Goal: Task Accomplishment & Management: Use online tool/utility

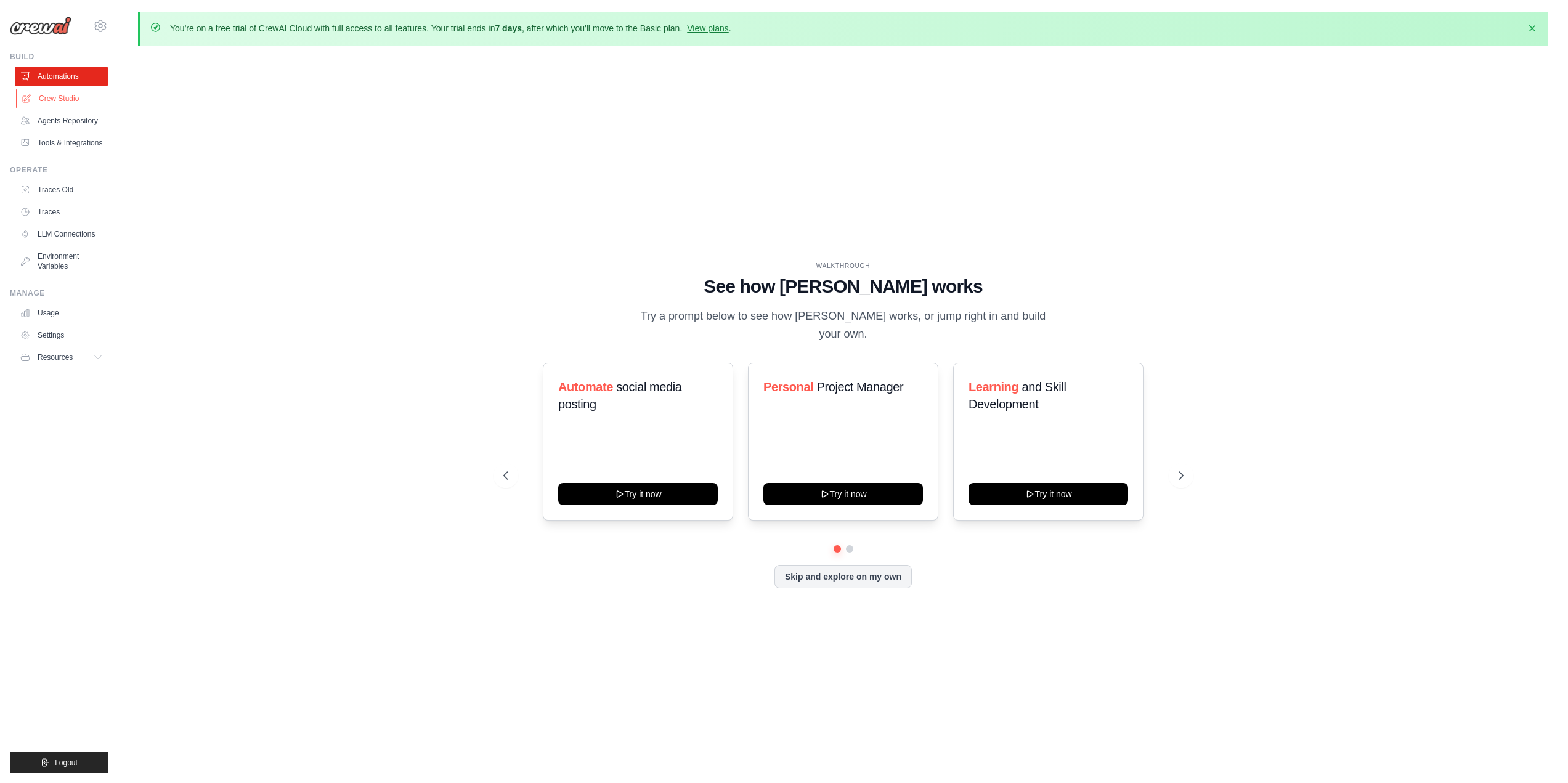
click at [73, 98] on link "Crew Studio" at bounding box center [63, 98] width 93 height 20
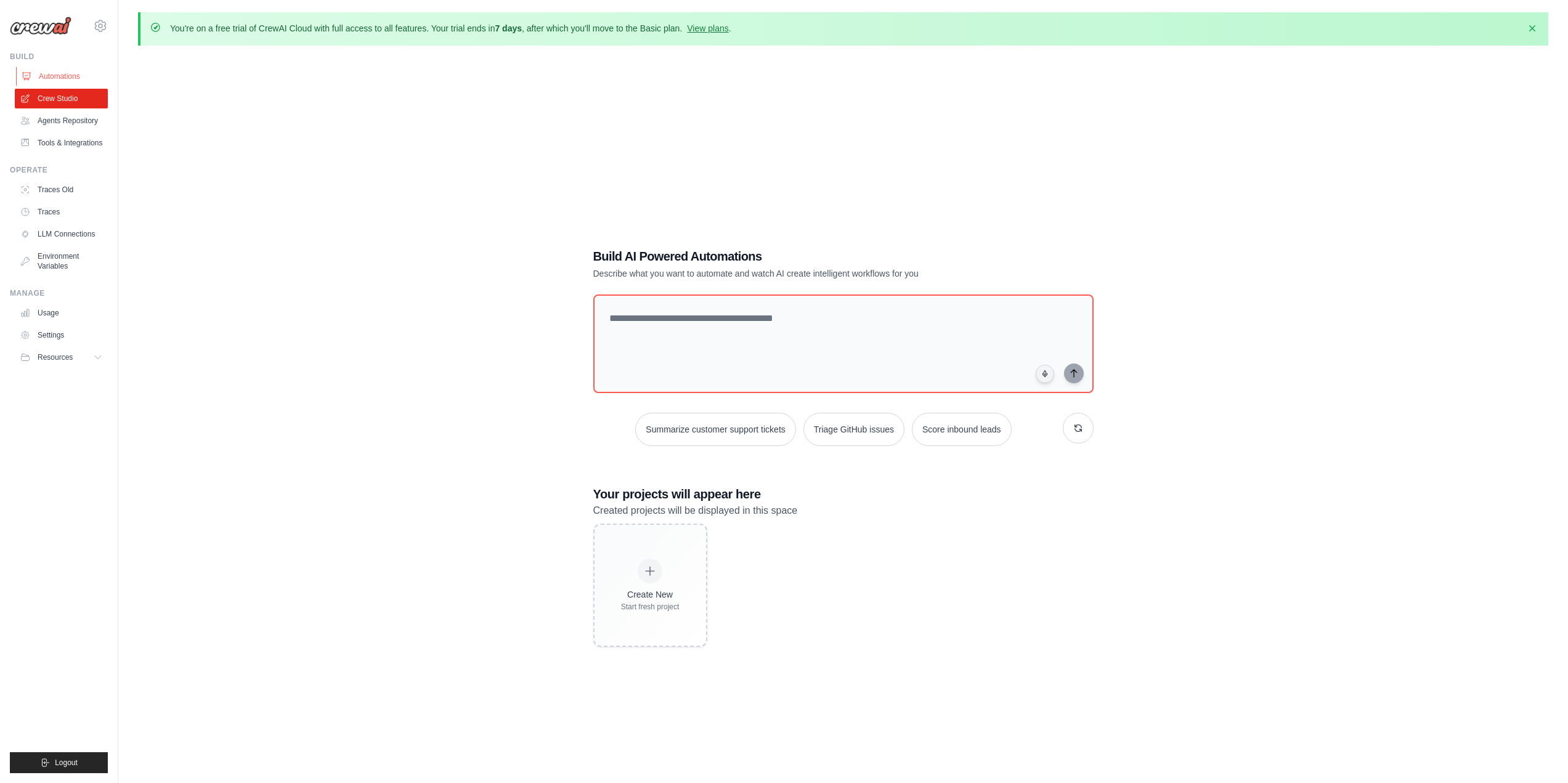
click at [49, 73] on link "Automations" at bounding box center [63, 76] width 93 height 20
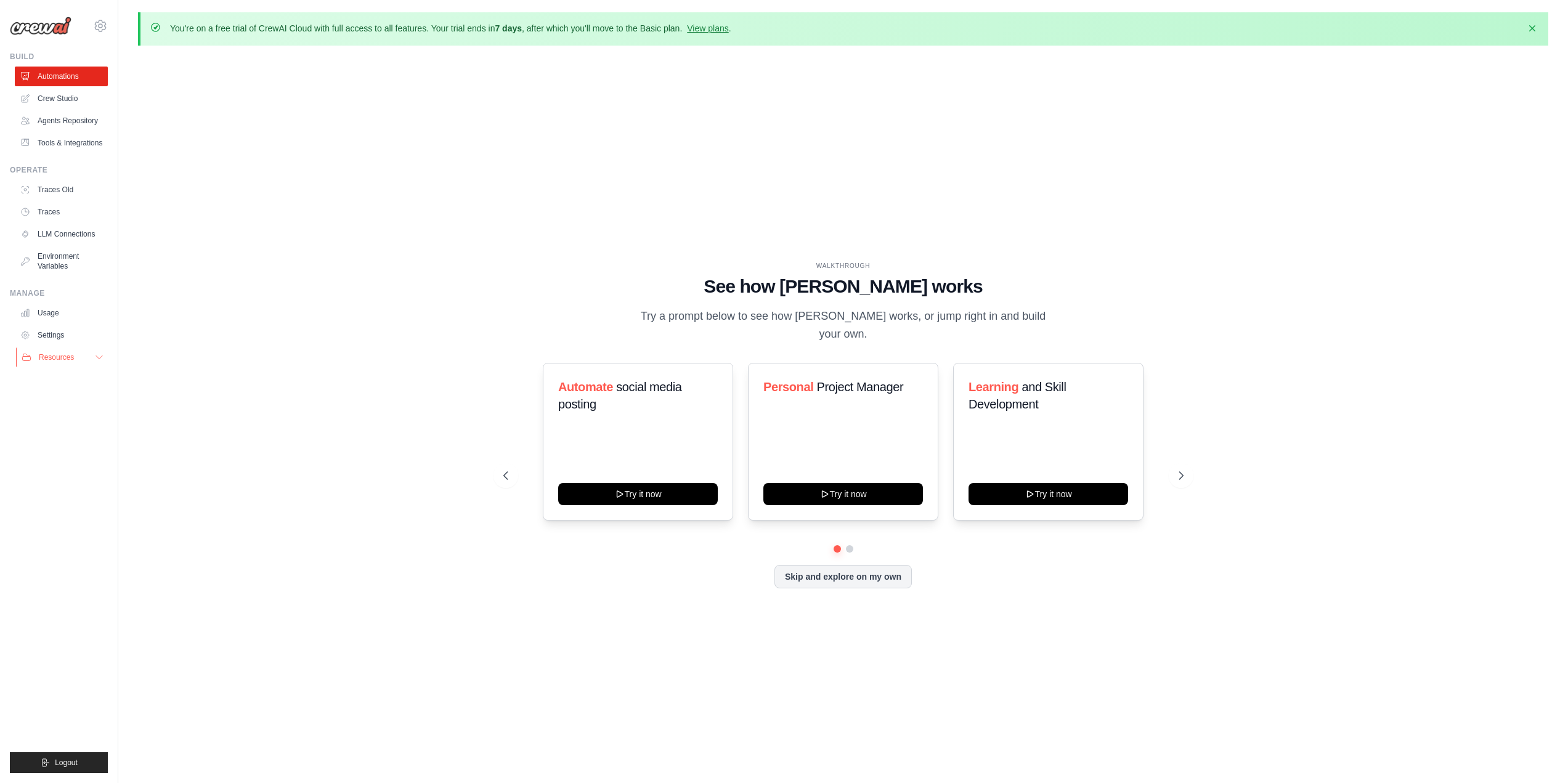
click at [101, 356] on icon at bounding box center [98, 357] width 10 height 10
click at [61, 103] on link "Crew Studio" at bounding box center [63, 98] width 93 height 20
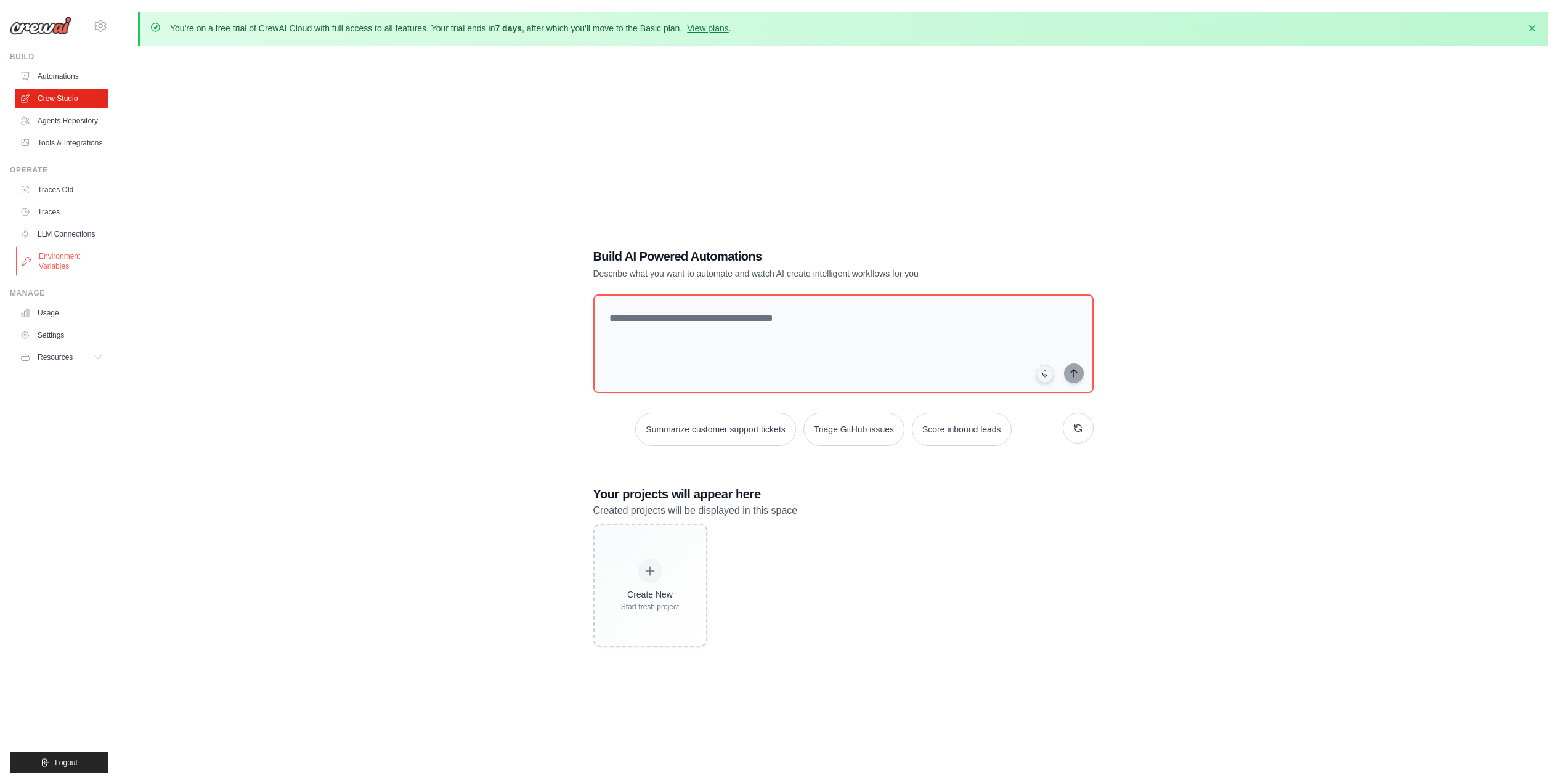
click at [50, 267] on link "Environment Variables" at bounding box center [63, 261] width 93 height 30
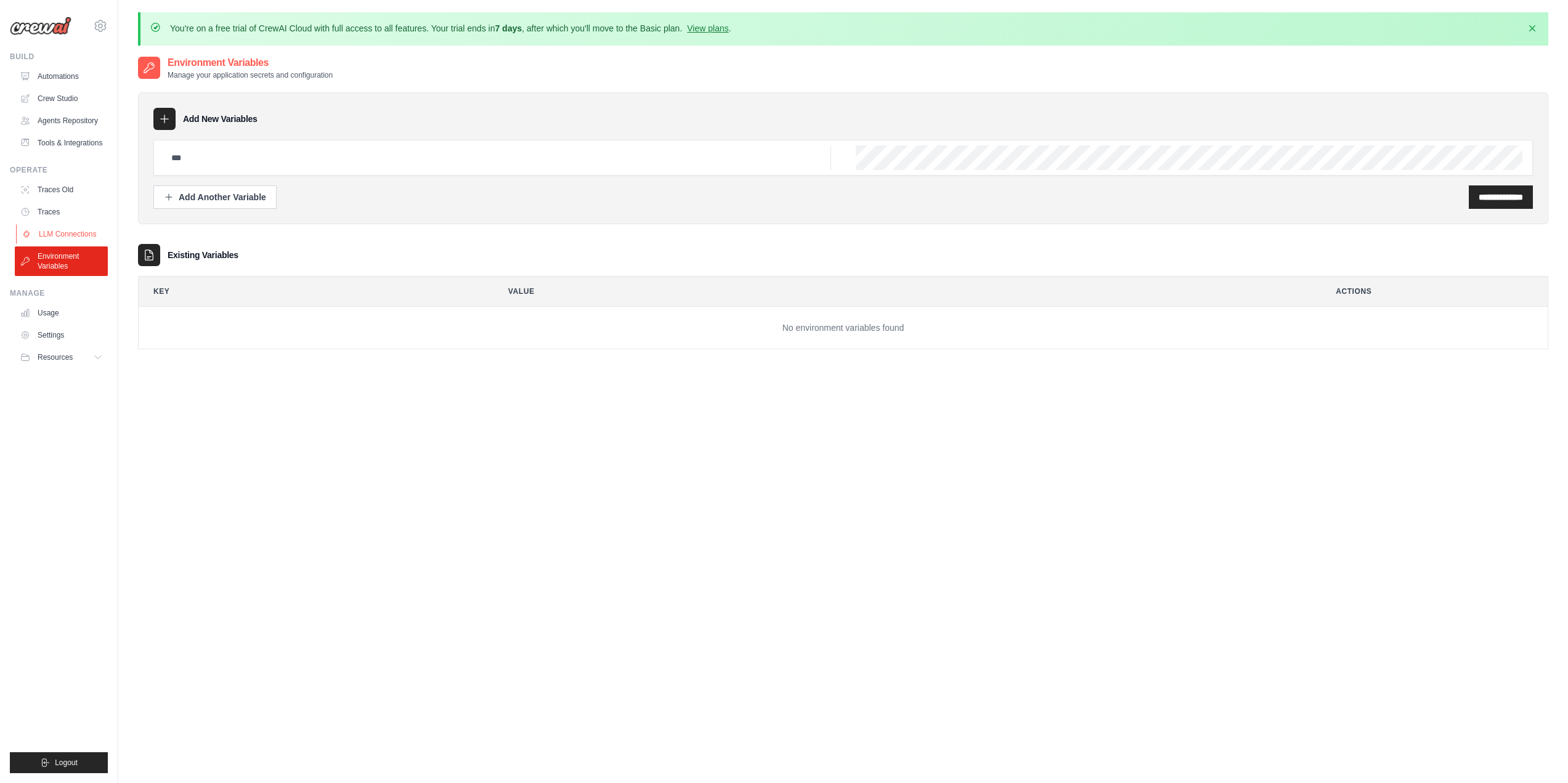
click at [78, 233] on link "LLM Connections" at bounding box center [63, 234] width 93 height 20
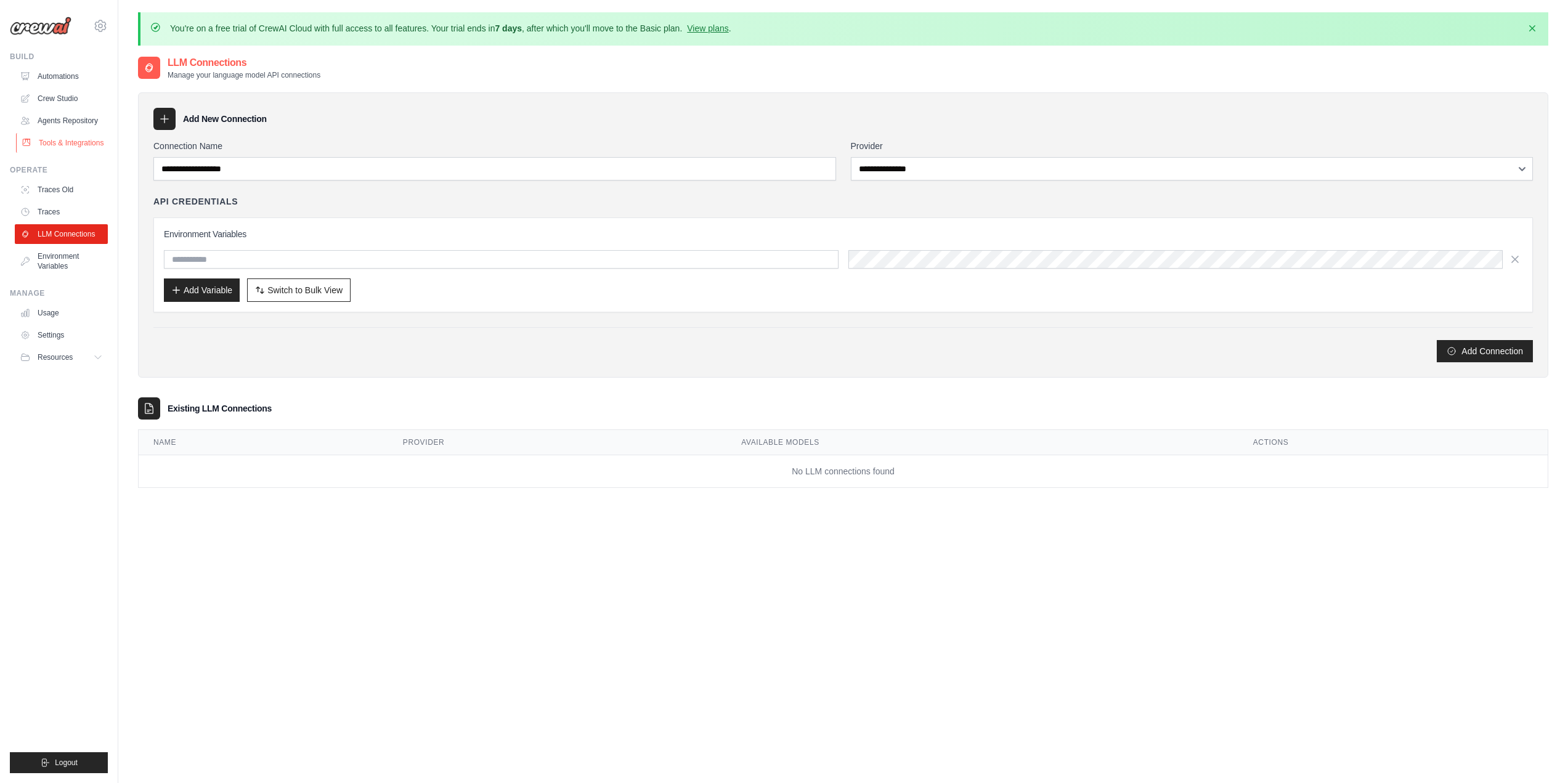
click at [76, 142] on link "Tools & Integrations" at bounding box center [63, 143] width 93 height 20
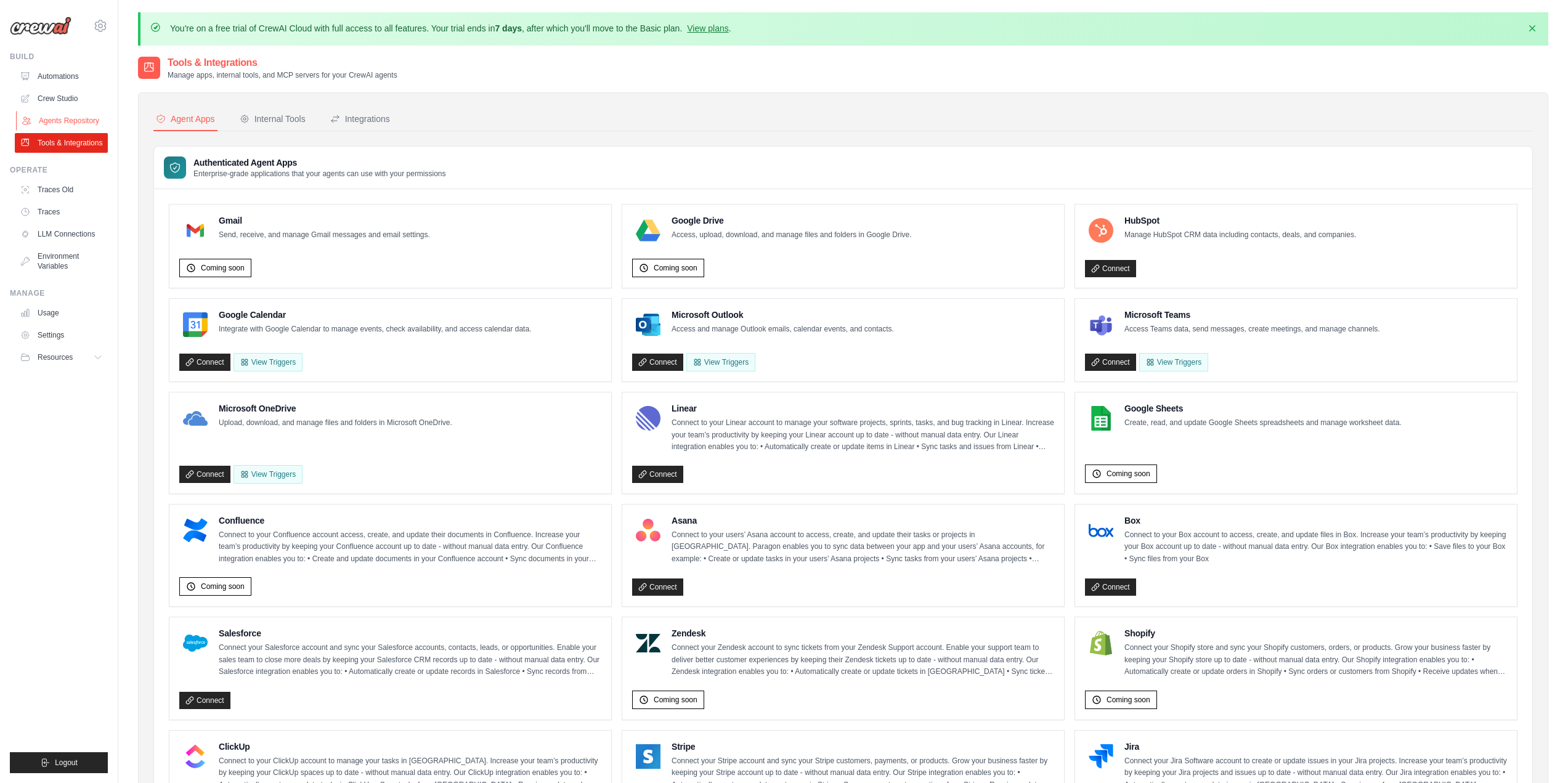
click at [69, 126] on link "Agents Repository" at bounding box center [63, 121] width 93 height 20
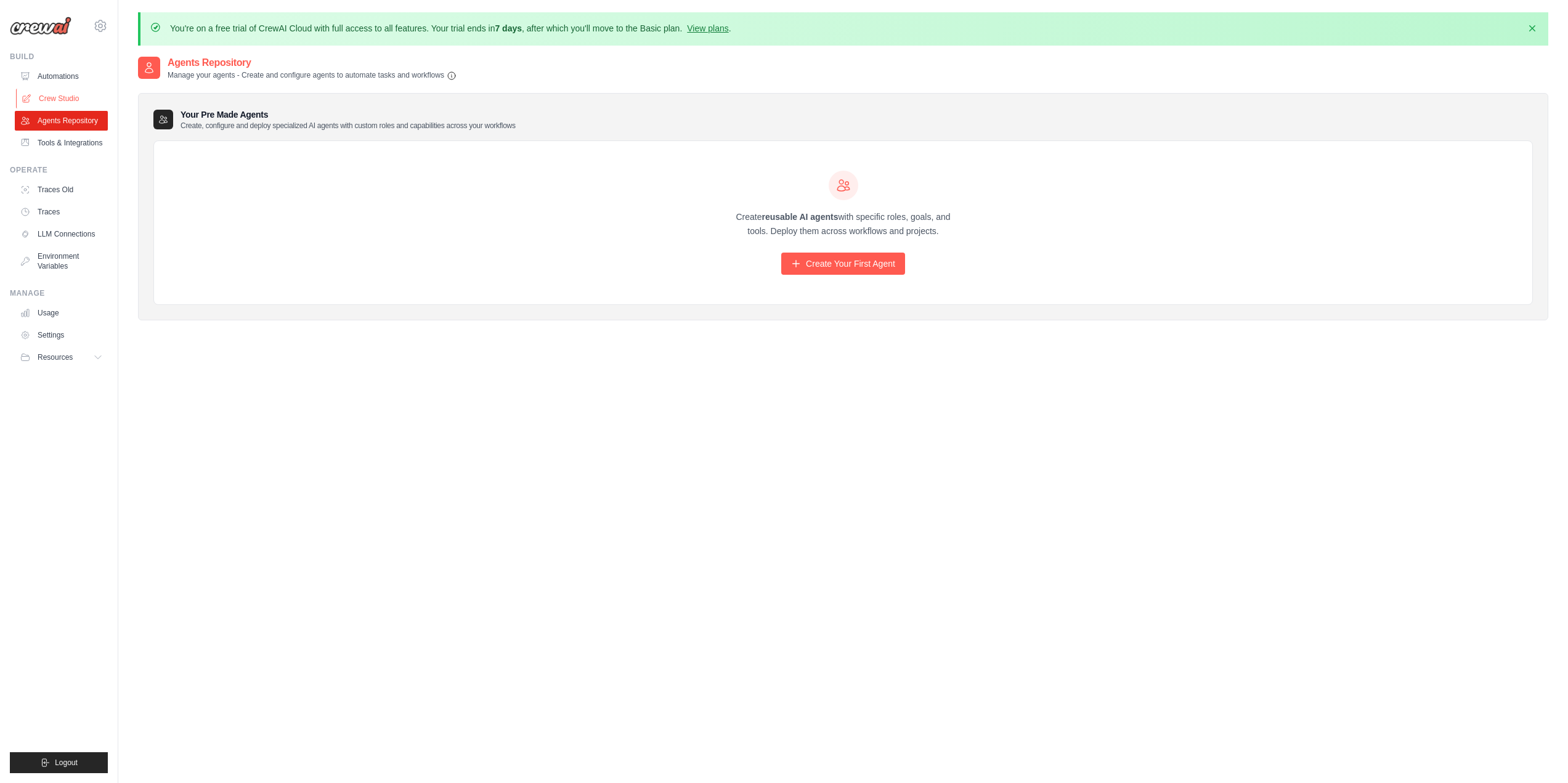
click at [68, 100] on link "Crew Studio" at bounding box center [63, 98] width 93 height 20
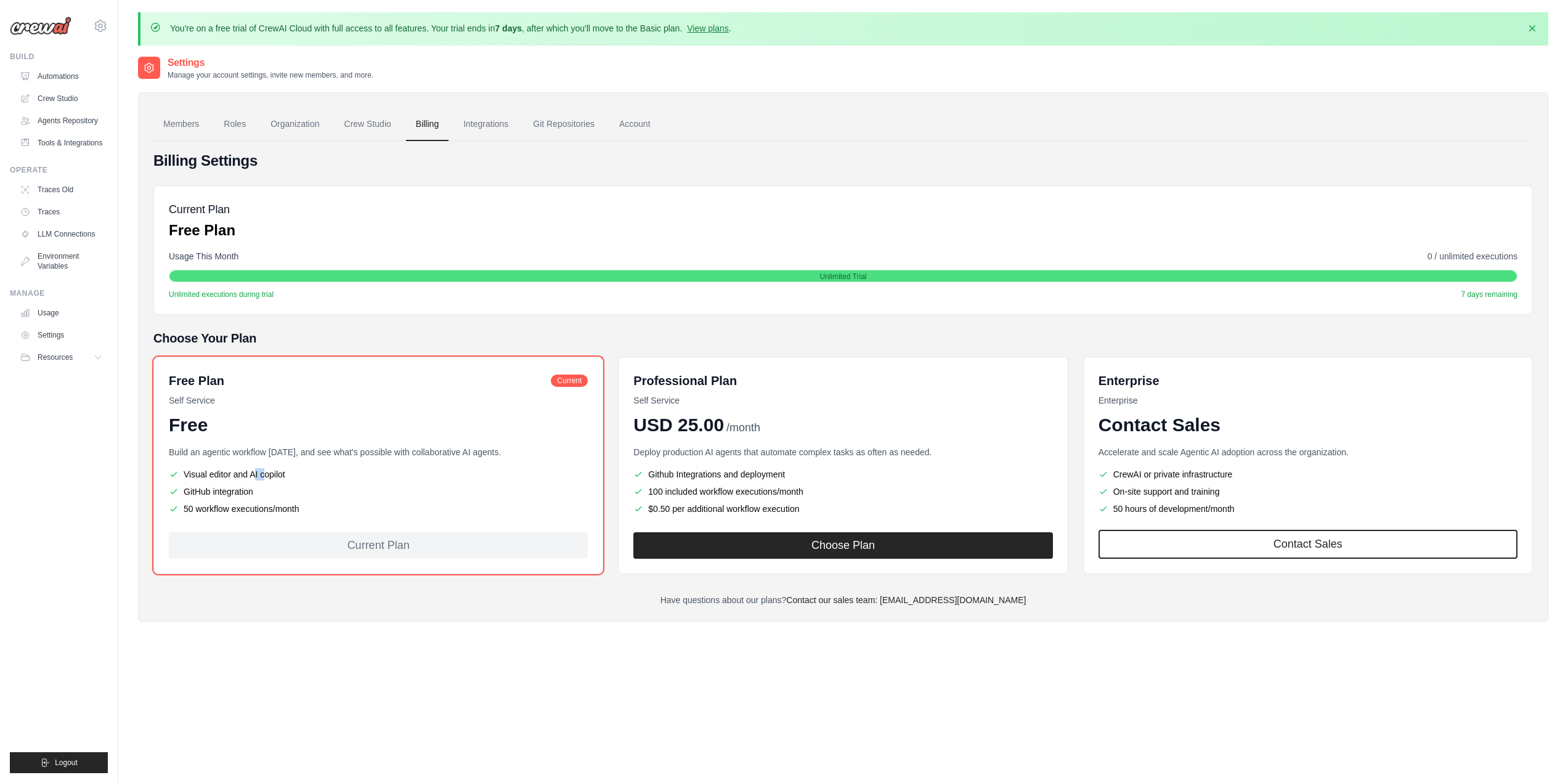
drag, startPoint x: 195, startPoint y: 474, endPoint x: 304, endPoint y: 475, distance: 109.0
click at [304, 475] on li "Visual editor and AI copilot" at bounding box center [378, 474] width 419 height 12
drag, startPoint x: 263, startPoint y: 490, endPoint x: 250, endPoint y: 493, distance: 13.3
click at [250, 493] on li "GitHub integration" at bounding box center [378, 491] width 419 height 12
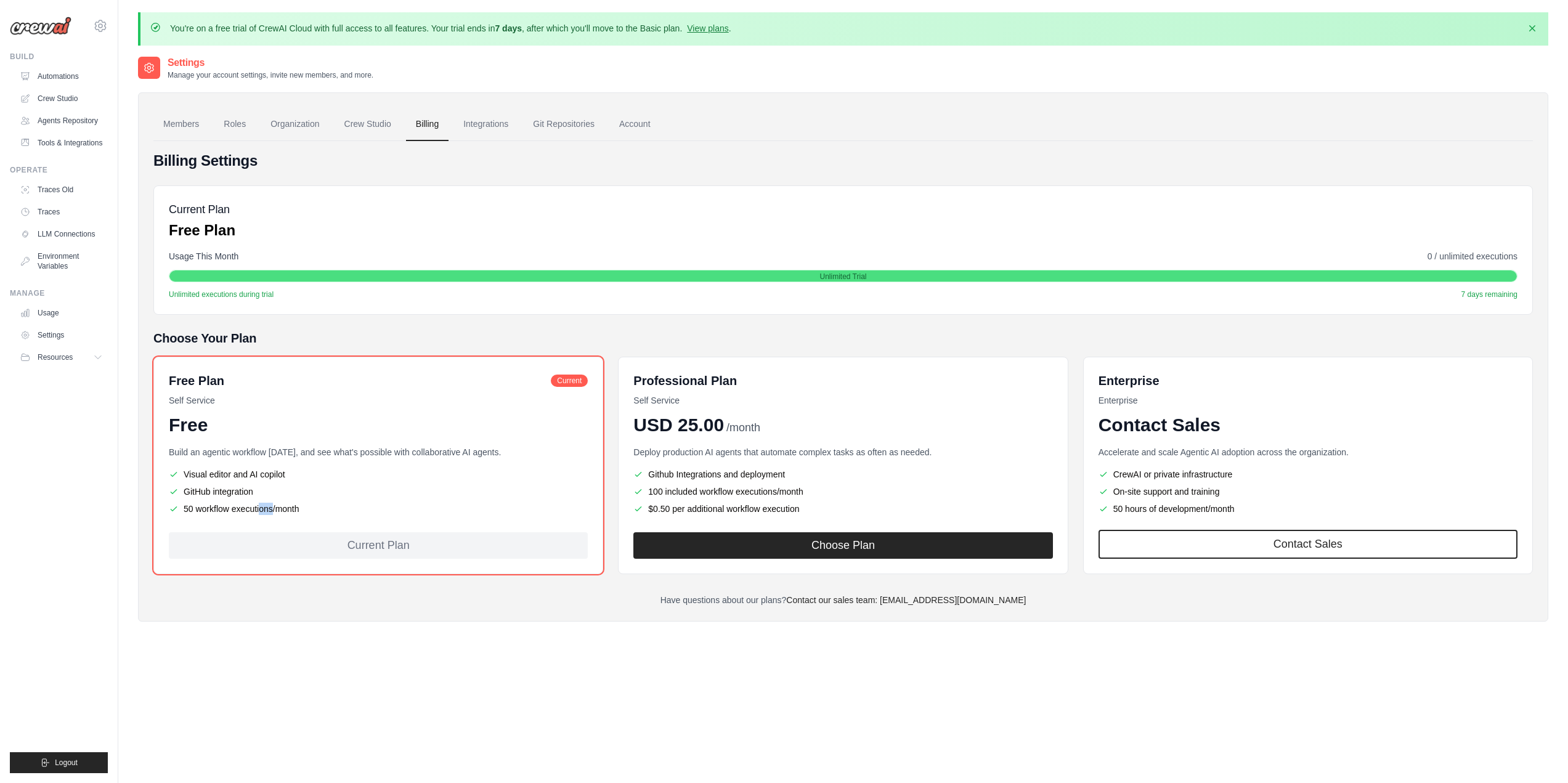
drag, startPoint x: 310, startPoint y: 508, endPoint x: 198, endPoint y: 508, distance: 112.0
click at [198, 508] on li "50 workflow executions/month" at bounding box center [378, 508] width 419 height 12
click at [302, 511] on li "50 workflow executions/month" at bounding box center [378, 508] width 419 height 12
click at [809, 490] on li "100 included workflow executions/month" at bounding box center [843, 491] width 419 height 12
click at [95, 353] on icon at bounding box center [98, 357] width 10 height 10
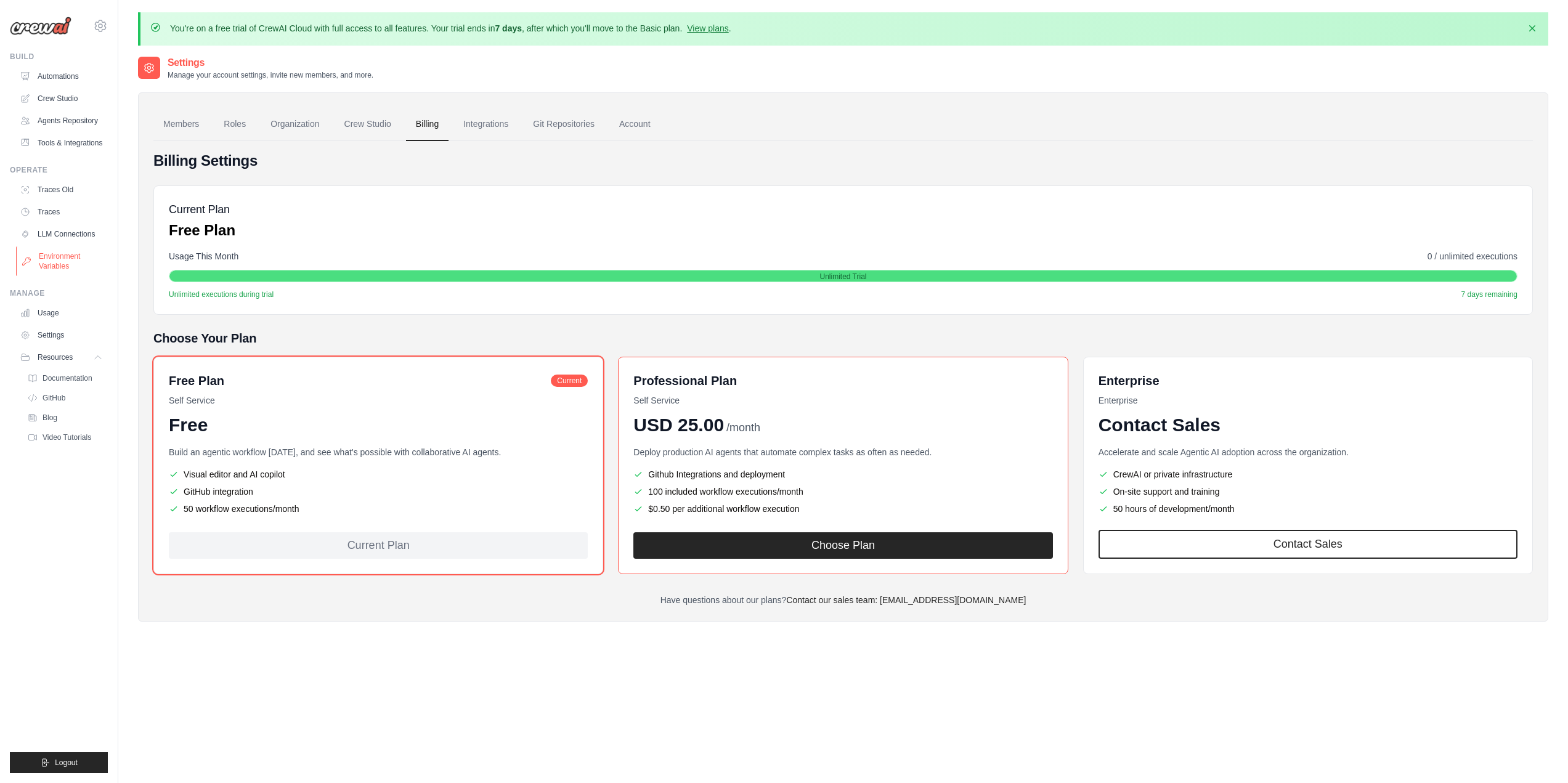
click at [53, 263] on link "Environment Variables" at bounding box center [63, 261] width 93 height 30
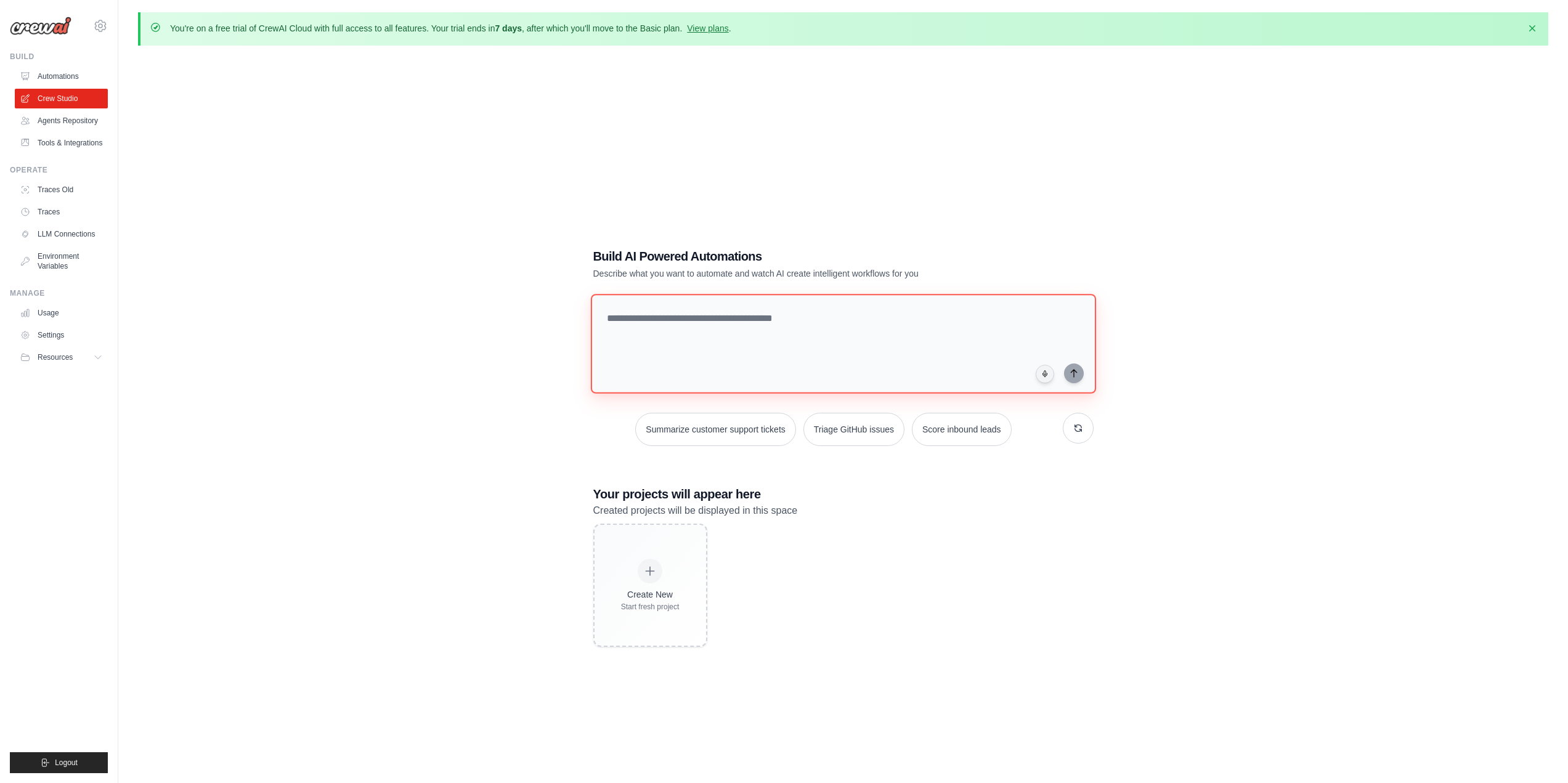
click at [729, 312] on textarea at bounding box center [843, 343] width 505 height 100
type textarea "*"
type textarea "**********"
click at [85, 124] on link "Agents Repository" at bounding box center [63, 121] width 93 height 20
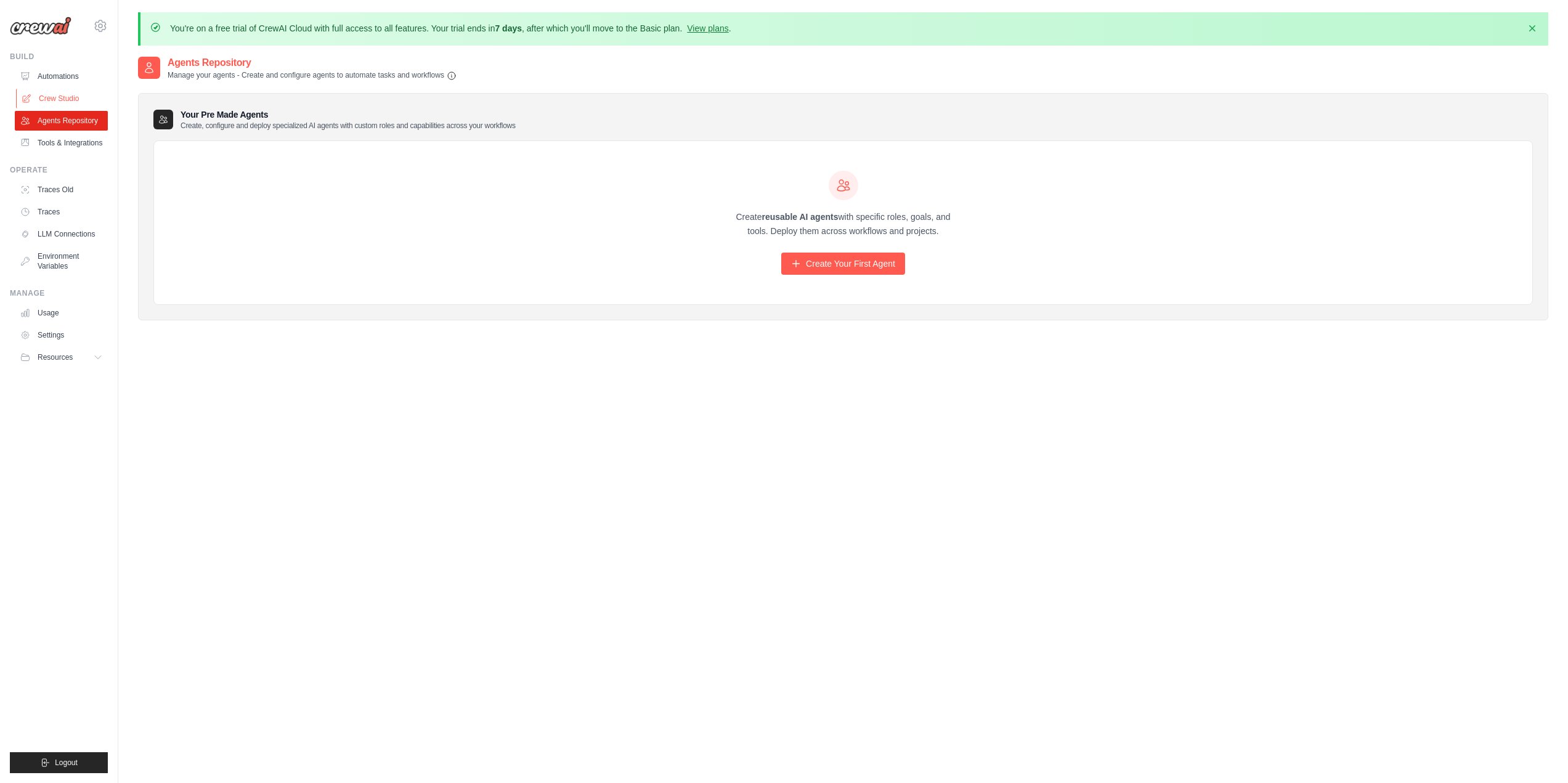
click at [56, 95] on link "Crew Studio" at bounding box center [63, 98] width 93 height 20
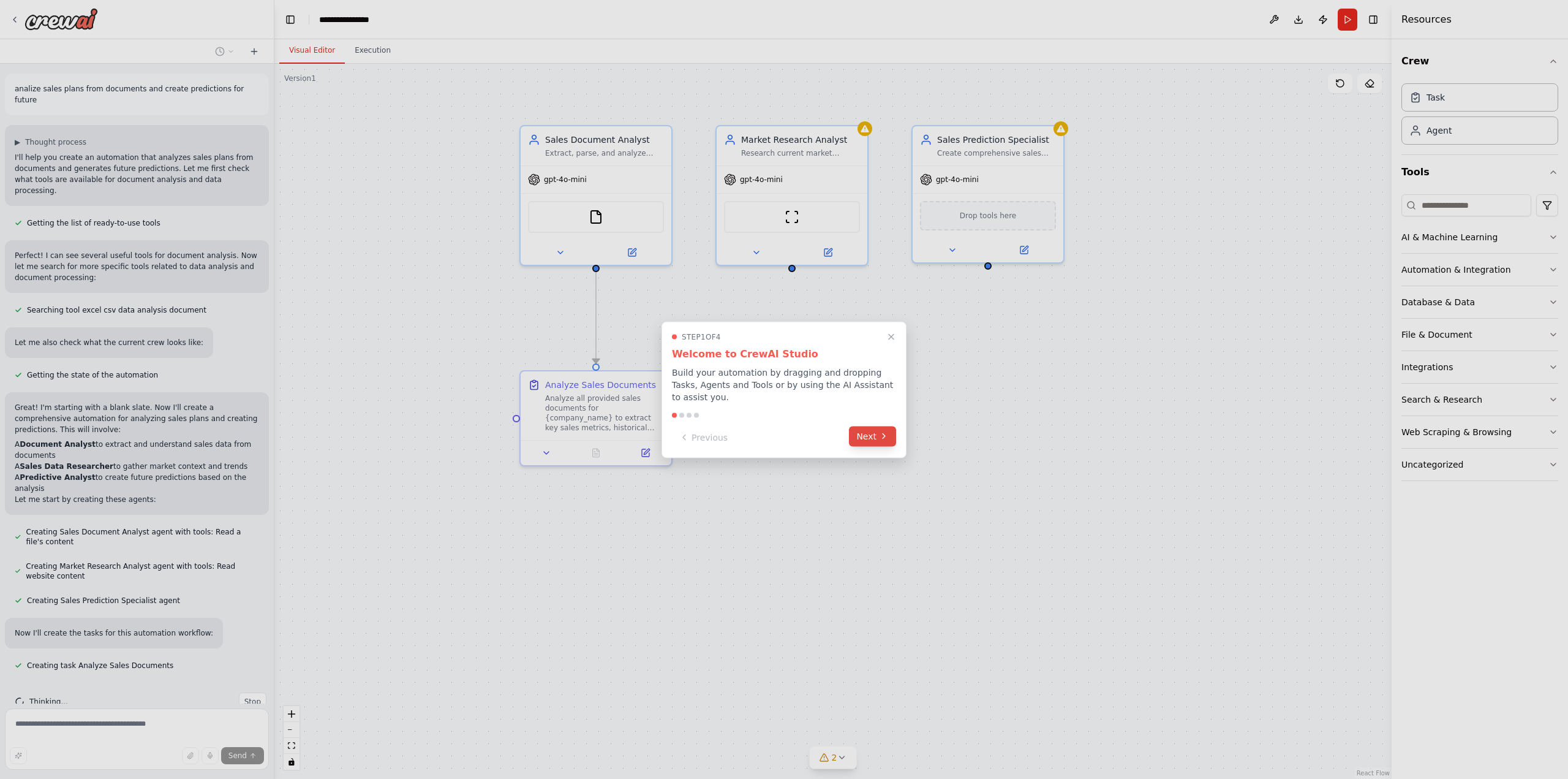
click at [861, 430] on button "Next" at bounding box center [872, 436] width 47 height 20
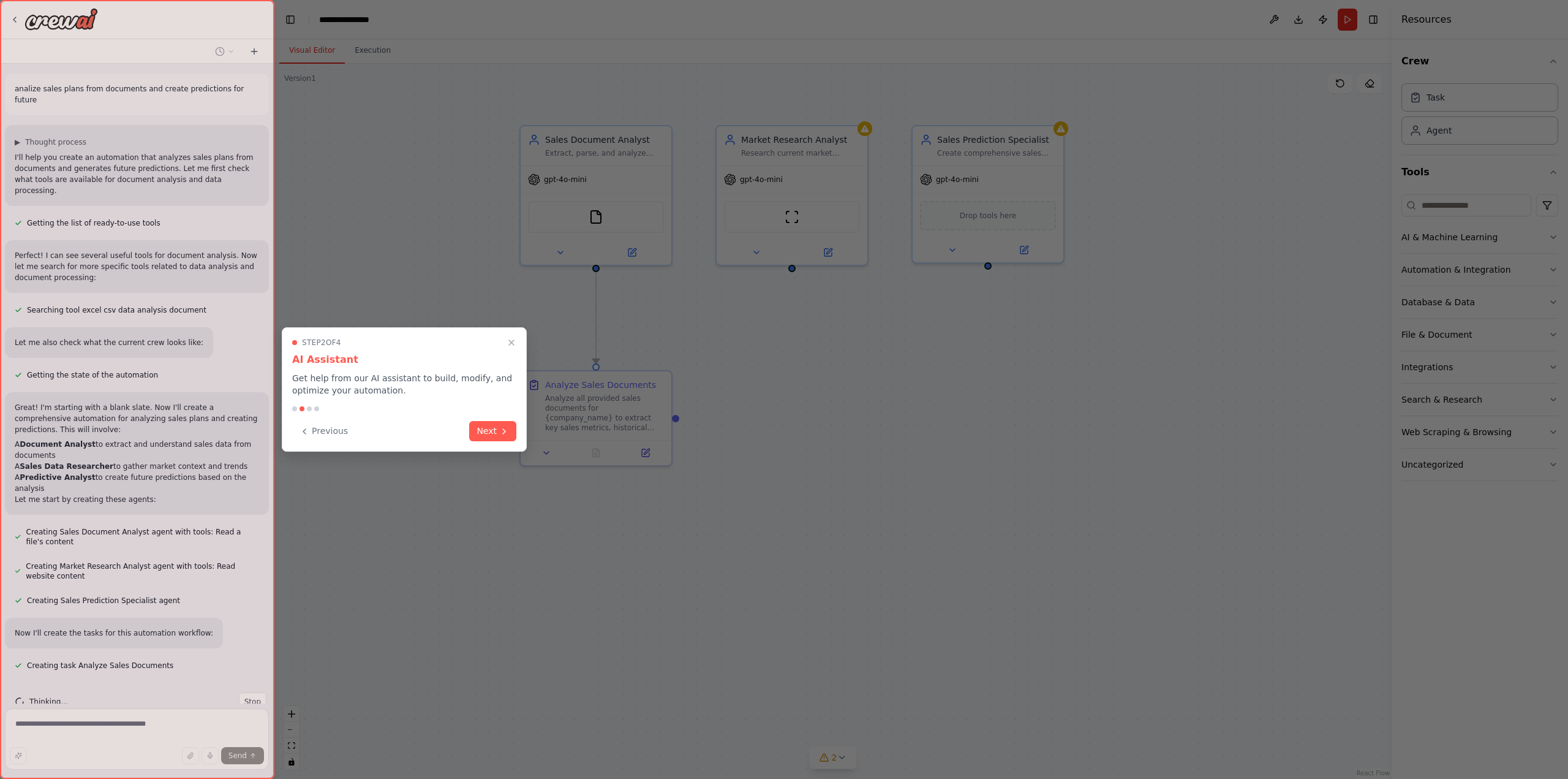
scroll to position [17, 0]
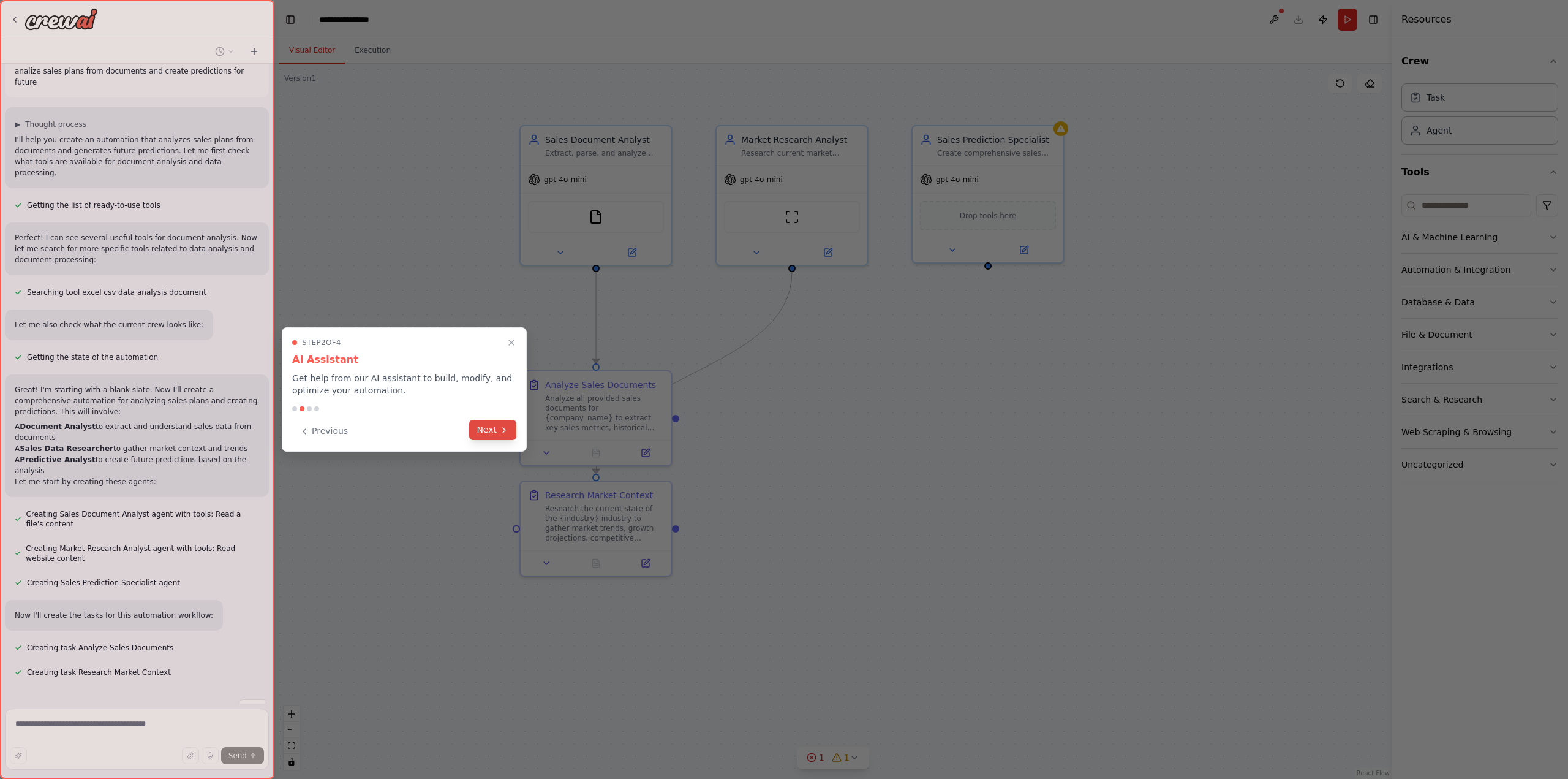
click at [491, 435] on button "Next" at bounding box center [493, 430] width 47 height 20
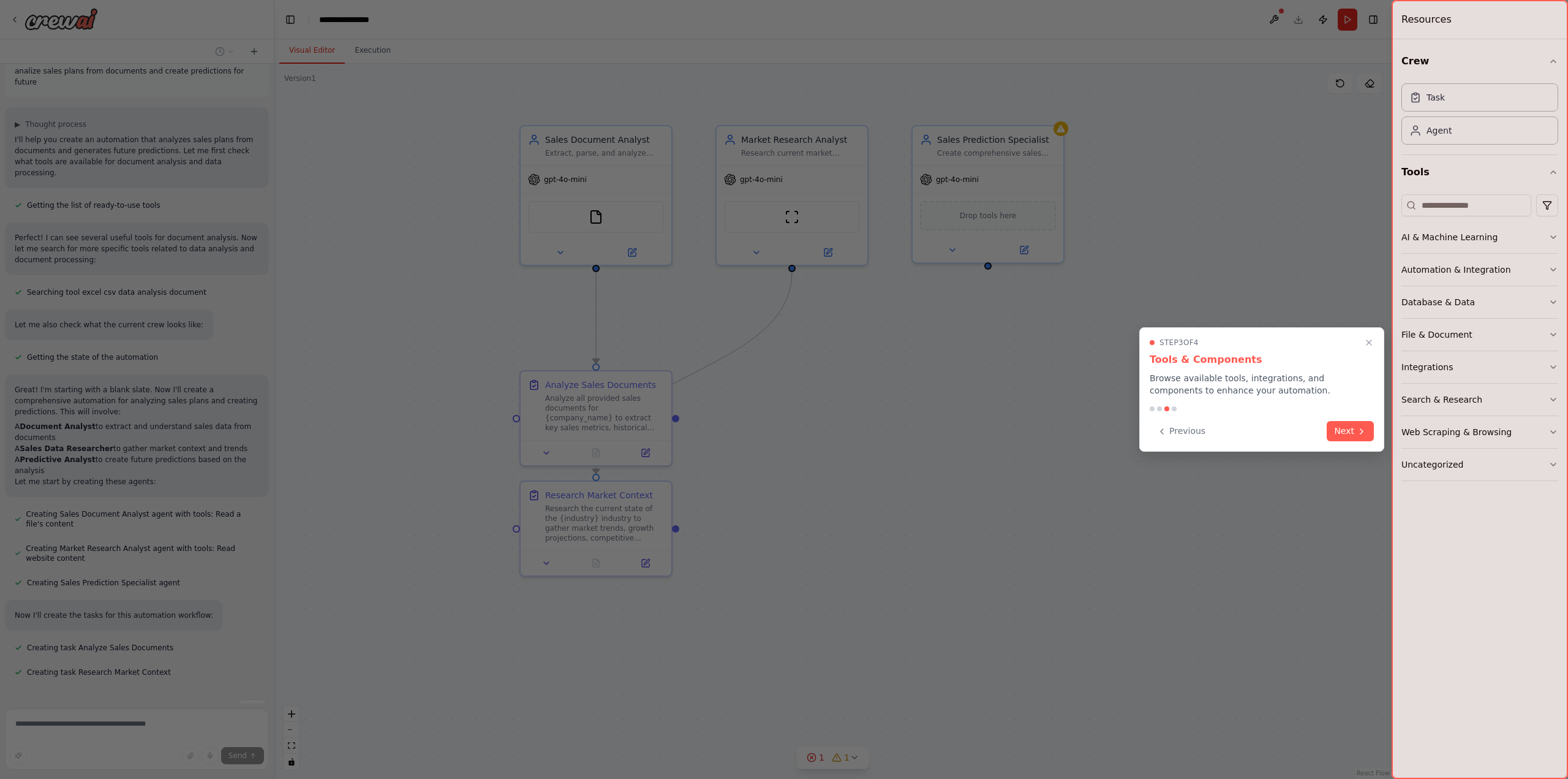
scroll to position [43, 0]
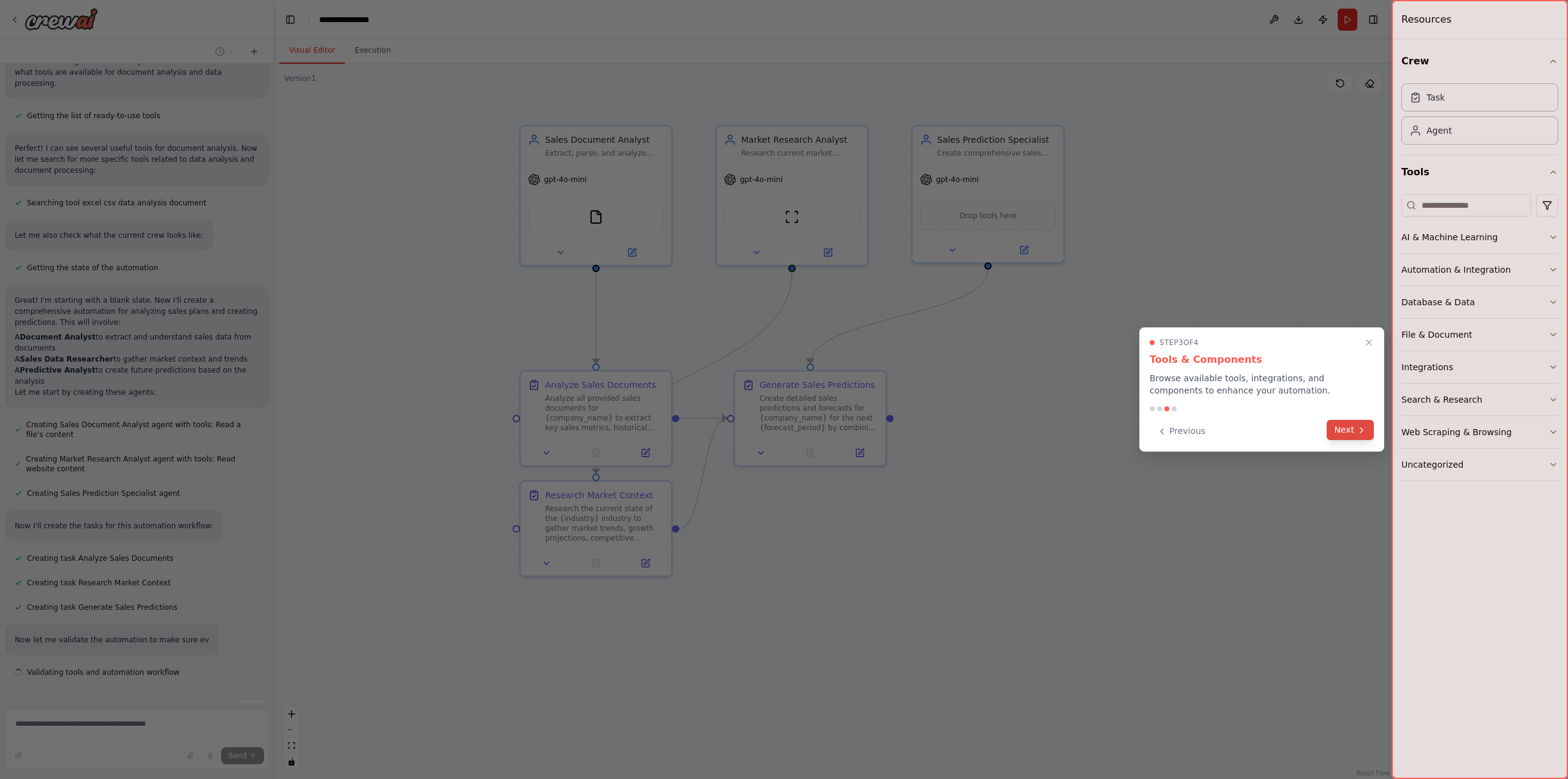
click at [1343, 434] on button "Next" at bounding box center [1350, 430] width 47 height 20
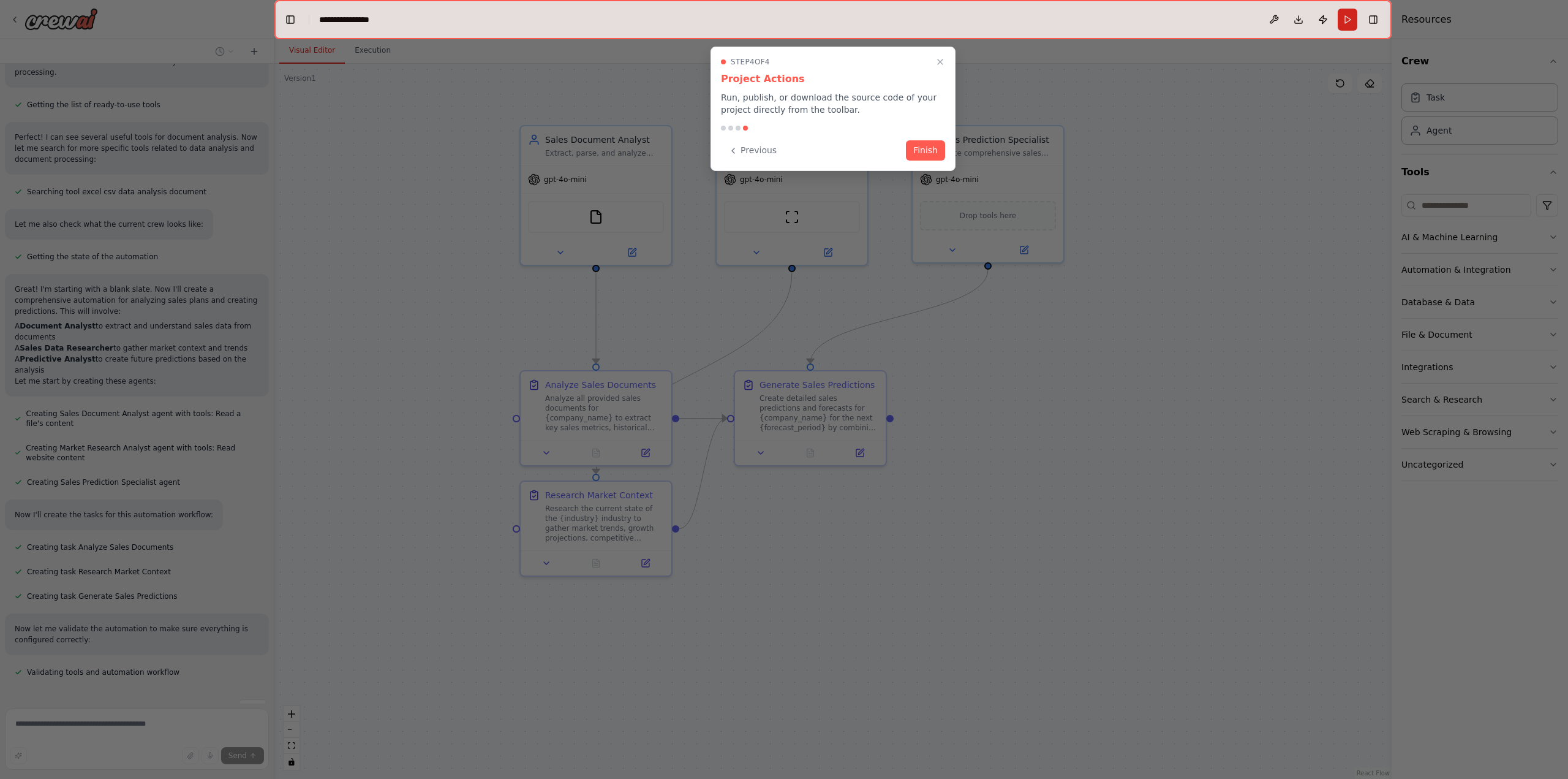
scroll to position [183, 0]
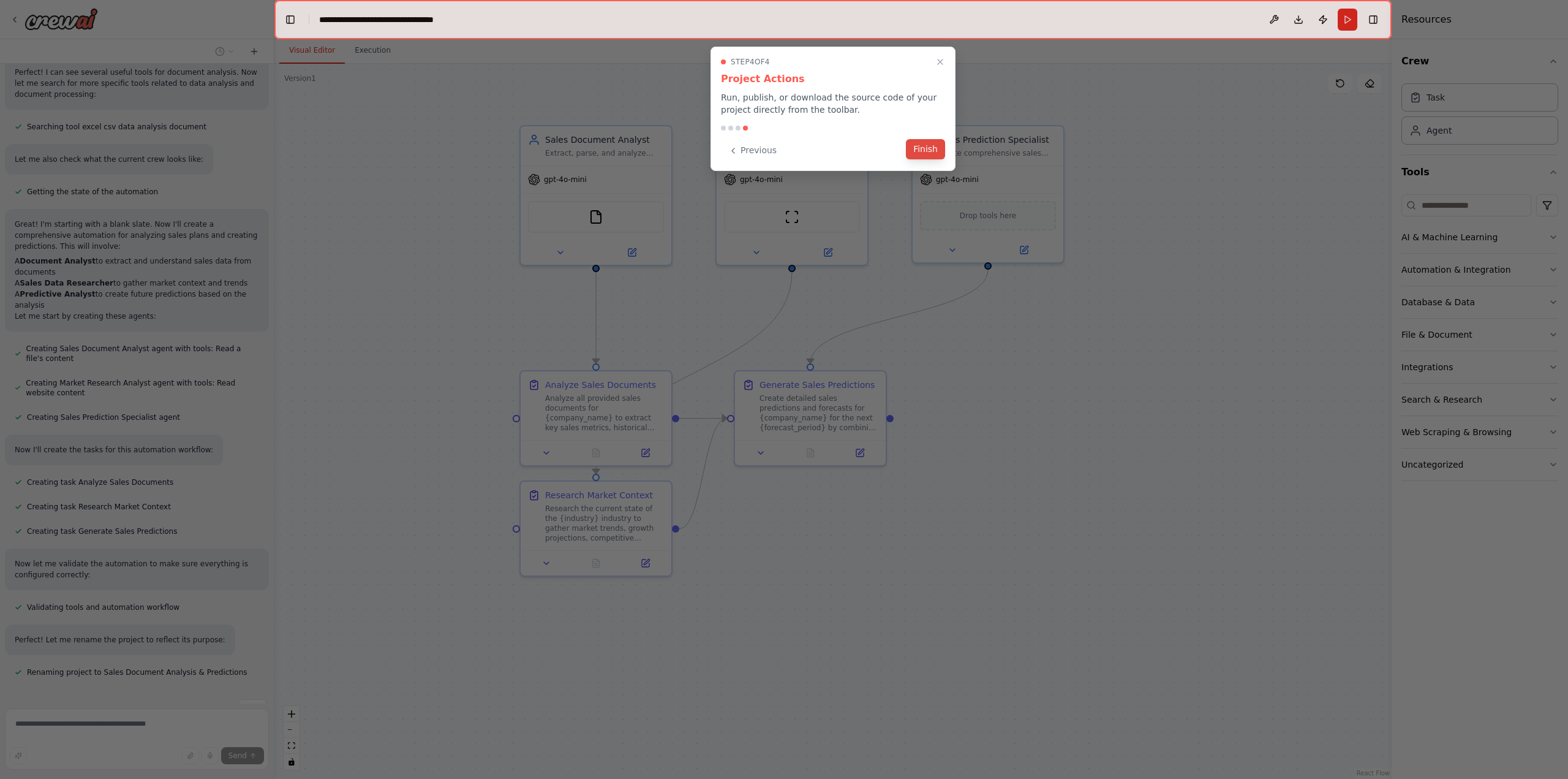
click at [935, 153] on button "Finish" at bounding box center [925, 149] width 39 height 20
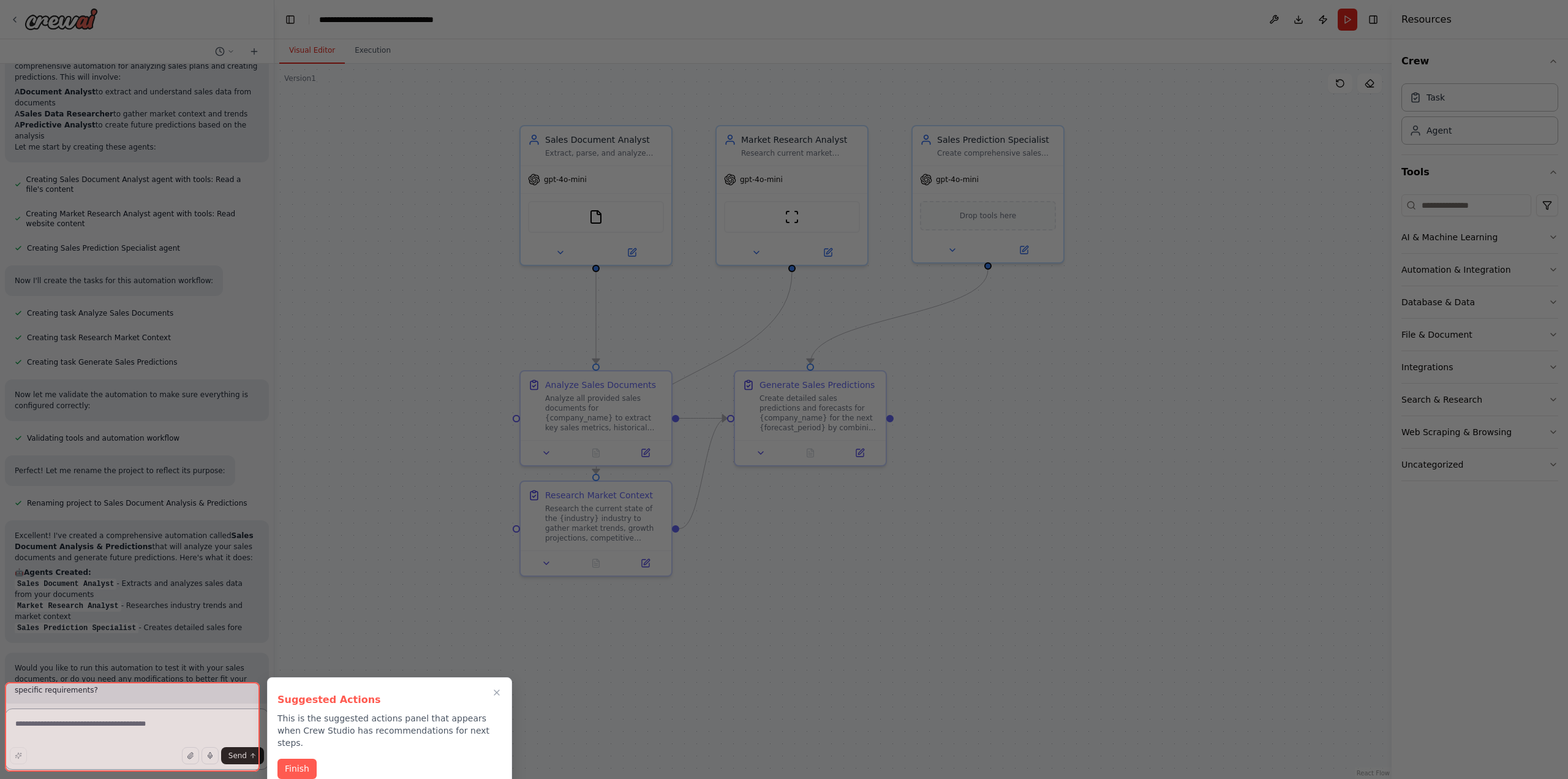
scroll to position [430, 0]
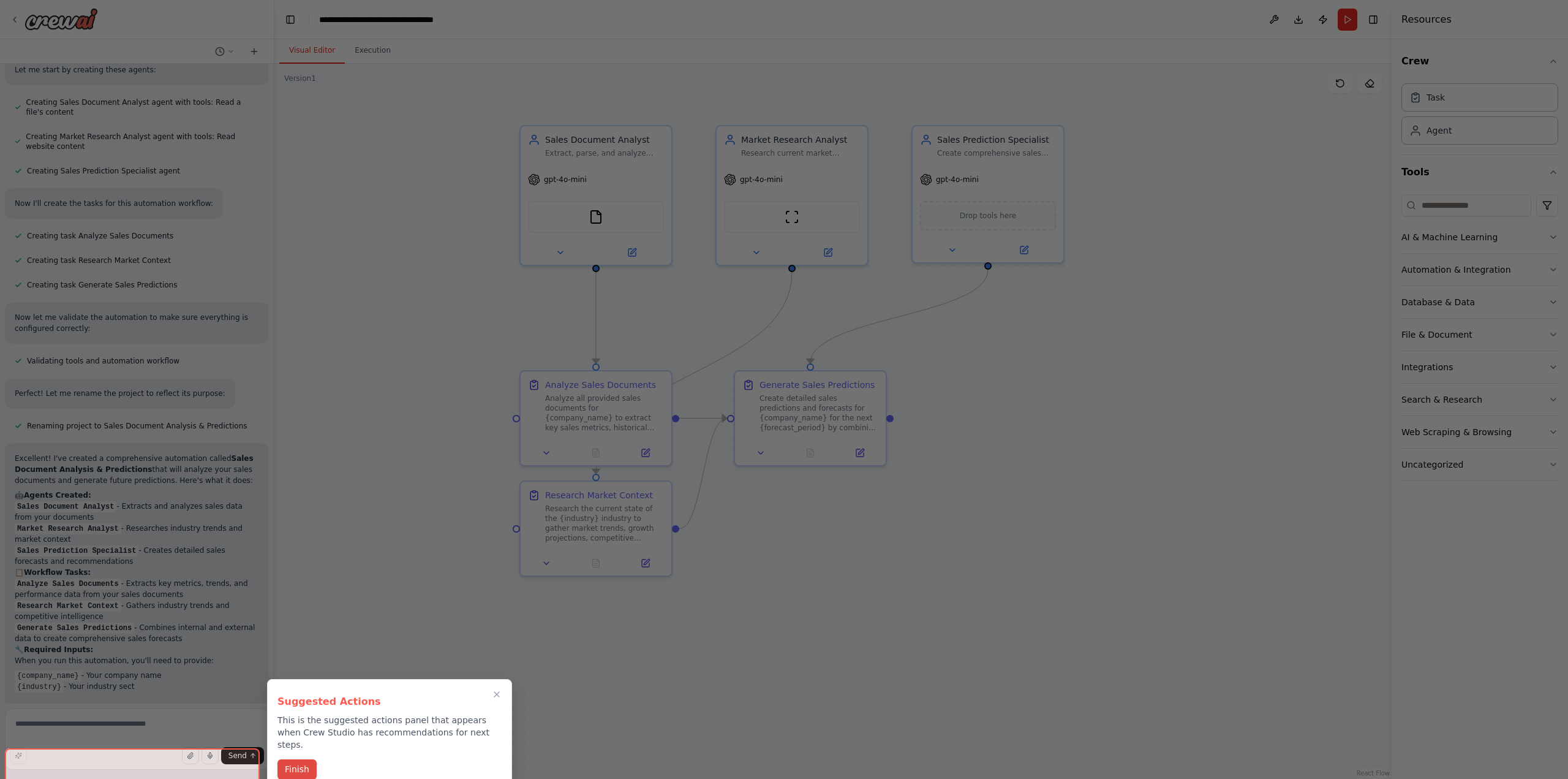
click at [297, 759] on button "Finish" at bounding box center [298, 769] width 39 height 20
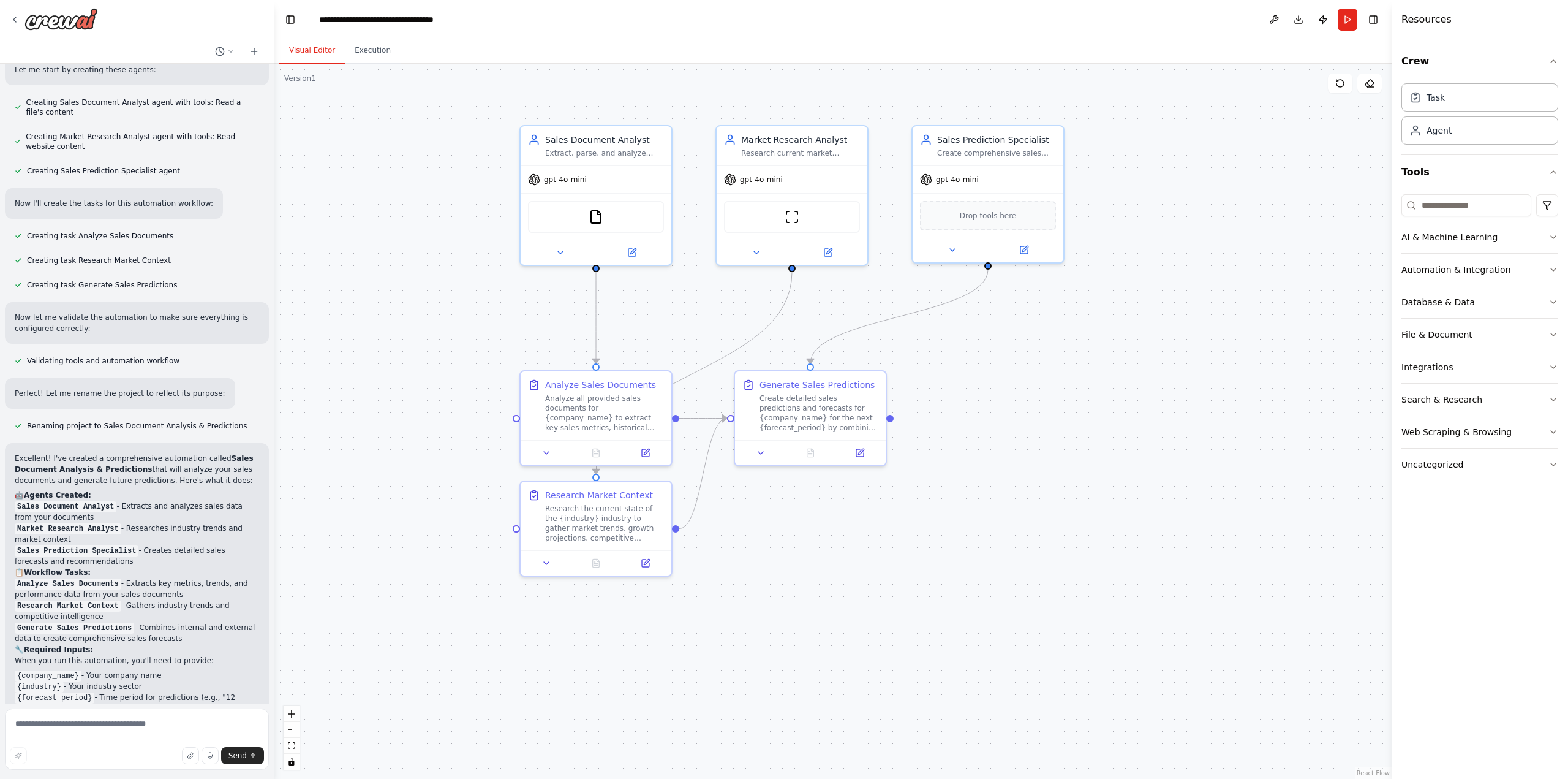
scroll to position [676, 0]
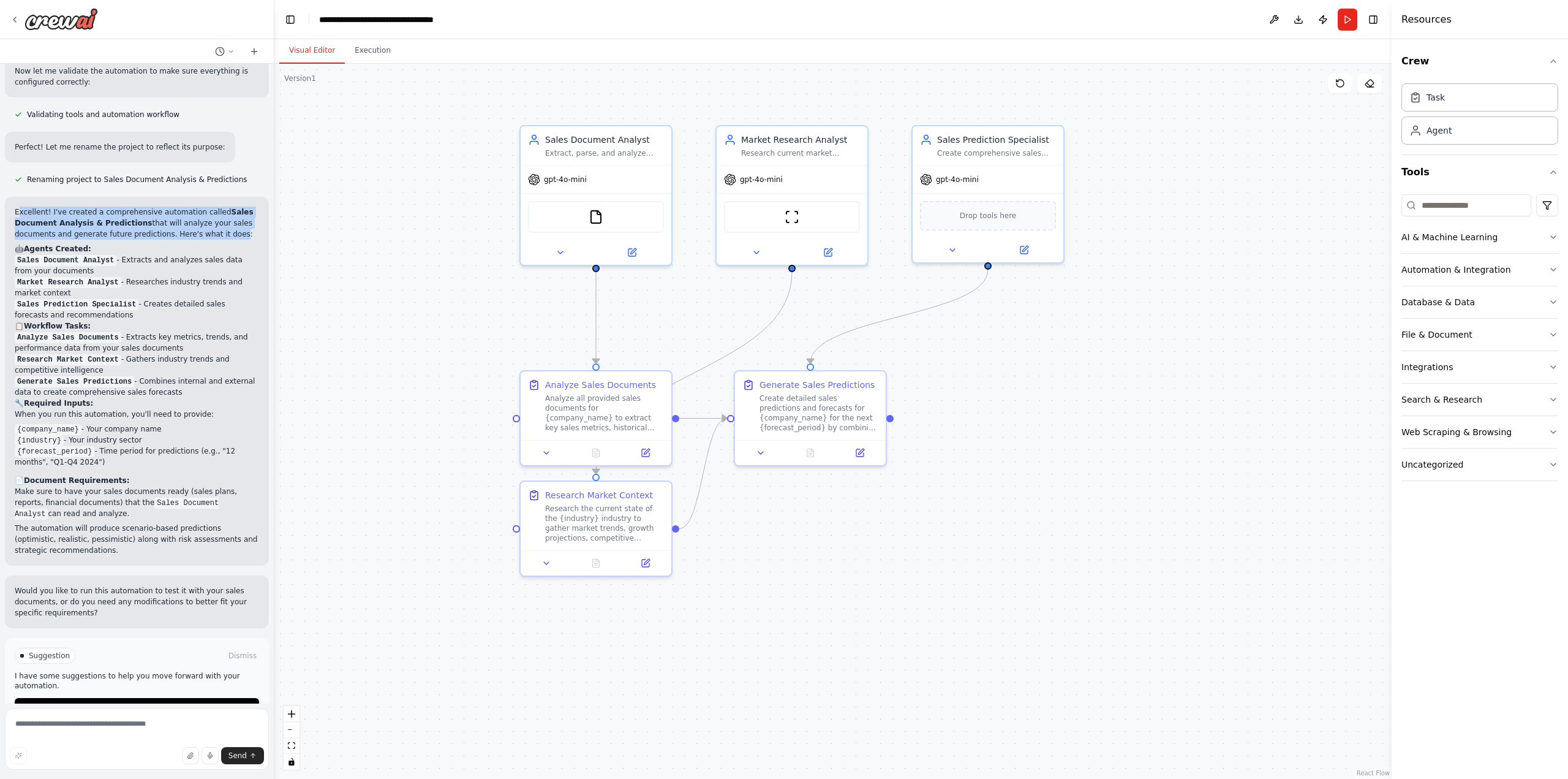
drag, startPoint x: 17, startPoint y: 178, endPoint x: 216, endPoint y: 199, distance: 200.1
click at [216, 207] on p "Excellent! I've created a comprehensive automation called Sales Document Analys…" at bounding box center [137, 223] width 244 height 33
drag, startPoint x: 216, startPoint y: 199, endPoint x: 144, endPoint y: 187, distance: 73.0
click at [144, 207] on p "Excellent! I've created a comprehensive automation called Sales Document Analys…" at bounding box center [137, 223] width 244 height 33
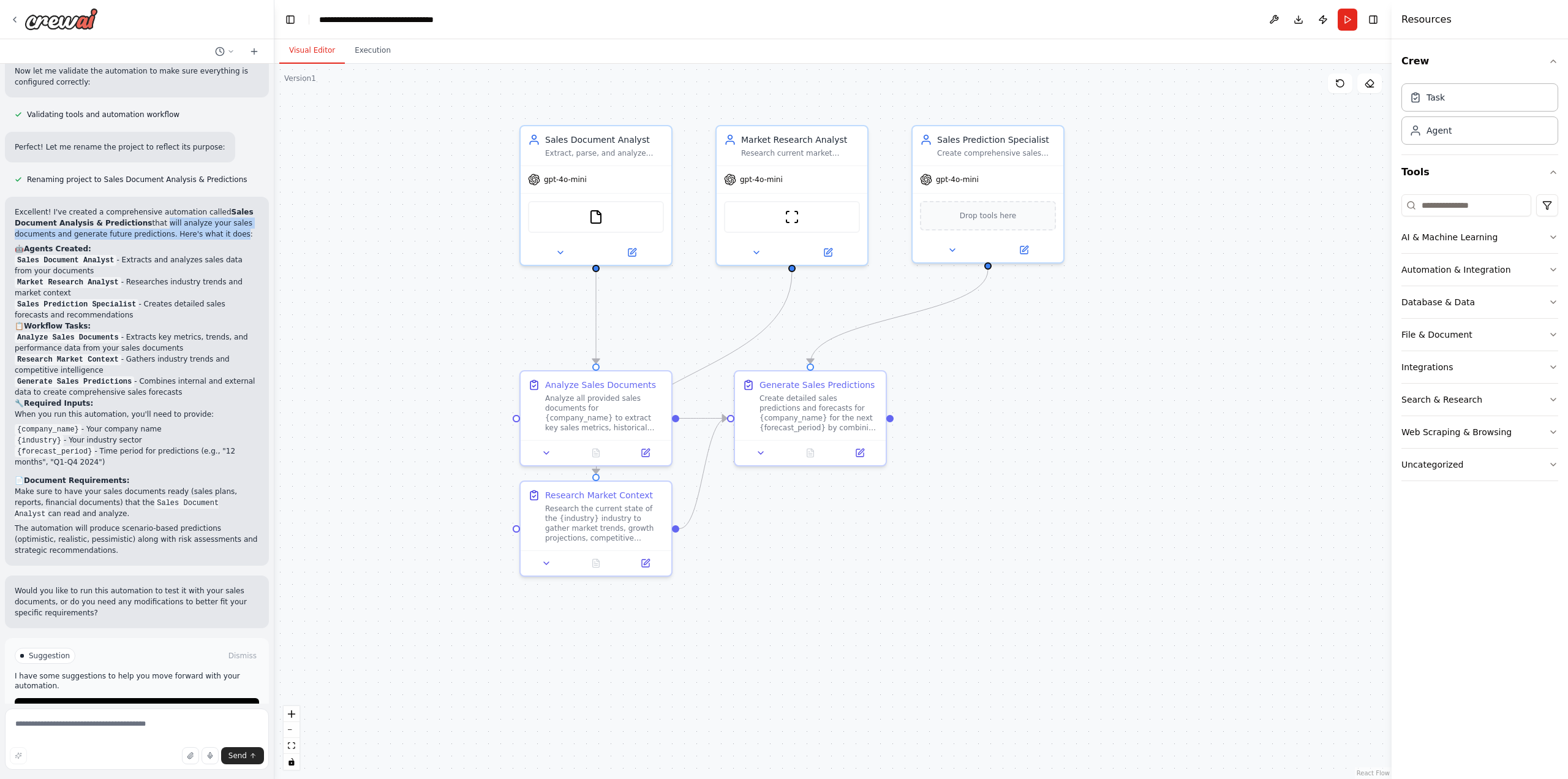
click at [144, 207] on p "Excellent! I've created a comprehensive automation called Sales Document Analys…" at bounding box center [137, 223] width 244 height 33
drag, startPoint x: 24, startPoint y: 227, endPoint x: 100, endPoint y: 225, distance: 76.0
click at [100, 255] on code "Sales Document Analyst" at bounding box center [65, 260] width 102 height 11
click at [125, 254] on li "Sales Document Analyst - Extracts and analyzes sales data from your documents" at bounding box center [137, 265] width 244 height 22
drag, startPoint x: 118, startPoint y: 230, endPoint x: 175, endPoint y: 238, distance: 57.6
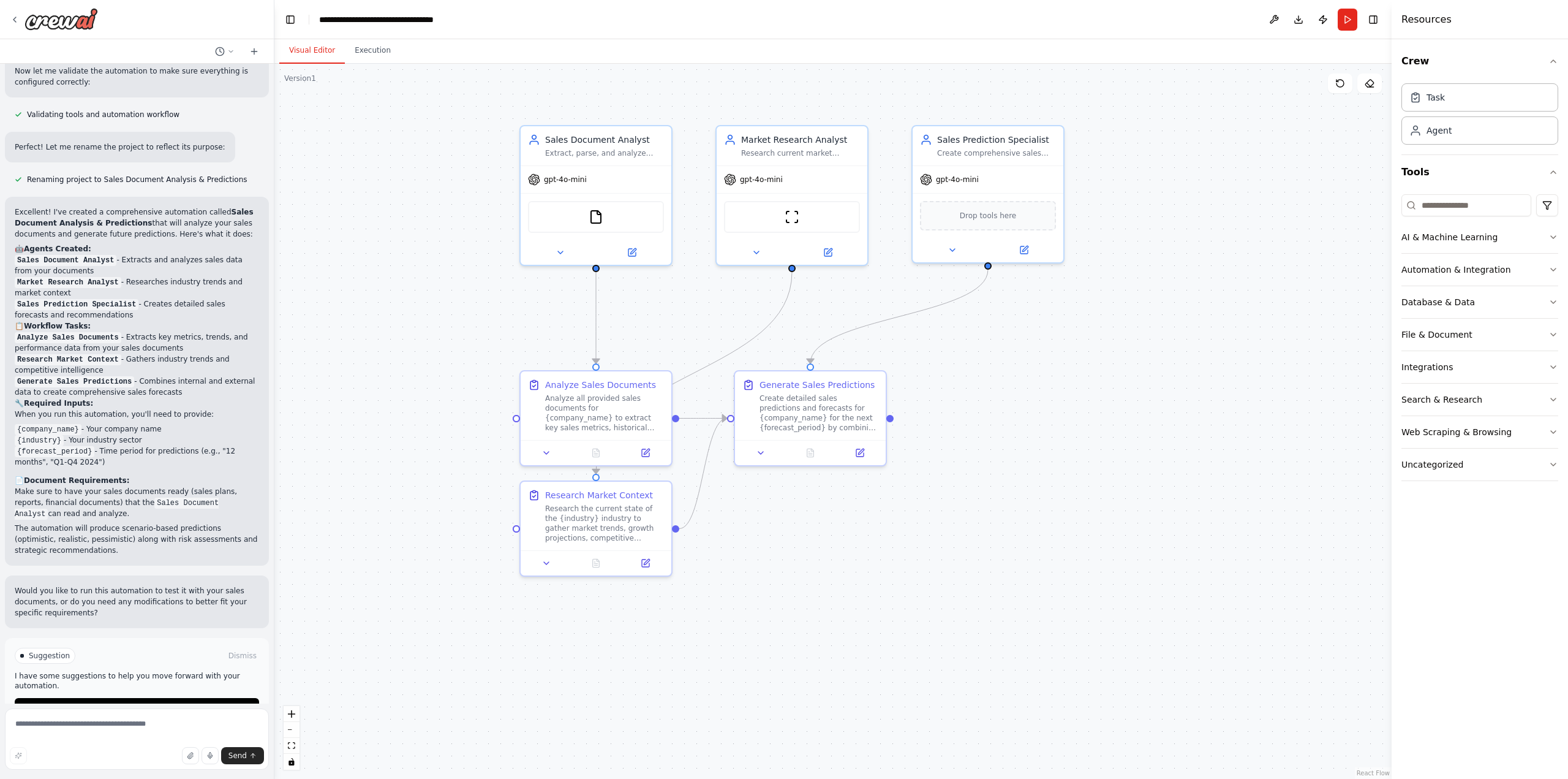
click at [175, 254] on li "Sales Document Analyst - Extracts and analyzes sales data from your documents" at bounding box center [137, 265] width 244 height 22
drag, startPoint x: 175, startPoint y: 238, endPoint x: 134, endPoint y: 230, distance: 41.8
click at [134, 254] on li "Sales Document Analyst - Extracts and analyzes sales data from your documents" at bounding box center [137, 265] width 244 height 22
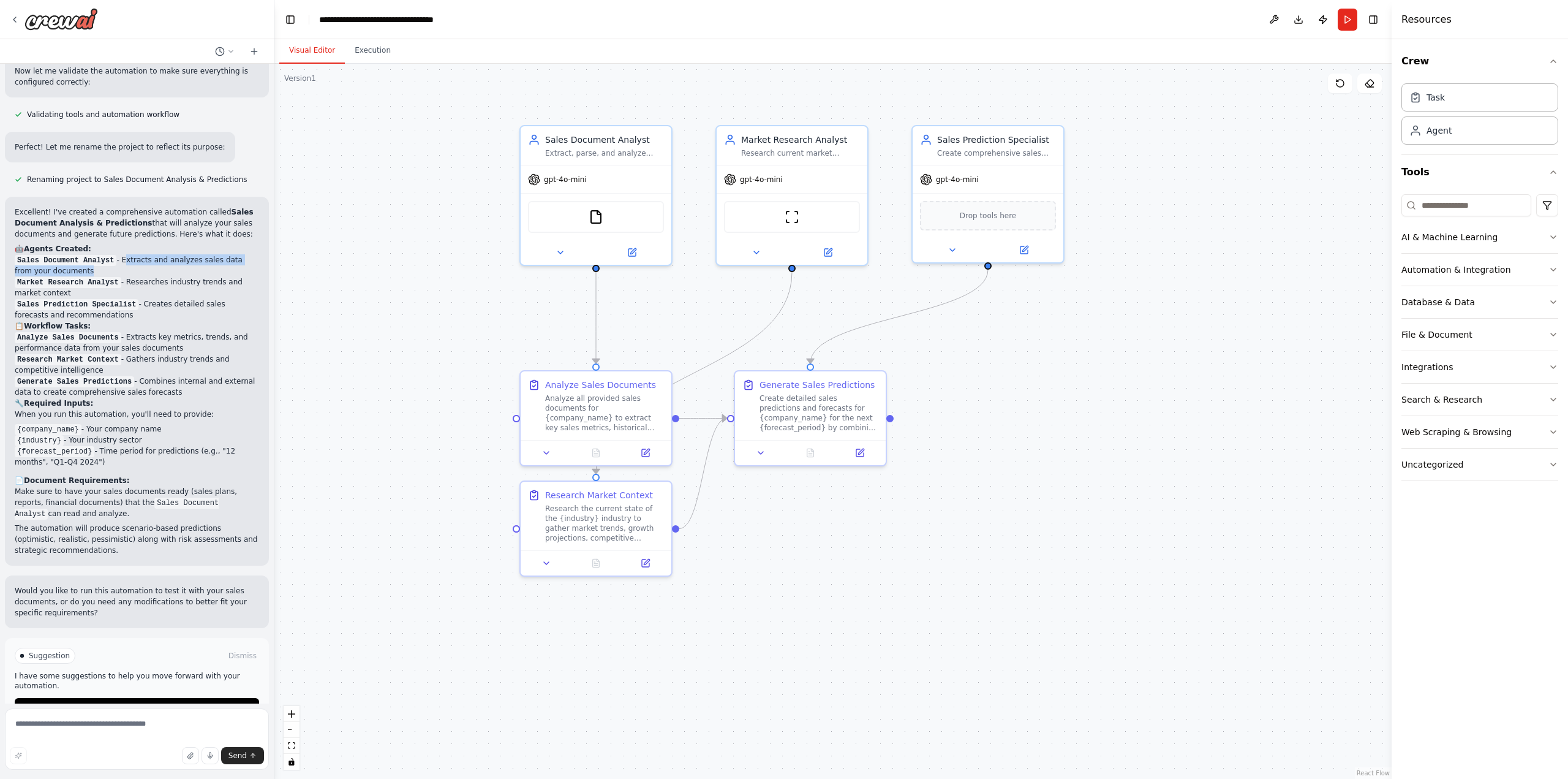
drag, startPoint x: 149, startPoint y: 236, endPoint x: 129, endPoint y: 230, distance: 20.9
click at [129, 254] on li "Sales Document Analyst - Extracts and analyzes sales data from your documents" at bounding box center [137, 265] width 244 height 22
drag, startPoint x: 124, startPoint y: 250, endPoint x: 153, endPoint y: 256, distance: 29.6
click at [153, 276] on li "Market Research Analyst - Researches industry trends and market context" at bounding box center [137, 287] width 244 height 22
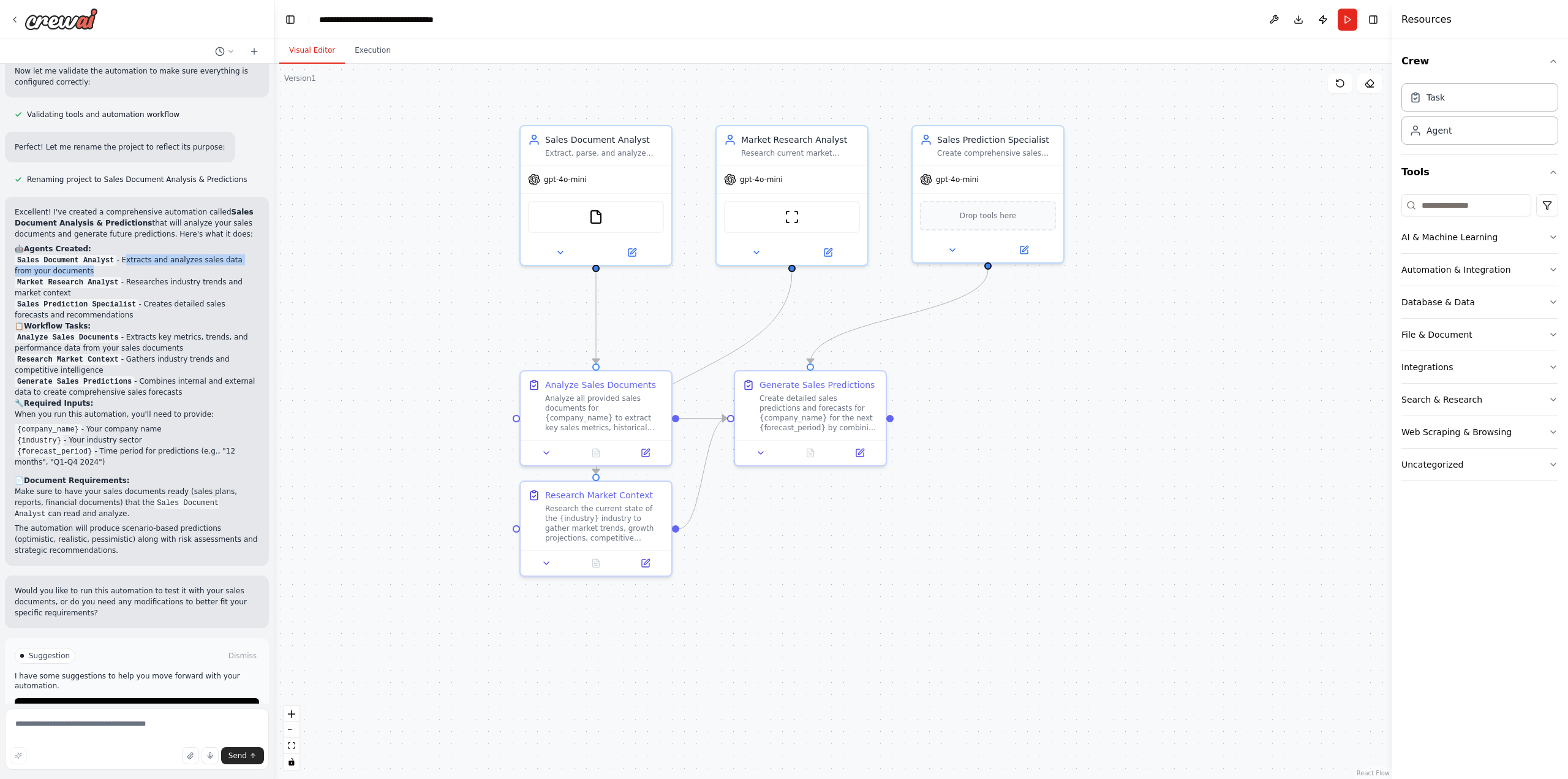
click at [153, 276] on li "Market Research Analyst - Researches industry trends and market context" at bounding box center [137, 287] width 244 height 22
drag, startPoint x: 153, startPoint y: 256, endPoint x: 126, endPoint y: 250, distance: 27.7
click at [126, 276] on li "Market Research Analyst - Researches industry trends and market context" at bounding box center [137, 287] width 244 height 22
click at [590, 147] on div "Extract, parse, and analyze sales data from documents including sales plans, re…" at bounding box center [604, 150] width 119 height 10
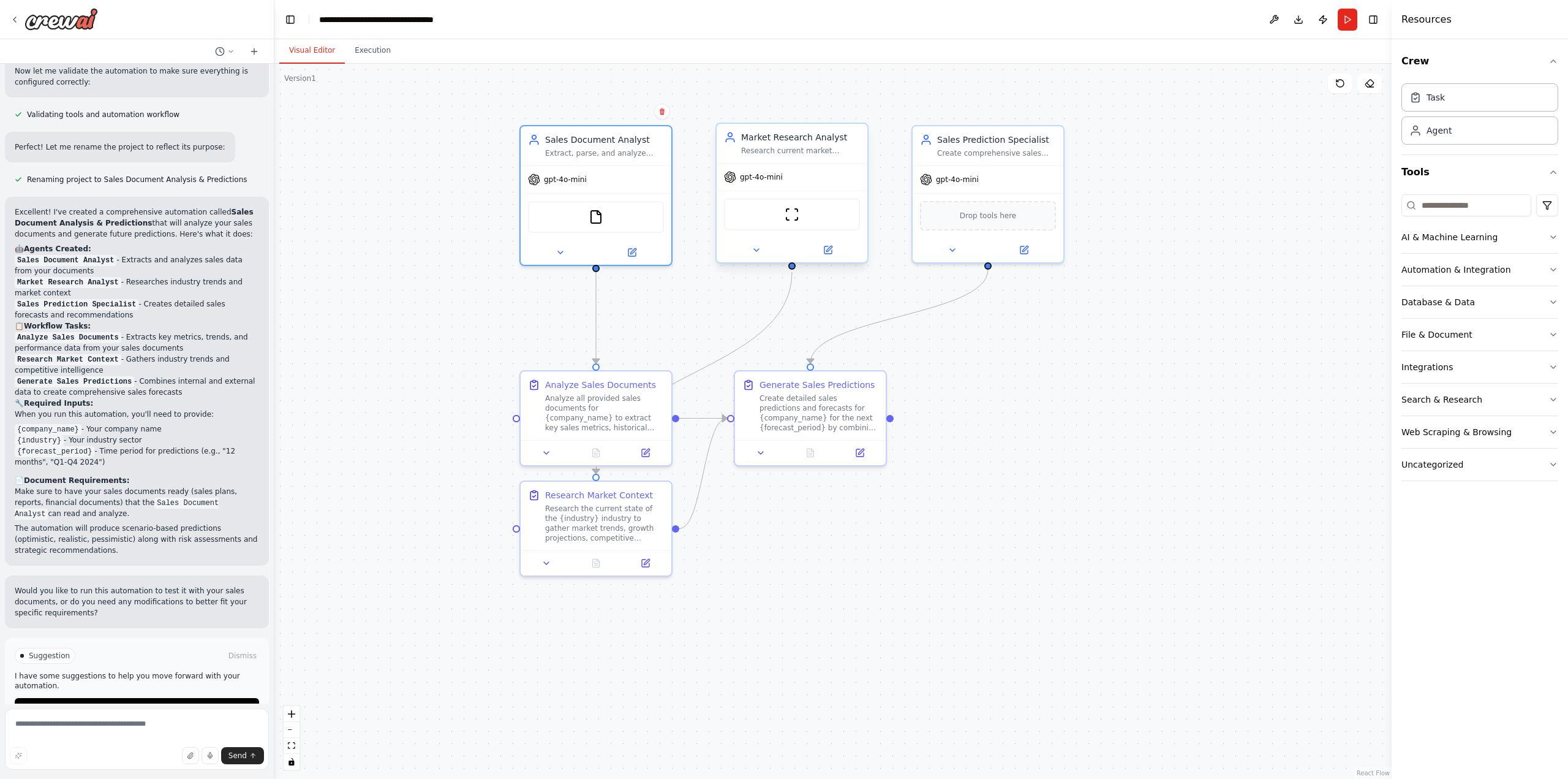
click at [808, 158] on div "Market Research Analyst Research current market trends, industry benchmarks, an…" at bounding box center [792, 144] width 151 height 39
click at [1027, 182] on div "gpt-4o-mini" at bounding box center [987, 177] width 151 height 27
click at [620, 405] on div "Analyze all provided sales documents for {company_name} to extract key sales me…" at bounding box center [604, 411] width 119 height 39
click at [615, 528] on div "Research the current state of the {industry} industry to gather market trends, …" at bounding box center [604, 521] width 119 height 39
click at [815, 415] on div "Create detailed sales predictions and forecasts for {company_name} for the next…" at bounding box center [819, 411] width 119 height 39
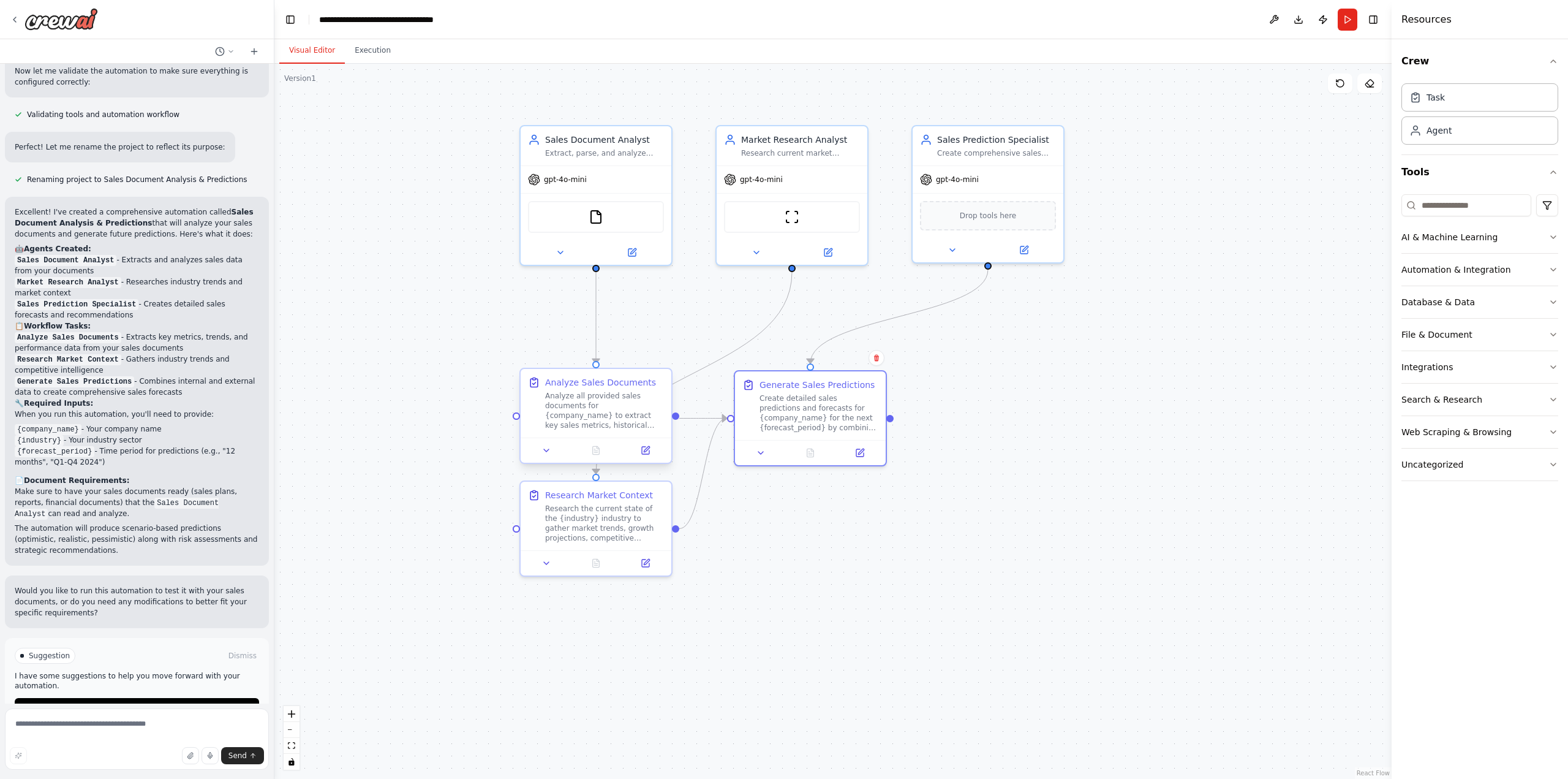
click at [612, 413] on div "Analyze all provided sales documents for {company_name} to extract key sales me…" at bounding box center [604, 411] width 119 height 39
click at [607, 526] on div "Research the current state of the {industry} industry to gather market trends, …" at bounding box center [604, 521] width 119 height 39
click at [792, 576] on div ".deletable-edge-delete-btn { width: 20px; height: 20px; border: 0px solid #ffff…" at bounding box center [833, 421] width 1117 height 715
click at [843, 571] on div ".deletable-edge-delete-btn { width: 20px; height: 20px; border: 0px solid #ffff…" at bounding box center [833, 421] width 1117 height 715
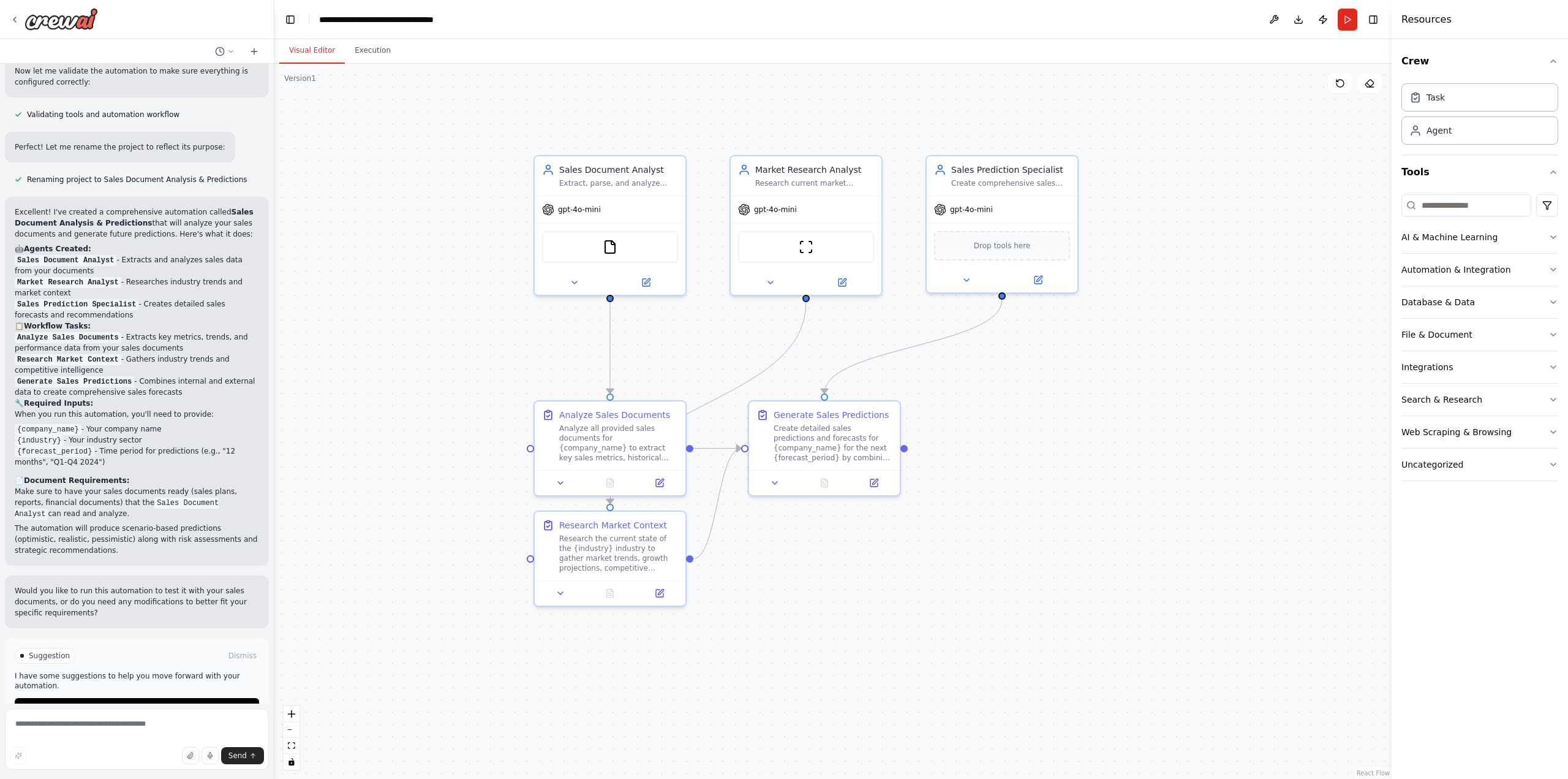
drag, startPoint x: 671, startPoint y: 306, endPoint x: 685, endPoint y: 336, distance: 33.1
click at [685, 336] on div ".deletable-edge-delete-btn { width: 20px; height: 20px; border: 0px solid #ffff…" at bounding box center [833, 421] width 1117 height 715
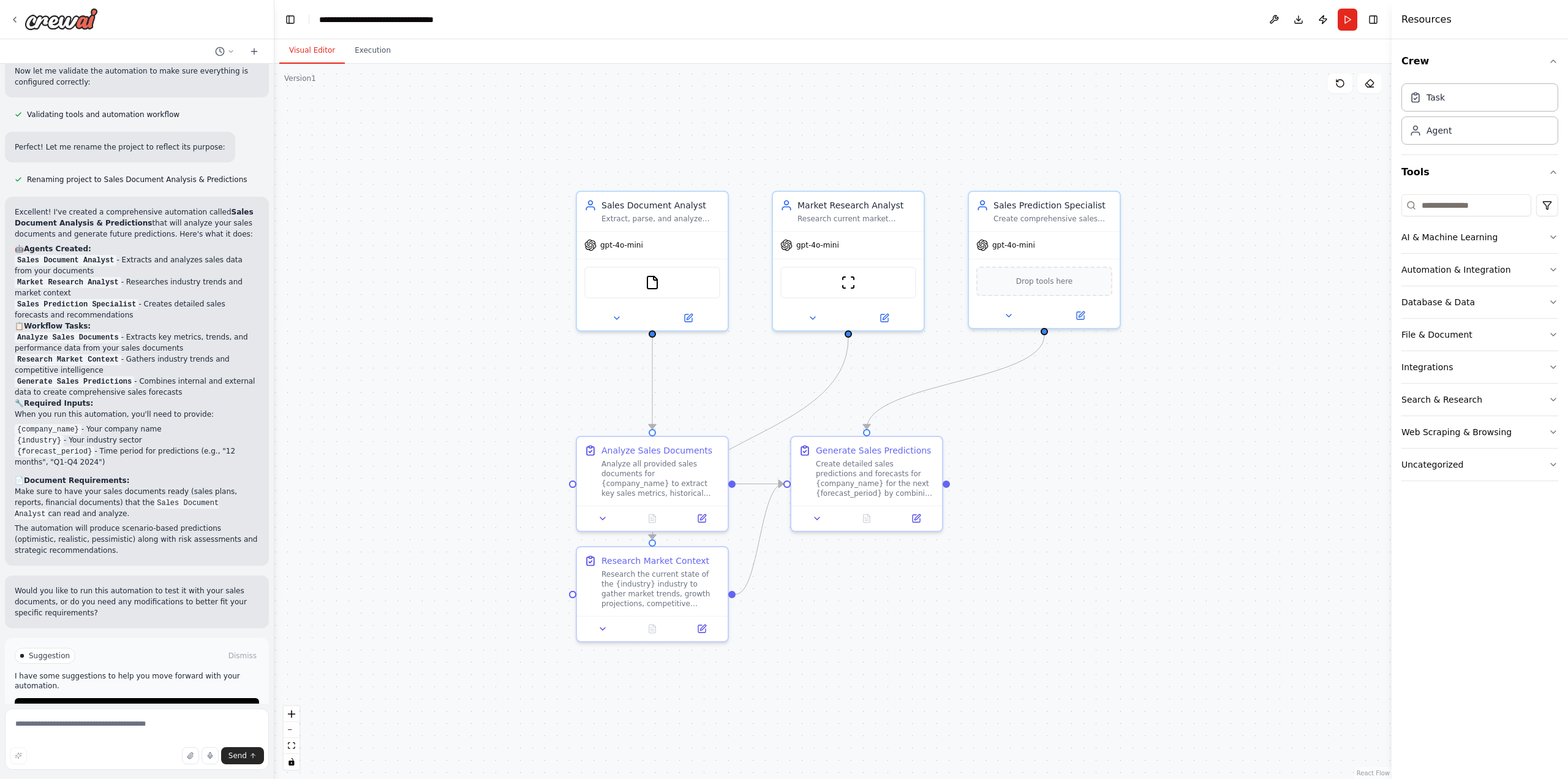
drag, startPoint x: 500, startPoint y: 120, endPoint x: 543, endPoint y: 156, distance: 56.1
click at [543, 156] on div ".deletable-edge-delete-btn { width: 20px; height: 20px; border: 0px solid #ffff…" at bounding box center [833, 421] width 1117 height 715
click at [661, 212] on div "Extract, parse, and analyze sales data from documents including sales plans, re…" at bounding box center [660, 216] width 119 height 10
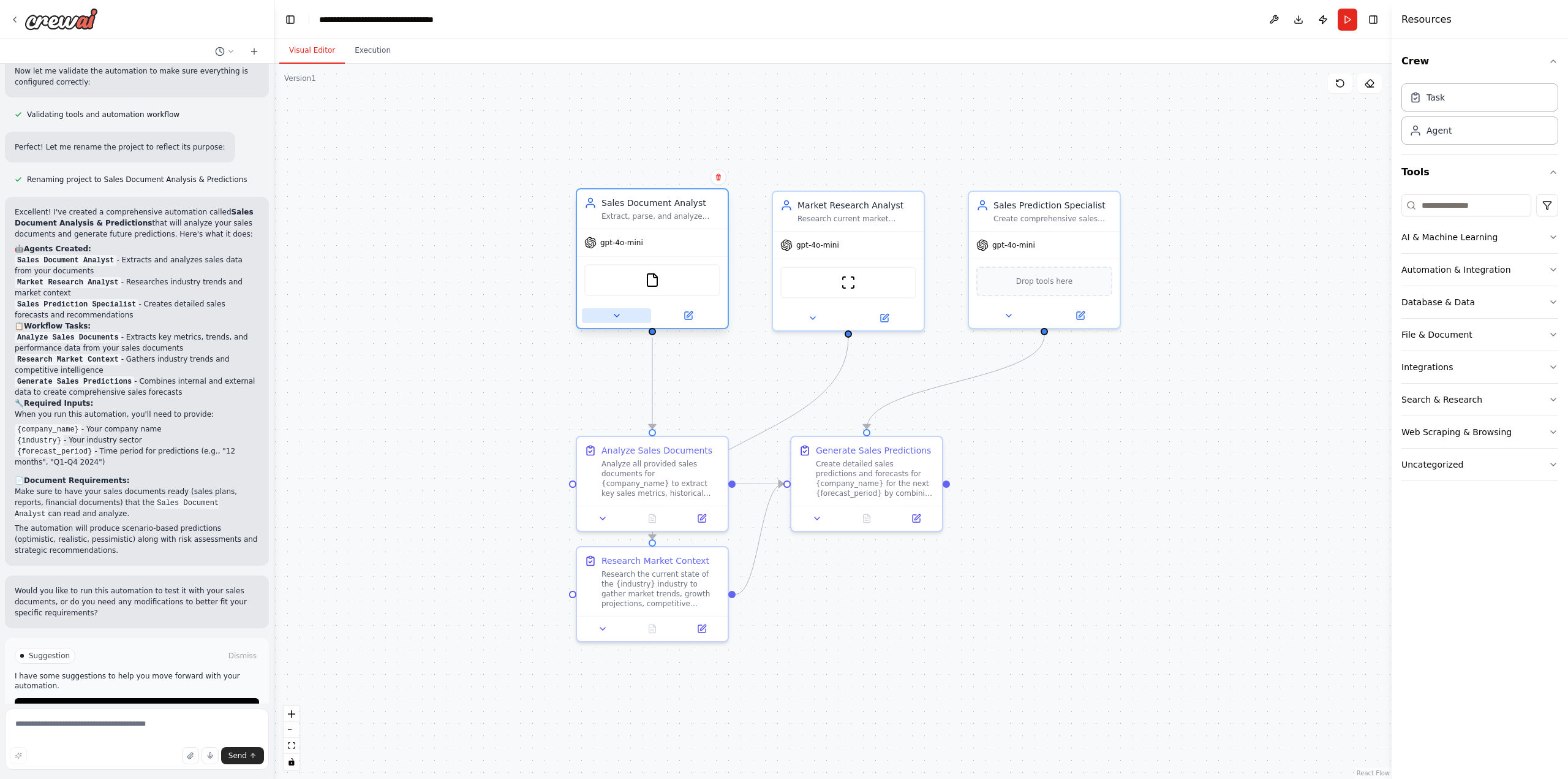
click at [612, 315] on icon at bounding box center [616, 315] width 10 height 10
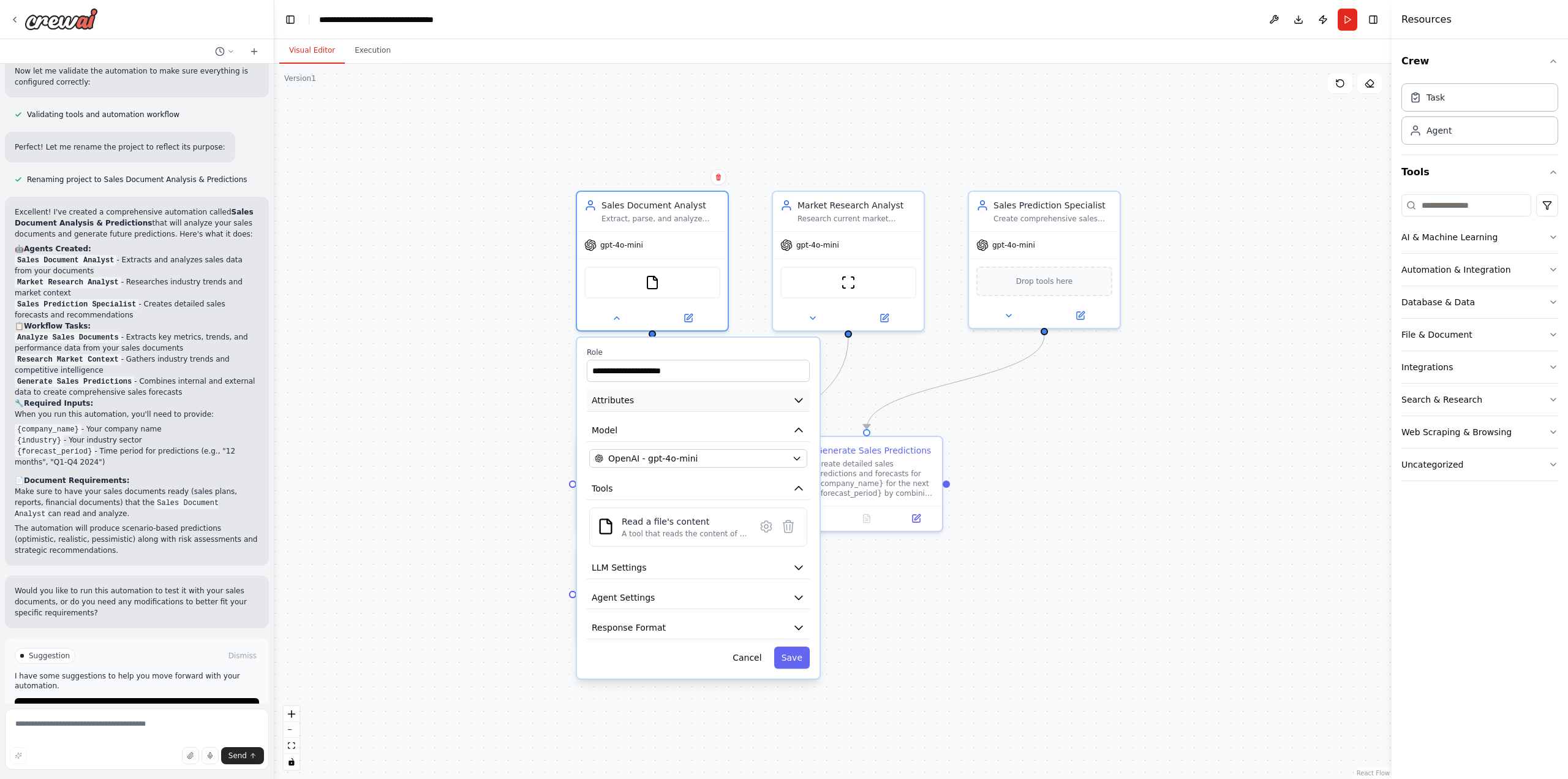
click at [730, 398] on button "Attributes" at bounding box center [698, 400] width 223 height 23
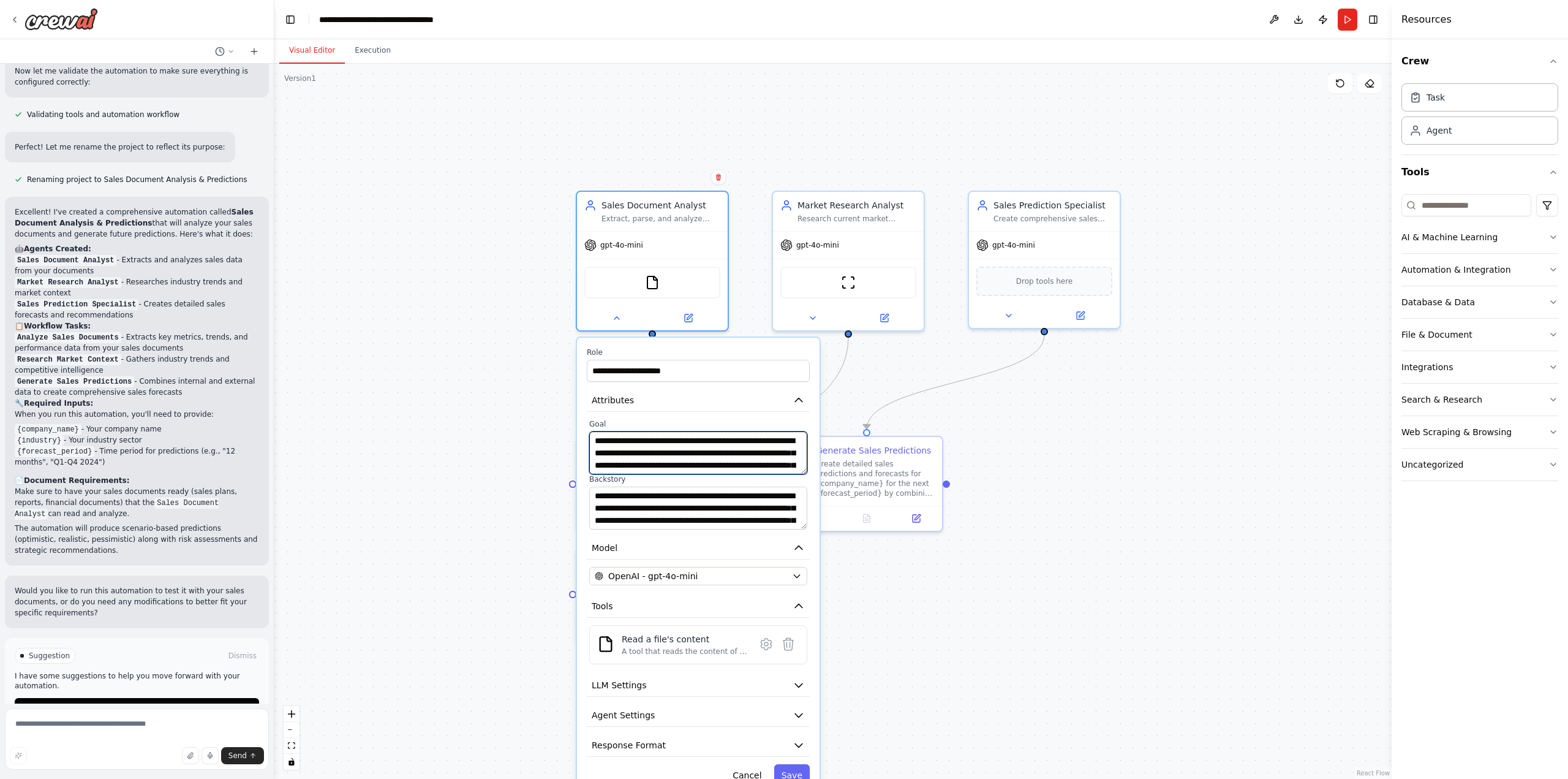
click at [598, 444] on textarea "**********" at bounding box center [697, 453] width 218 height 43
click at [597, 439] on textarea "**********" at bounding box center [697, 453] width 218 height 43
click at [596, 440] on textarea "**********" at bounding box center [697, 453] width 218 height 43
click at [608, 441] on textarea "**********" at bounding box center [697, 453] width 218 height 43
click at [632, 443] on textarea "**********" at bounding box center [697, 453] width 218 height 43
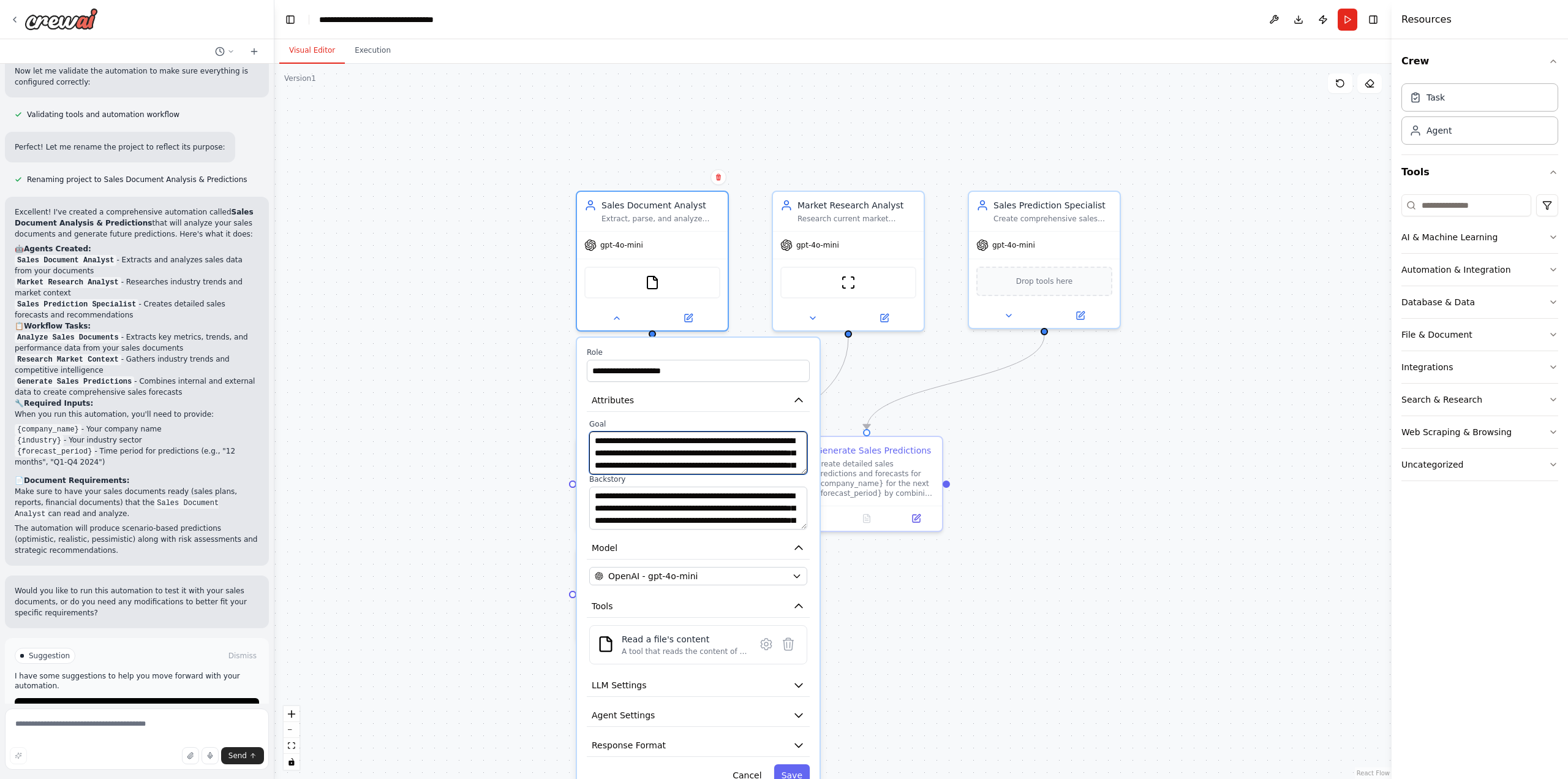
click at [652, 441] on textarea "**********" at bounding box center [697, 453] width 218 height 43
click at [672, 443] on textarea "**********" at bounding box center [697, 453] width 218 height 43
click at [707, 443] on textarea "**********" at bounding box center [697, 453] width 218 height 43
drag, startPoint x: 600, startPoint y: 454, endPoint x: 651, endPoint y: 455, distance: 51.0
click at [651, 455] on textarea "**********" at bounding box center [697, 453] width 218 height 43
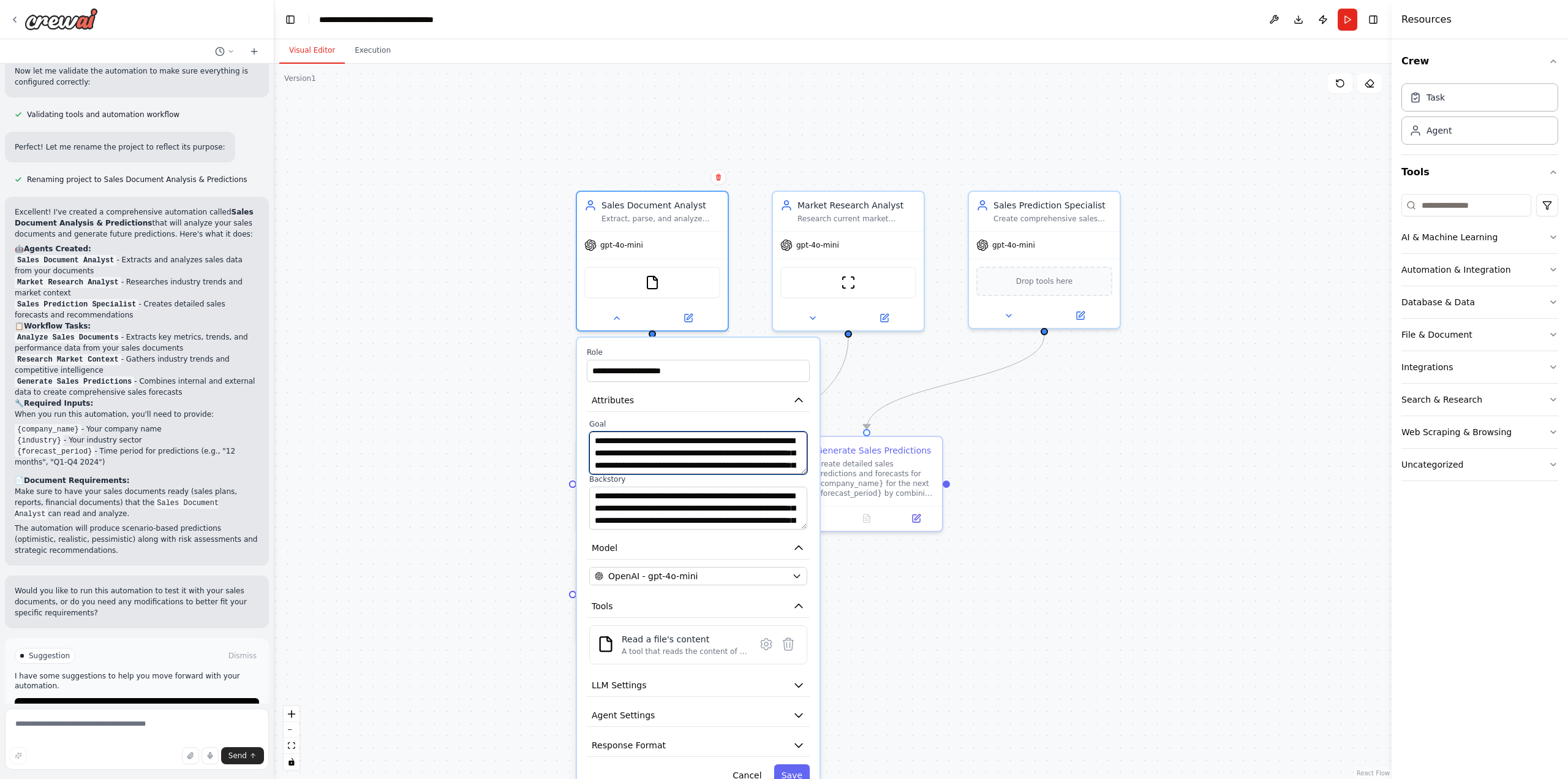
click at [651, 455] on textarea "**********" at bounding box center [697, 453] width 218 height 43
drag, startPoint x: 686, startPoint y: 454, endPoint x: 715, endPoint y: 449, distance: 29.4
click at [715, 449] on textarea "**********" at bounding box center [697, 453] width 218 height 43
click at [735, 454] on textarea "**********" at bounding box center [697, 453] width 218 height 43
click at [753, 454] on textarea "**********" at bounding box center [697, 453] width 218 height 43
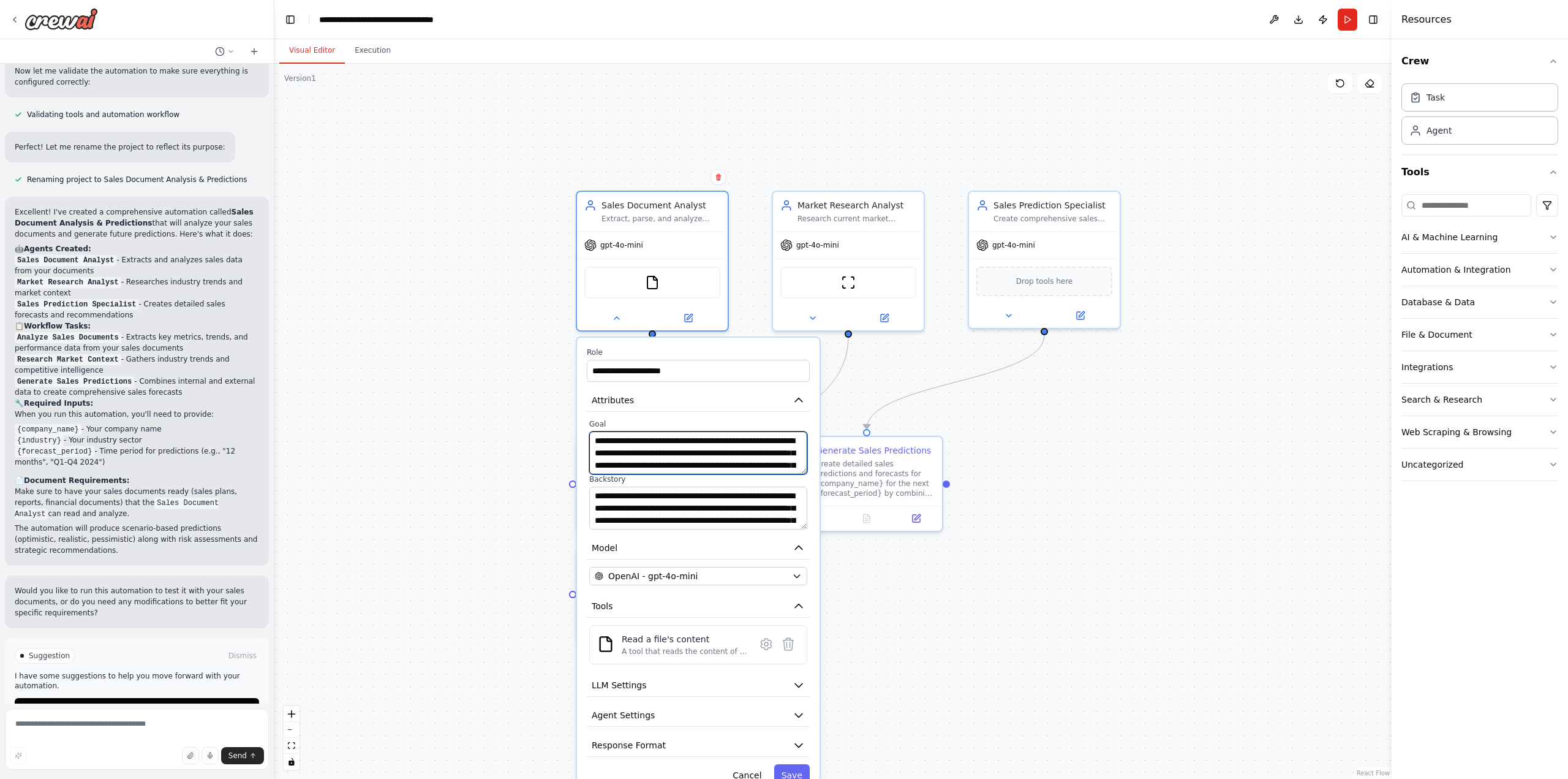
scroll to position [19, 0]
drag, startPoint x: 647, startPoint y: 463, endPoint x: 613, endPoint y: 449, distance: 36.8
click at [613, 449] on textarea "**********" at bounding box center [697, 453] width 218 height 43
click at [664, 446] on textarea "**********" at bounding box center [697, 453] width 218 height 43
click at [691, 446] on textarea "**********" at bounding box center [697, 453] width 218 height 43
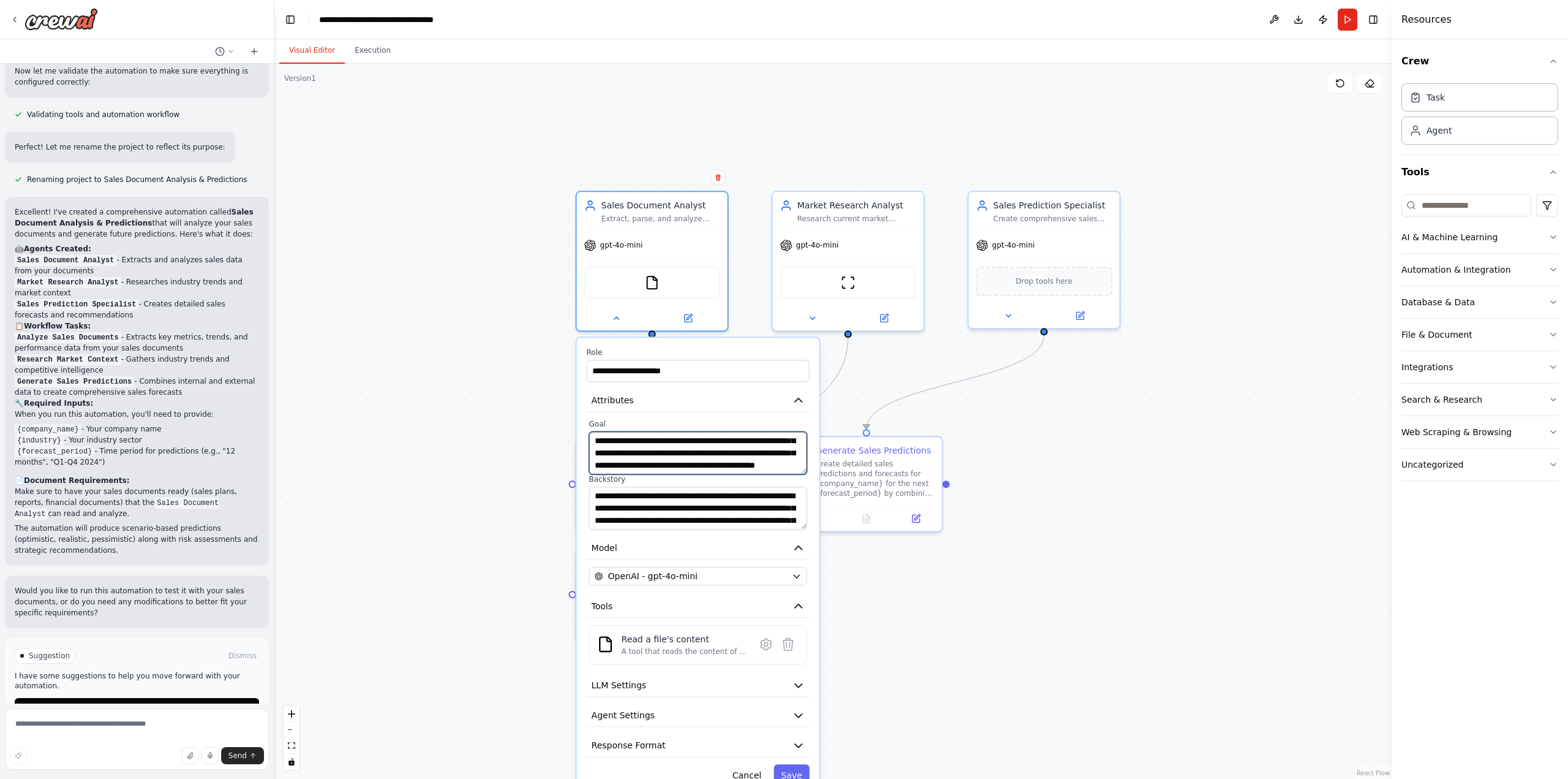
scroll to position [36, 0]
click at [804, 468] on textarea "**********" at bounding box center [697, 453] width 218 height 43
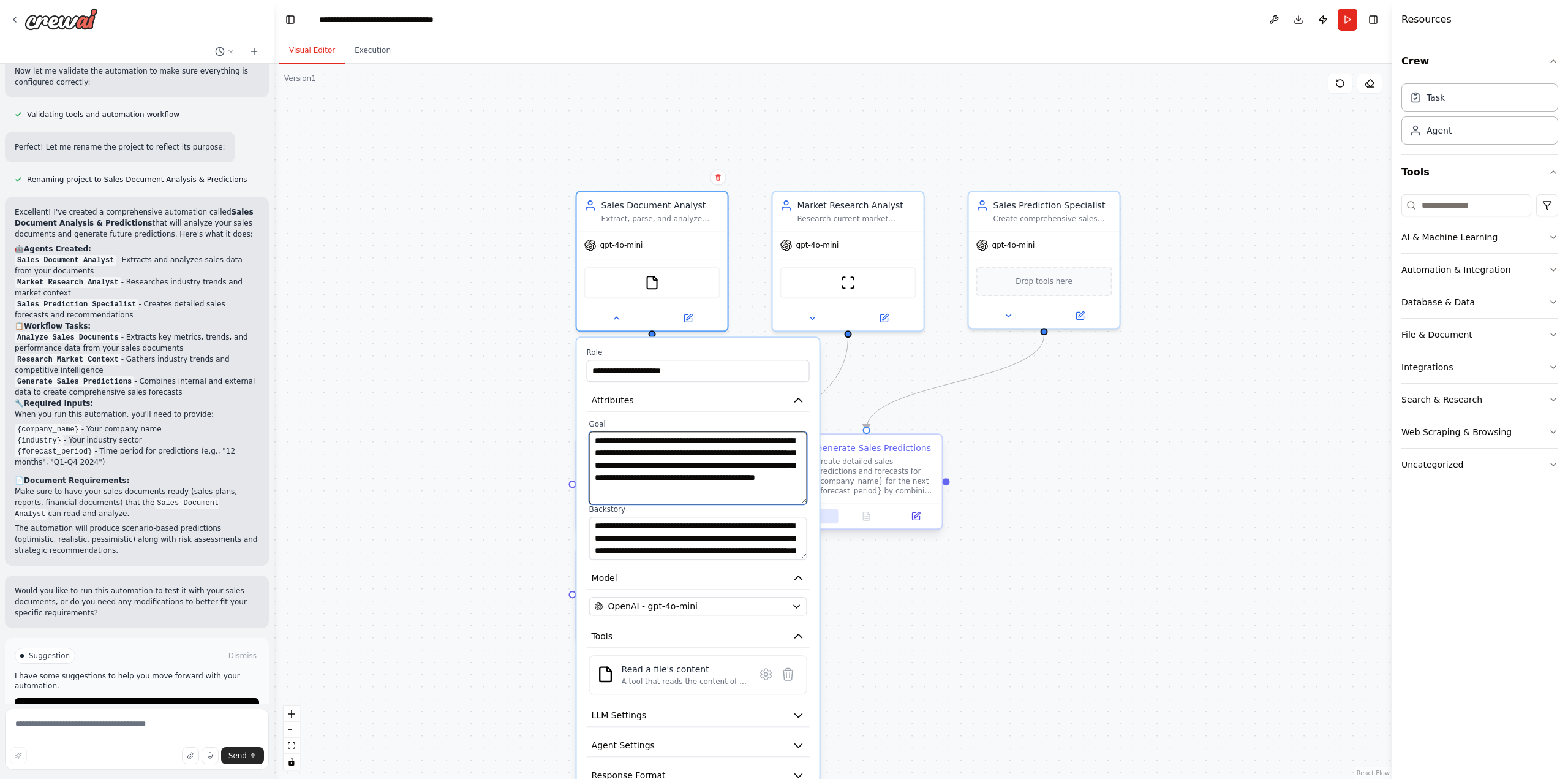
scroll to position [0, 0]
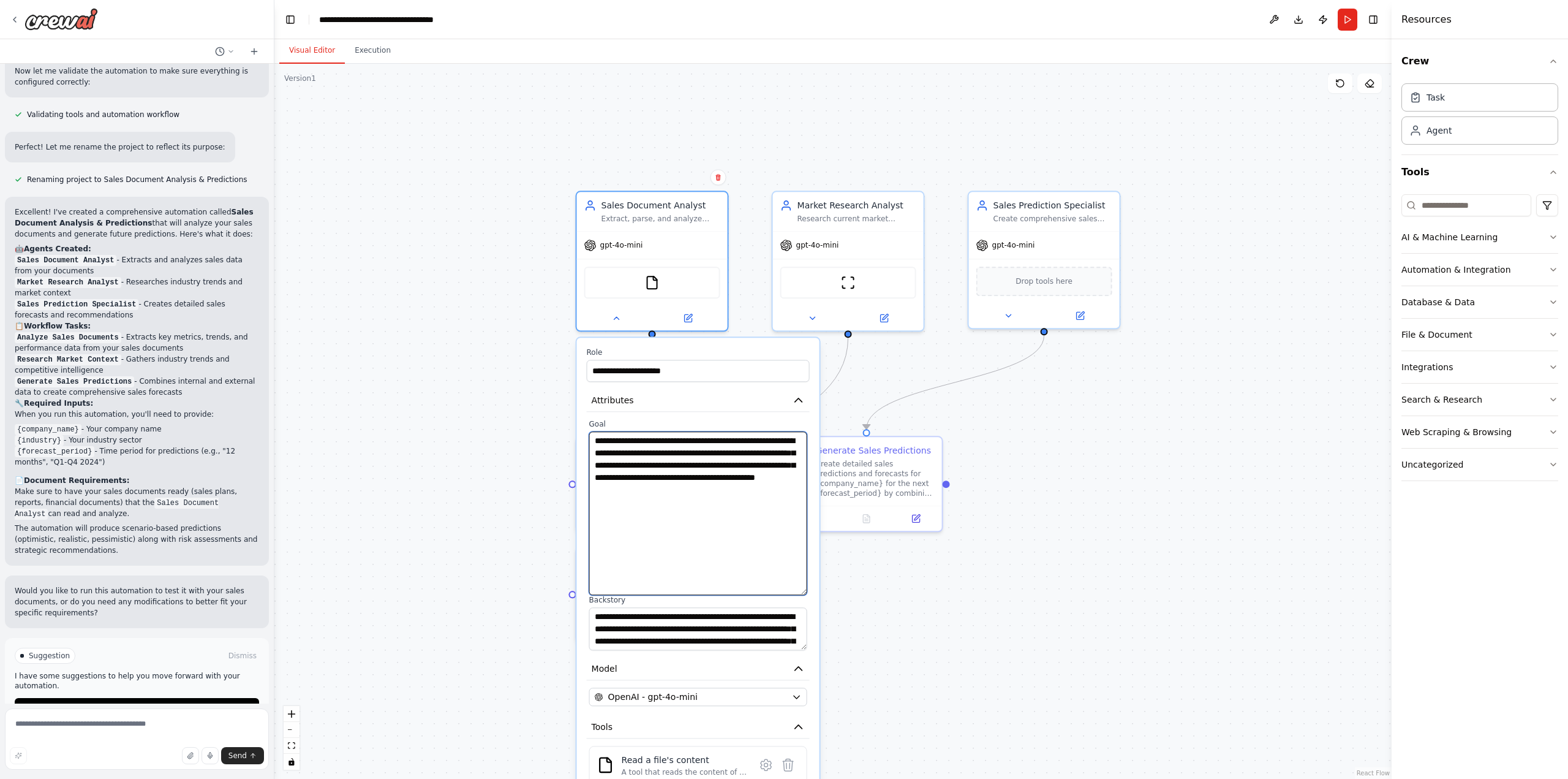
drag, startPoint x: 801, startPoint y: 470, endPoint x: 833, endPoint y: 591, distance: 125.2
click at [833, 591] on div ".deletable-edge-delete-btn { width: 20px; height: 20px; border: 0px solid #ffff…" at bounding box center [833, 421] width 1117 height 715
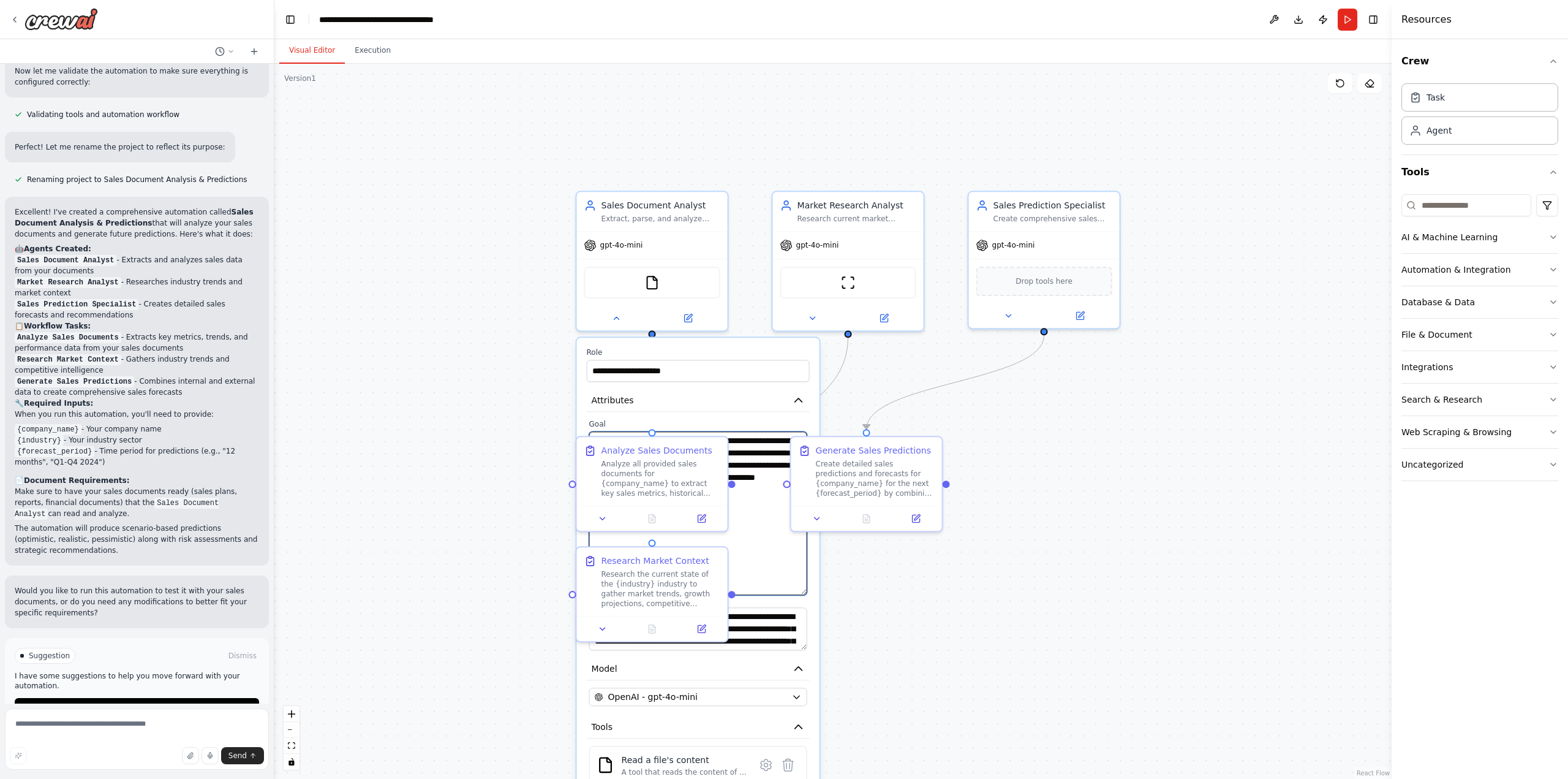
click at [778, 566] on textarea "**********" at bounding box center [697, 512] width 218 height 163
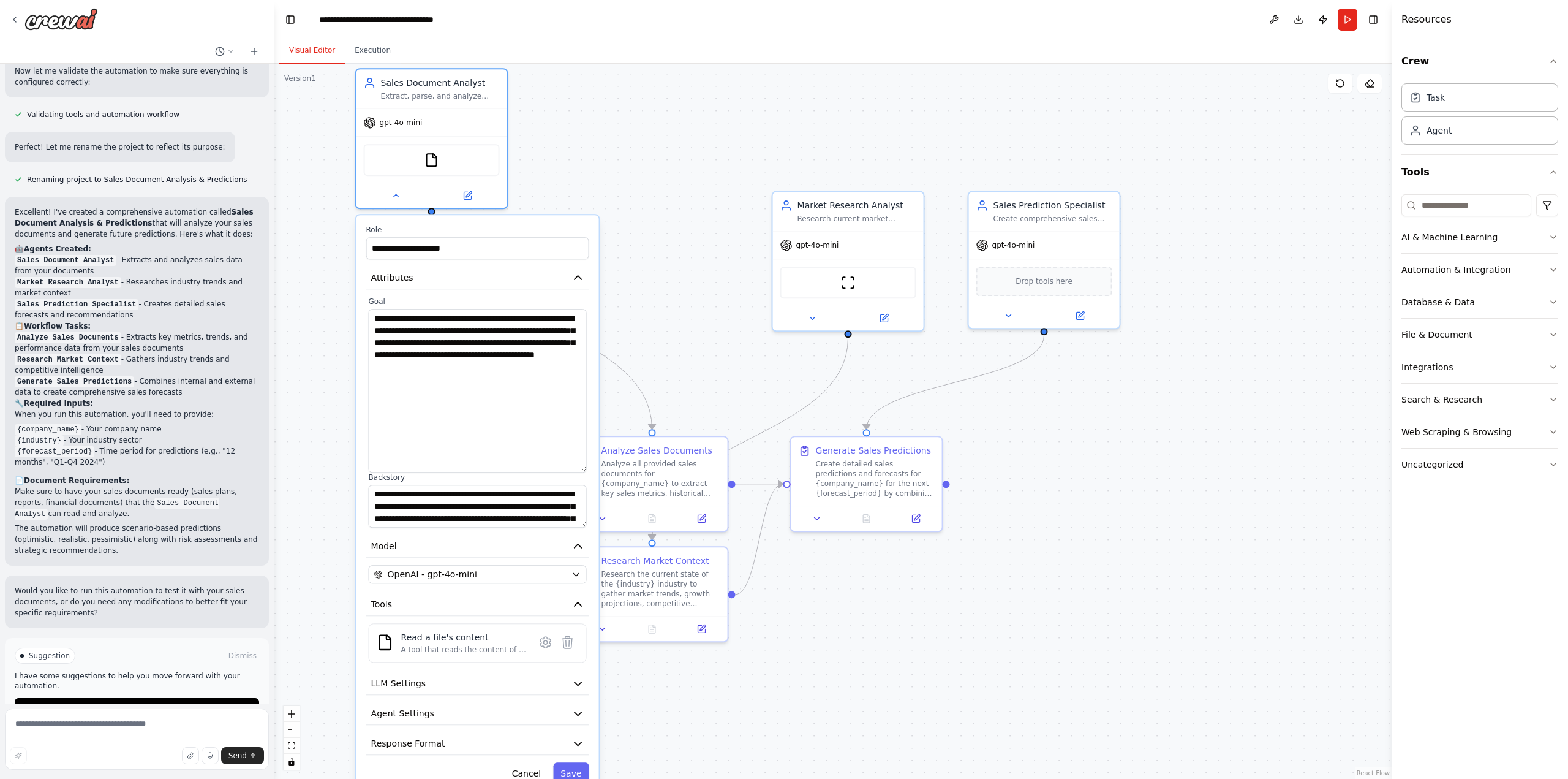
drag, startPoint x: 706, startPoint y: 347, endPoint x: 486, endPoint y: 230, distance: 249.2
click at [486, 230] on div "**********" at bounding box center [478, 504] width 243 height 579
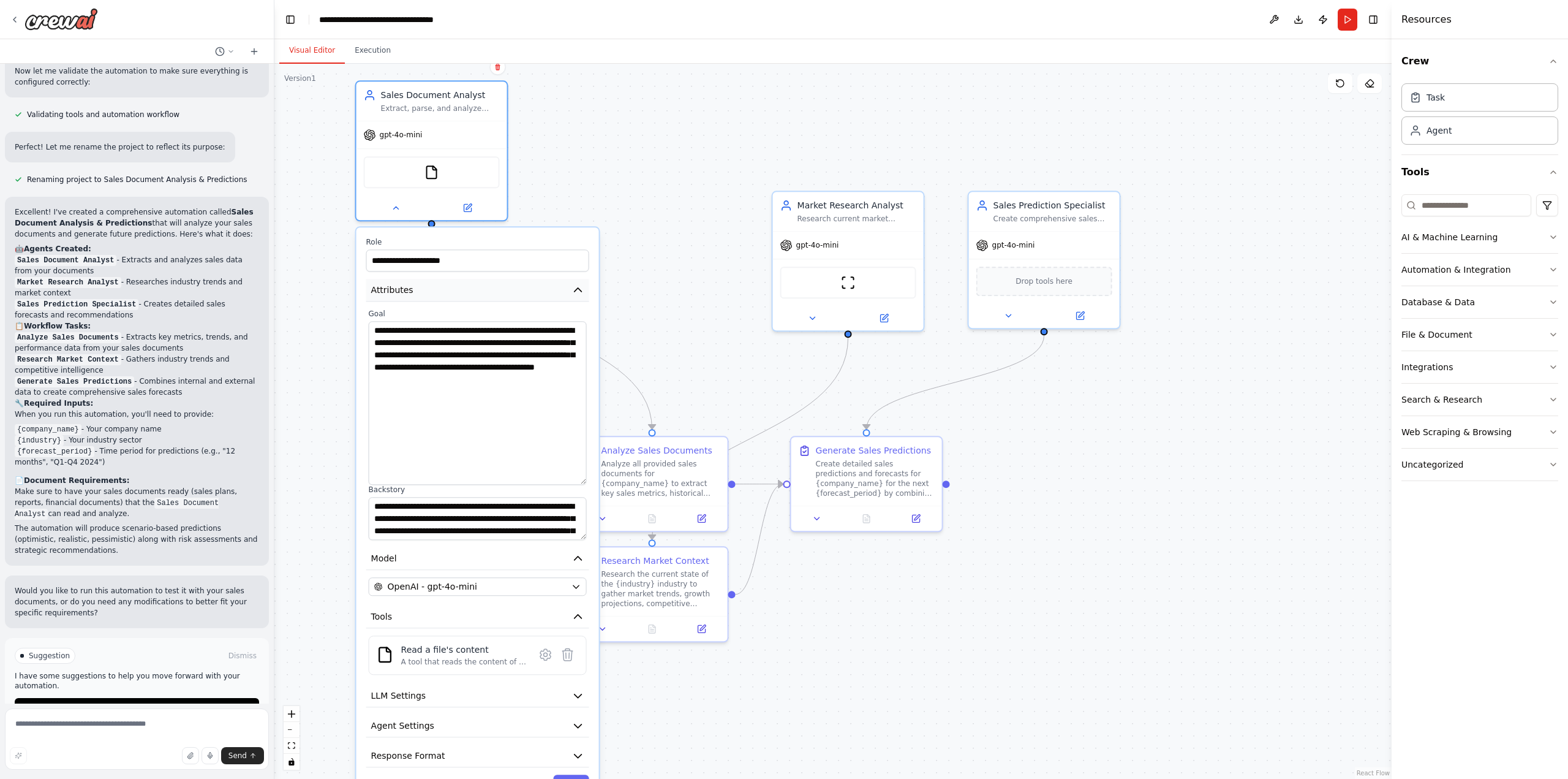
click at [572, 292] on icon "button" at bounding box center [578, 290] width 12 height 12
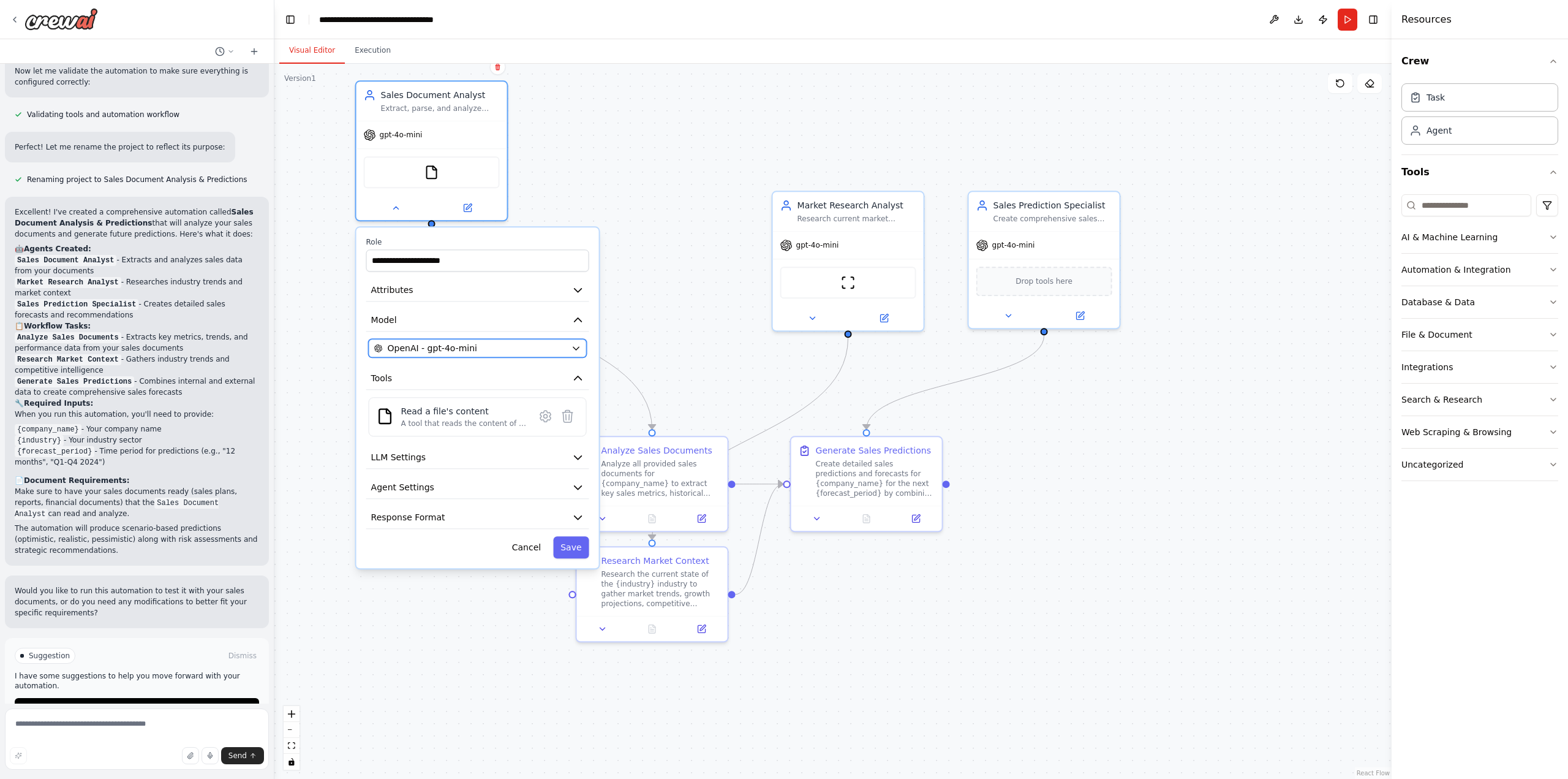
click at [556, 354] on div "OpenAI - gpt-4o-mini" at bounding box center [470, 348] width 192 height 12
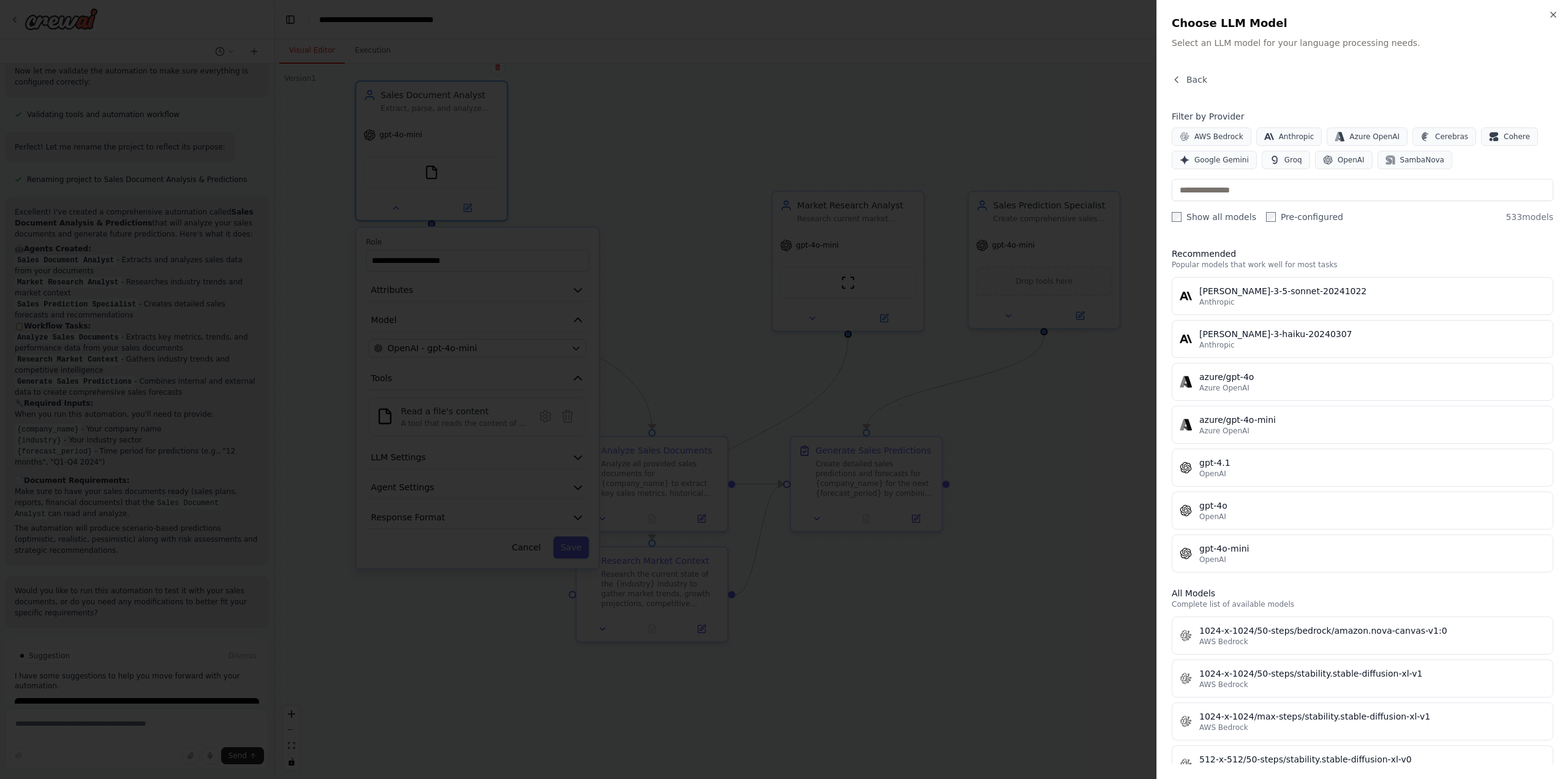
click at [924, 106] on div at bounding box center [784, 390] width 1568 height 779
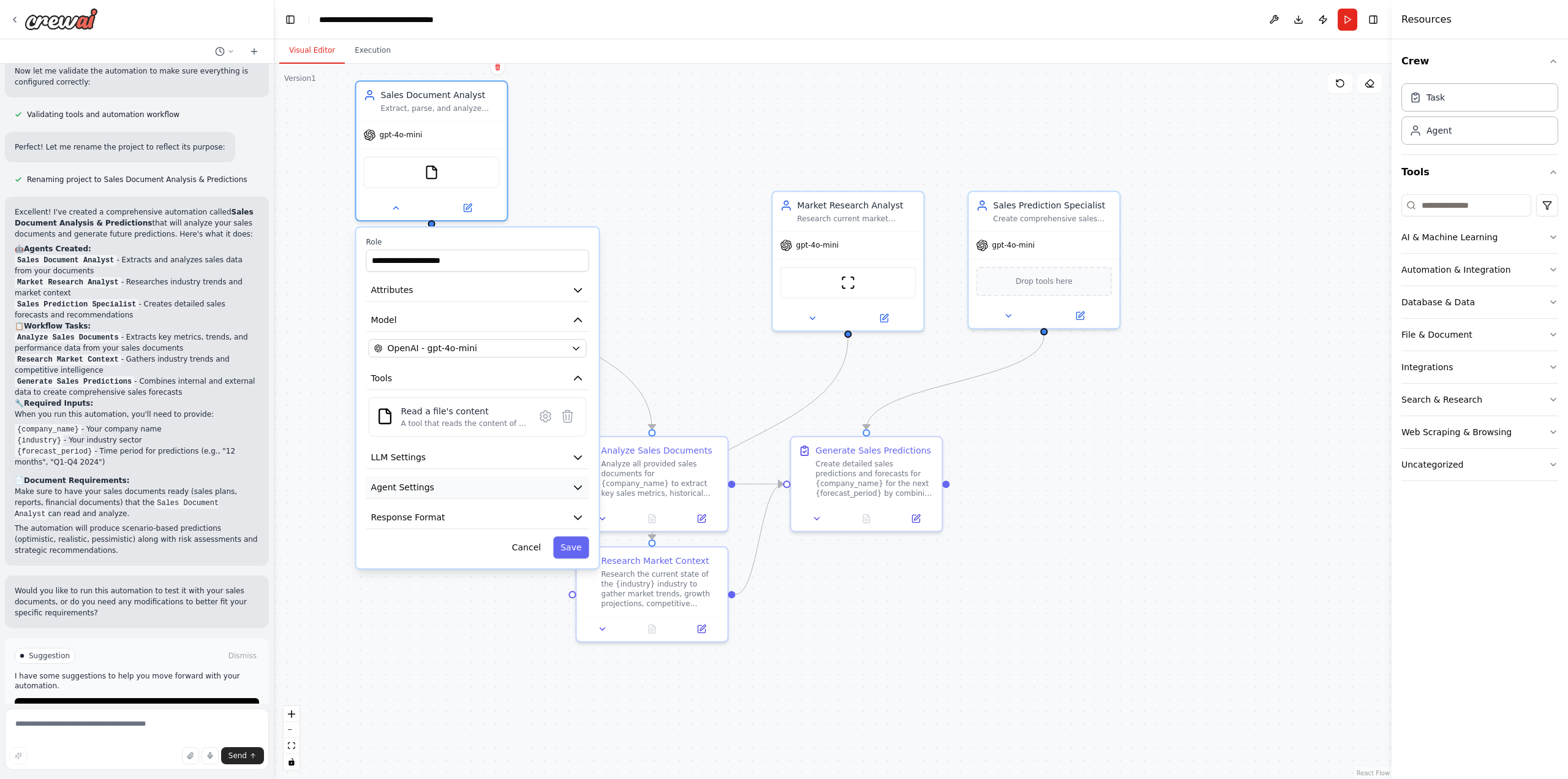
click at [454, 487] on button "Agent Settings" at bounding box center [478, 487] width 223 height 23
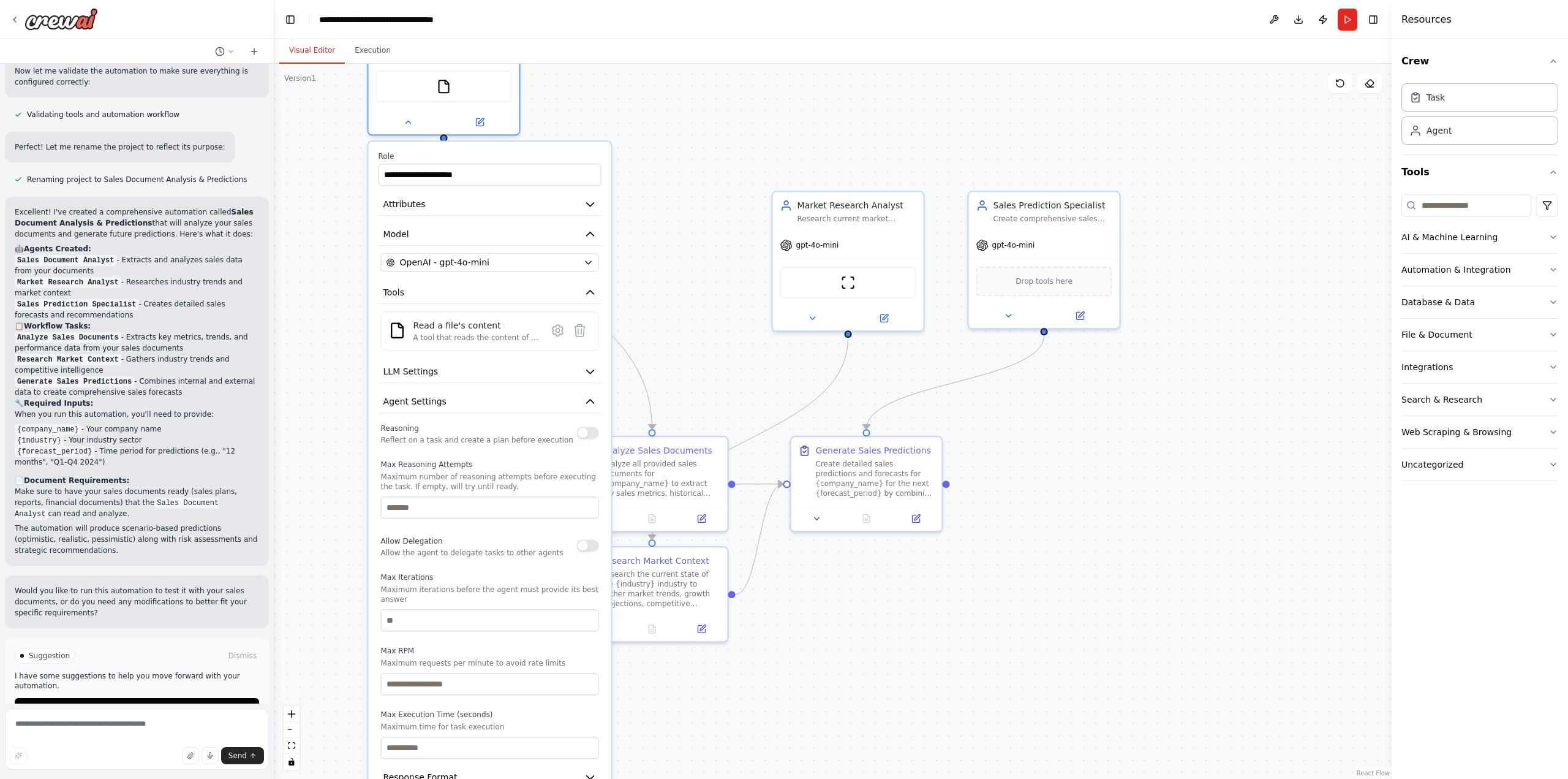
drag, startPoint x: 490, startPoint y: 237, endPoint x: 499, endPoint y: 153, distance: 84.5
click at [499, 153] on label "Role" at bounding box center [490, 156] width 223 height 10
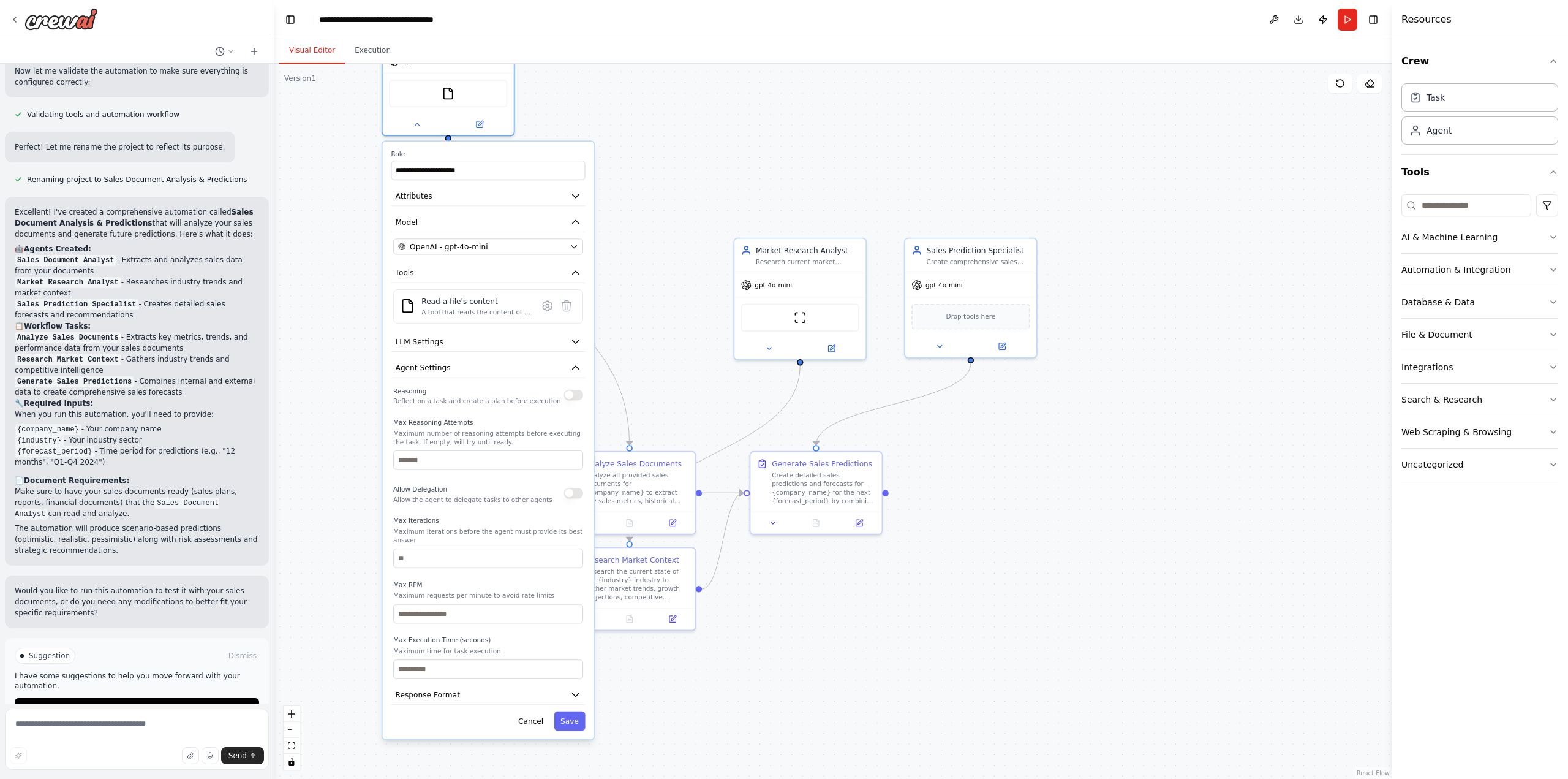
drag, startPoint x: 446, startPoint y: 636, endPoint x: 446, endPoint y: 576, distance: 60.0
click at [446, 580] on div "Max RPM Maximum requests per minute to avoid rate limits" at bounding box center [488, 601] width 190 height 43
click at [568, 364] on button "Agent Settings" at bounding box center [489, 367] width 194 height 20
click at [461, 394] on button "Response Format" at bounding box center [489, 394] width 194 height 20
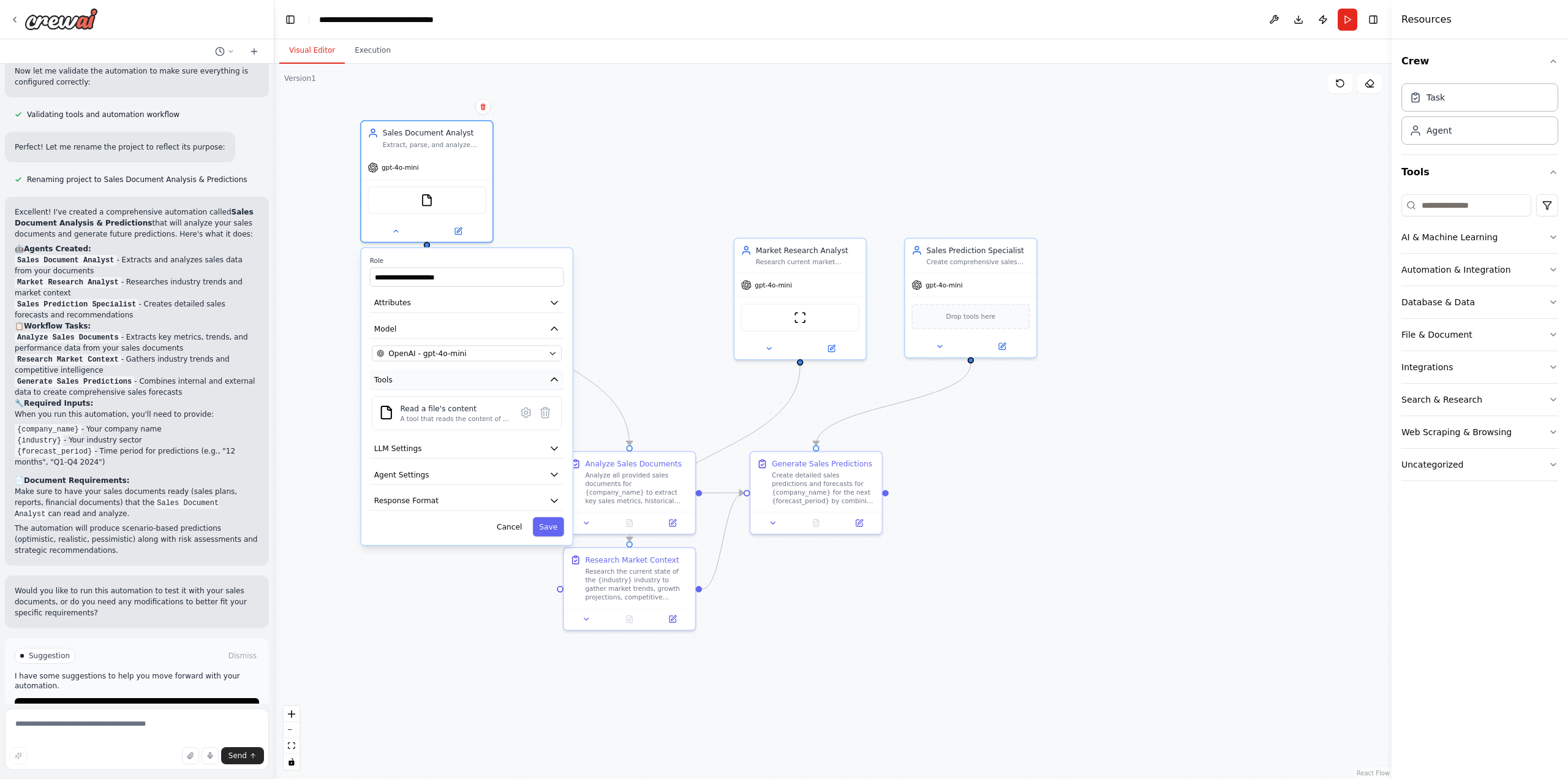
drag, startPoint x: 480, startPoint y: 276, endPoint x: 455, endPoint y: 385, distance: 111.8
click at [455, 385] on button "Tools" at bounding box center [467, 380] width 194 height 20
click at [512, 300] on button "Attributes" at bounding box center [467, 303] width 194 height 20
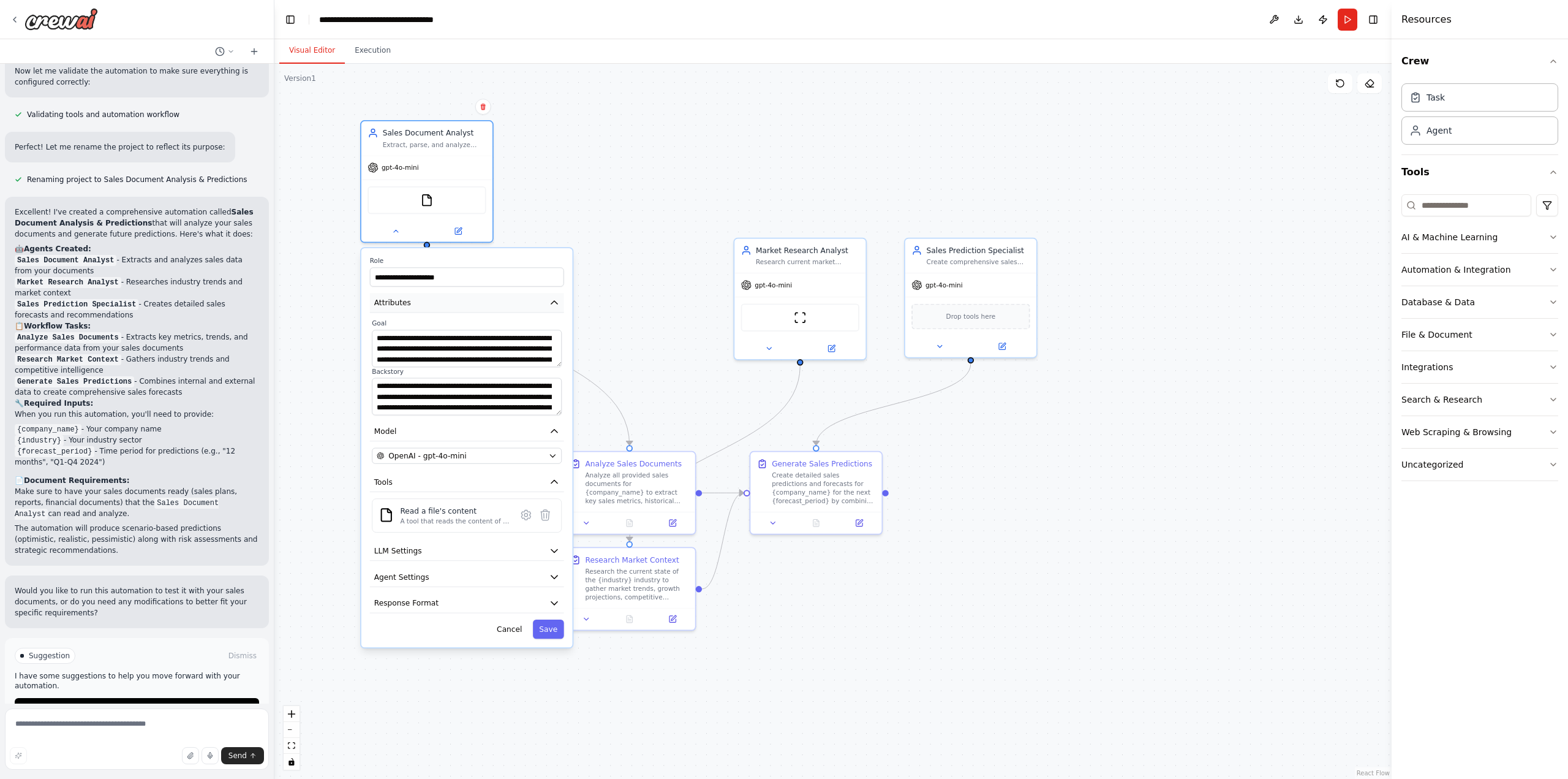
click at [512, 300] on button "Attributes" at bounding box center [467, 303] width 194 height 20
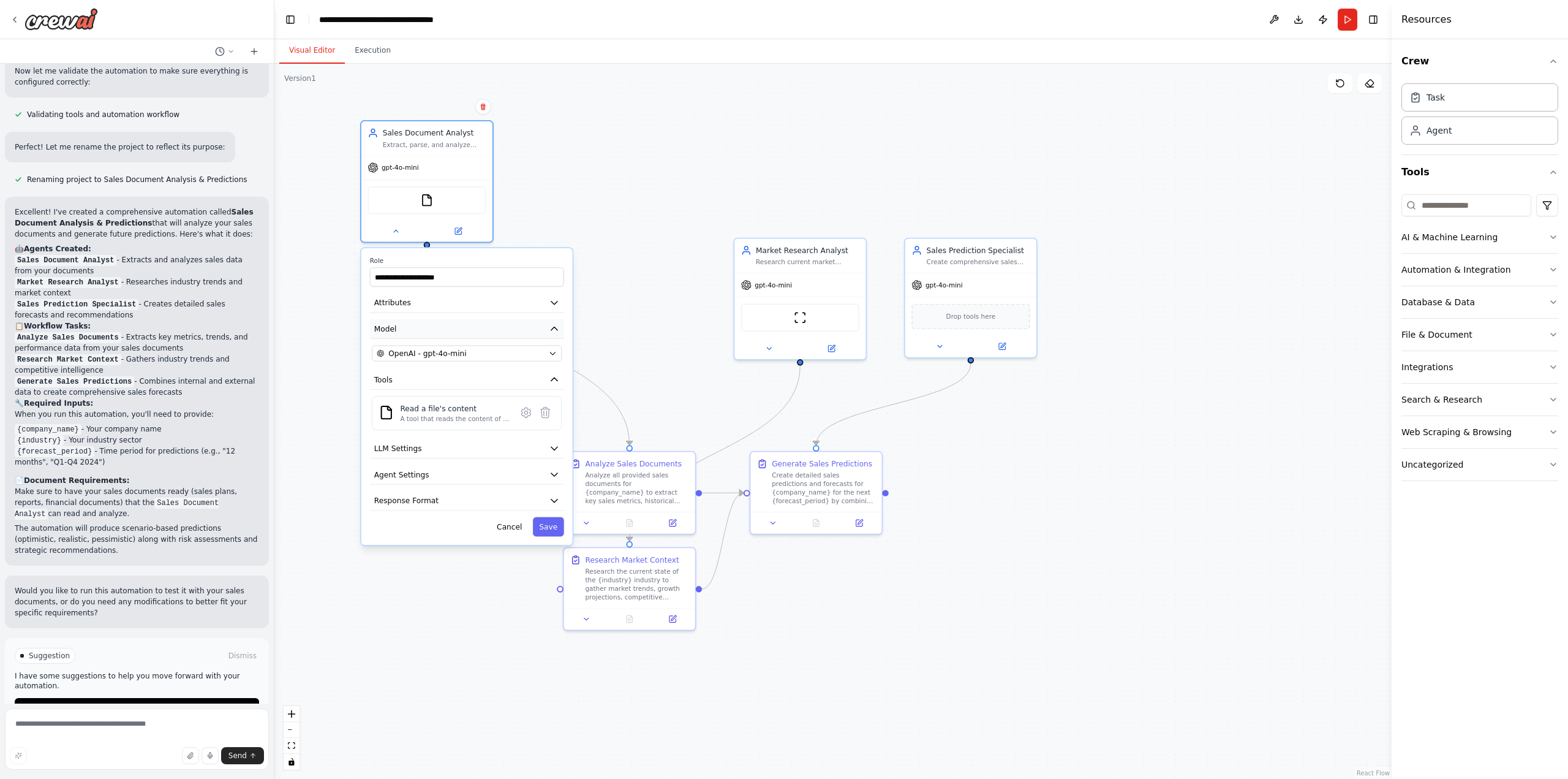
click at [524, 330] on button "Model" at bounding box center [467, 329] width 194 height 20
click at [522, 389] on icon at bounding box center [526, 387] width 9 height 10
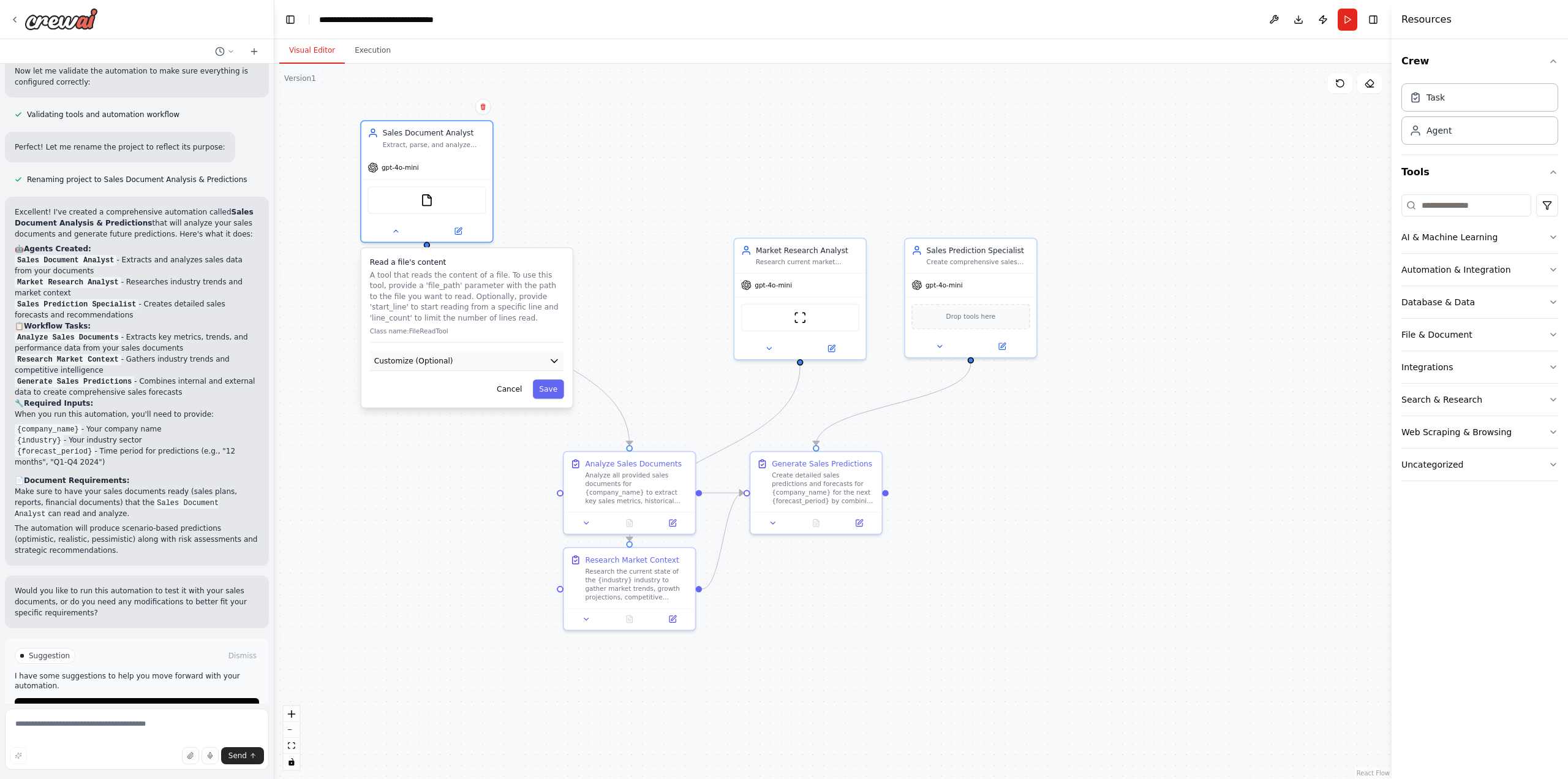
click at [557, 360] on icon "button" at bounding box center [554, 361] width 6 height 3
click at [398, 396] on input "text" at bounding box center [467, 399] width 190 height 19
click at [510, 427] on button "Cancel" at bounding box center [509, 427] width 38 height 19
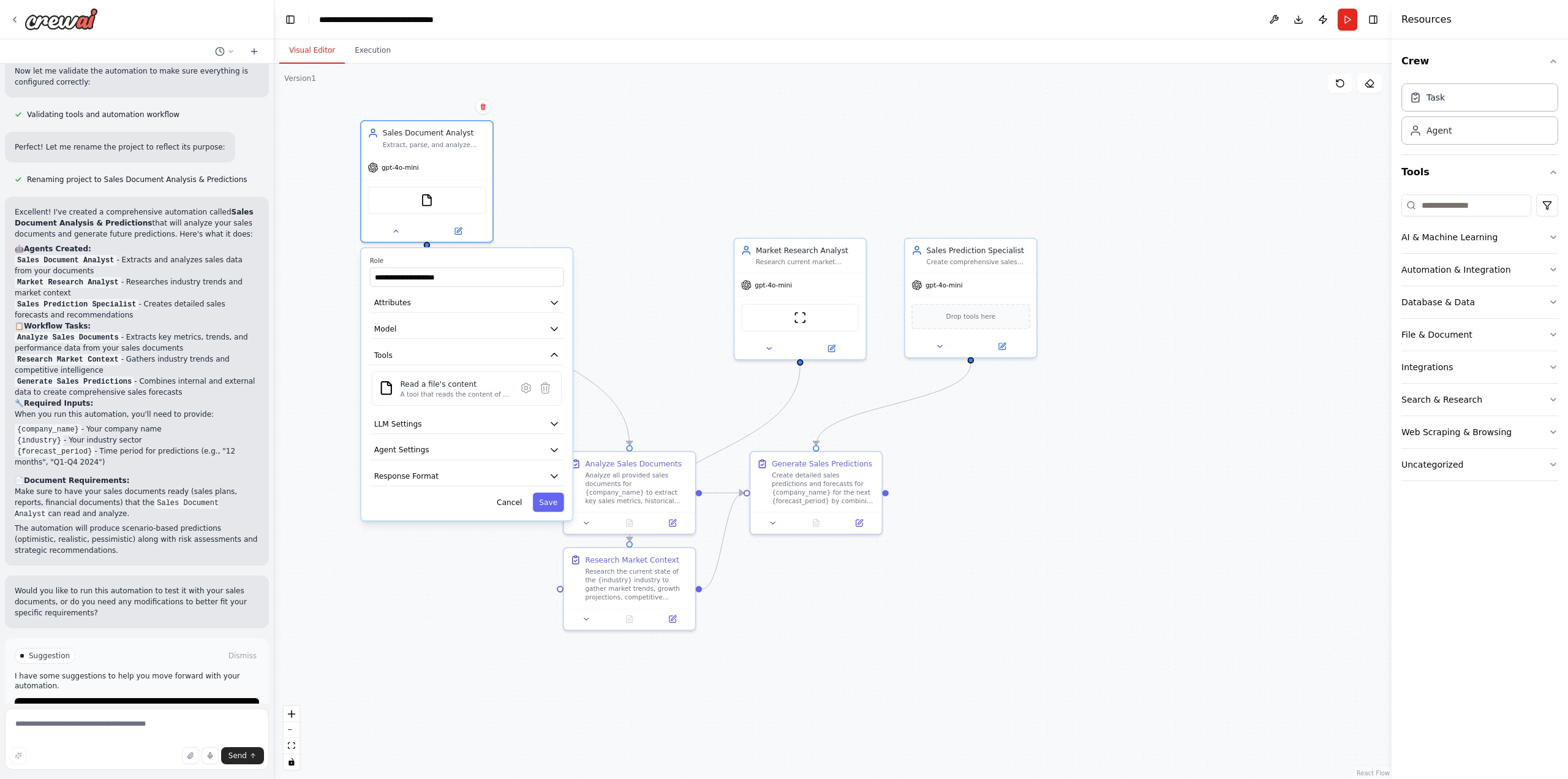
click at [1234, 281] on div ".deletable-edge-delete-btn { width: 20px; height: 20px; border: 0px solid #ffff…" at bounding box center [833, 421] width 1117 height 715
click at [517, 498] on button "Cancel" at bounding box center [509, 502] width 38 height 19
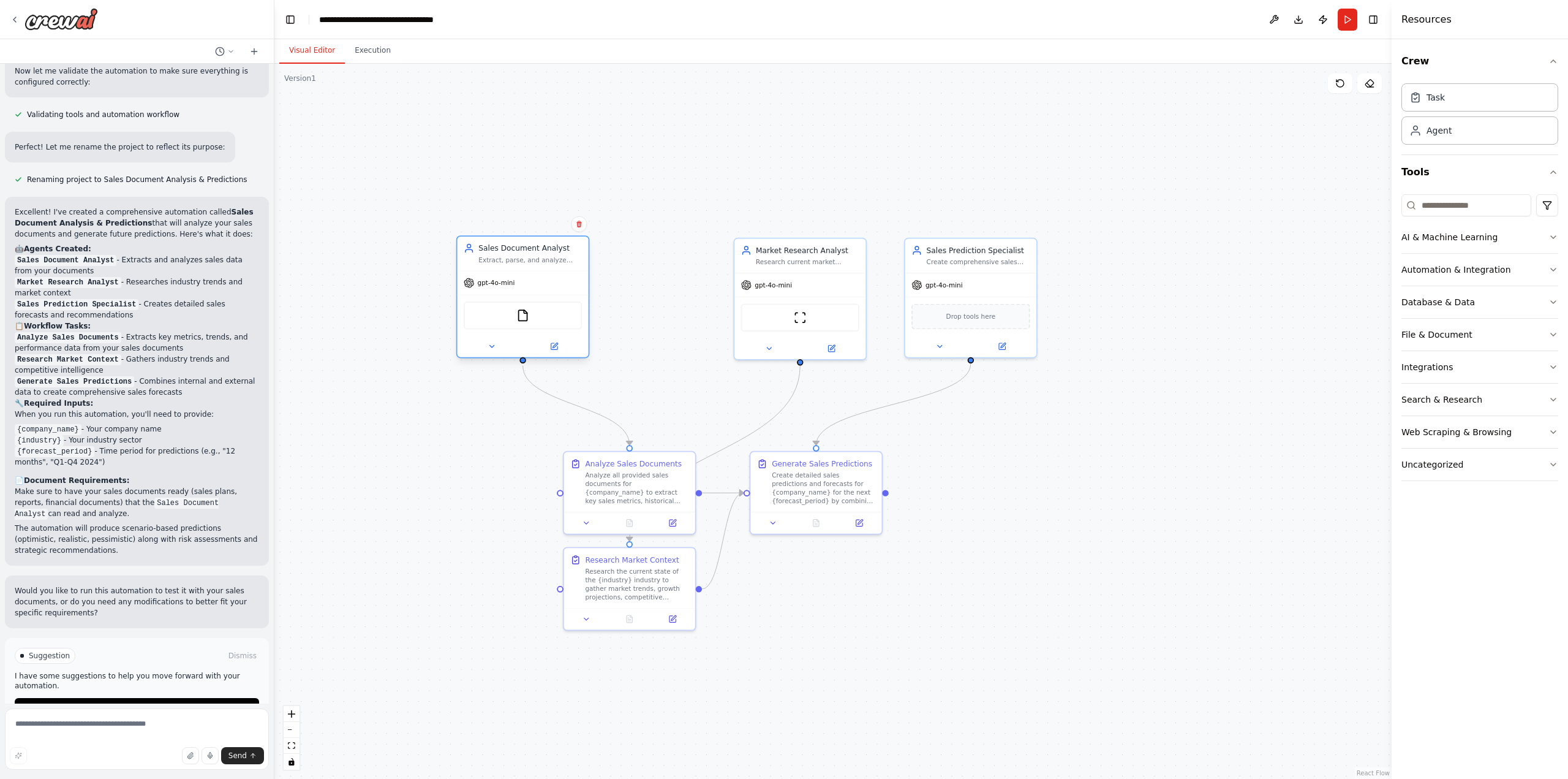
drag, startPoint x: 471, startPoint y: 172, endPoint x: 556, endPoint y: 278, distance: 135.9
click at [556, 278] on div "gpt-4o-mini" at bounding box center [523, 282] width 131 height 24
click at [1556, 304] on icon "button" at bounding box center [1553, 301] width 10 height 10
click at [1553, 477] on icon "button" at bounding box center [1553, 476] width 10 height 10
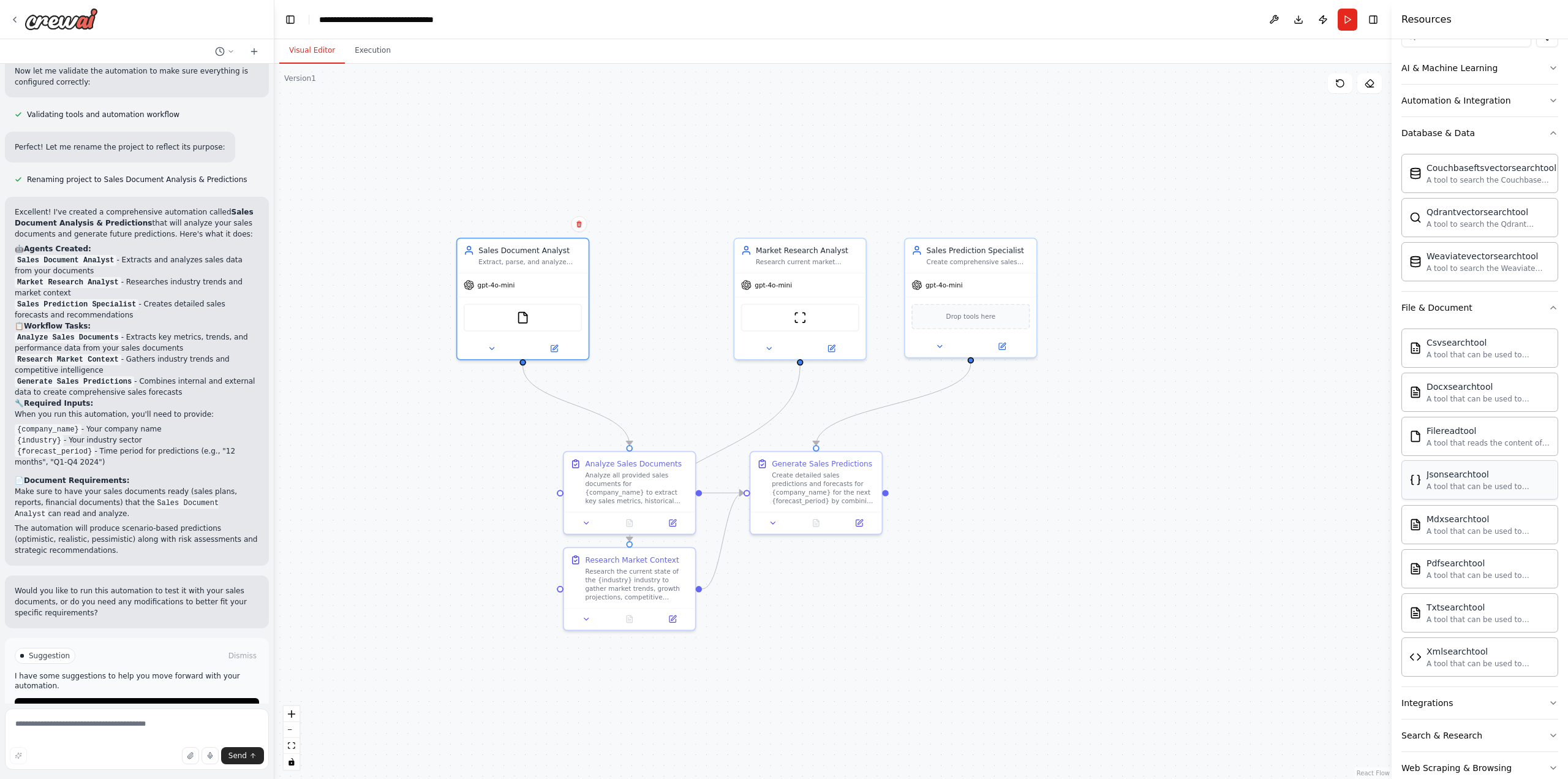
scroll to position [184, 0]
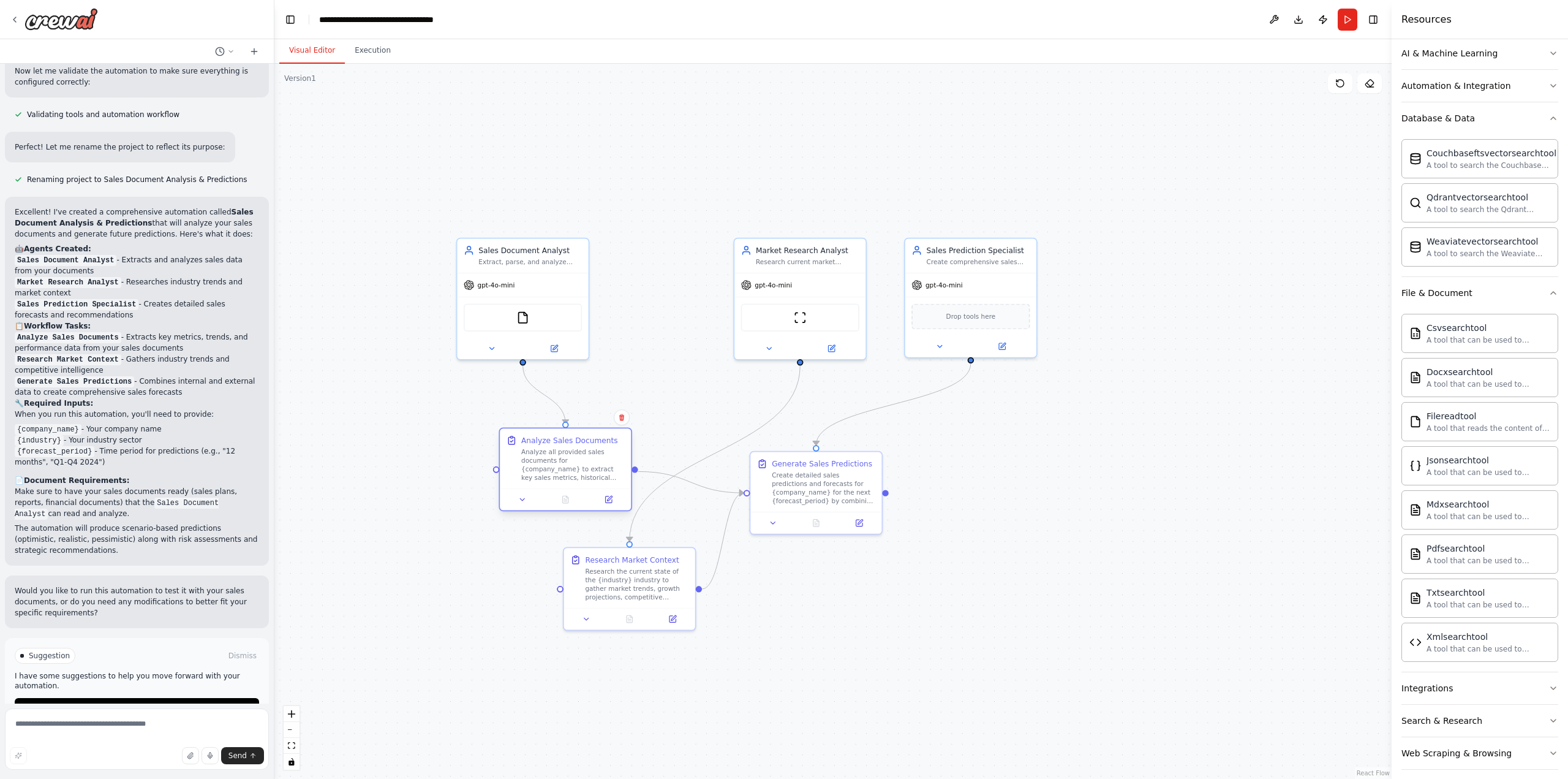
drag, startPoint x: 624, startPoint y: 491, endPoint x: 562, endPoint y: 475, distance: 64.0
click at [562, 475] on div "Analyze all provided sales documents for {company_name} to extract key sales me…" at bounding box center [573, 465] width 103 height 34
drag, startPoint x: 643, startPoint y: 579, endPoint x: 685, endPoint y: 594, distance: 44.6
click at [685, 594] on div "Research the current state of the {industry} industry to gather market trends, …" at bounding box center [679, 593] width 103 height 34
drag, startPoint x: 823, startPoint y: 484, endPoint x: 949, endPoint y: 525, distance: 132.5
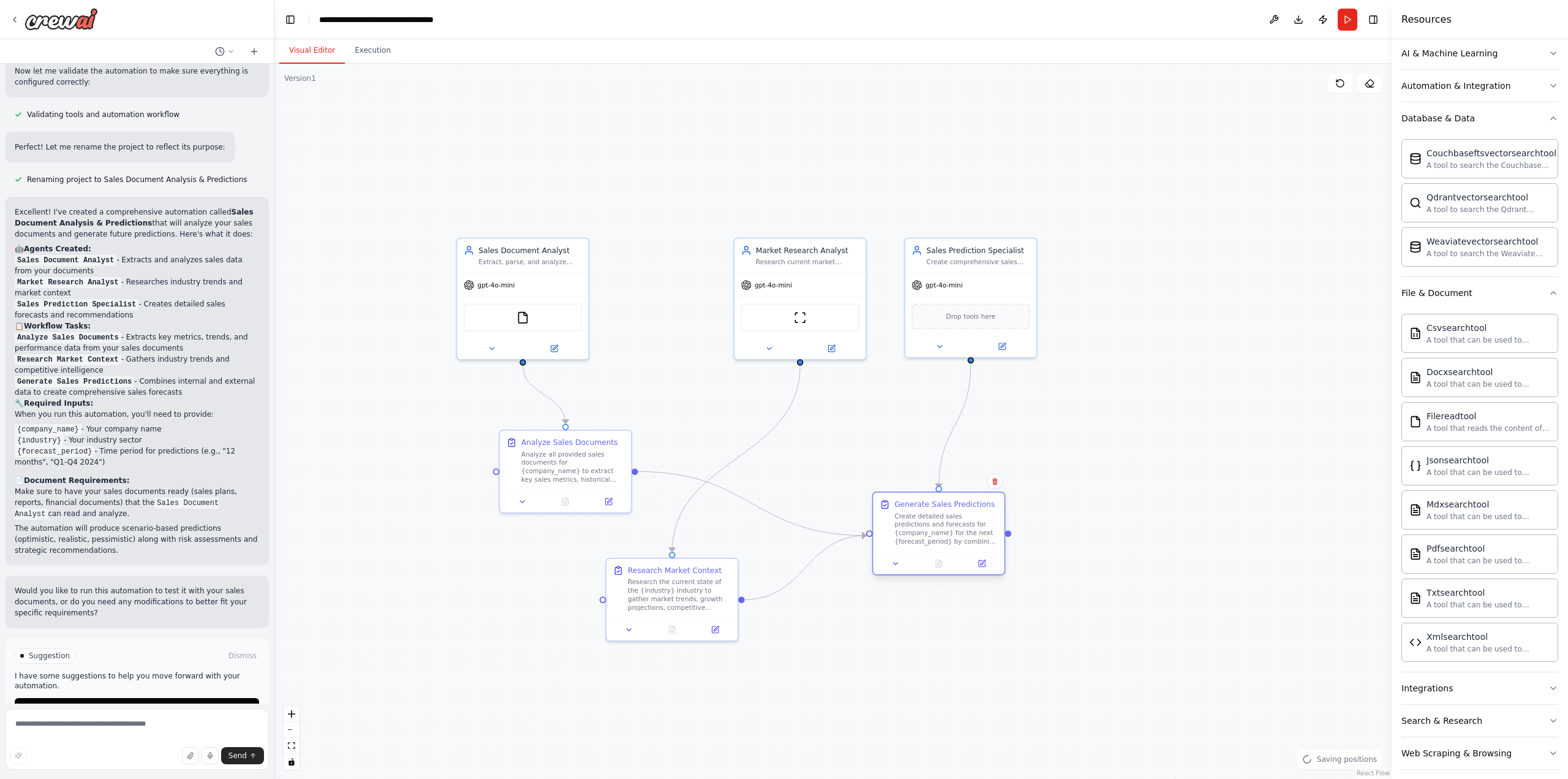
click at [949, 525] on div "Create detailed sales predictions and forecasts for {company_name} for the next…" at bounding box center [946, 528] width 103 height 34
click at [111, 727] on textarea at bounding box center [137, 739] width 264 height 62
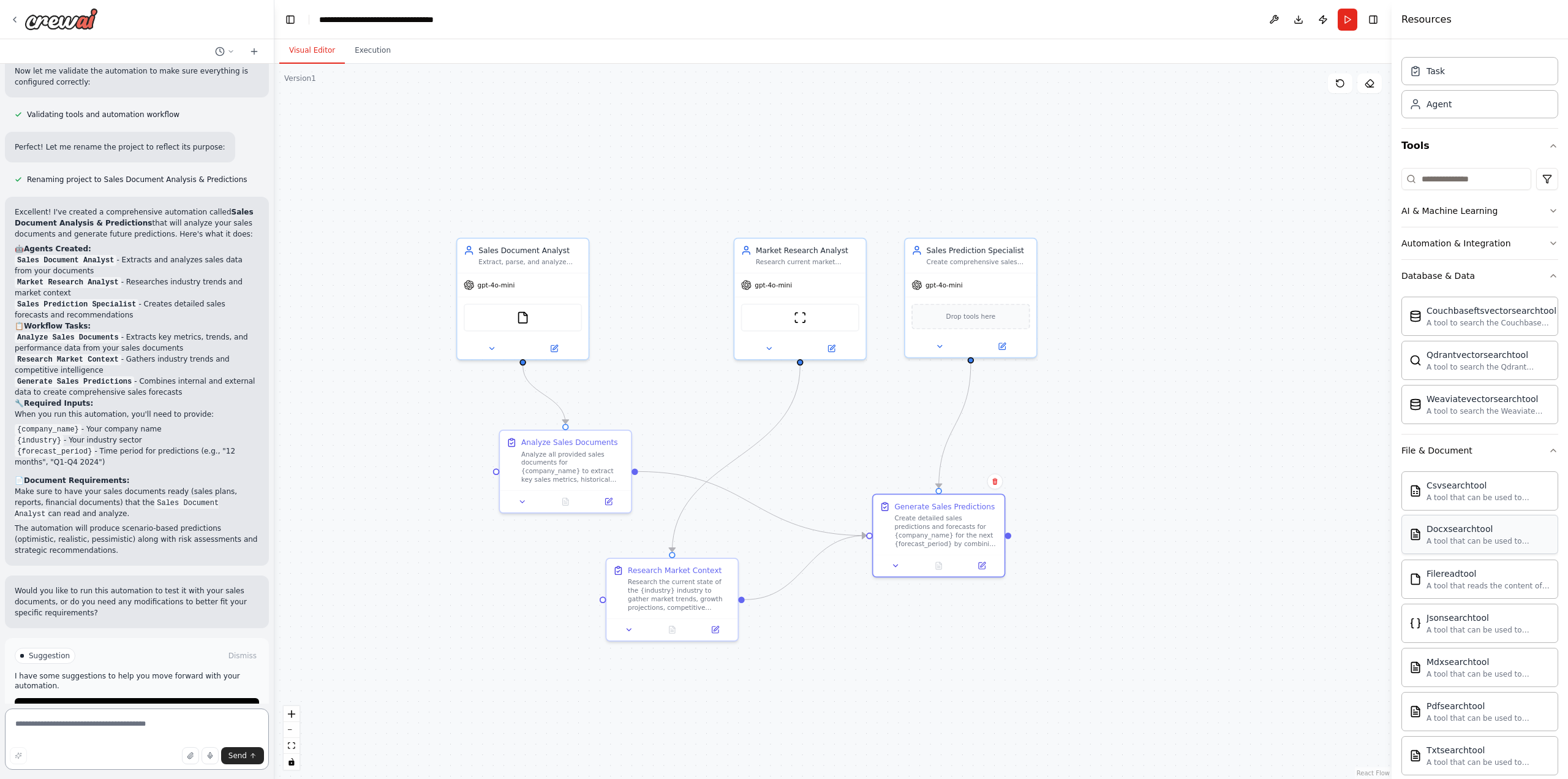
scroll to position [0, 0]
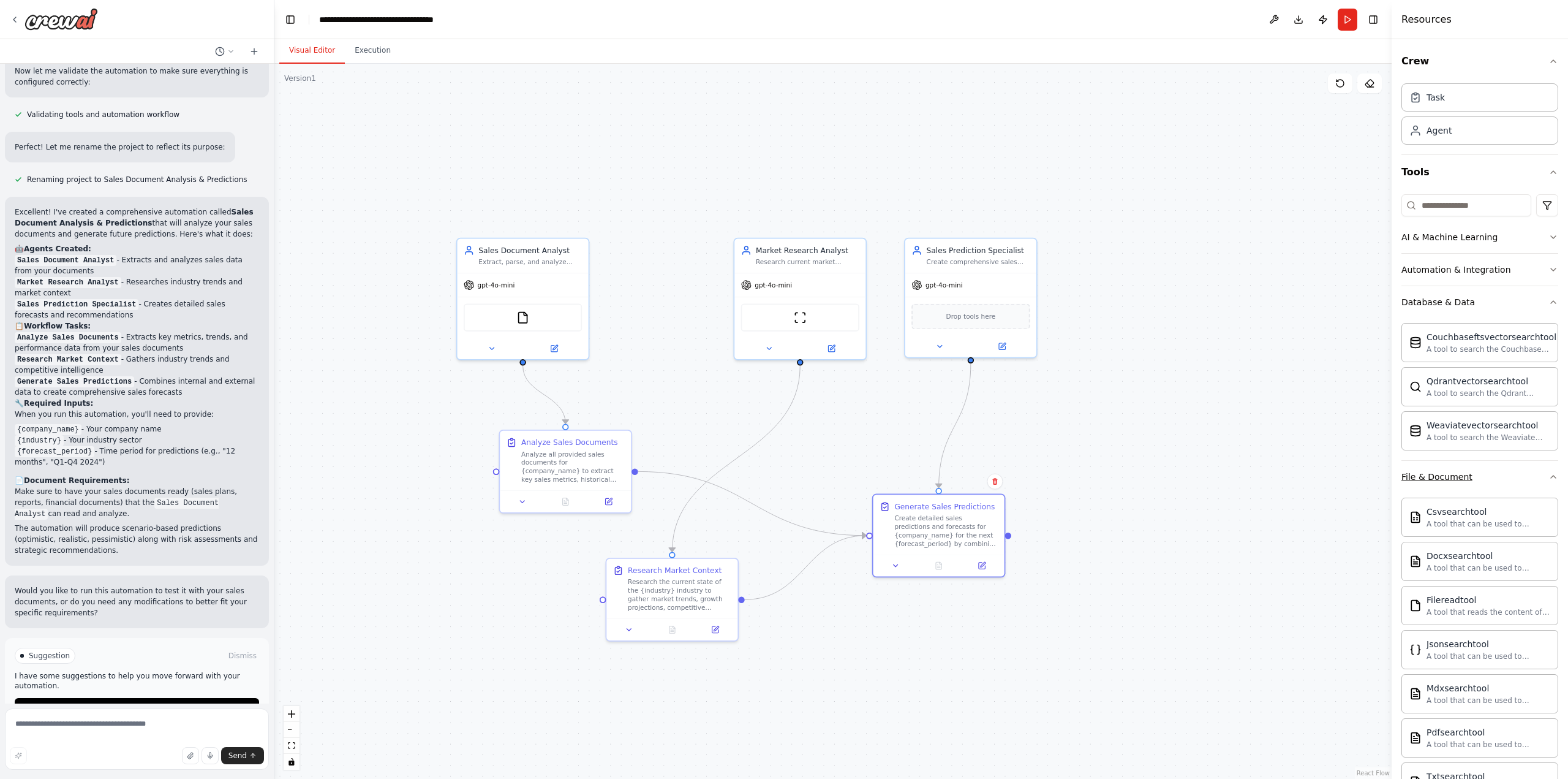
click at [1482, 478] on button "File & Document" at bounding box center [1479, 477] width 157 height 32
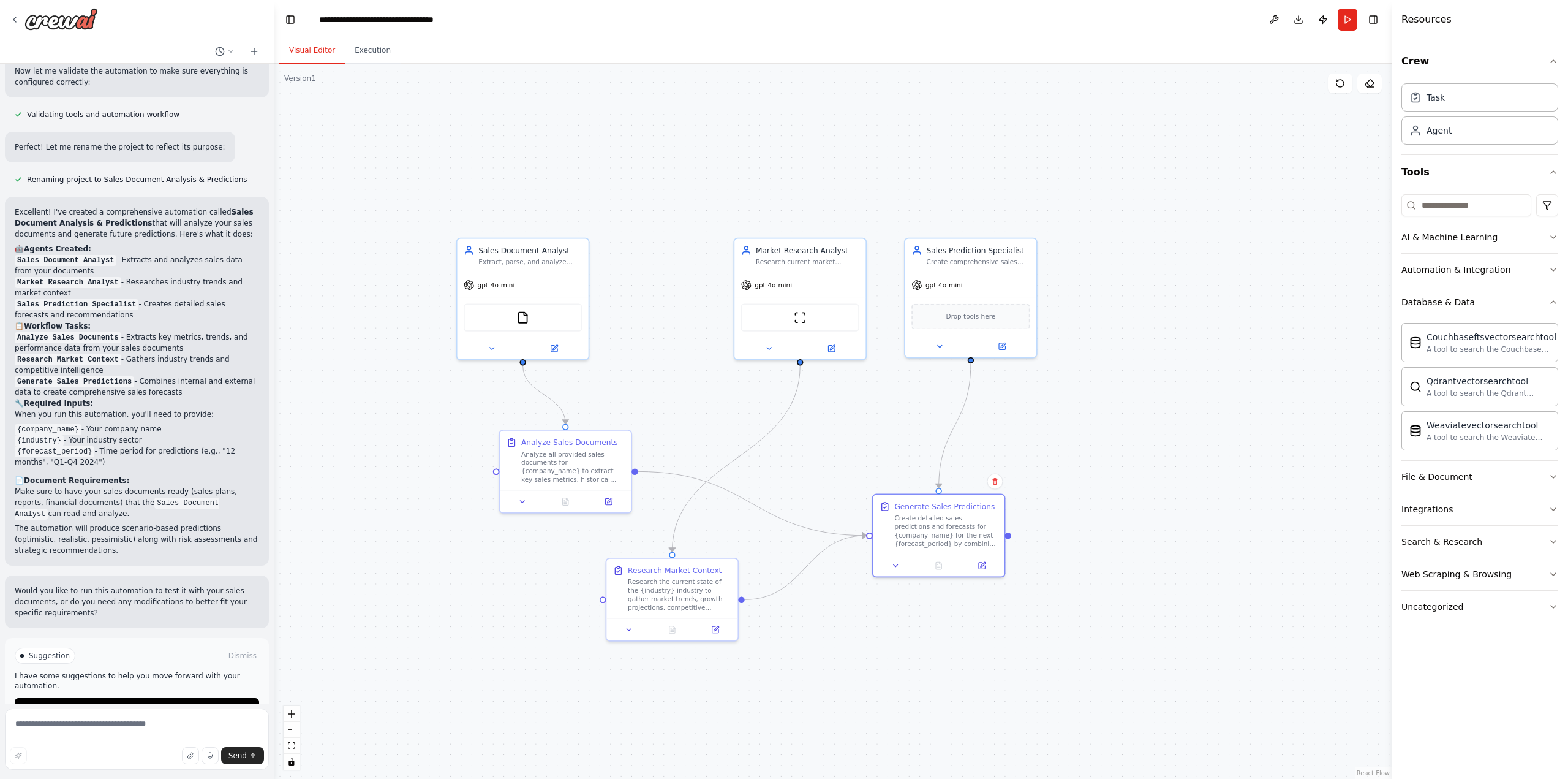
click at [1488, 295] on button "Database & Data" at bounding box center [1479, 302] width 157 height 32
click at [1298, 20] on button "Download" at bounding box center [1299, 19] width 20 height 22
click at [294, 24] on button "Toggle Left Sidebar" at bounding box center [290, 20] width 17 height 17
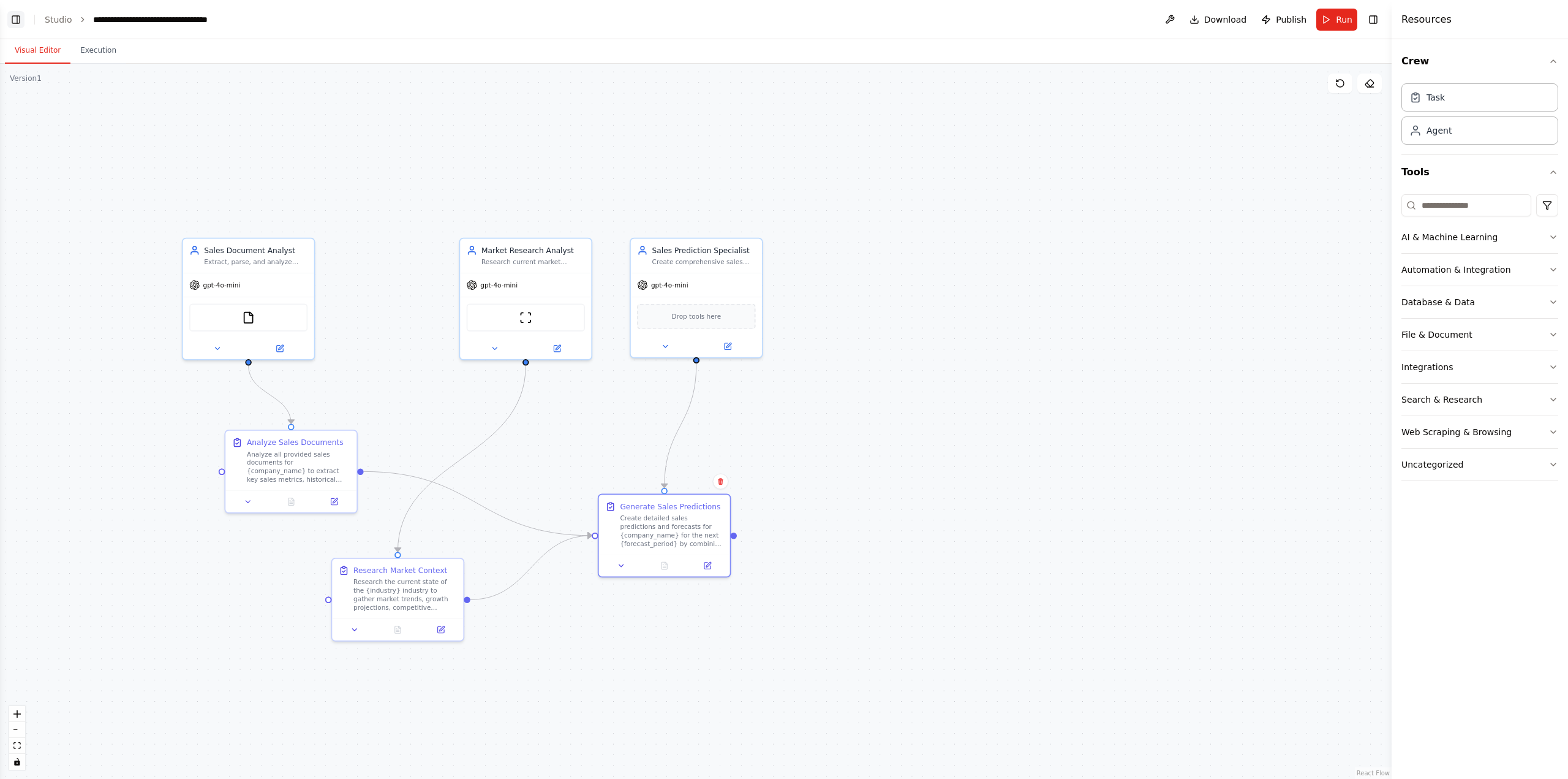
click at [15, 20] on button "Toggle Left Sidebar" at bounding box center [16, 20] width 17 height 17
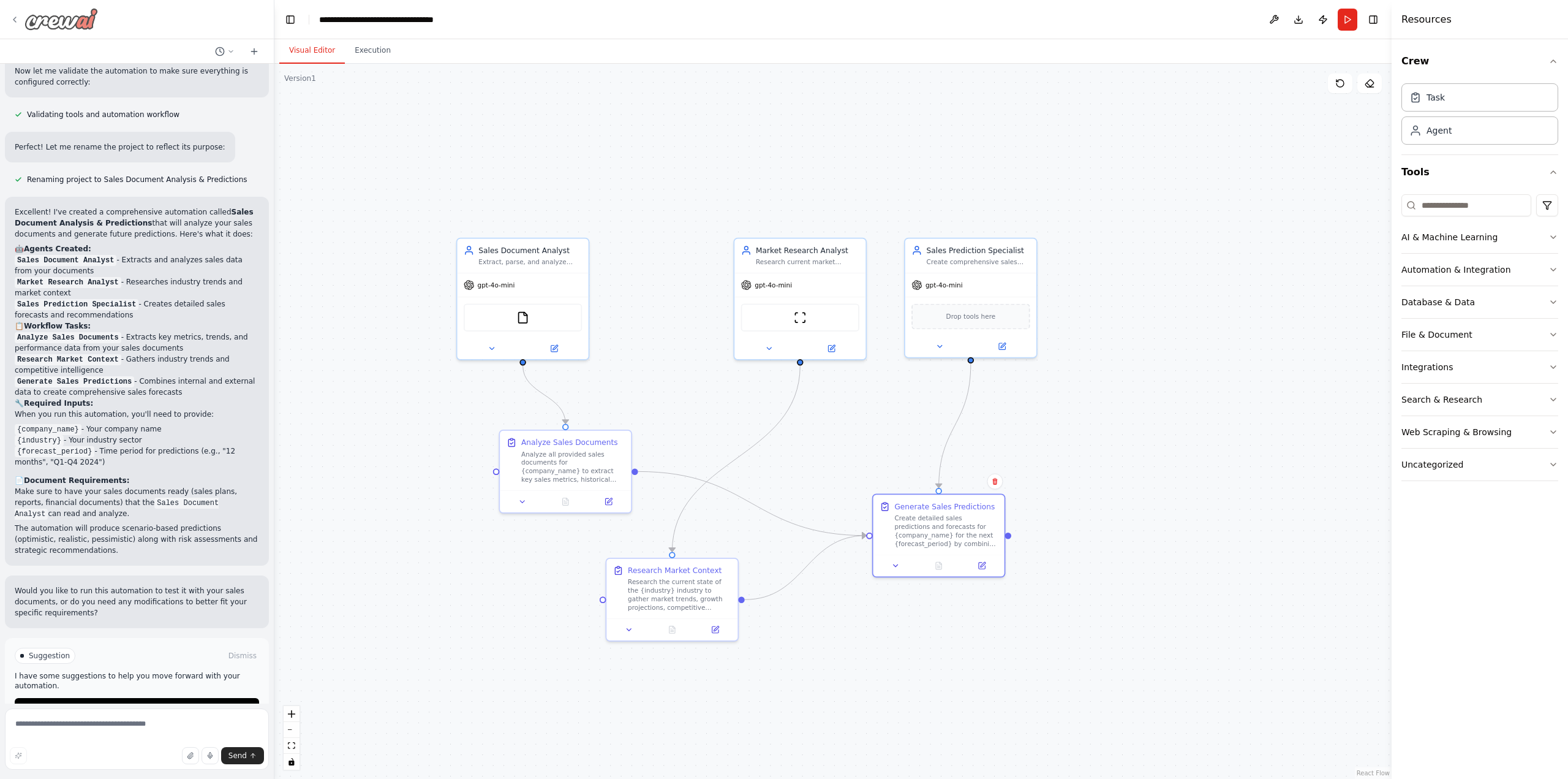
click at [14, 20] on icon at bounding box center [14, 20] width 2 height 5
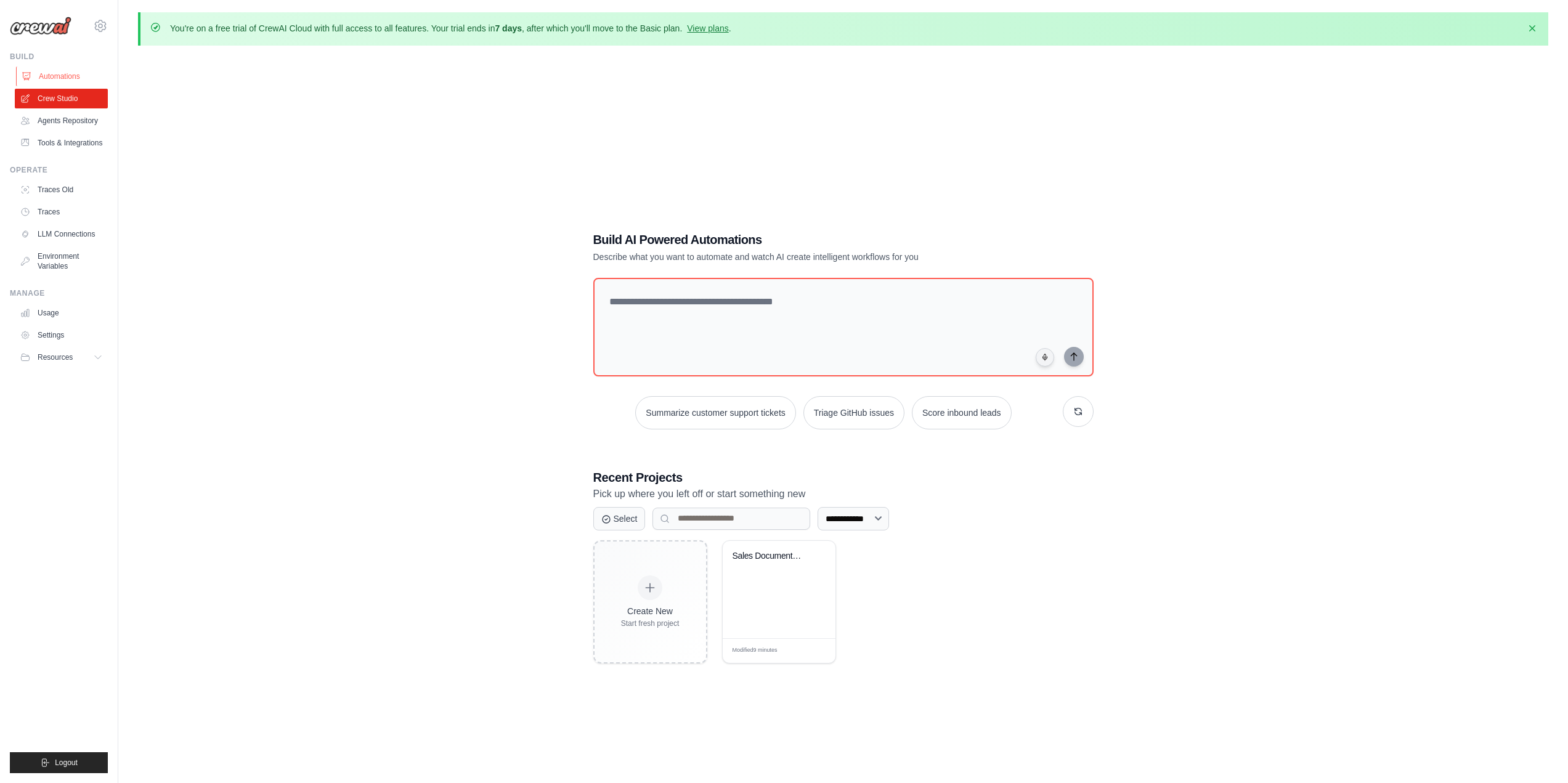
click at [72, 72] on link "Automations" at bounding box center [63, 76] width 93 height 20
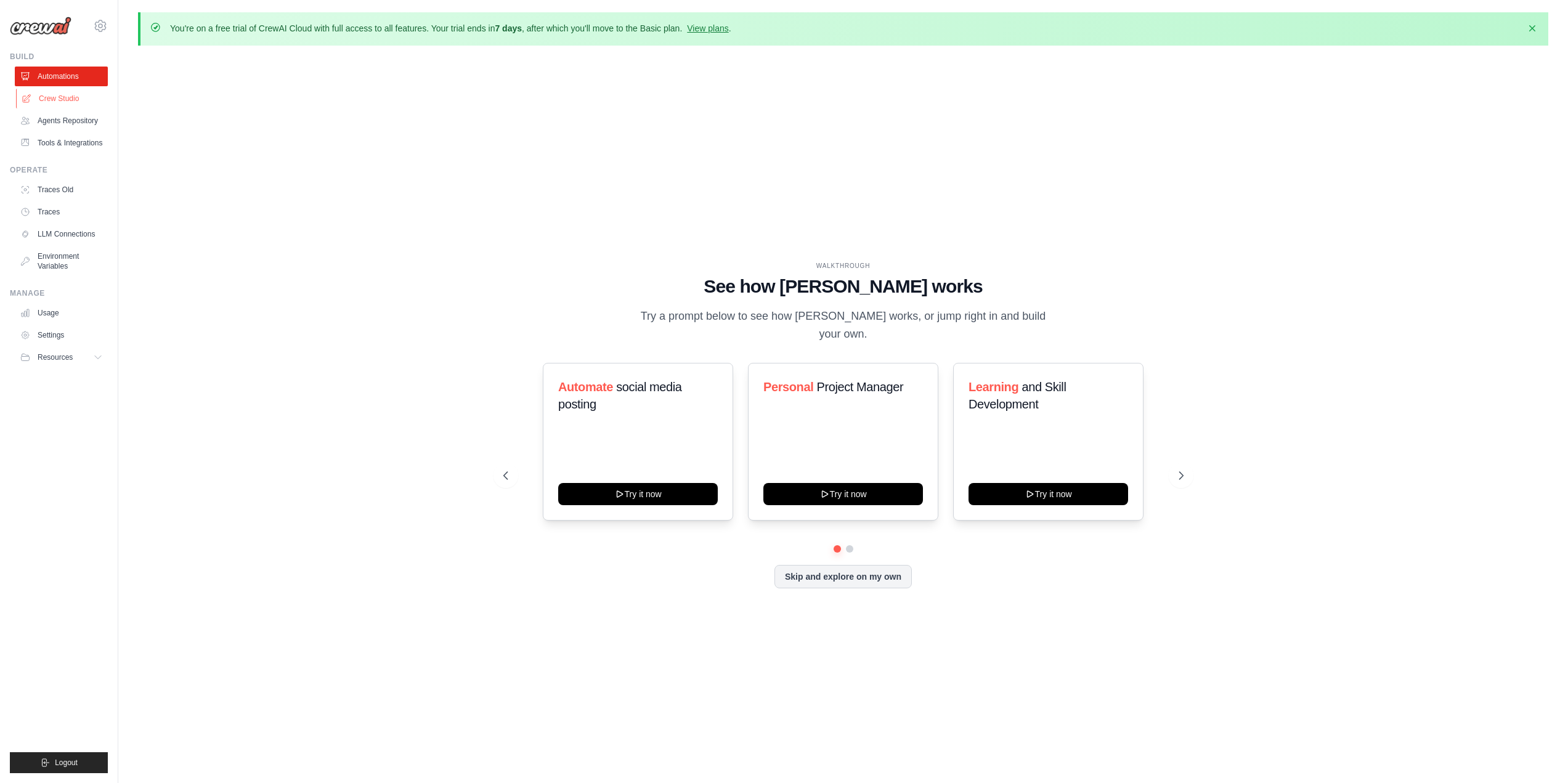
click at [71, 105] on link "Crew Studio" at bounding box center [63, 98] width 93 height 20
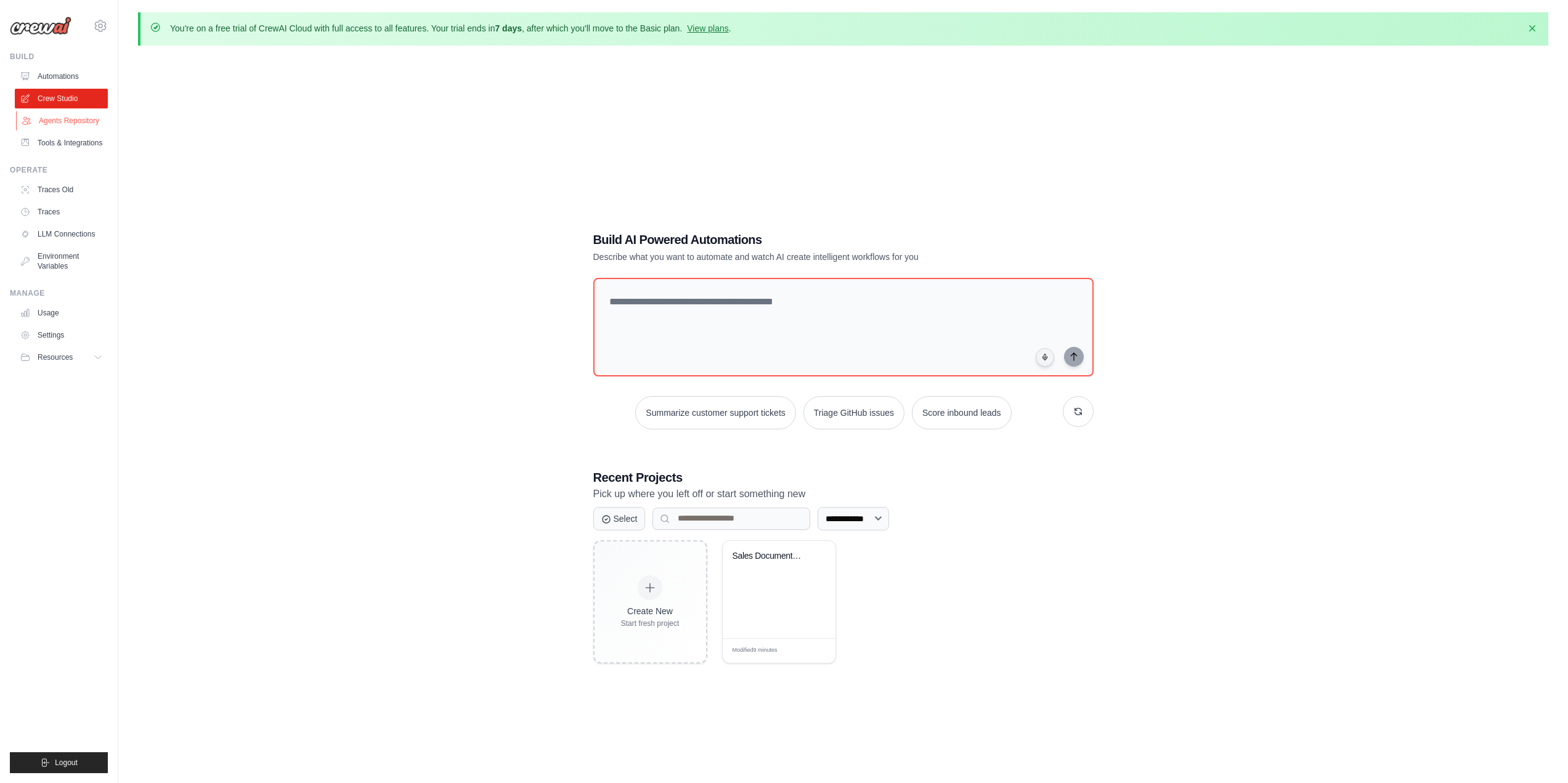
click at [78, 121] on link "Agents Repository" at bounding box center [63, 121] width 93 height 20
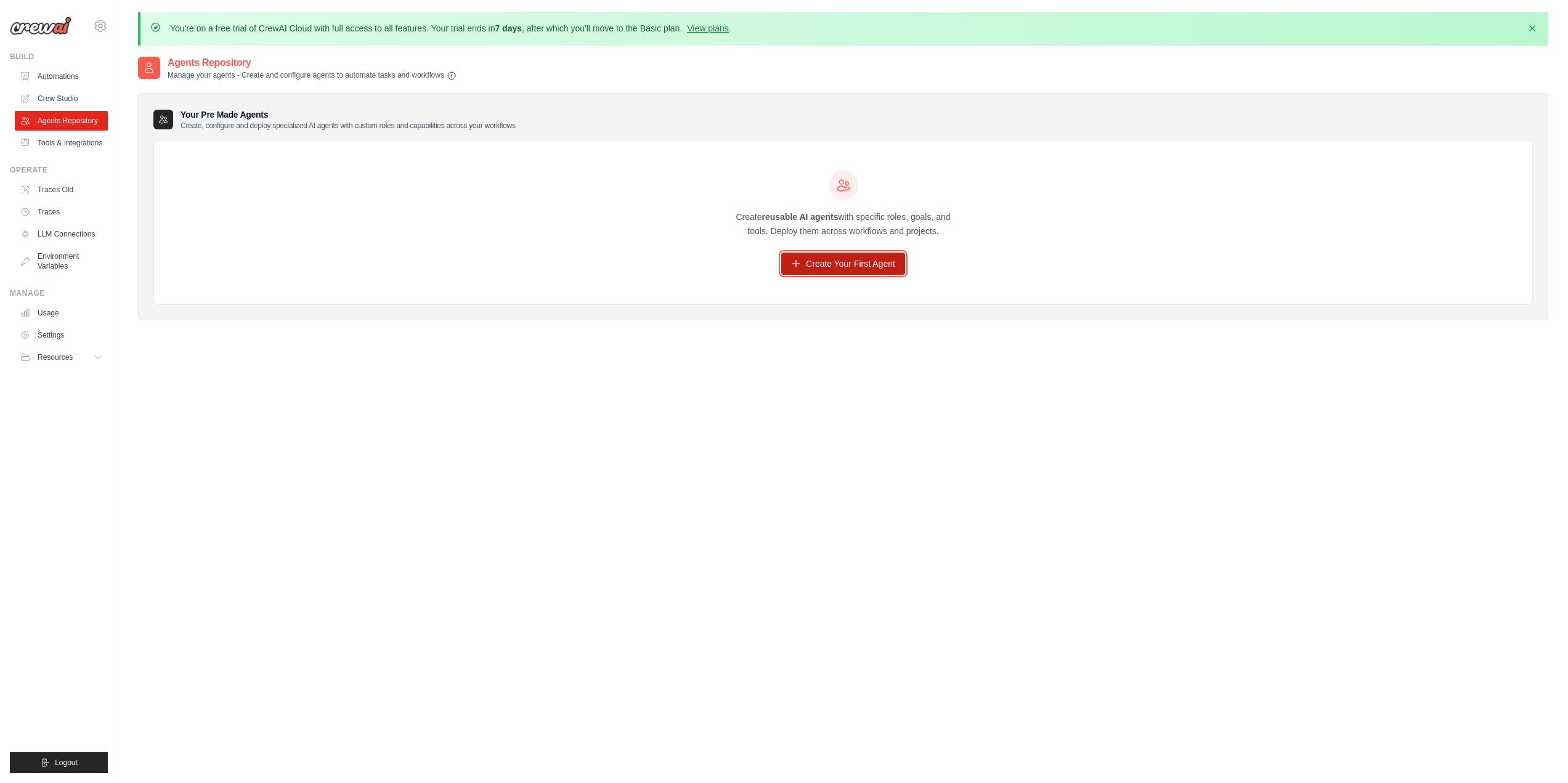
click at [837, 254] on link "Create Your First Agent" at bounding box center [843, 263] width 124 height 22
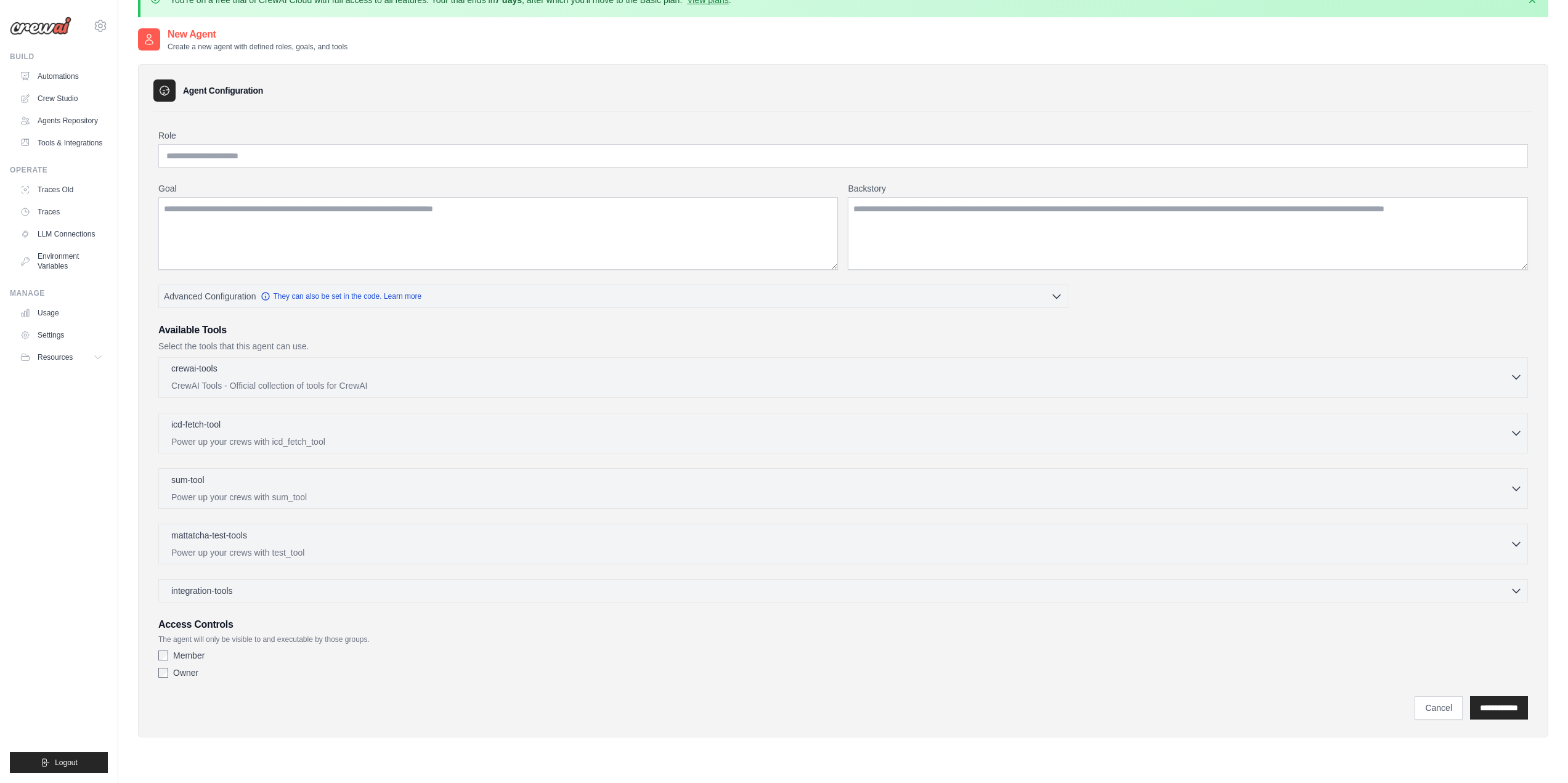
scroll to position [6, 0]
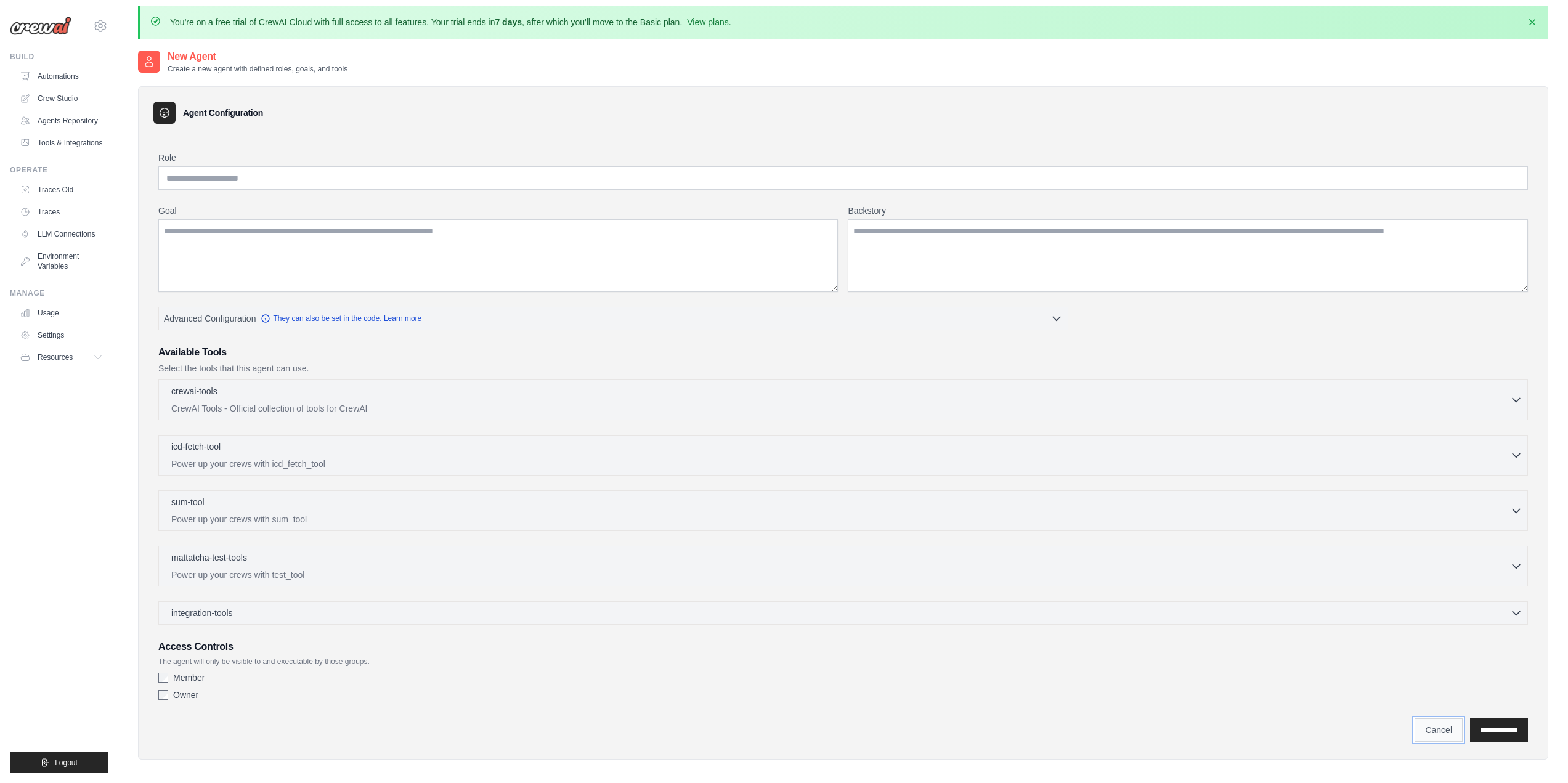
click at [1417, 726] on link "Cancel" at bounding box center [1438, 730] width 48 height 24
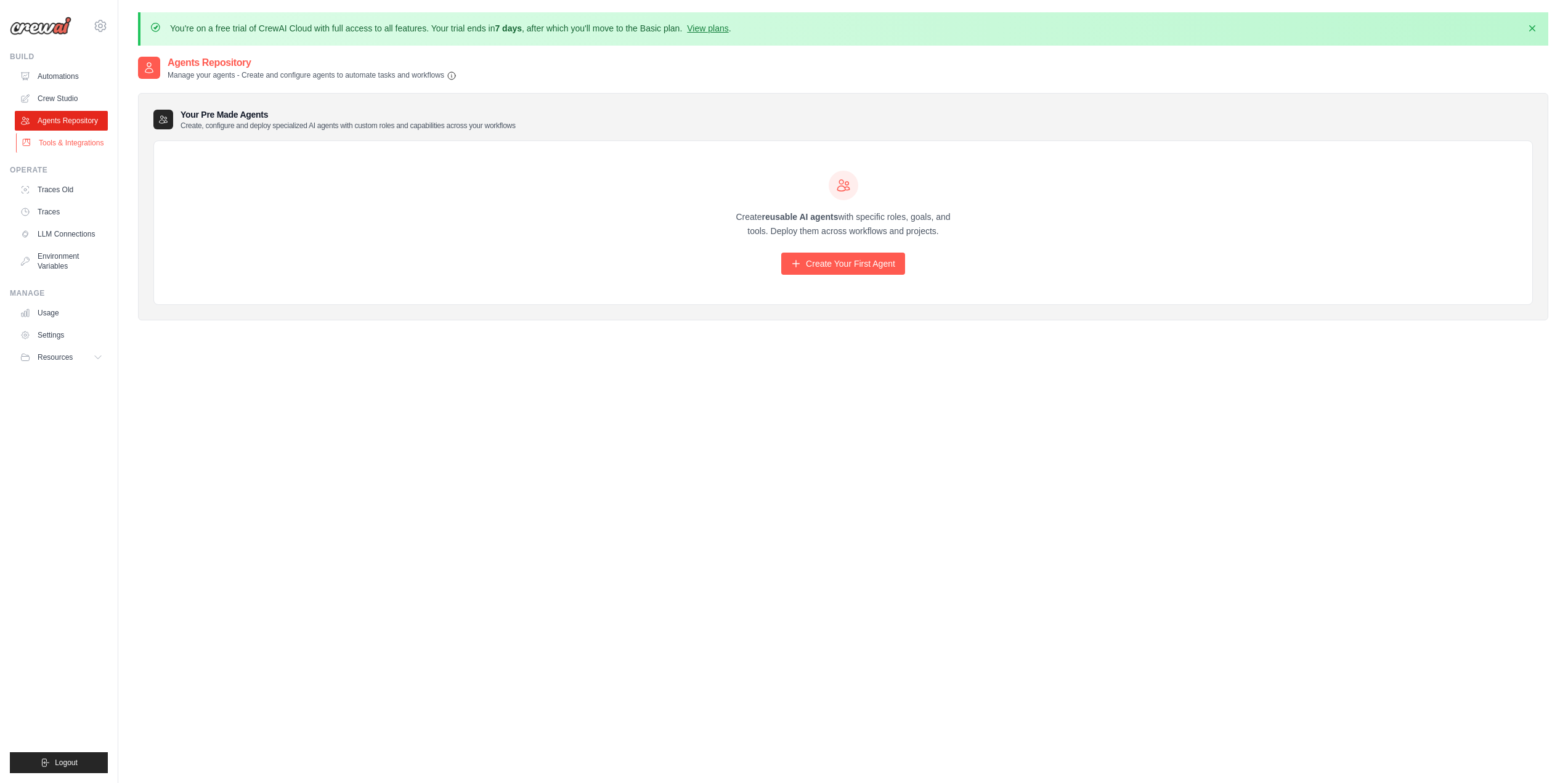
click at [66, 142] on link "Tools & Integrations" at bounding box center [63, 143] width 93 height 20
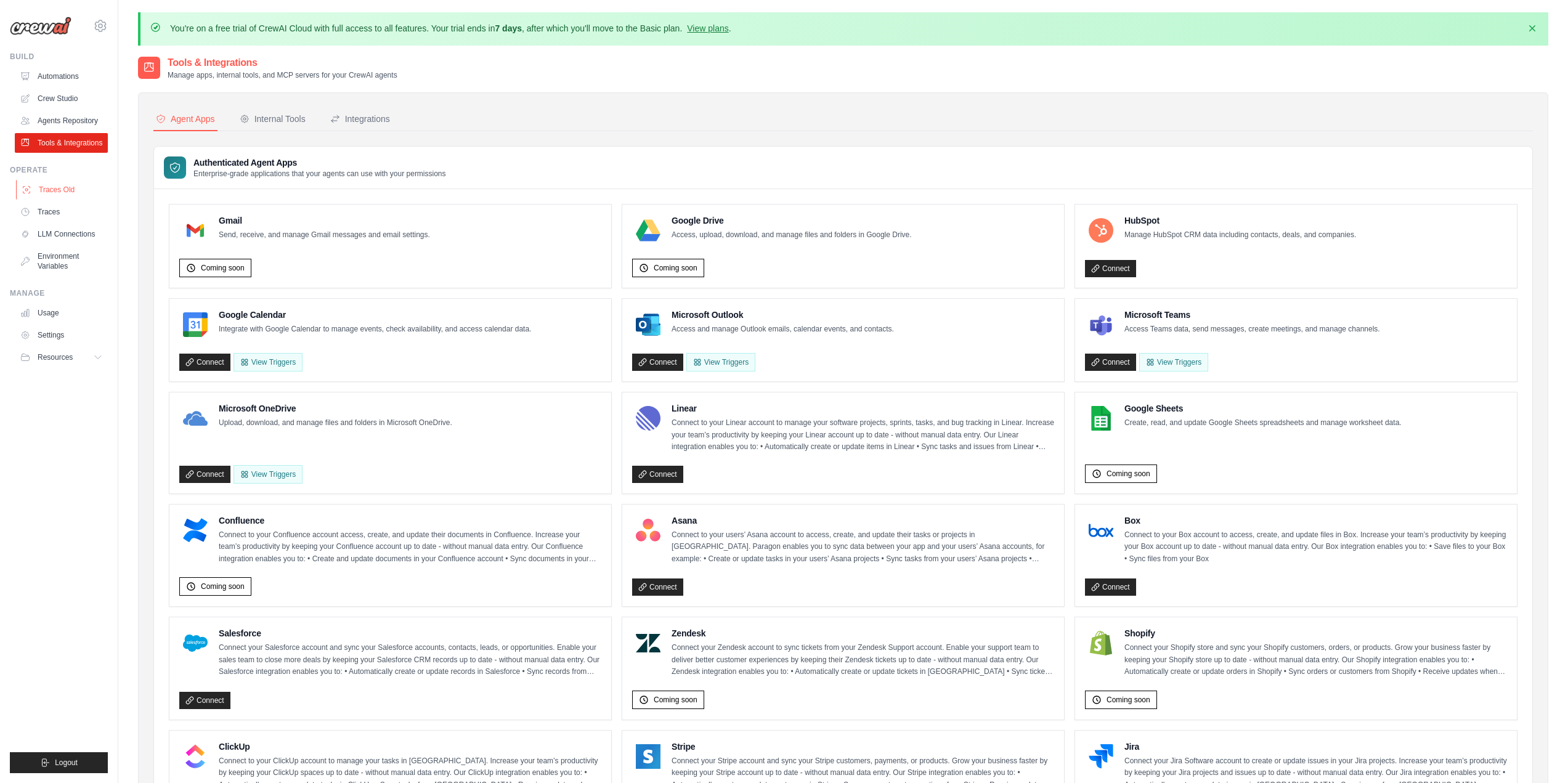
click at [56, 194] on link "Traces Old" at bounding box center [63, 190] width 93 height 20
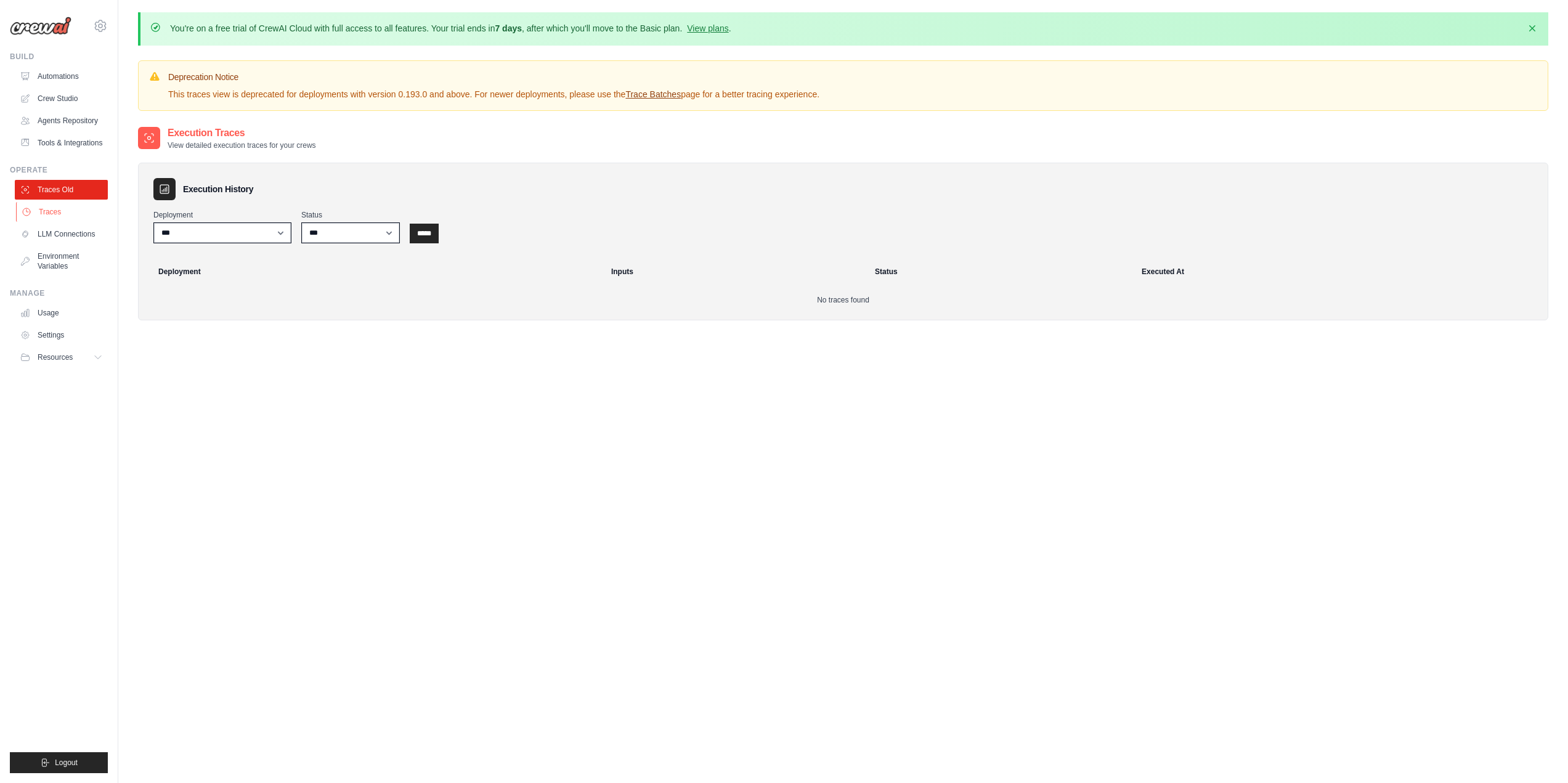
click at [64, 206] on link "Traces" at bounding box center [63, 212] width 93 height 20
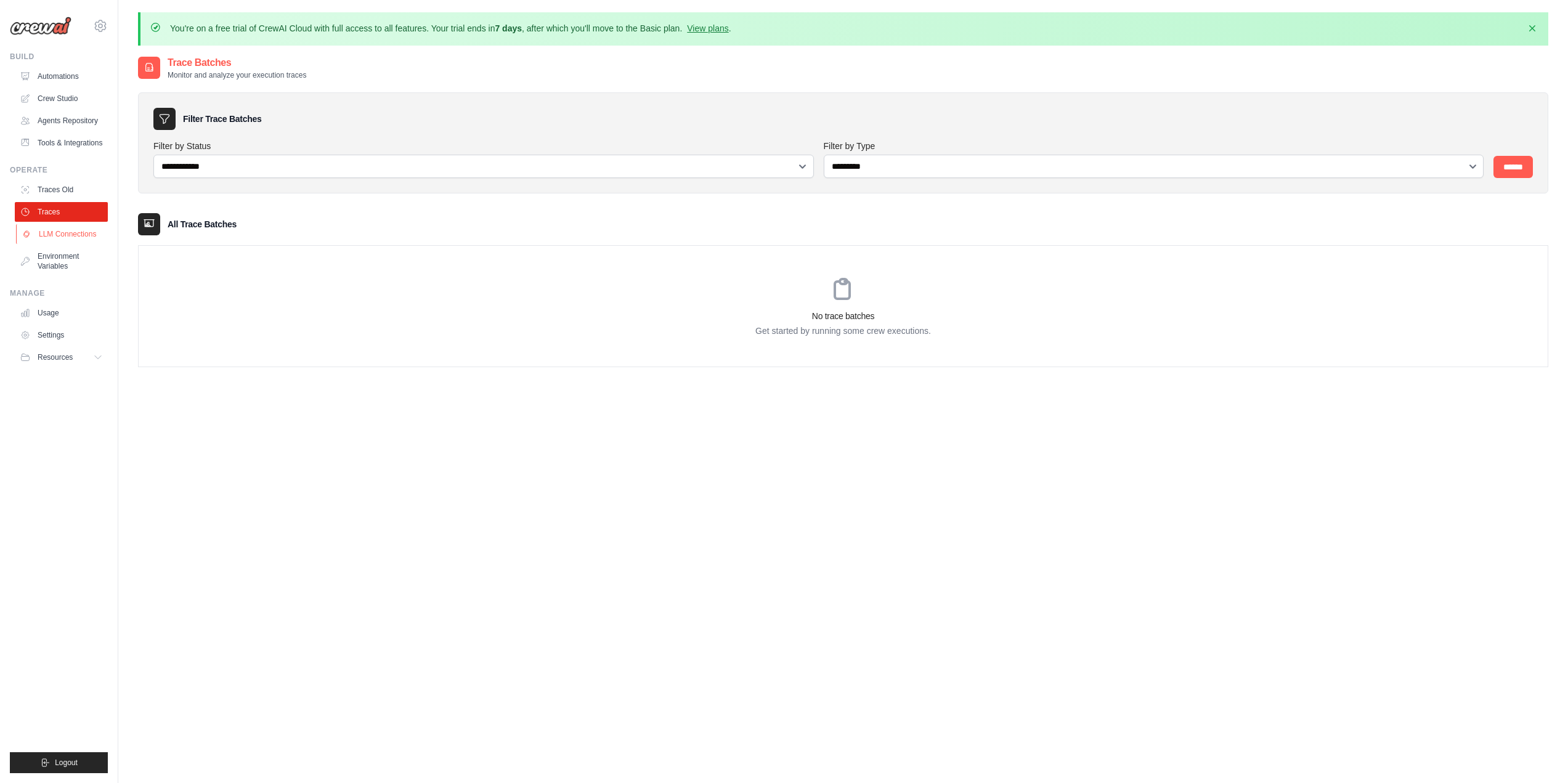
click at [60, 234] on link "LLM Connections" at bounding box center [63, 234] width 93 height 20
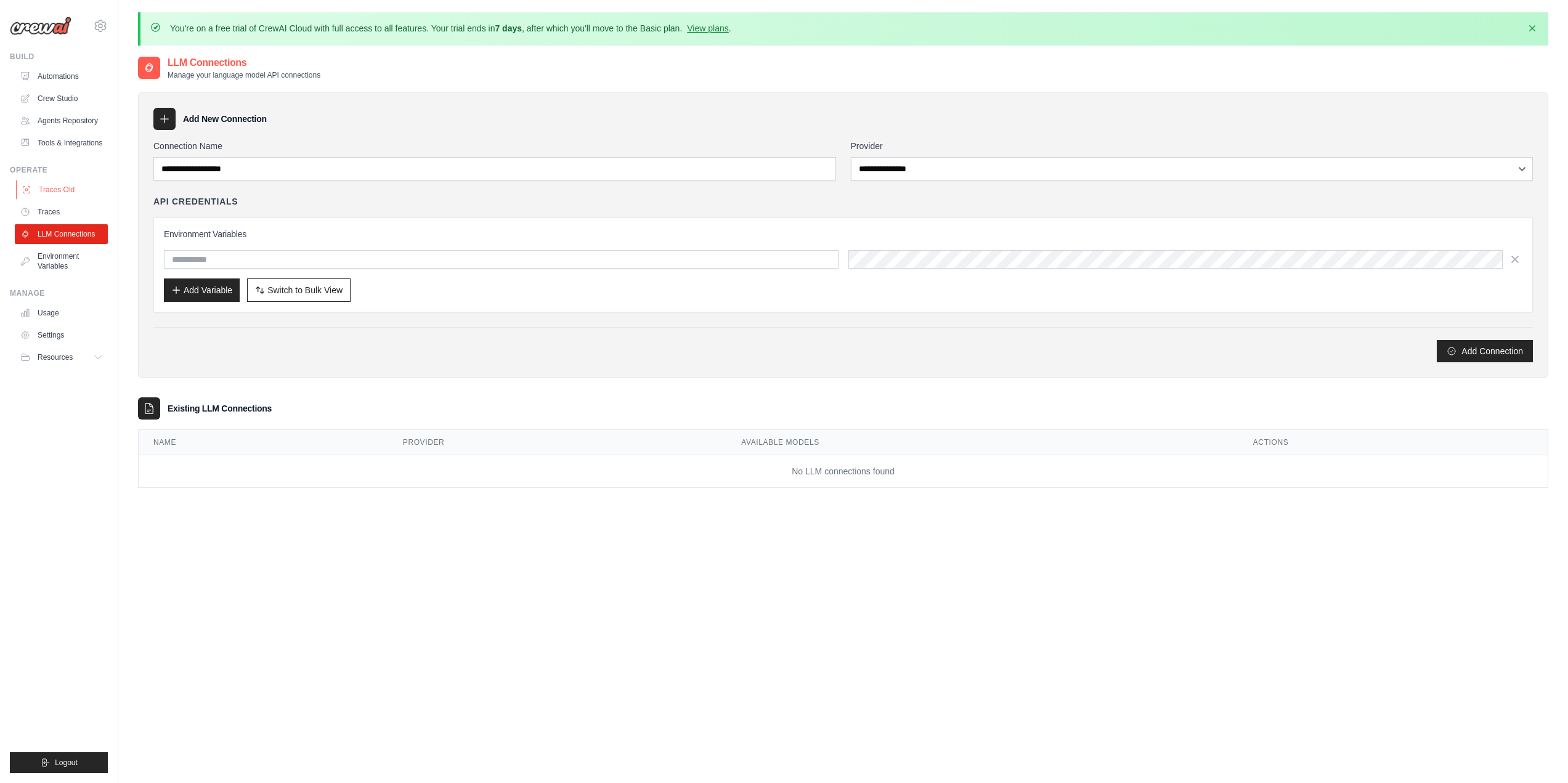
click at [58, 187] on link "Traces Old" at bounding box center [63, 190] width 93 height 20
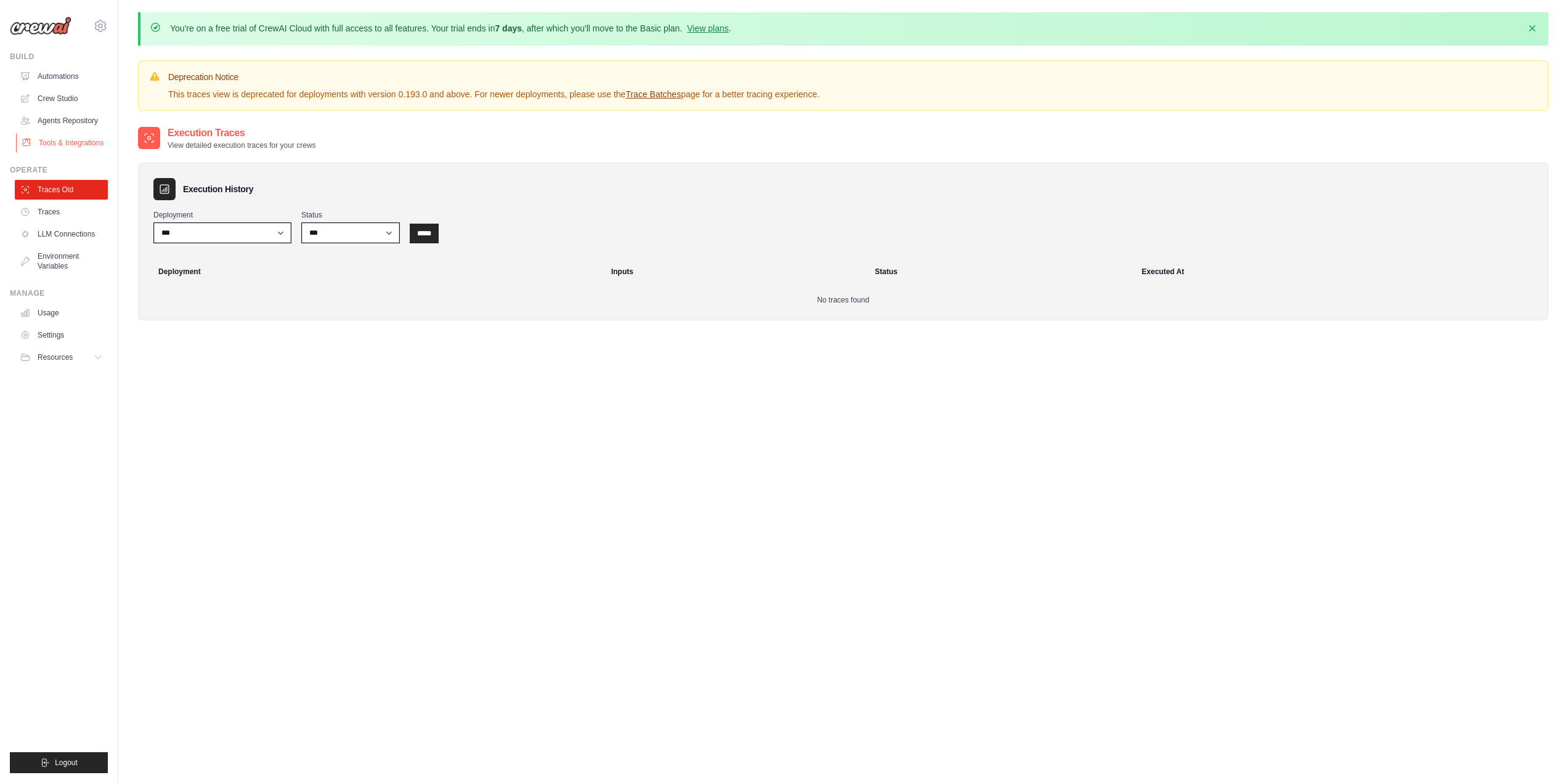
click at [59, 141] on link "Tools & Integrations" at bounding box center [63, 143] width 93 height 20
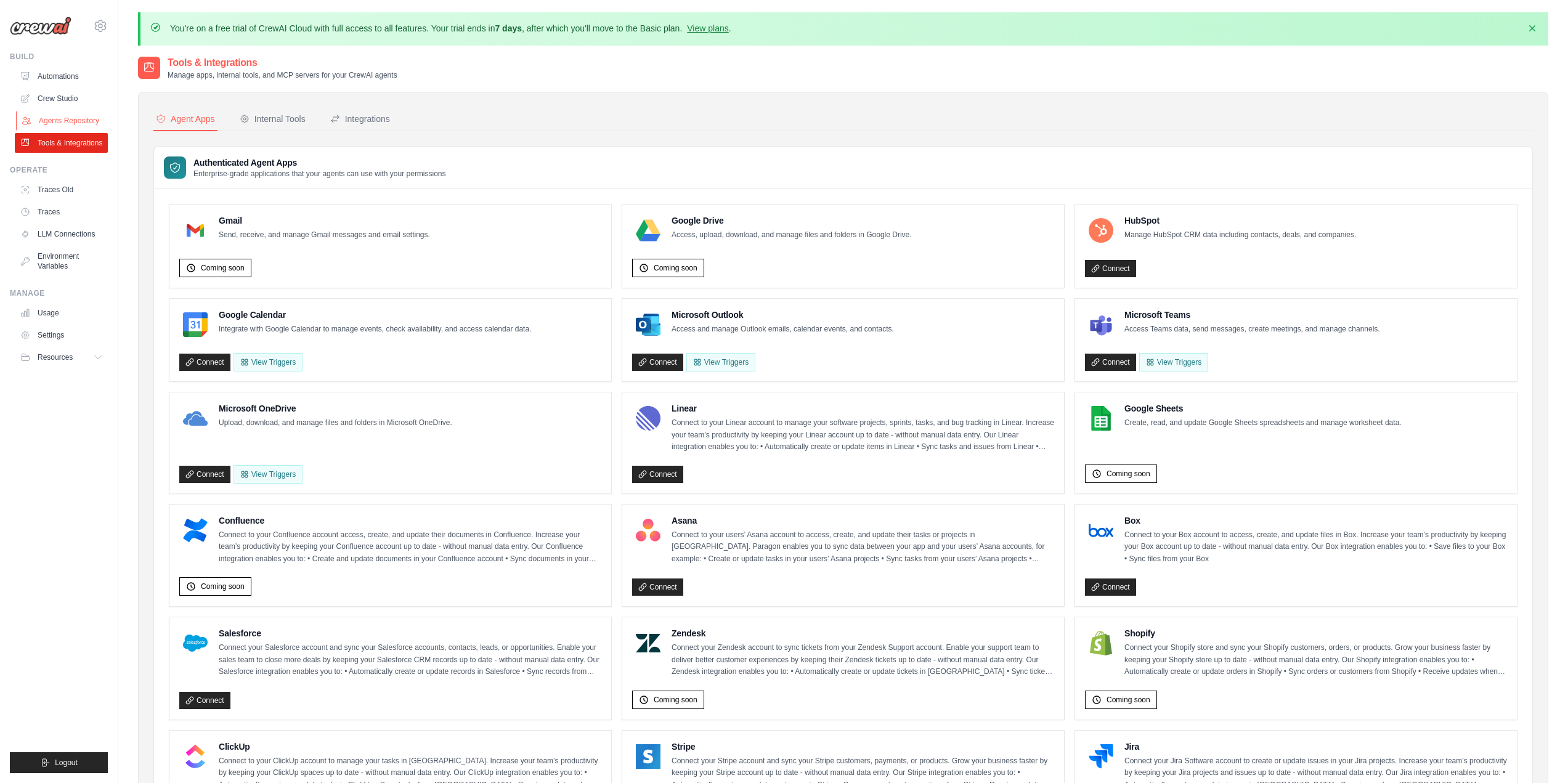
click at [56, 123] on link "Agents Repository" at bounding box center [63, 121] width 93 height 20
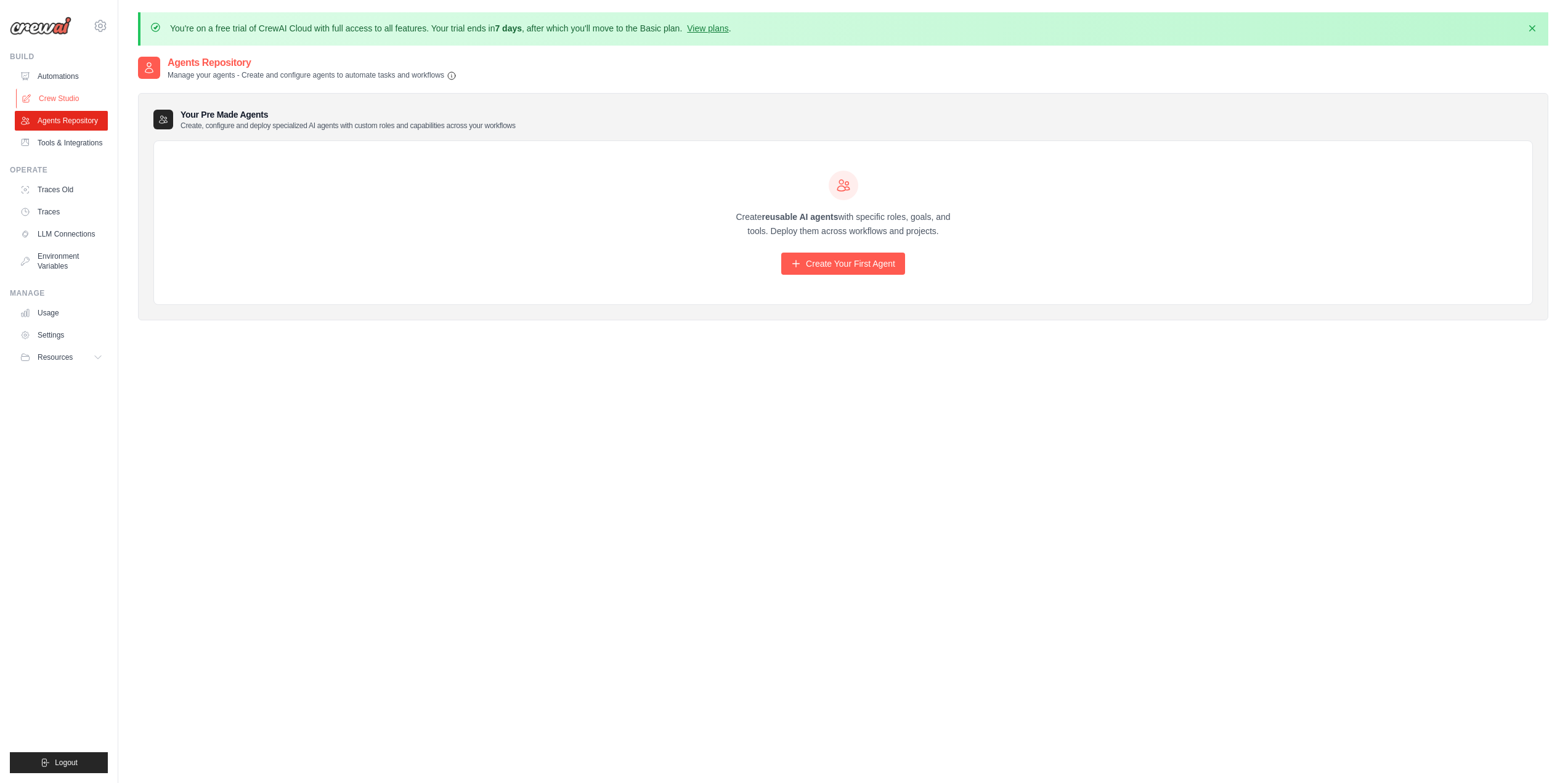
click at [56, 103] on link "Crew Studio" at bounding box center [63, 98] width 93 height 20
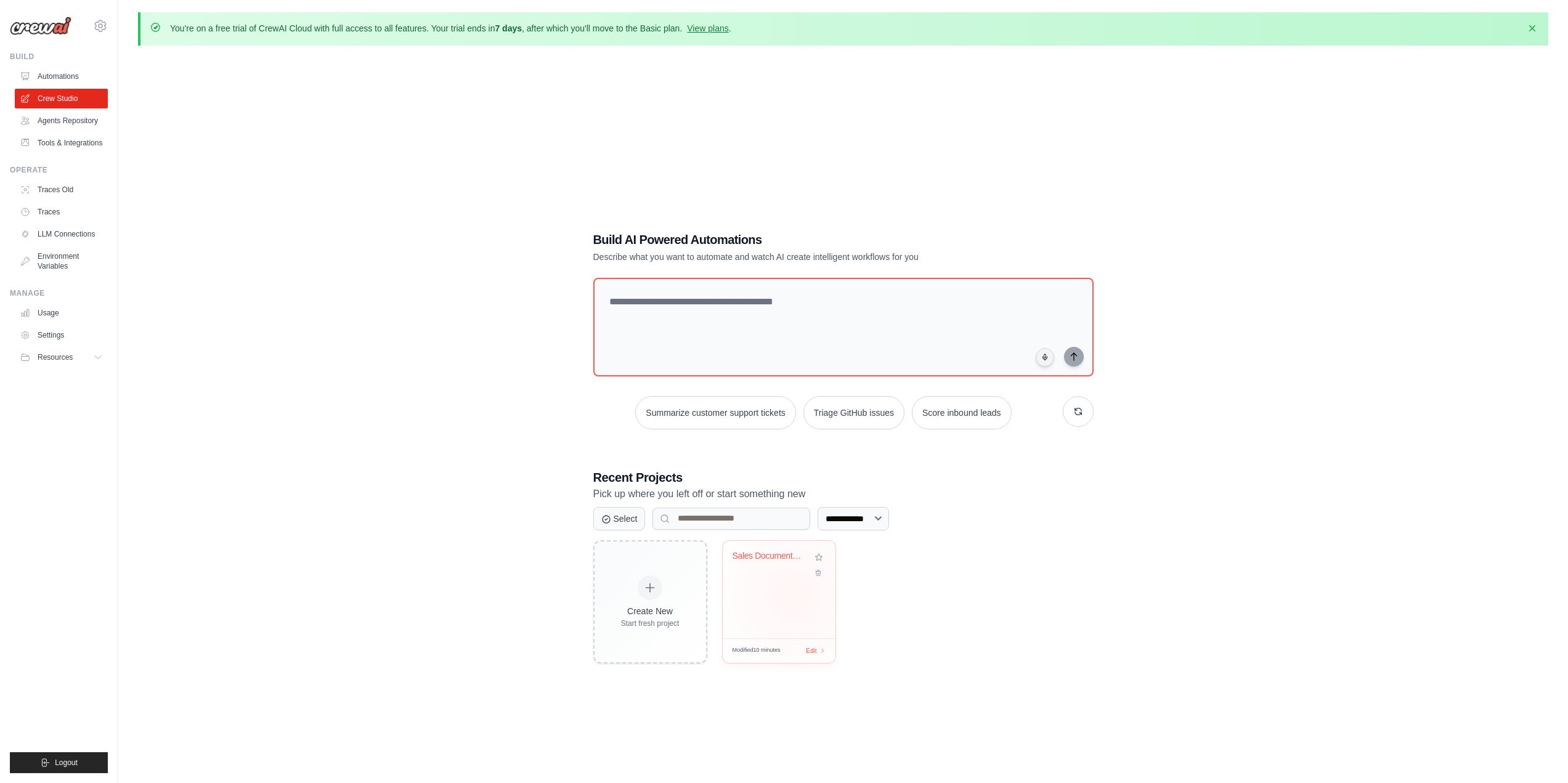
click at [792, 594] on div "Sales Document Analysis & Predictio..." at bounding box center [779, 588] width 113 height 97
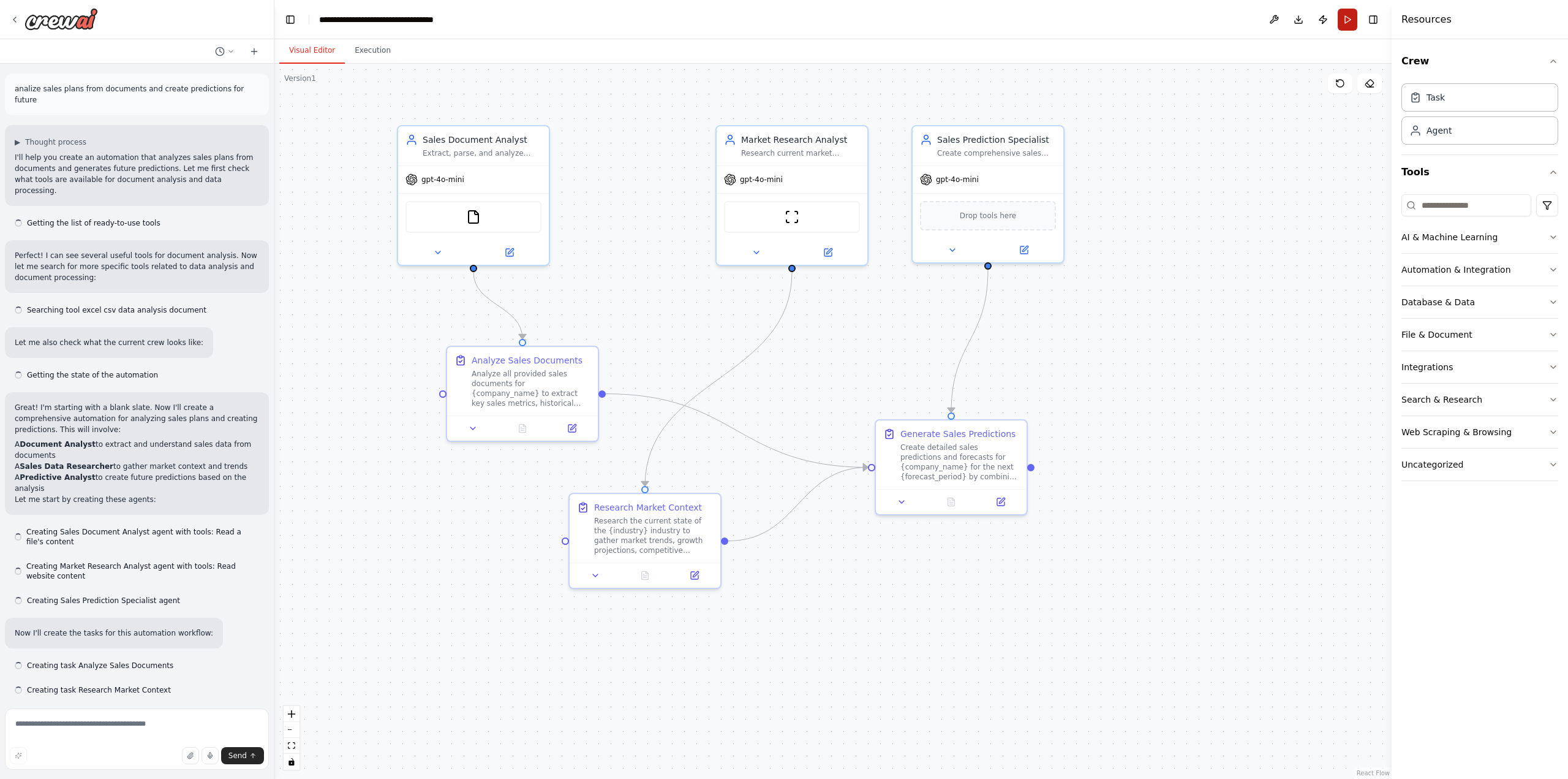
scroll to position [576, 0]
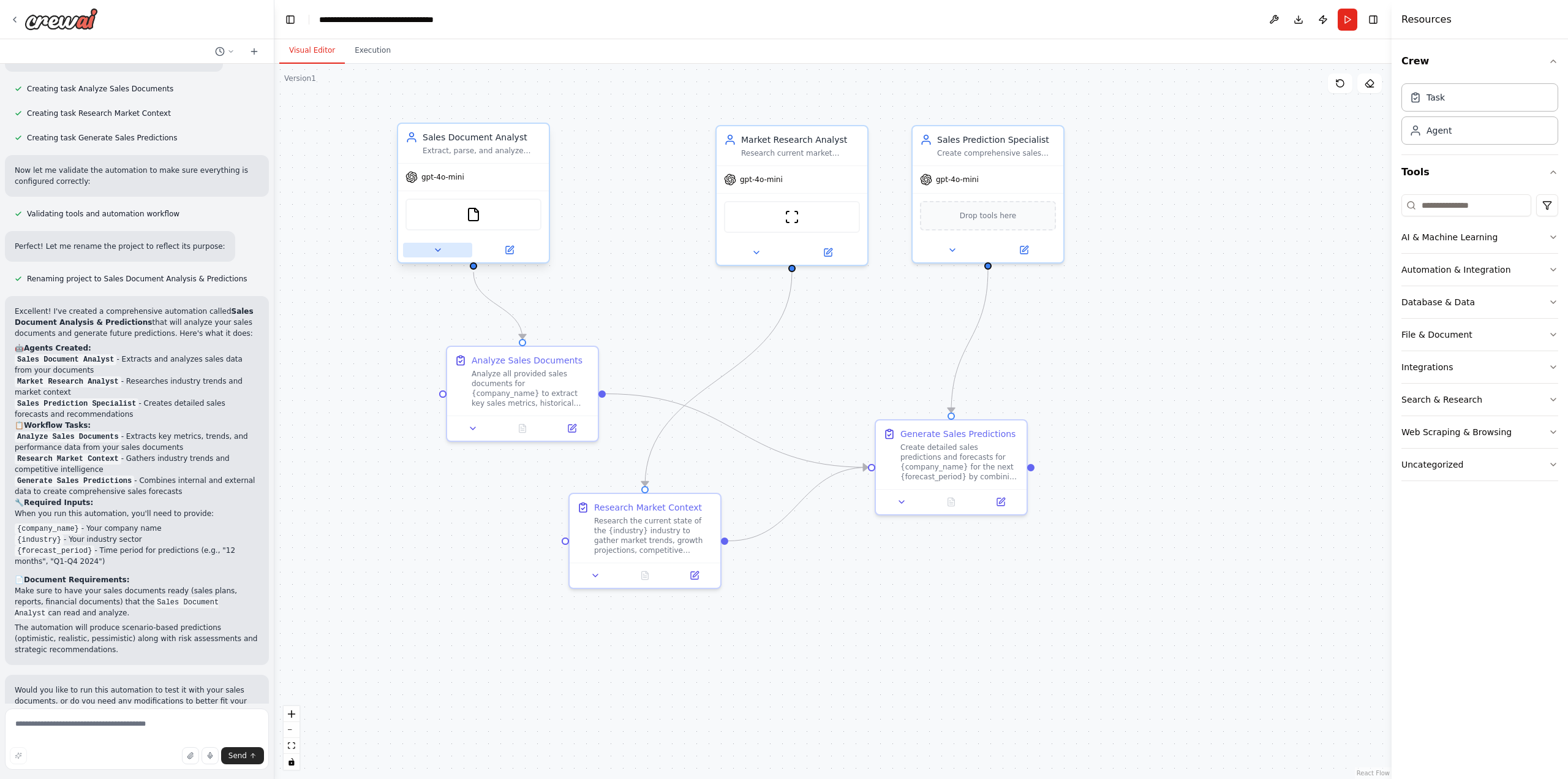
click at [436, 251] on icon at bounding box center [438, 250] width 10 height 10
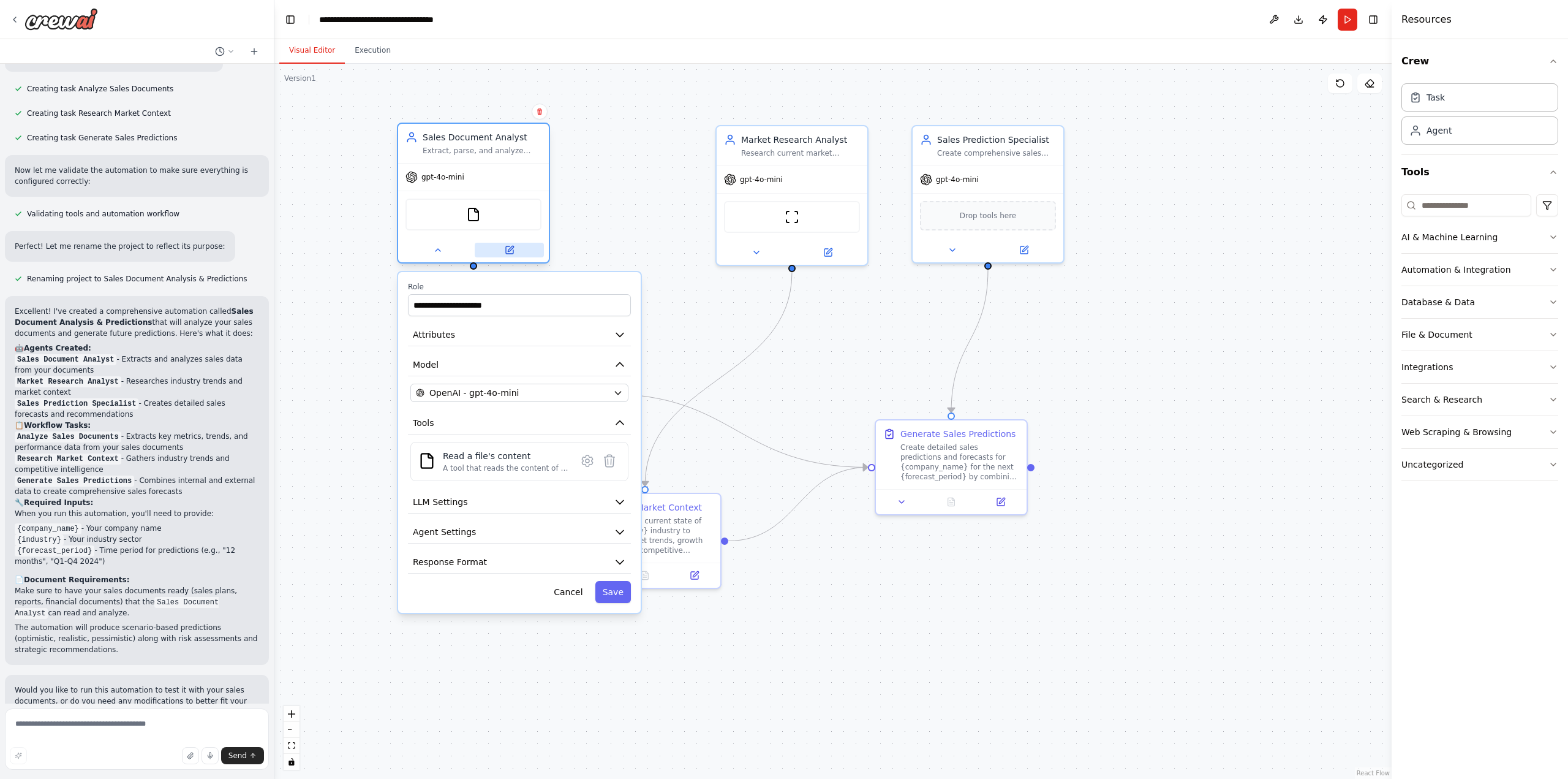
click at [508, 245] on icon at bounding box center [509, 250] width 10 height 10
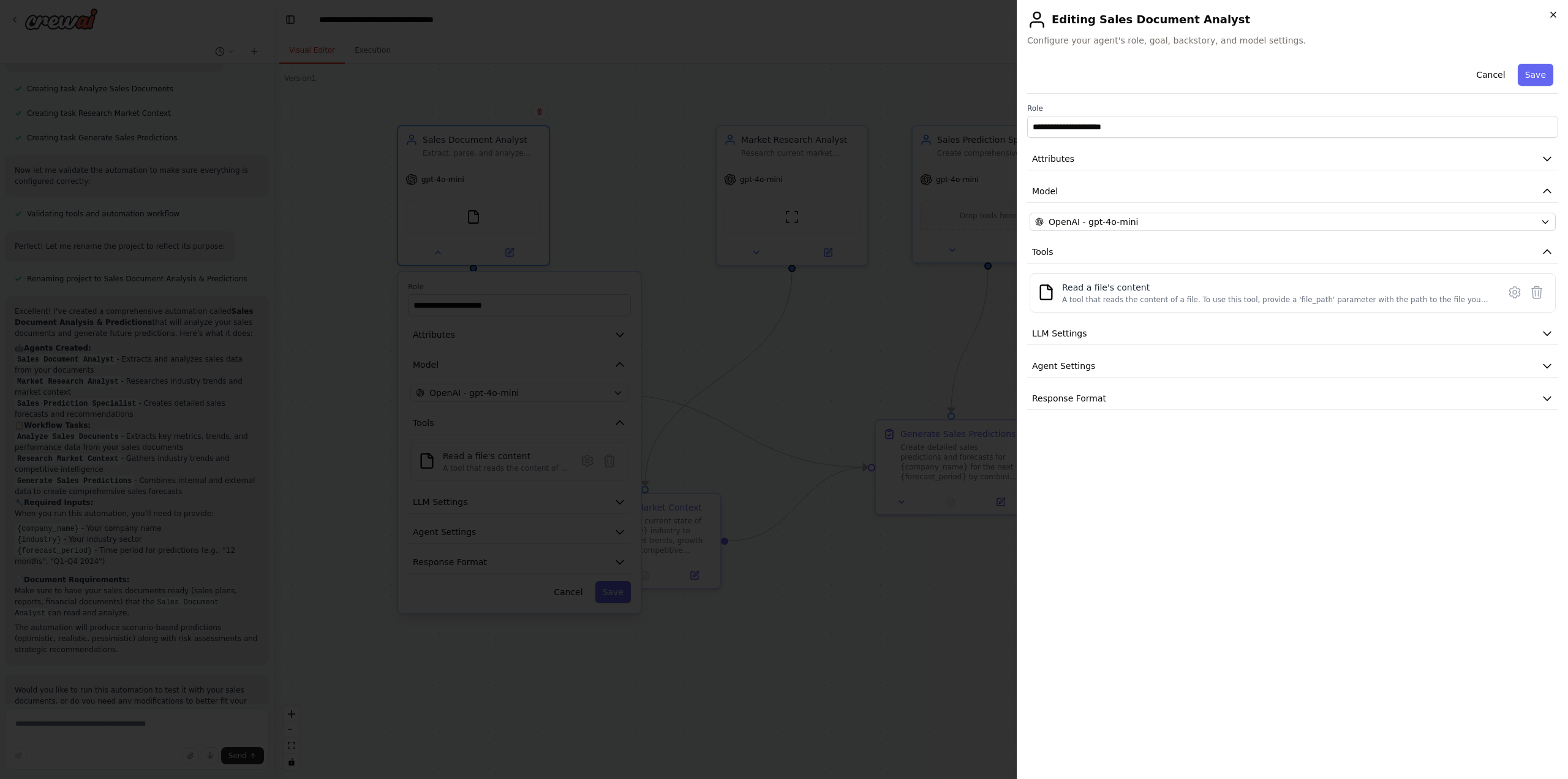
click at [1552, 11] on icon "button" at bounding box center [1553, 14] width 10 height 10
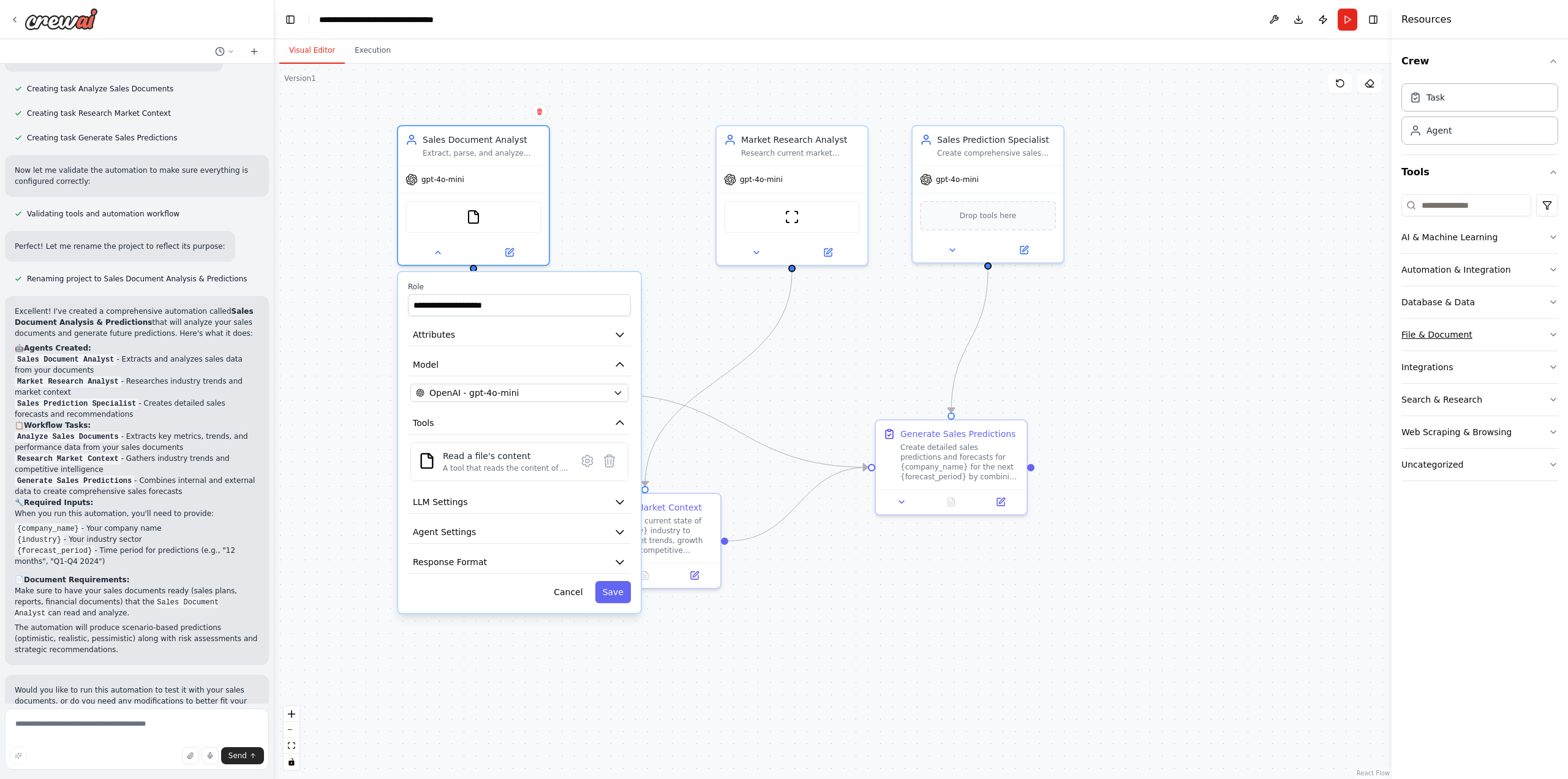
click at [1494, 336] on button "File & Document" at bounding box center [1479, 335] width 157 height 32
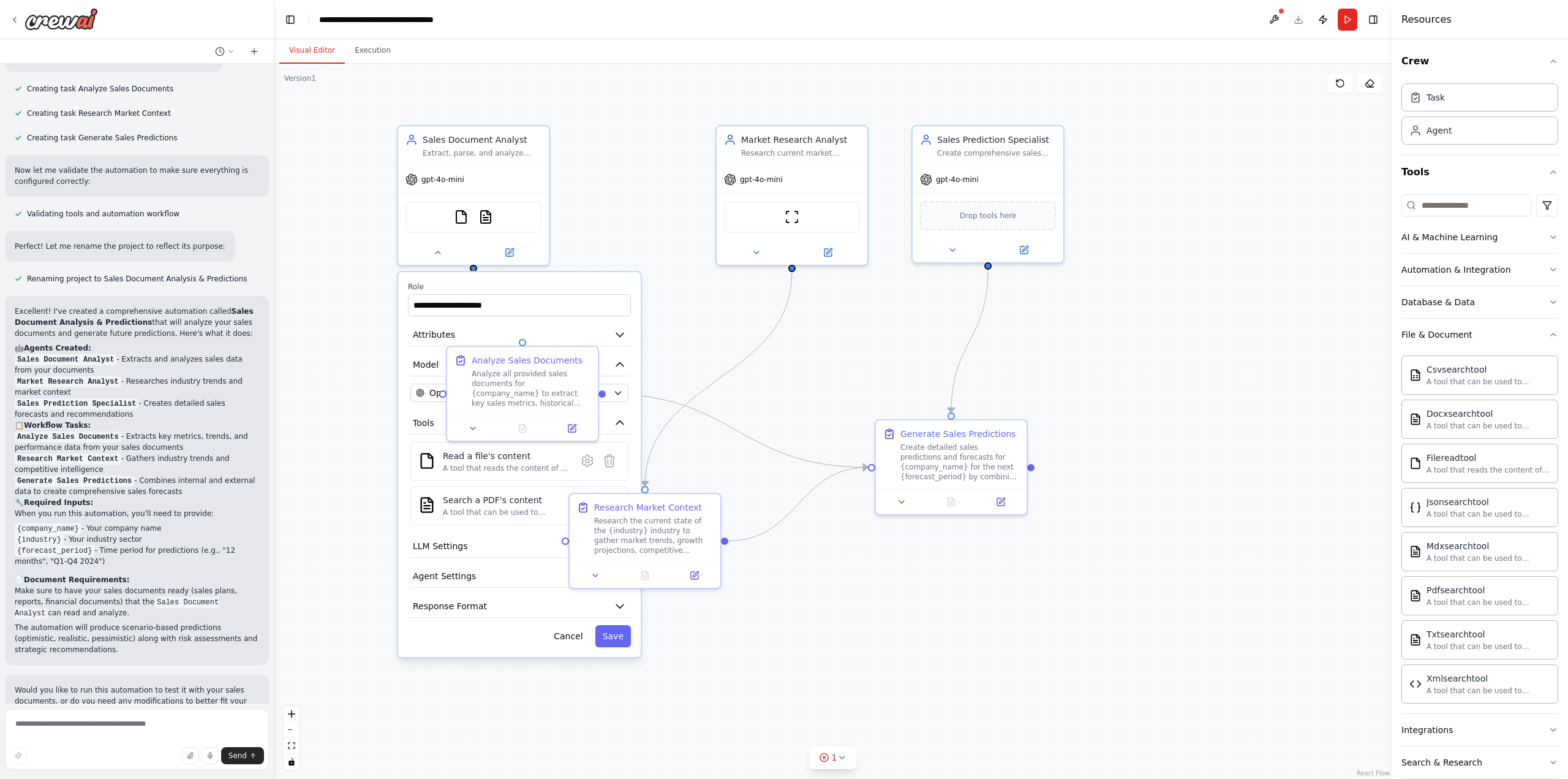
click at [586, 282] on label "Role" at bounding box center [519, 286] width 223 height 10
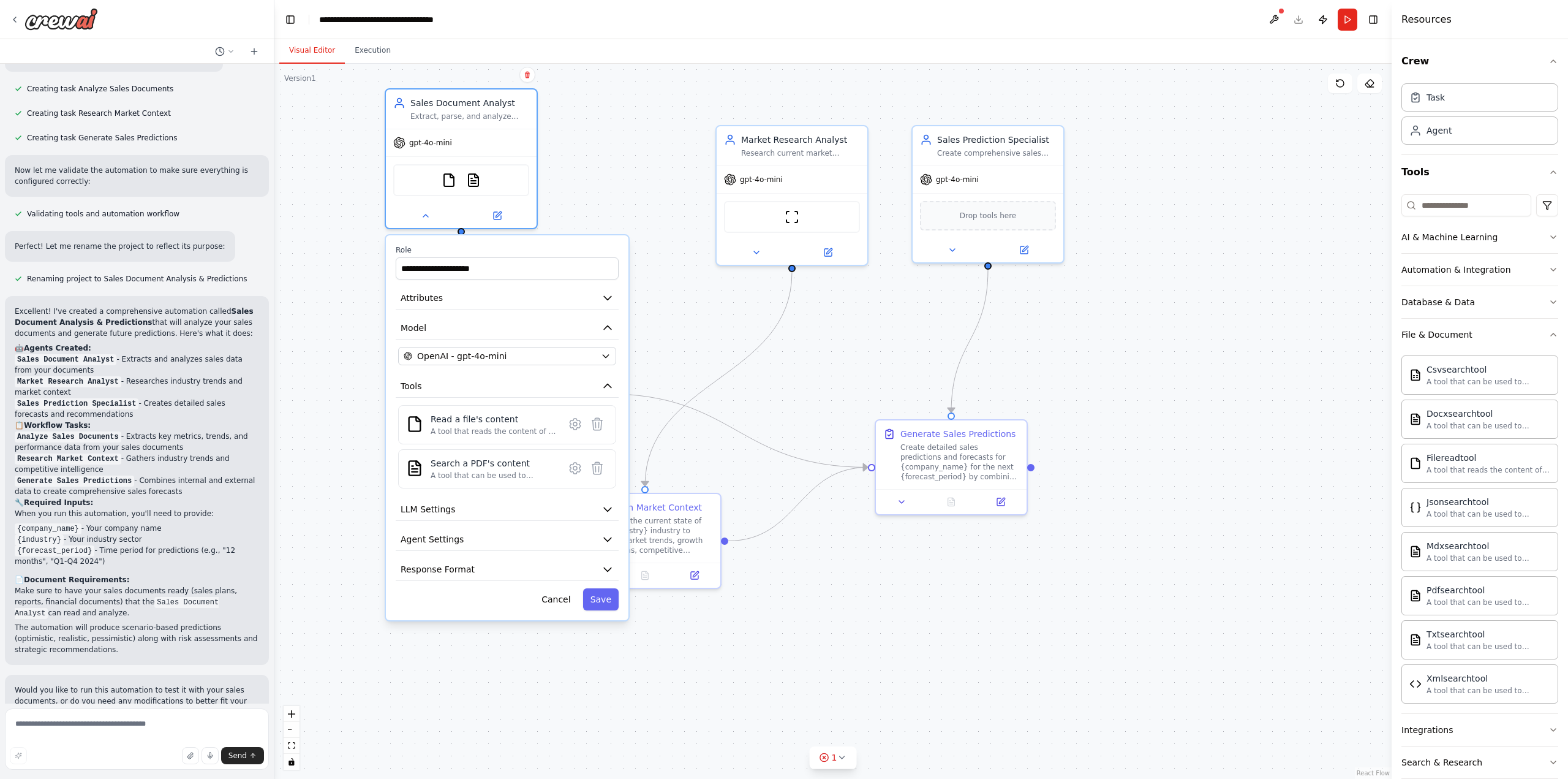
drag, startPoint x: 580, startPoint y: 285, endPoint x: 562, endPoint y: 253, distance: 36.7
click at [562, 253] on label "Role" at bounding box center [507, 250] width 223 height 10
click at [597, 425] on icon at bounding box center [597, 424] width 11 height 12
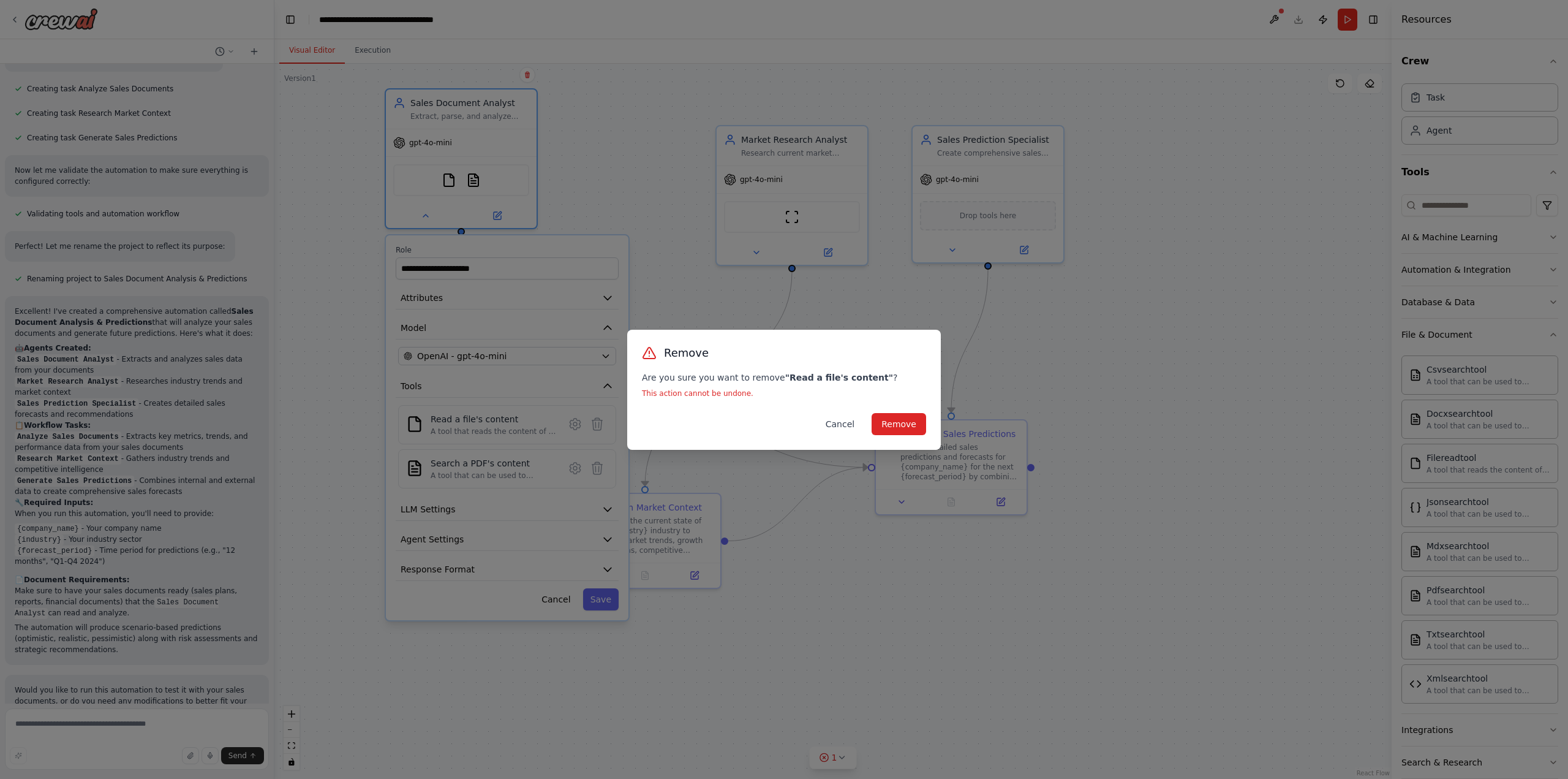
click at [852, 422] on button "Cancel" at bounding box center [840, 424] width 49 height 22
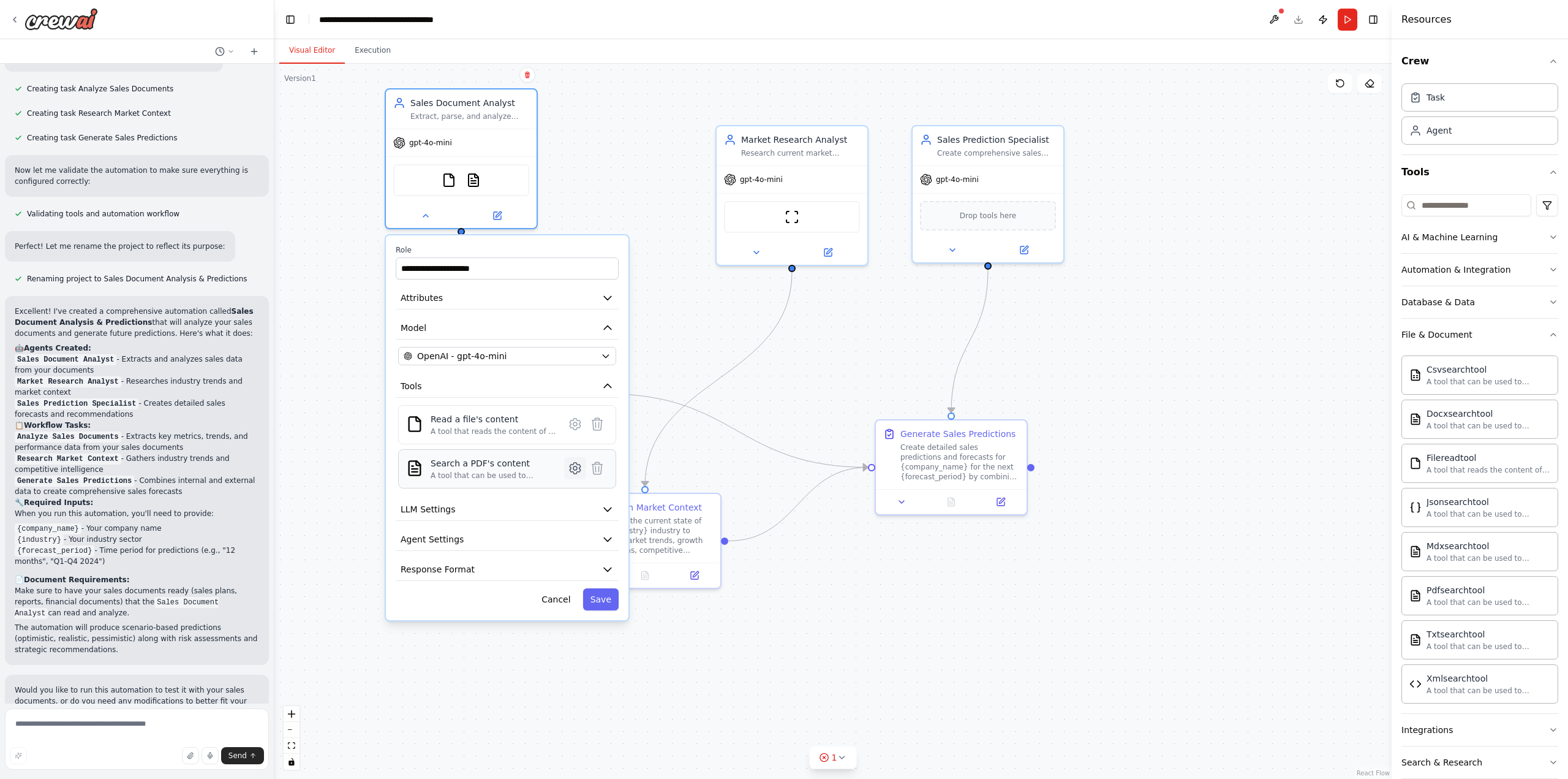
click at [572, 468] on icon at bounding box center [575, 468] width 11 height 11
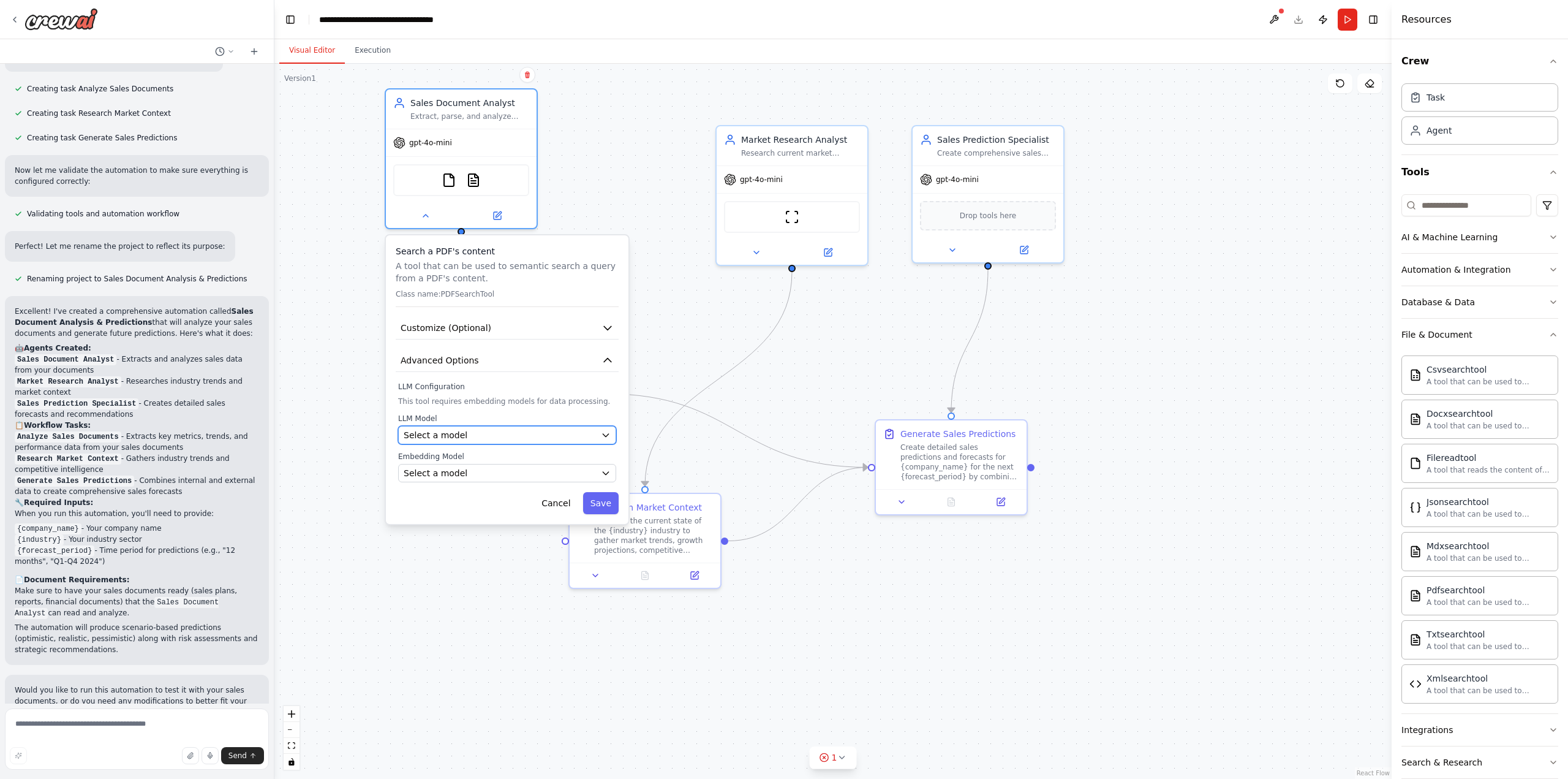
click at [512, 435] on div "Select a model" at bounding box center [499, 435] width 192 height 12
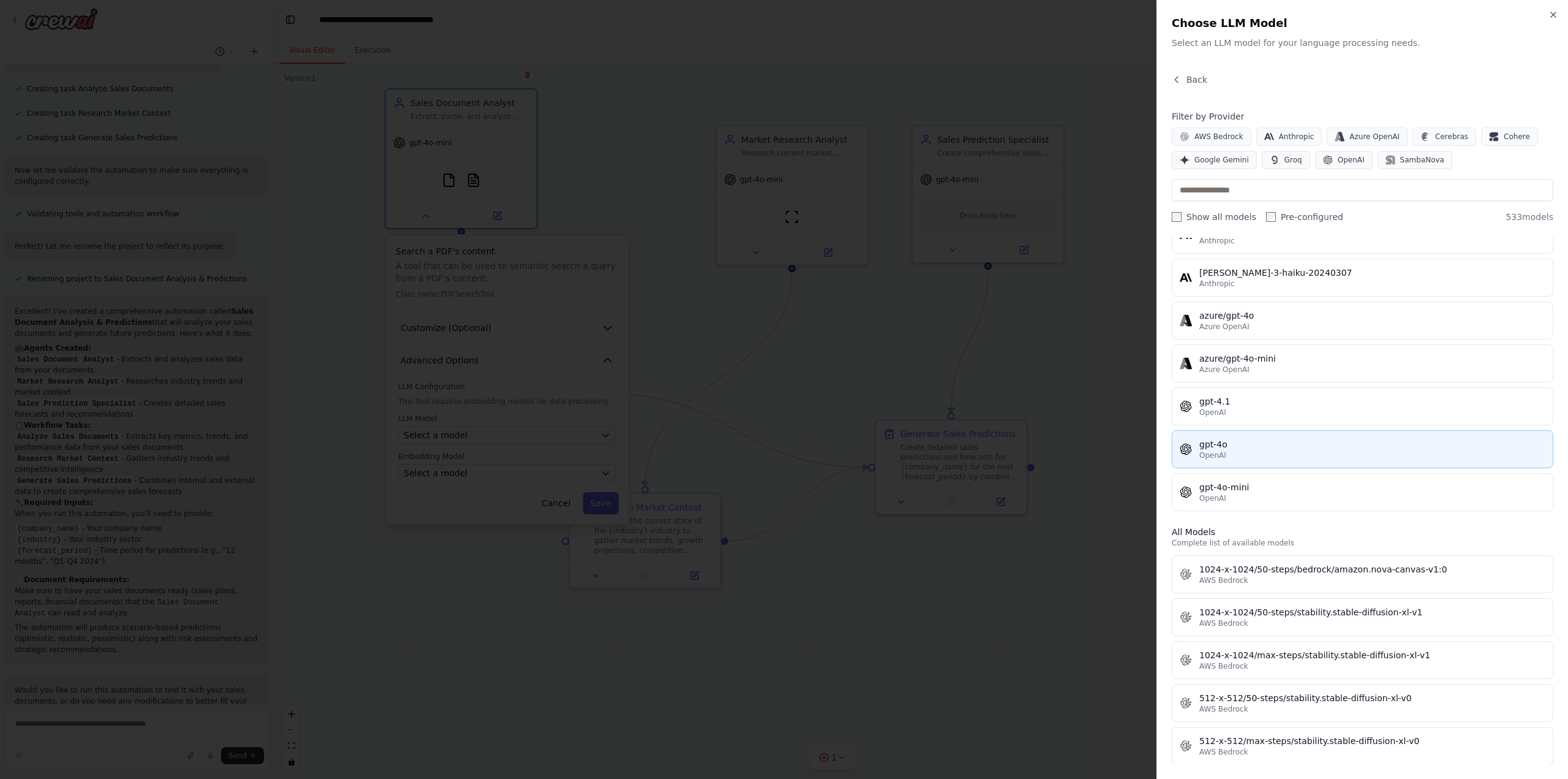
scroll to position [0, 0]
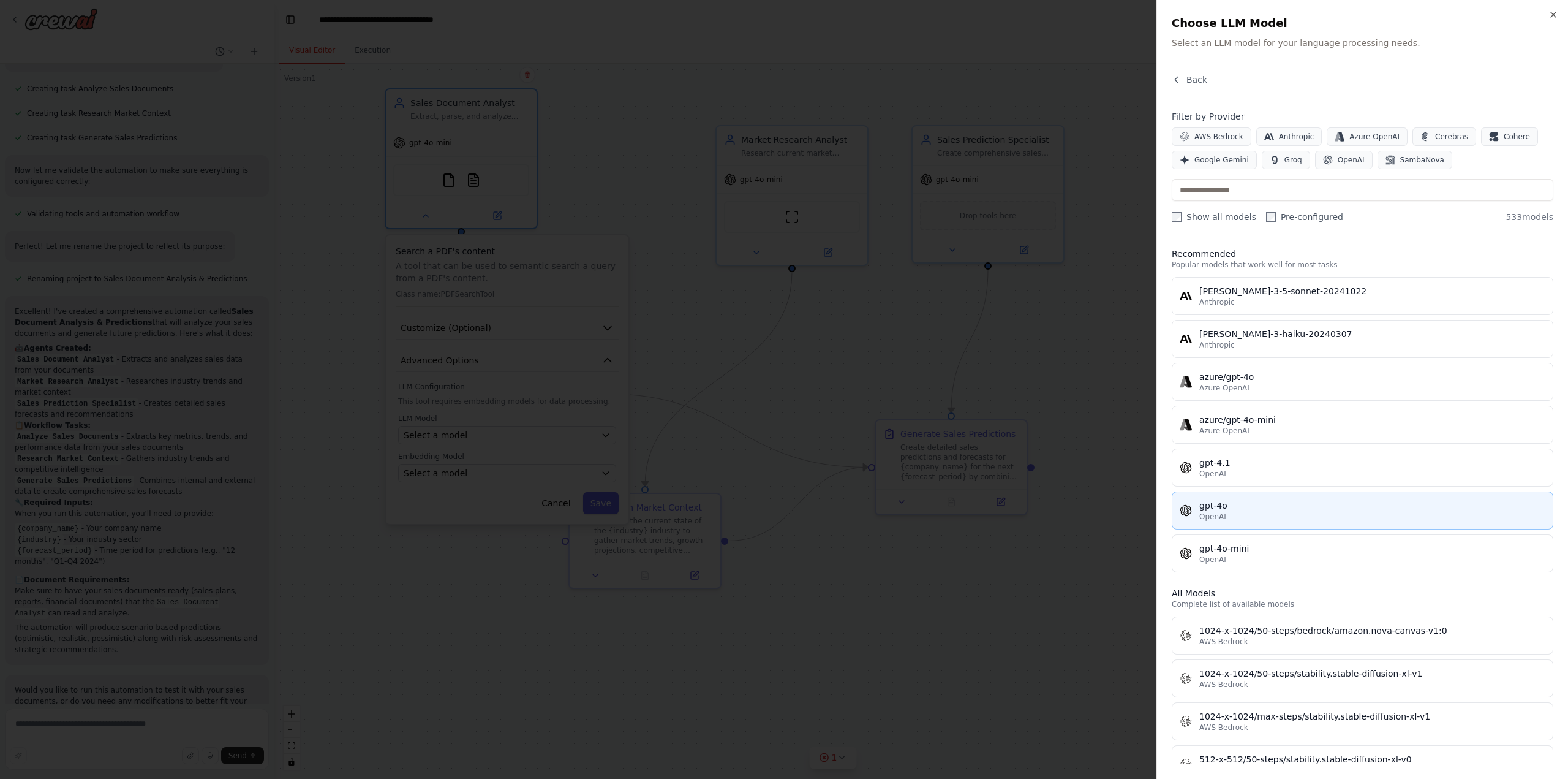
click at [1277, 514] on div "OpenAI" at bounding box center [1372, 516] width 346 height 10
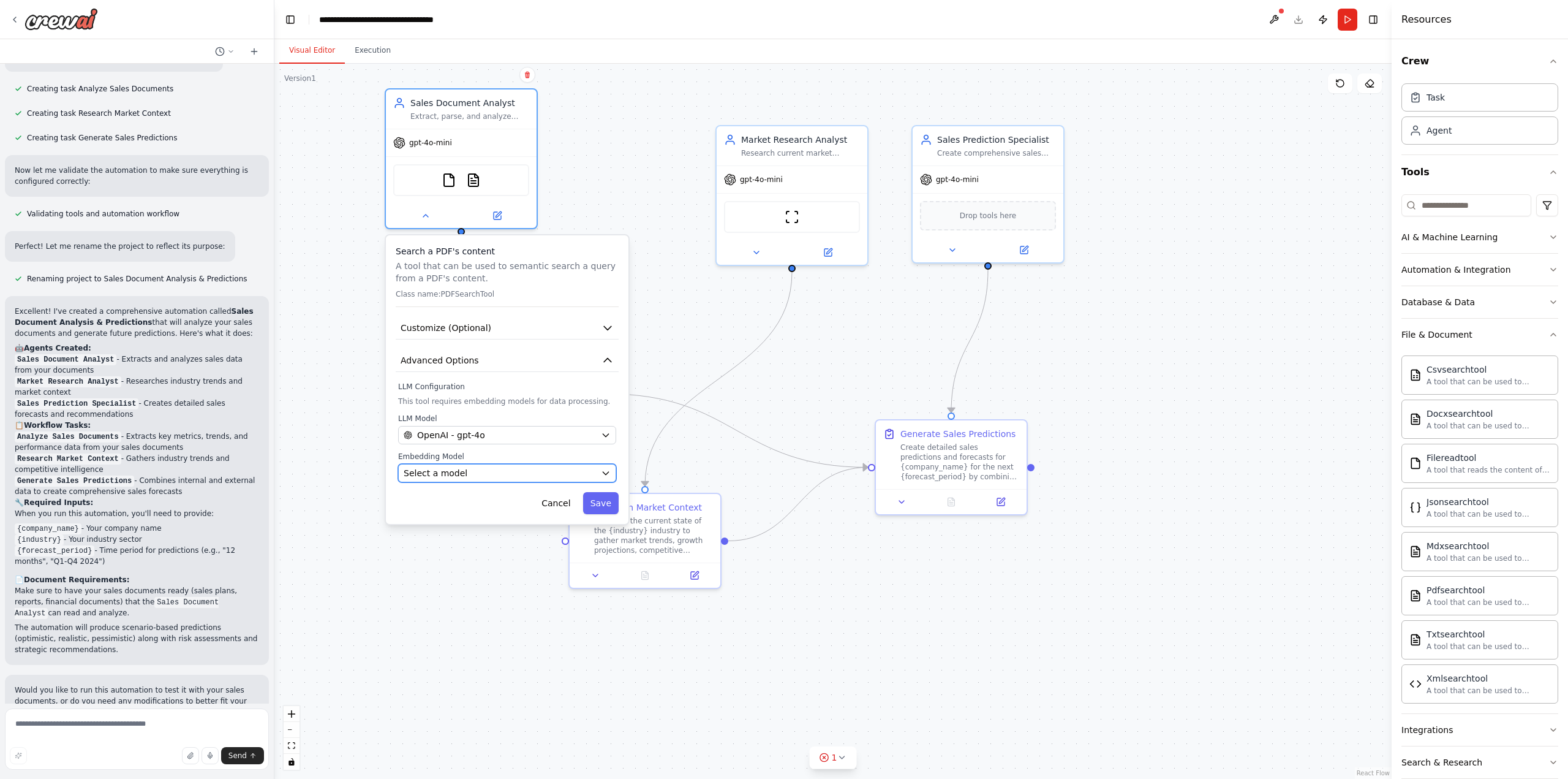
click at [477, 472] on div "Select a model" at bounding box center [499, 473] width 192 height 12
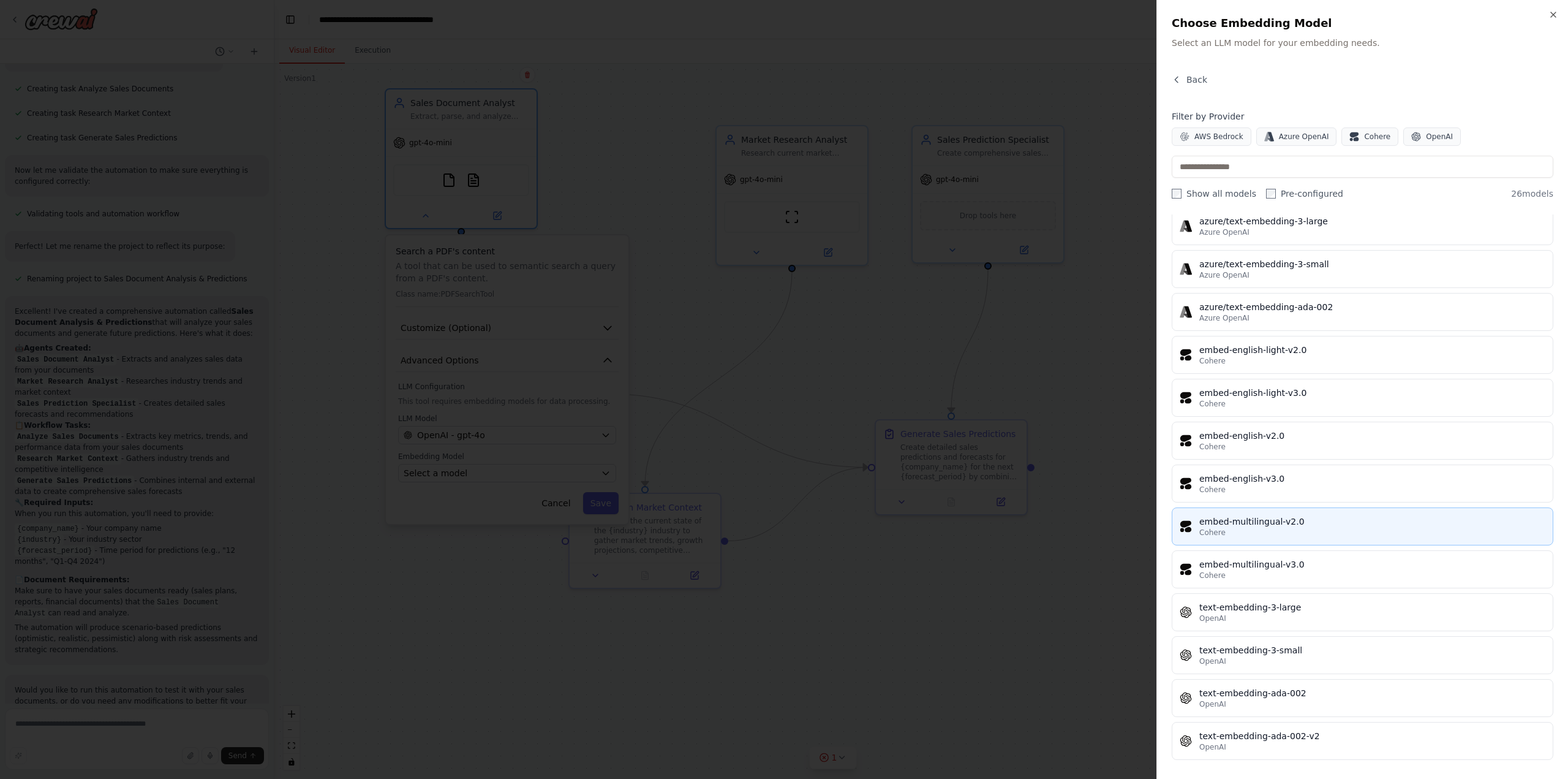
scroll to position [610, 0]
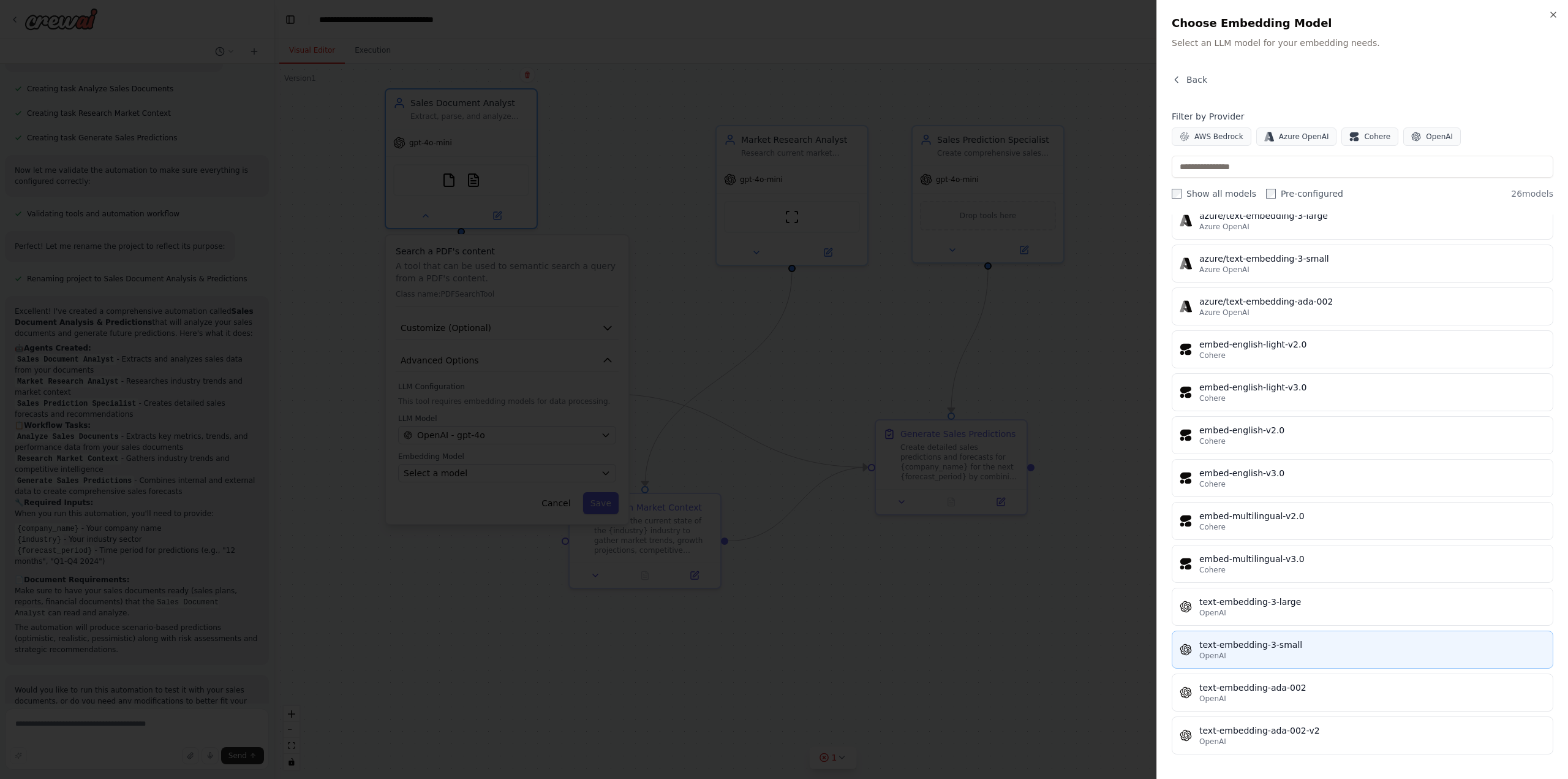
click at [1343, 649] on div "text-embedding-3-small" at bounding box center [1372, 645] width 346 height 12
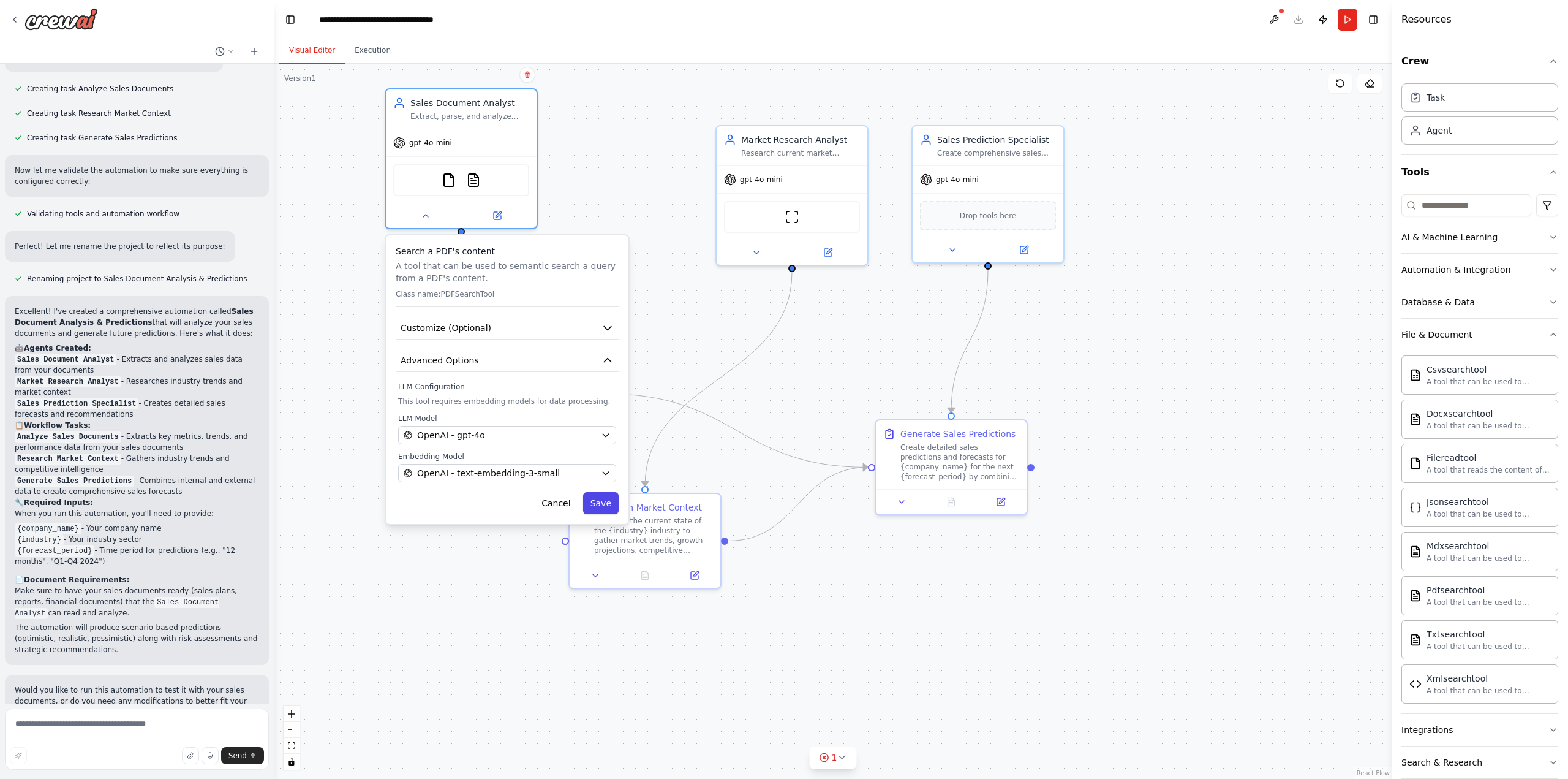
click at [602, 505] on button "Save" at bounding box center [600, 503] width 36 height 22
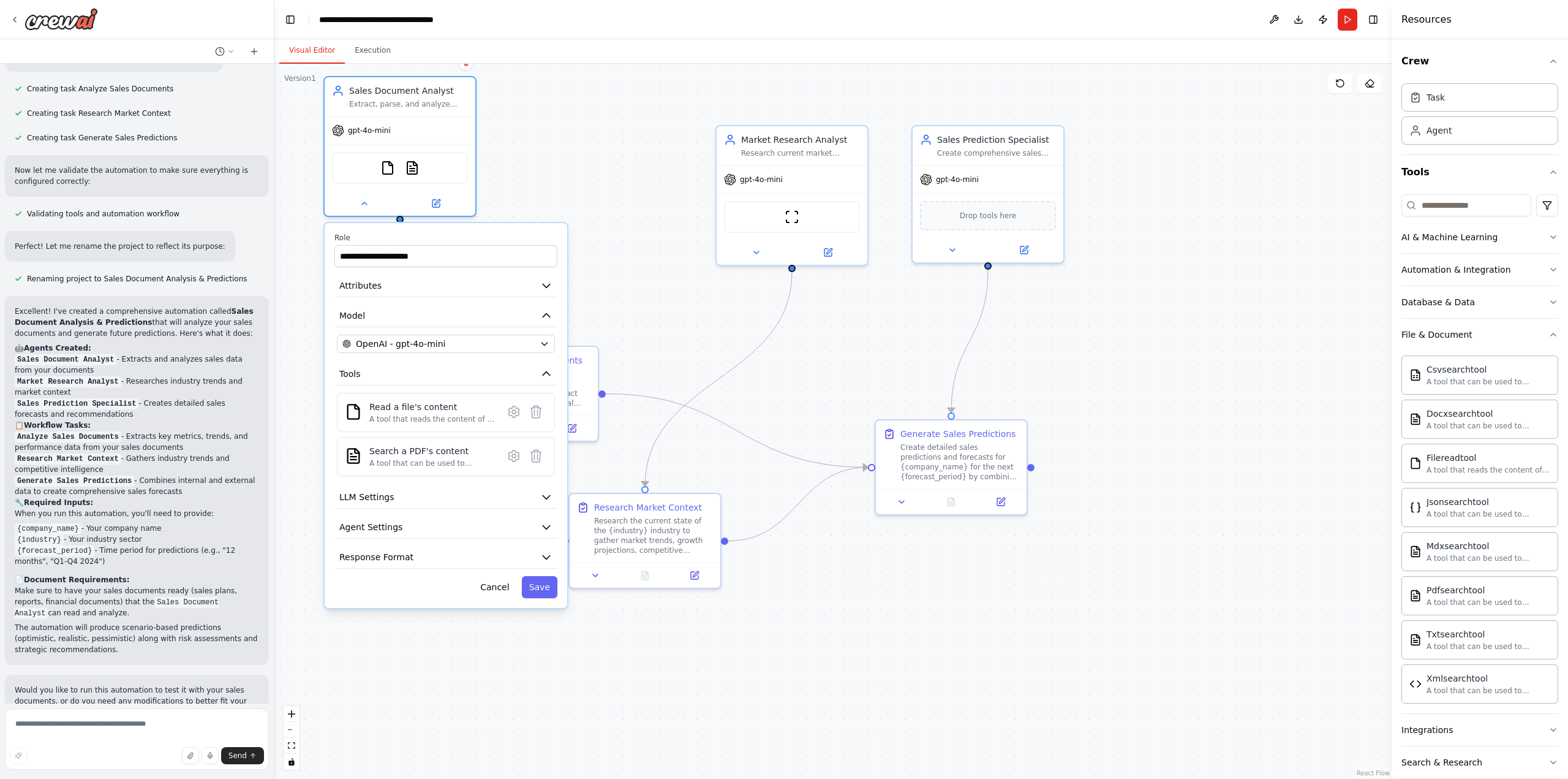
drag, startPoint x: 542, startPoint y: 251, endPoint x: 479, endPoint y: 236, distance: 64.8
click at [479, 236] on label "Role" at bounding box center [446, 238] width 223 height 10
click at [514, 453] on icon at bounding box center [514, 456] width 11 height 11
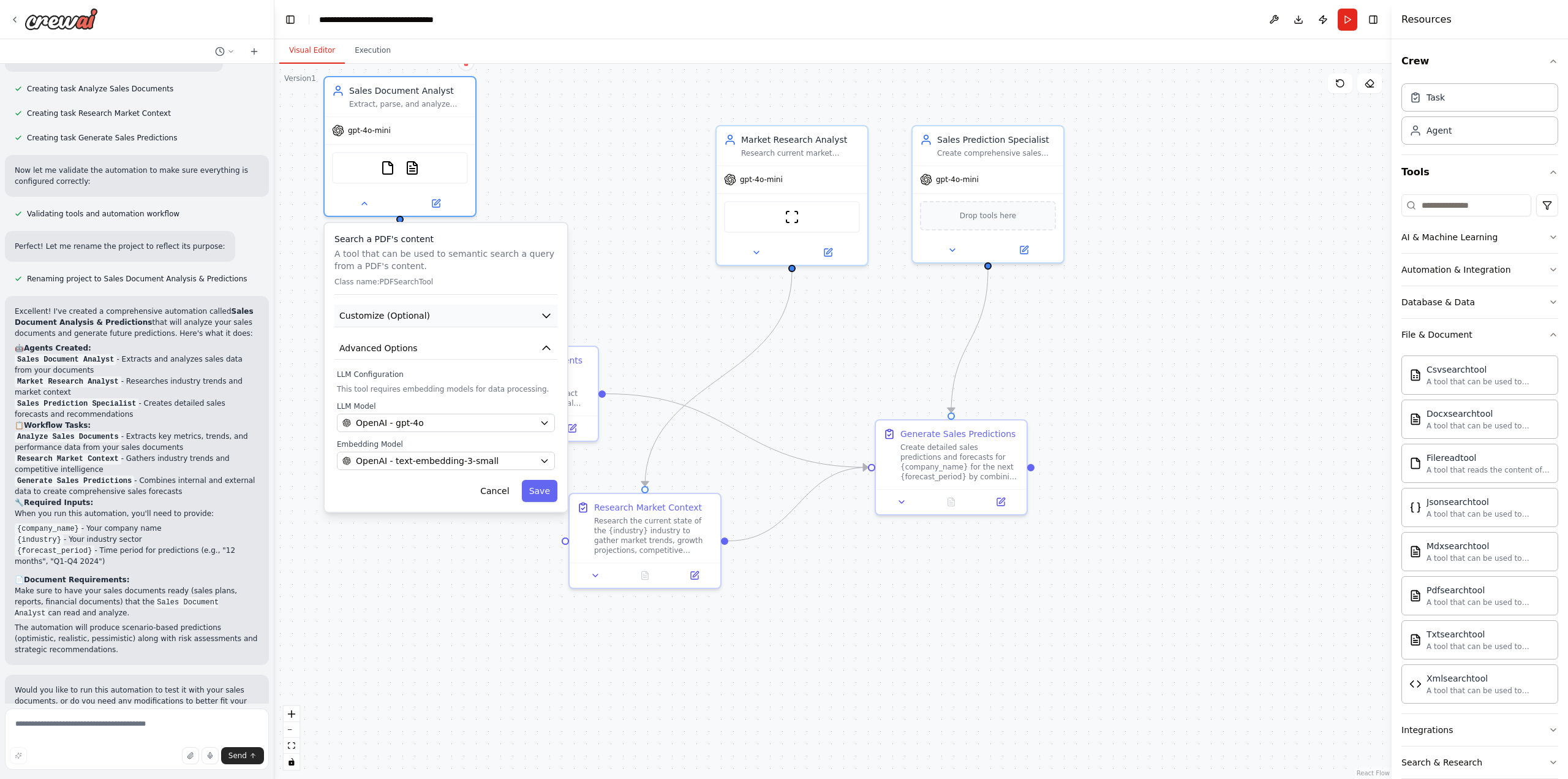
click at [452, 311] on button "Customize (Optional)" at bounding box center [446, 316] width 223 height 23
click at [462, 348] on button "Advanced Options" at bounding box center [446, 348] width 223 height 23
click at [541, 490] on button "Save" at bounding box center [540, 490] width 36 height 22
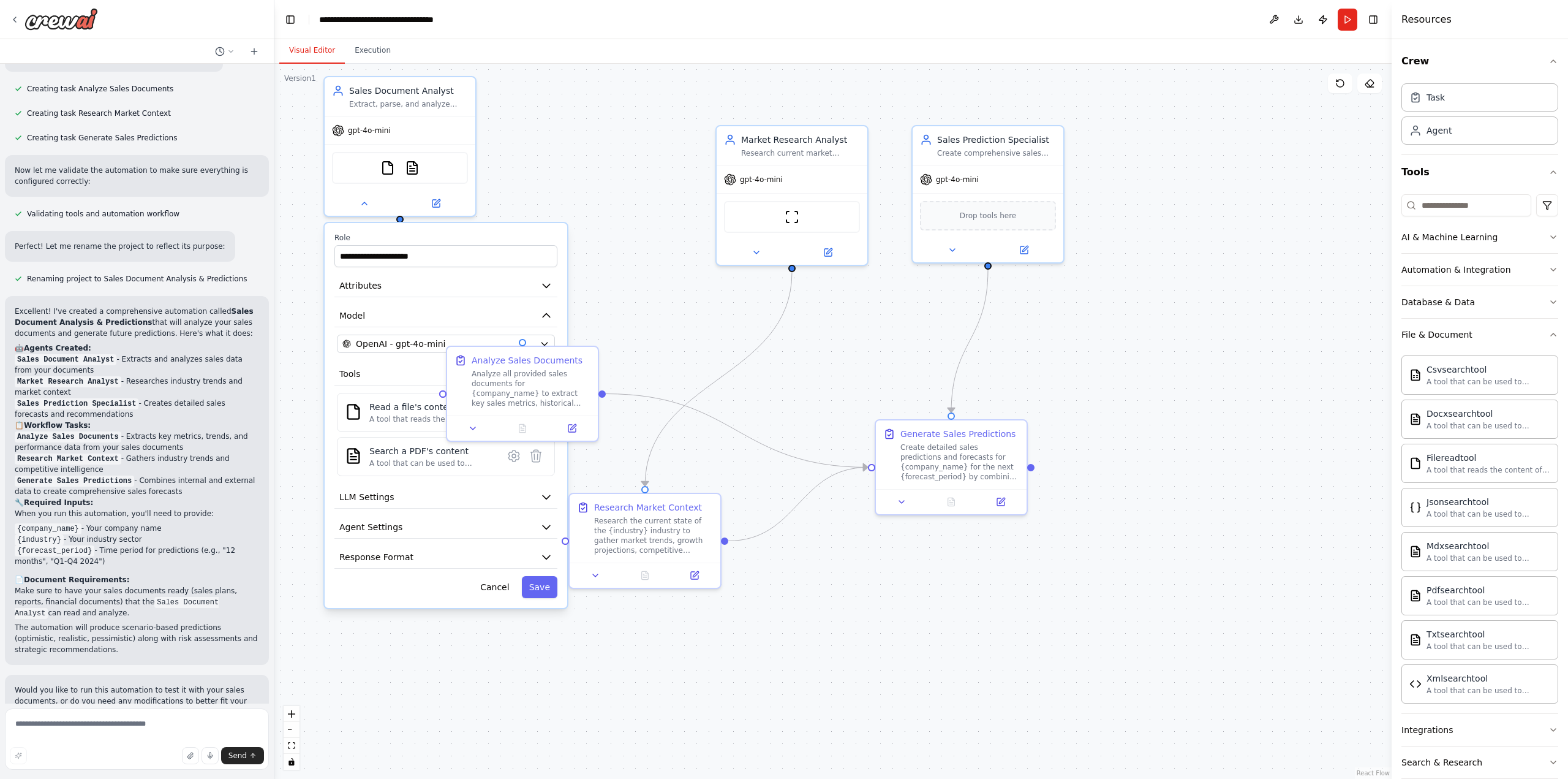
click at [607, 231] on div ".deletable-edge-delete-btn { width: 20px; height: 20px; border: 0px solid #ffff…" at bounding box center [833, 421] width 1117 height 715
drag, startPoint x: 522, startPoint y: 379, endPoint x: 706, endPoint y: 381, distance: 184.0
click at [706, 381] on div "Analyze all provided sales documents for {company_name} to extract key sales me…" at bounding box center [714, 386] width 119 height 39
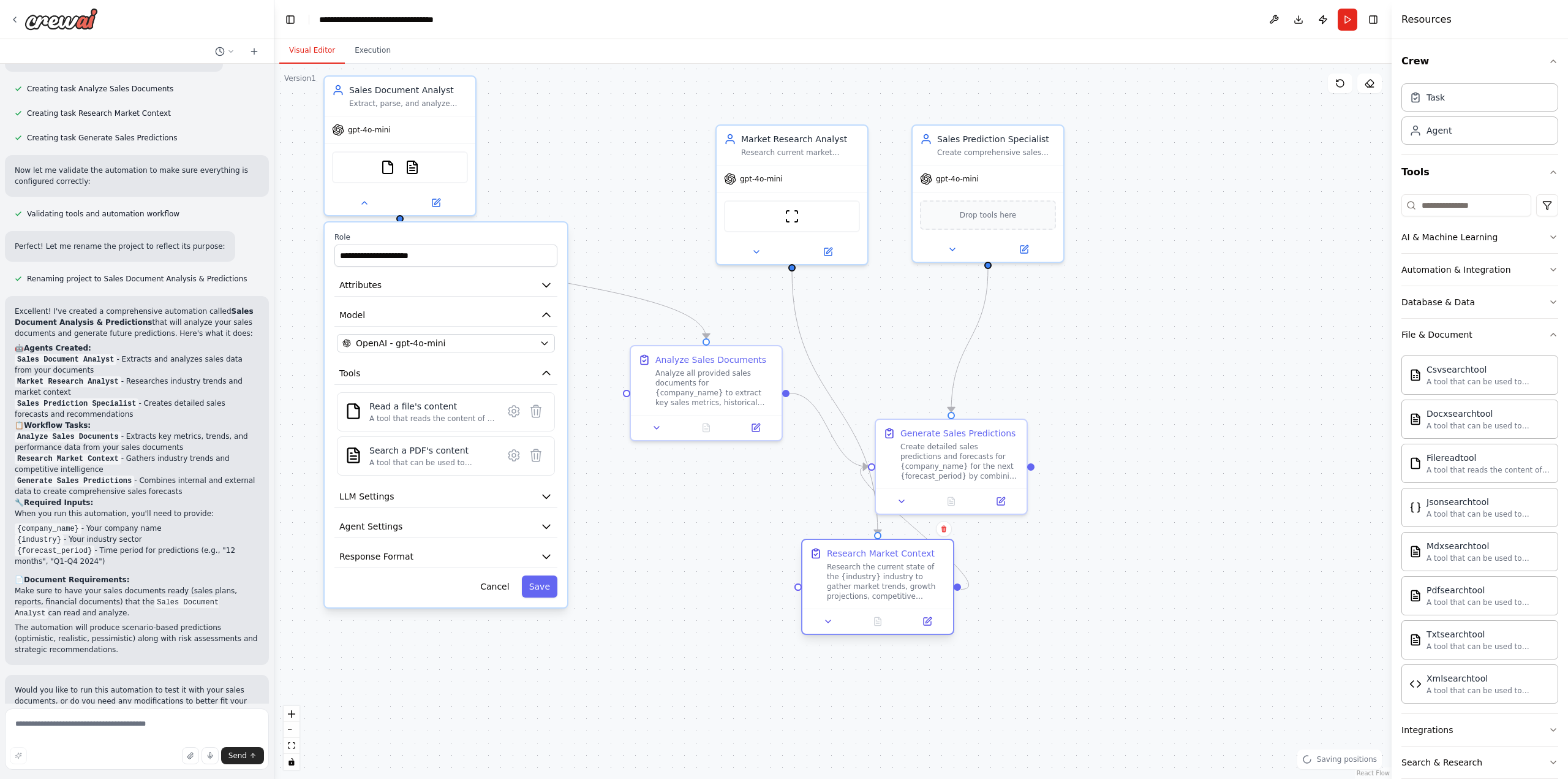
drag, startPoint x: 668, startPoint y: 525, endPoint x: 903, endPoint y: 578, distance: 240.9
click at [903, 578] on div "Research the current state of the {industry} industry to gather market trends, …" at bounding box center [886, 582] width 119 height 39
drag, startPoint x: 967, startPoint y: 451, endPoint x: 1189, endPoint y: 406, distance: 226.5
click at [1194, 405] on div "Create detailed sales predictions and forecasts for {company_name} for the next…" at bounding box center [1192, 410] width 119 height 39
click at [1343, 27] on button "Run" at bounding box center [1347, 19] width 20 height 22
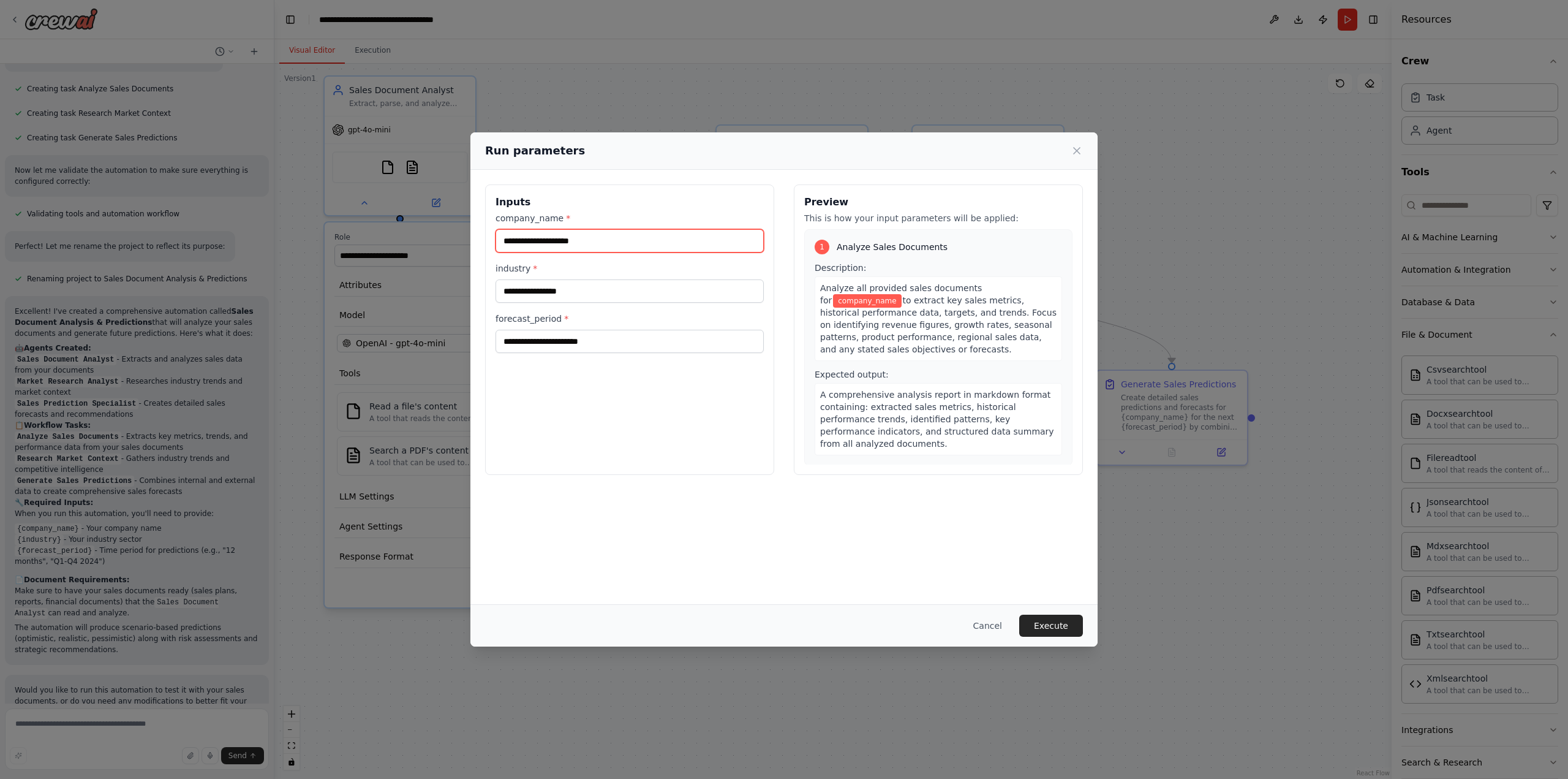
click at [538, 241] on input "company_name *" at bounding box center [629, 241] width 268 height 24
type input "*******"
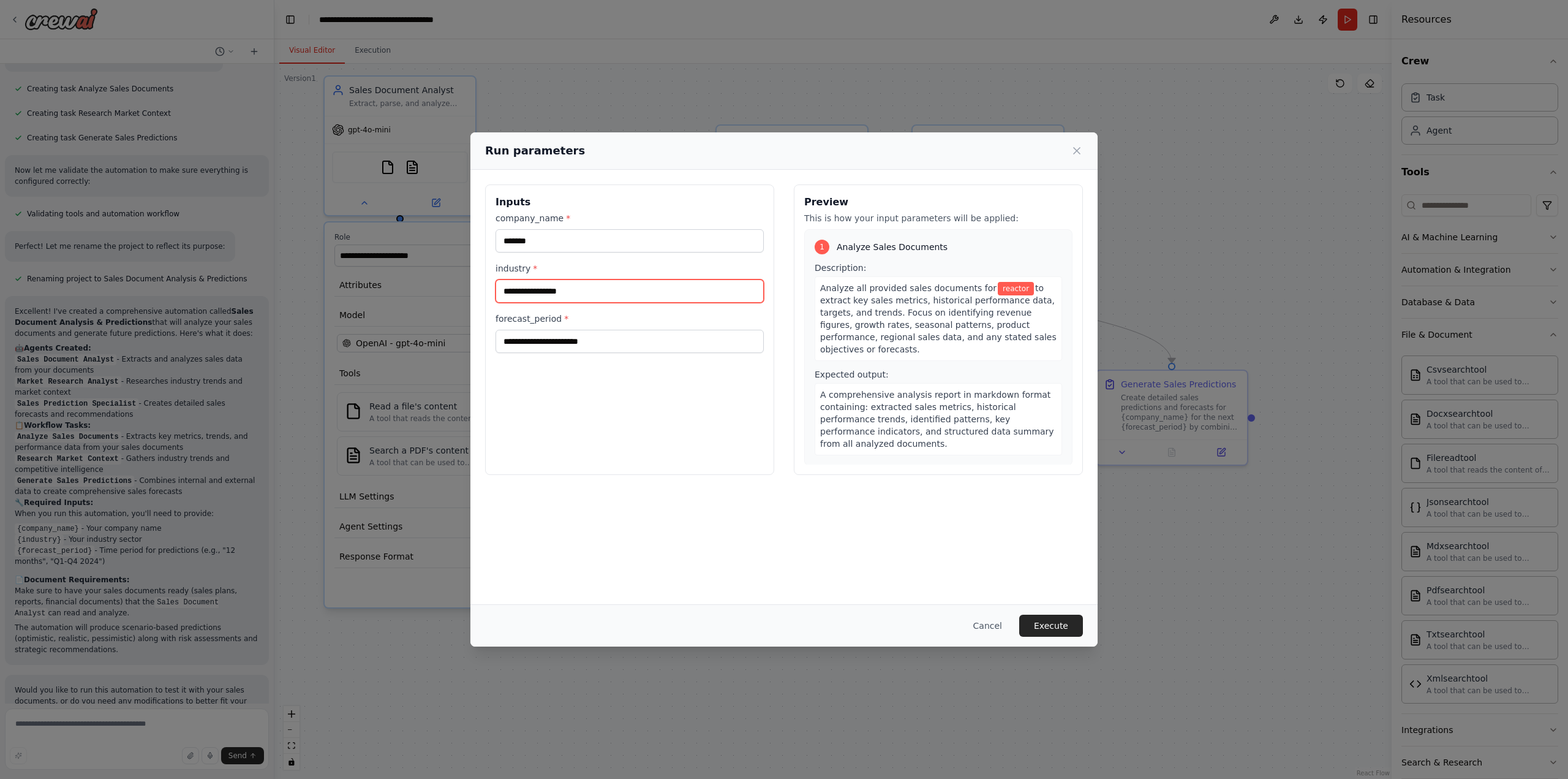
click at [600, 294] on input "industry *" at bounding box center [629, 291] width 268 height 24
type input "**"
click at [640, 345] on input "forecast_period *" at bounding box center [629, 341] width 268 height 24
type input "**********"
drag, startPoint x: 858, startPoint y: 287, endPoint x: 934, endPoint y: 344, distance: 95.0
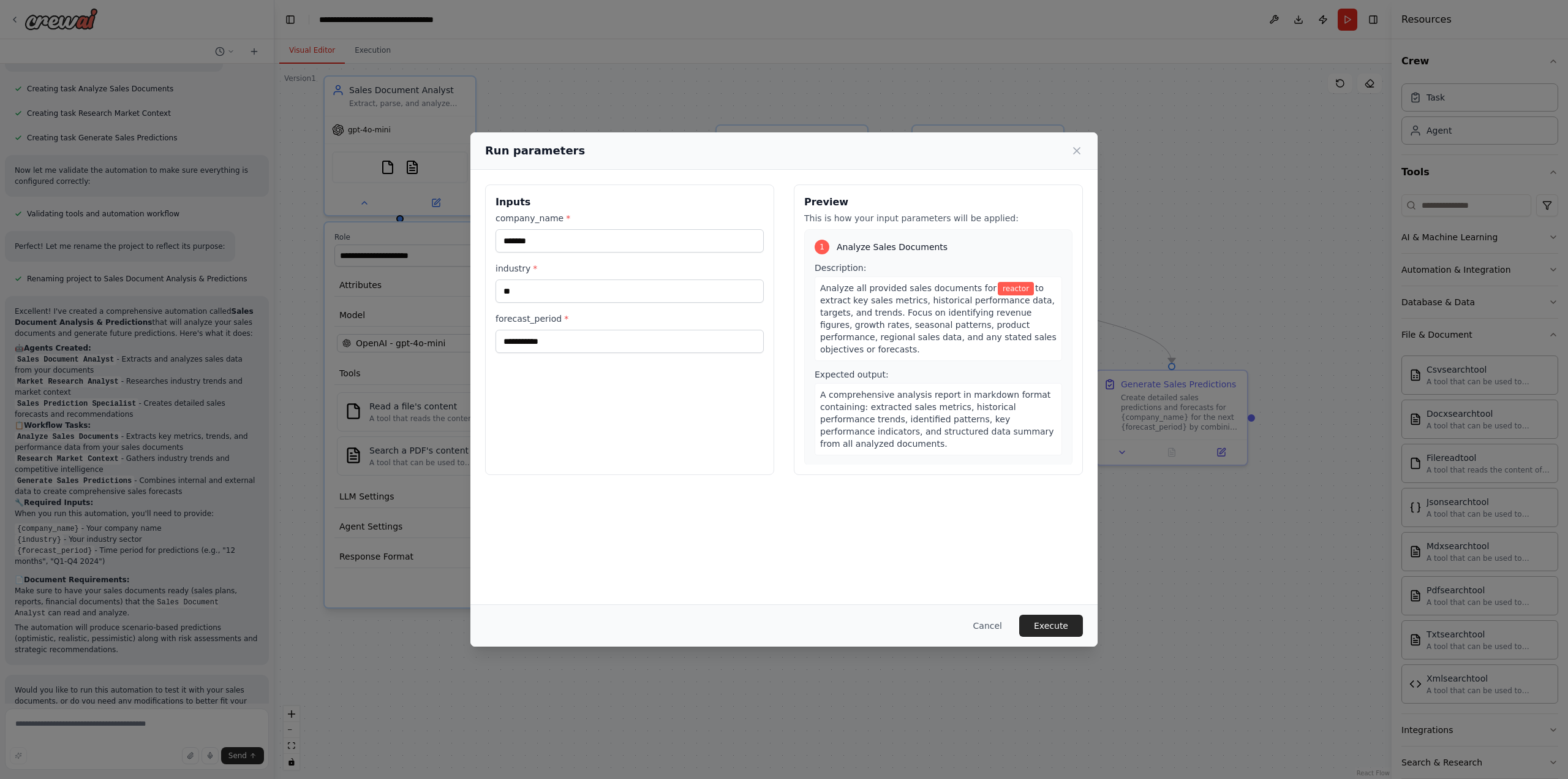
click at [934, 344] on div "Analyze all provided sales documents for reactor to extract key sales metrics, …" at bounding box center [938, 318] width 247 height 84
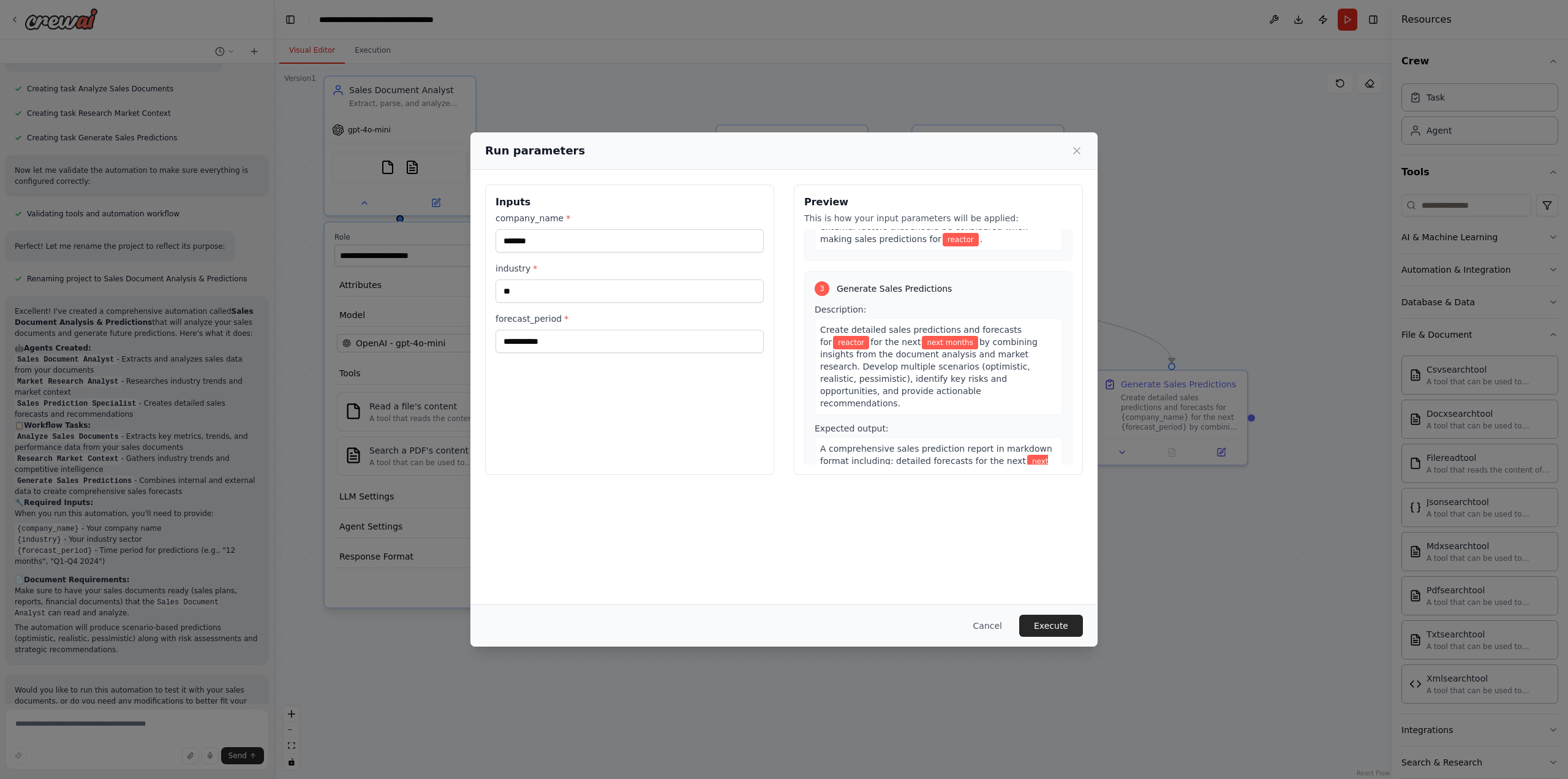
scroll to position [457, 0]
click at [1060, 626] on button "Execute" at bounding box center [1051, 625] width 64 height 22
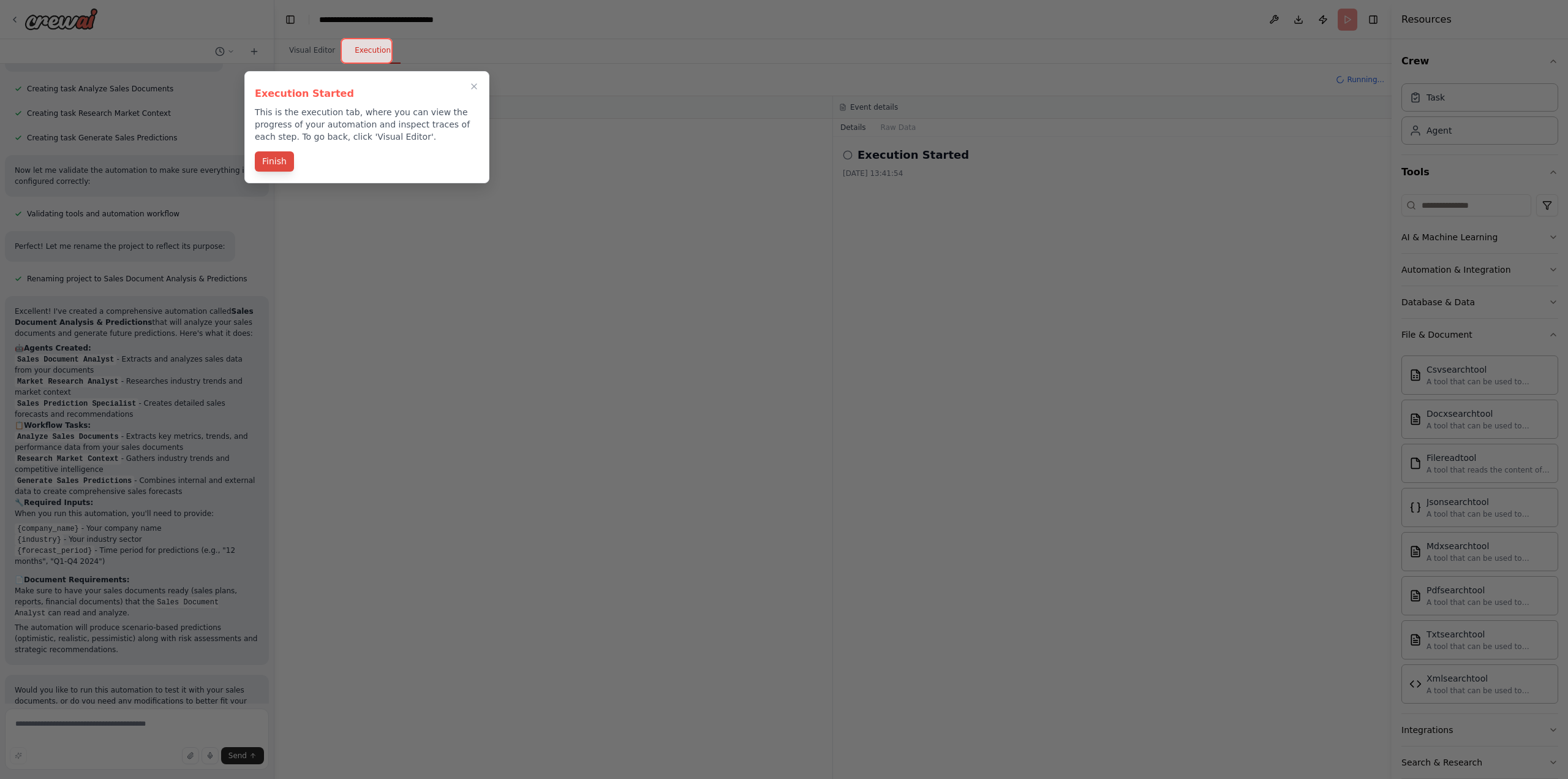
click at [266, 163] on button "Finish" at bounding box center [275, 161] width 39 height 20
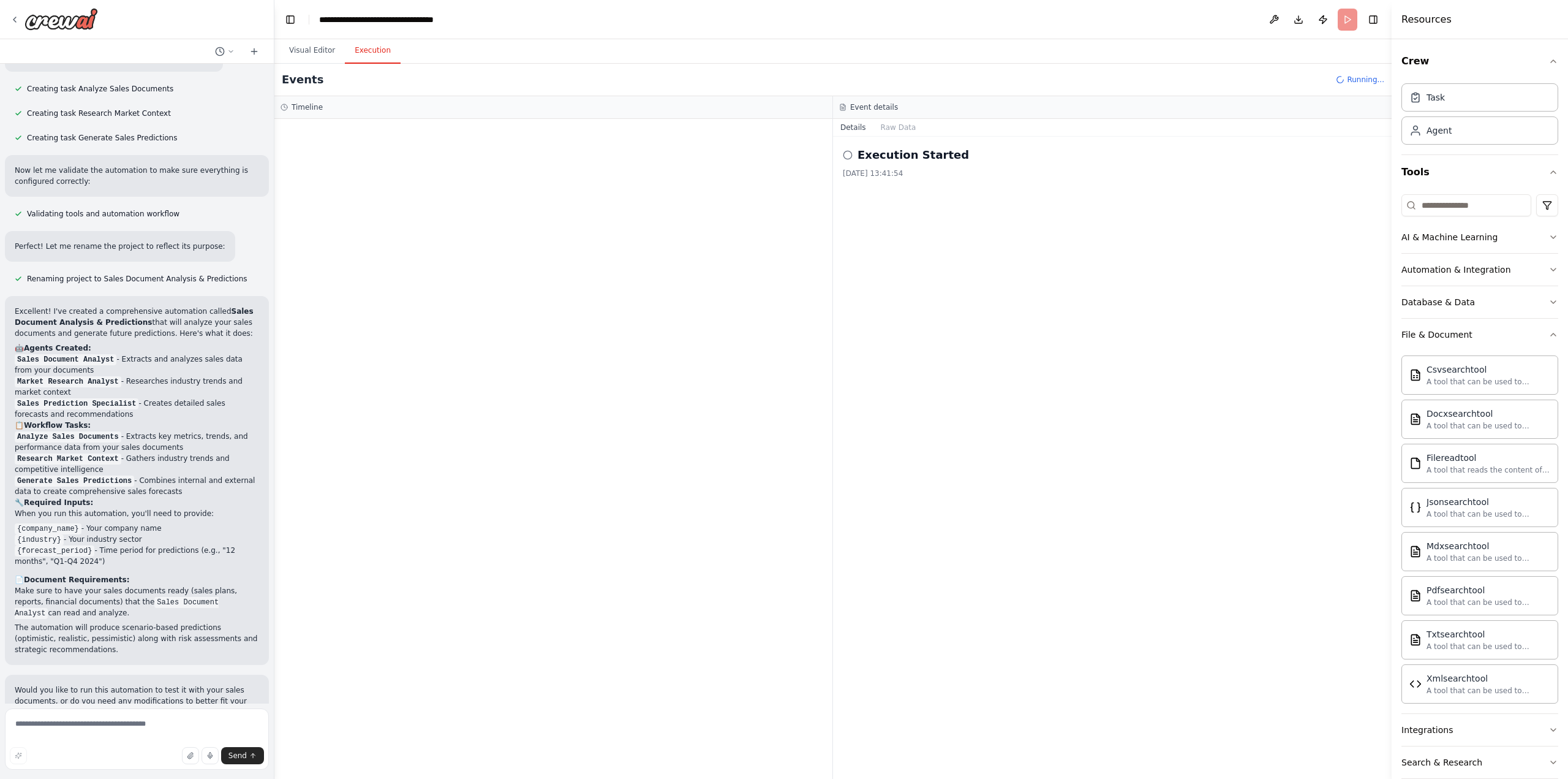
click at [366, 55] on button "Execution" at bounding box center [372, 51] width 55 height 26
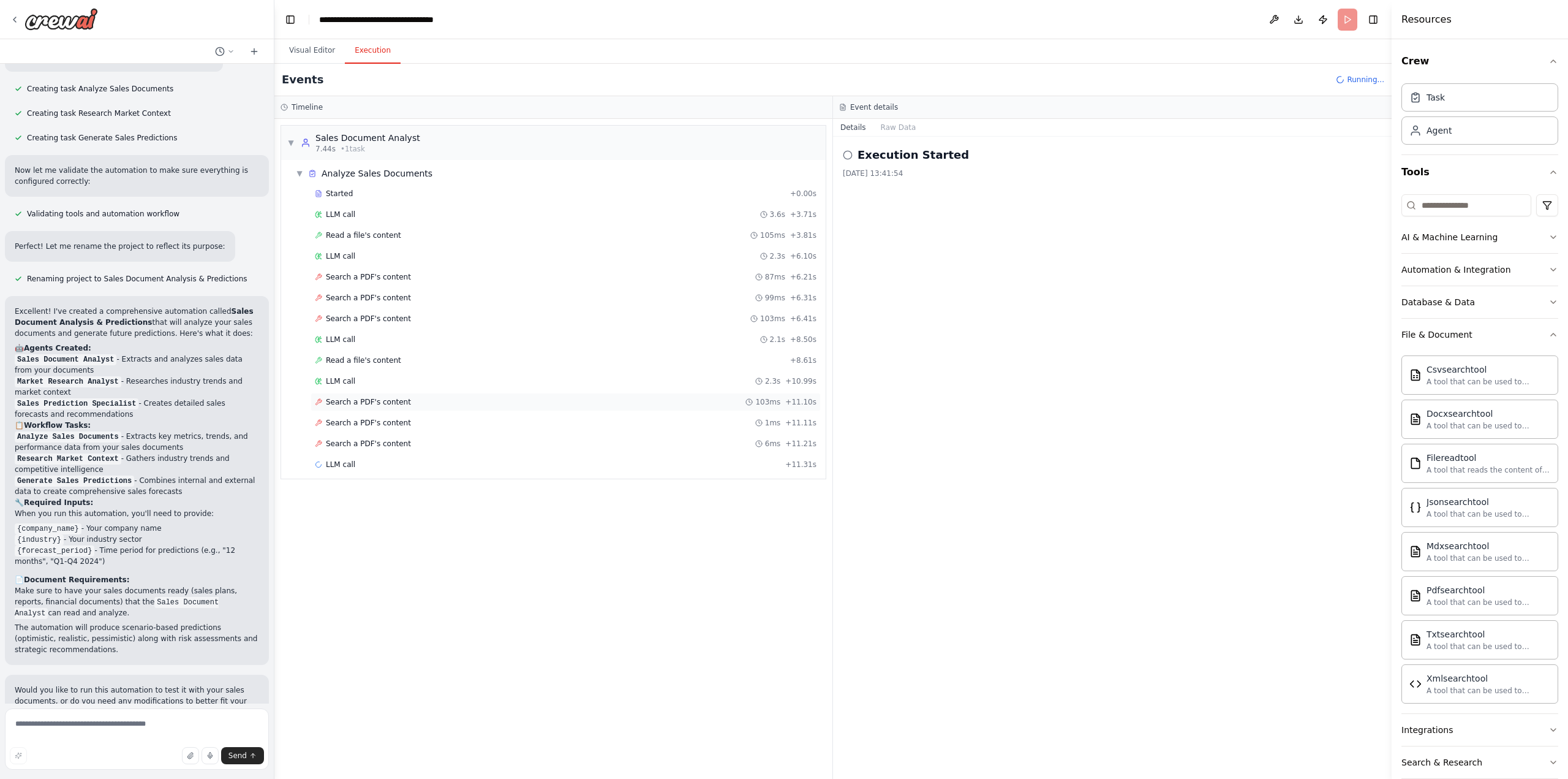
click at [401, 404] on div "Search a PDF's content 103ms + 11.10s" at bounding box center [565, 402] width 502 height 10
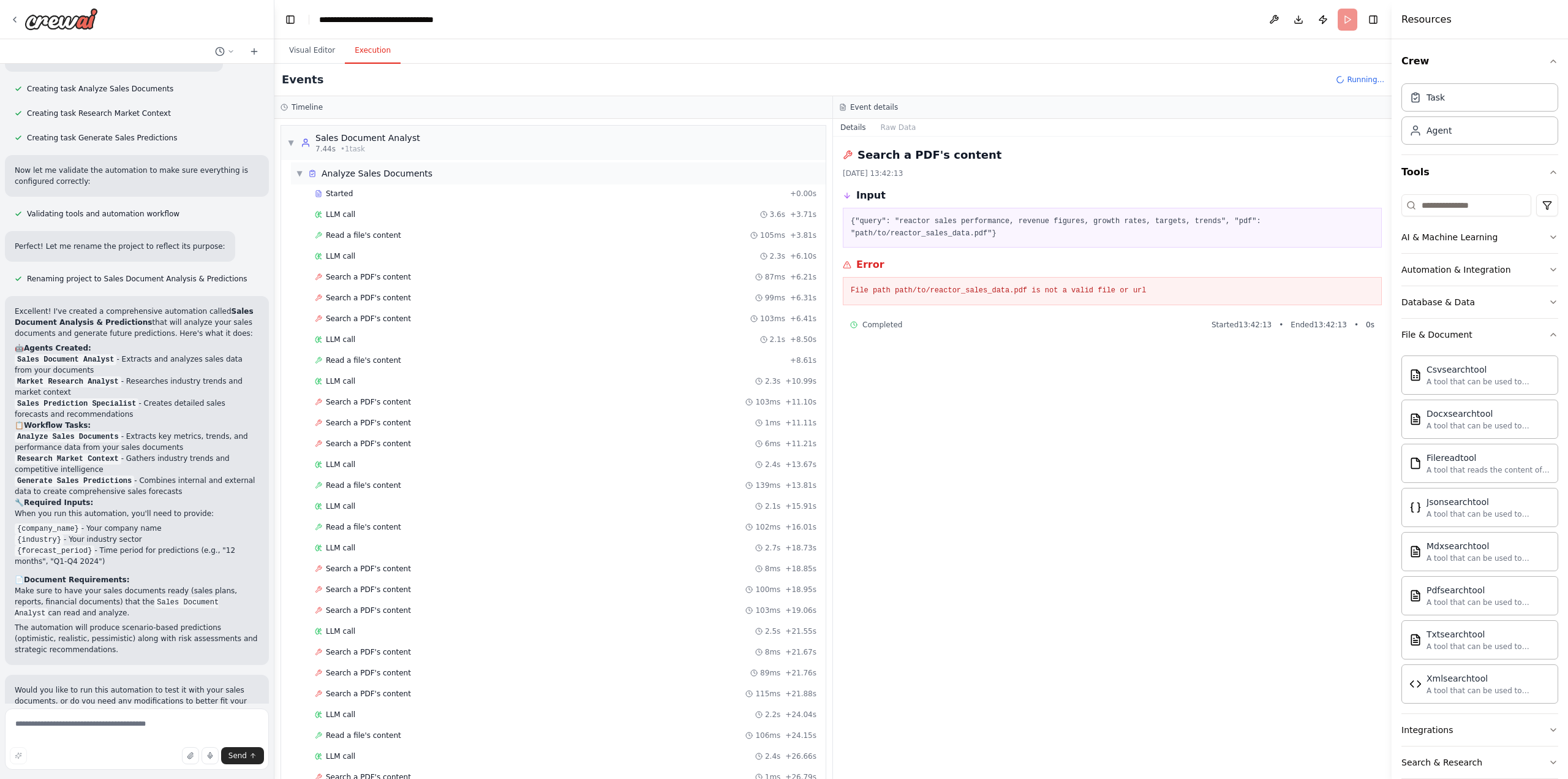
click at [362, 176] on span "Analyze Sales Documents" at bounding box center [377, 173] width 111 height 12
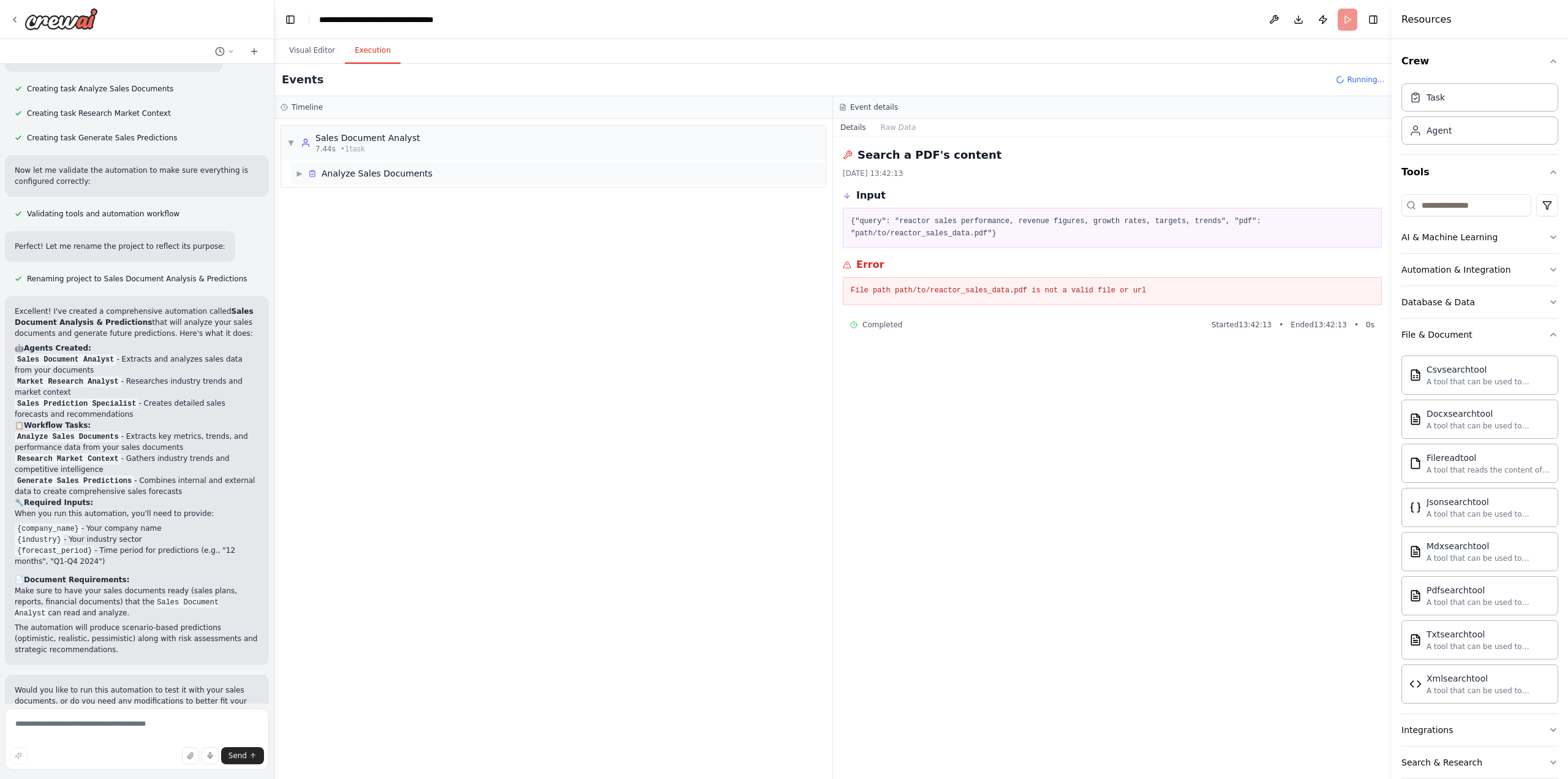
click at [362, 176] on span "Analyze Sales Documents" at bounding box center [377, 173] width 111 height 12
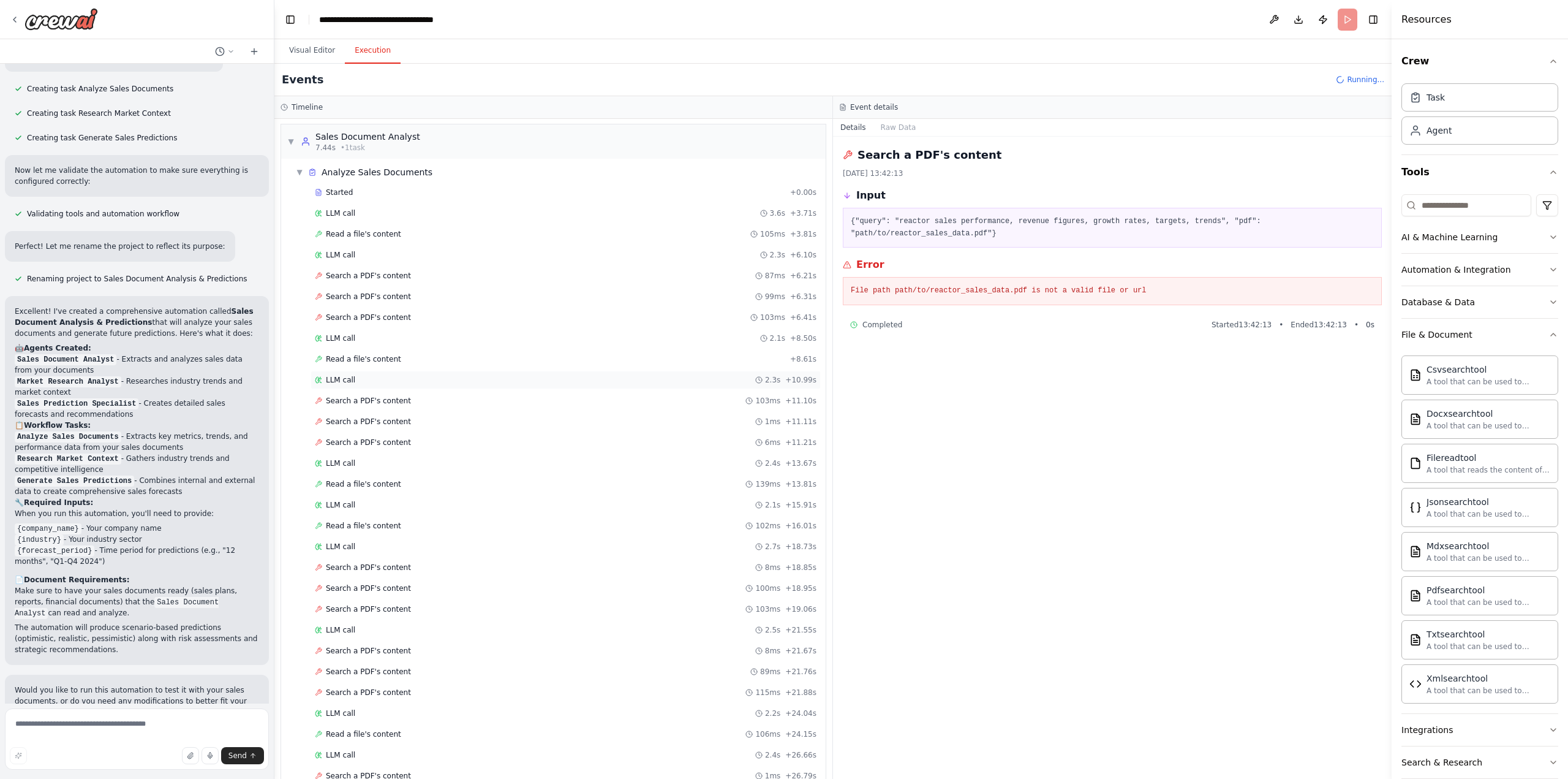
scroll to position [0, 0]
click at [1358, 79] on span "Running..." at bounding box center [1365, 79] width 37 height 10
click at [1346, 17] on header "**********" at bounding box center [833, 20] width 1117 height 39
click at [367, 52] on button "Execution" at bounding box center [372, 51] width 55 height 26
click at [464, 140] on div "▼ Sales Document Analyst 7.44s (+35.74s) • 1 task" at bounding box center [553, 142] width 544 height 34
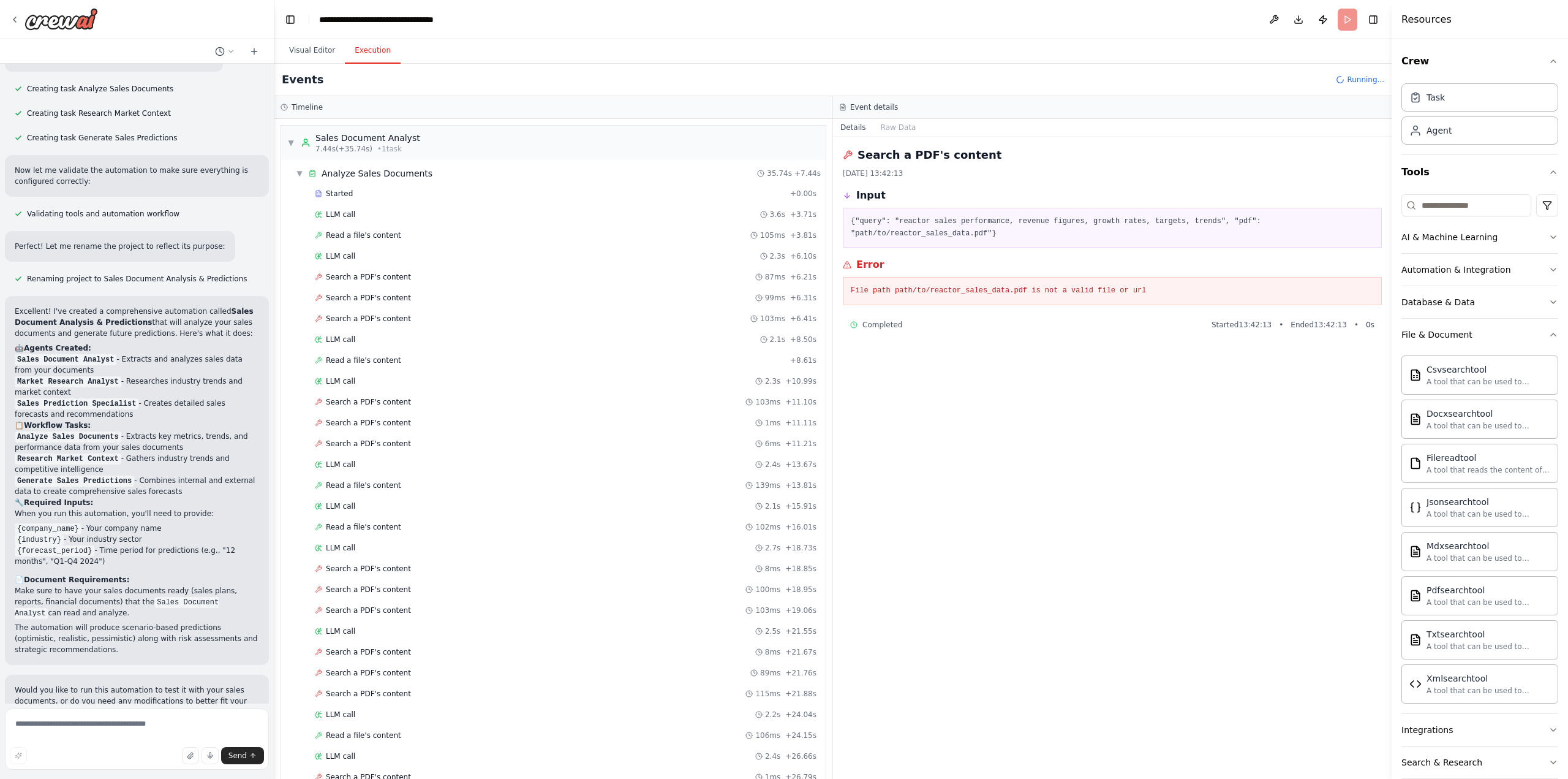
drag, startPoint x: 464, startPoint y: 140, endPoint x: 1040, endPoint y: 435, distance: 647.1
click at [1040, 435] on div "Search a PDF's content 02.10.2025, 13:42:13 Input {"query": "reactor sales perf…" at bounding box center [1112, 458] width 559 height 642
click at [1347, 21] on header "**********" at bounding box center [833, 20] width 1117 height 39
click at [1369, 87] on div "Events Running..." at bounding box center [833, 80] width 1117 height 33
click at [297, 47] on button "Visual Editor" at bounding box center [312, 51] width 65 height 26
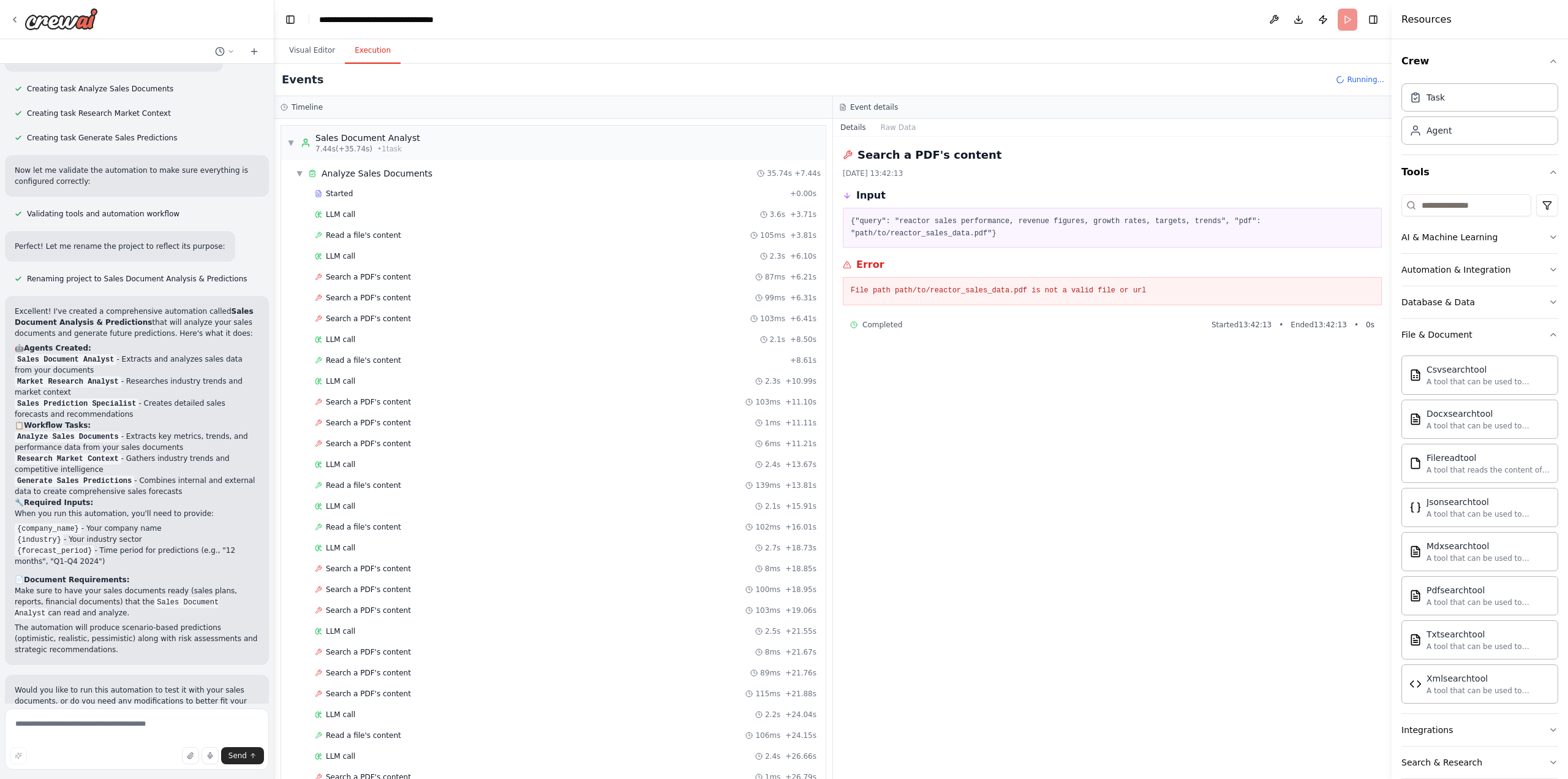
click at [375, 53] on button "Execution" at bounding box center [372, 51] width 55 height 26
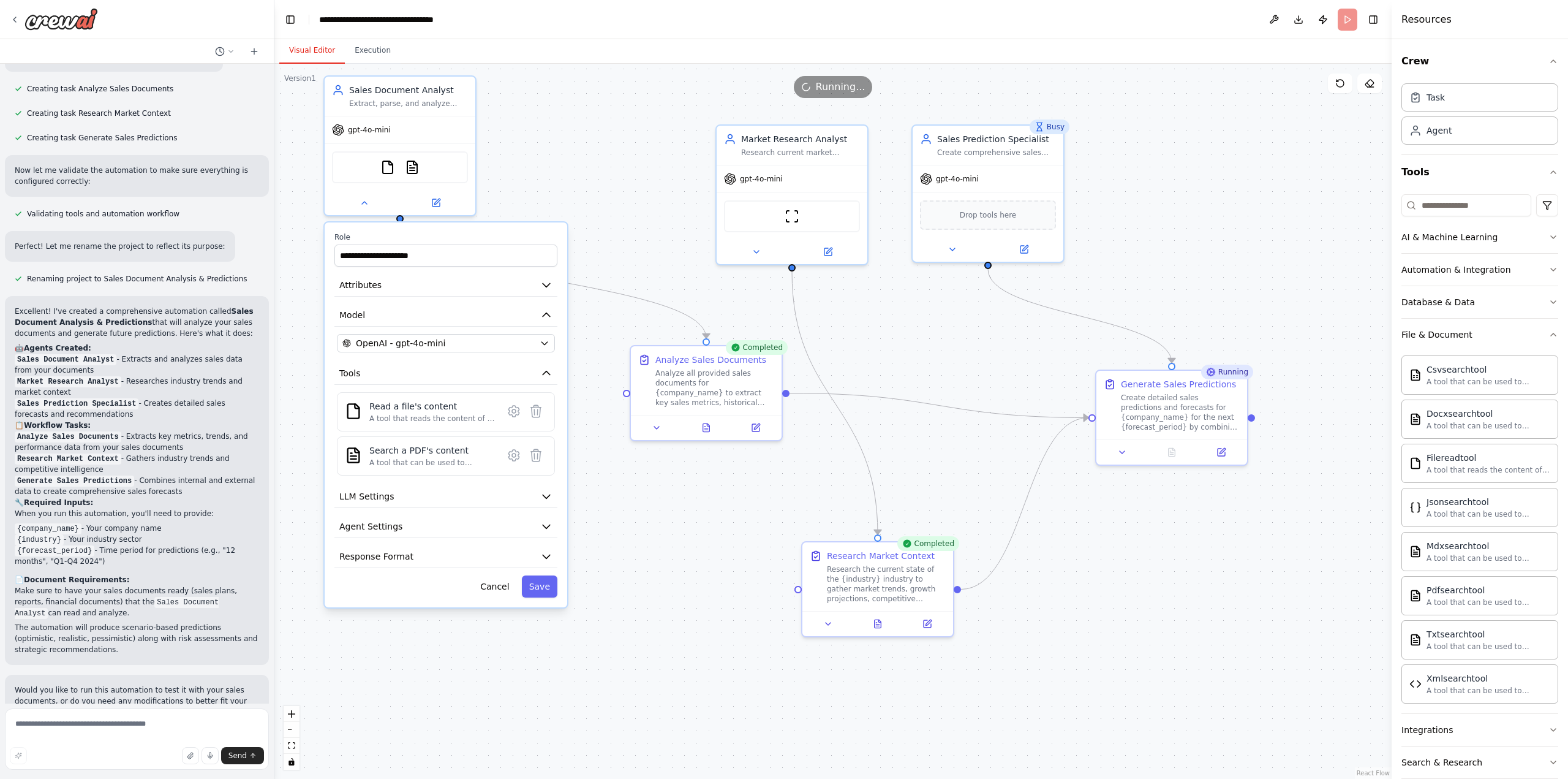
click at [299, 43] on button "Visual Editor" at bounding box center [312, 51] width 65 height 26
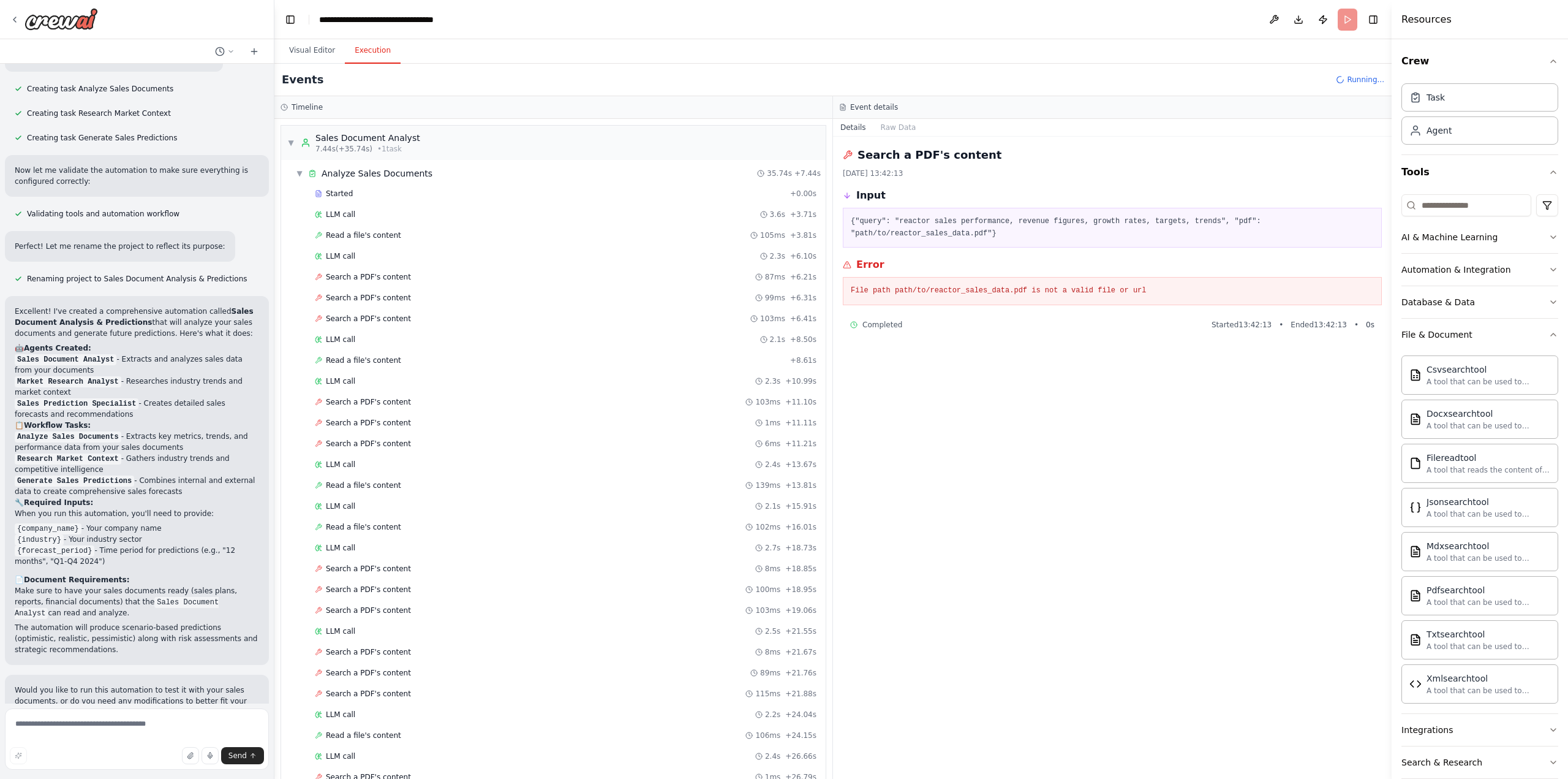
click at [367, 49] on button "Execution" at bounding box center [372, 51] width 55 height 26
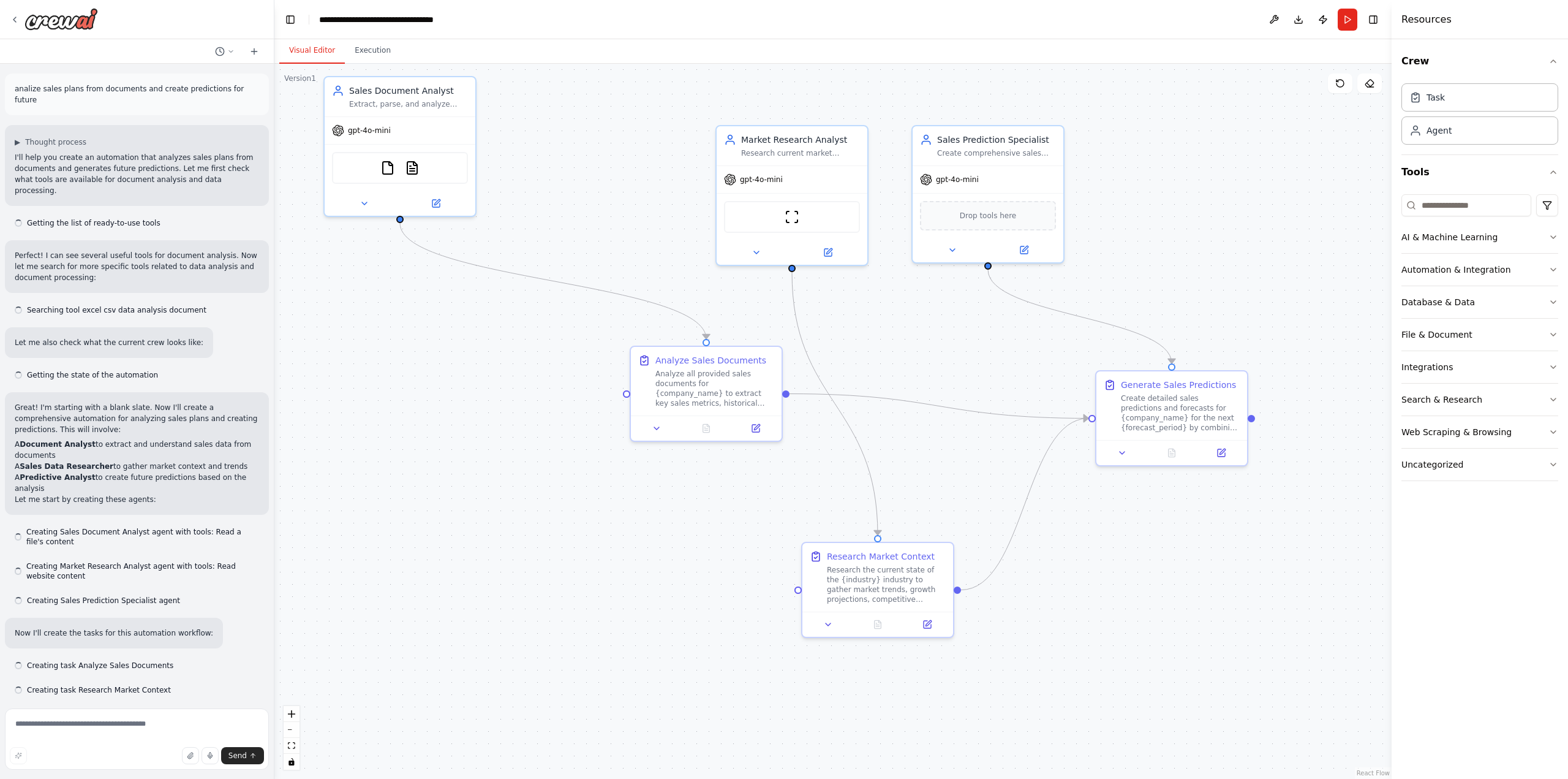
scroll to position [576, 0]
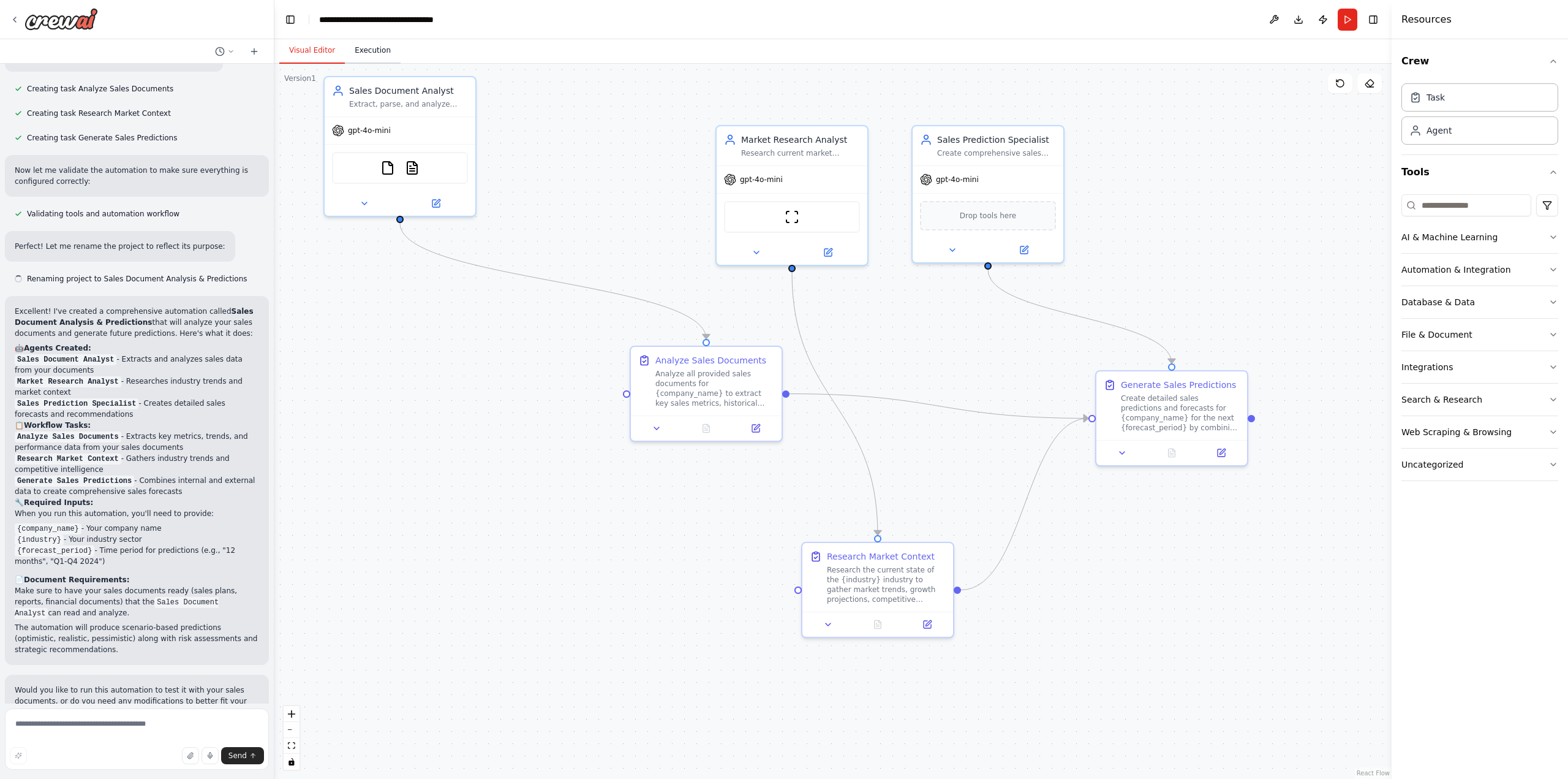
click at [372, 48] on button "Execution" at bounding box center [372, 51] width 55 height 26
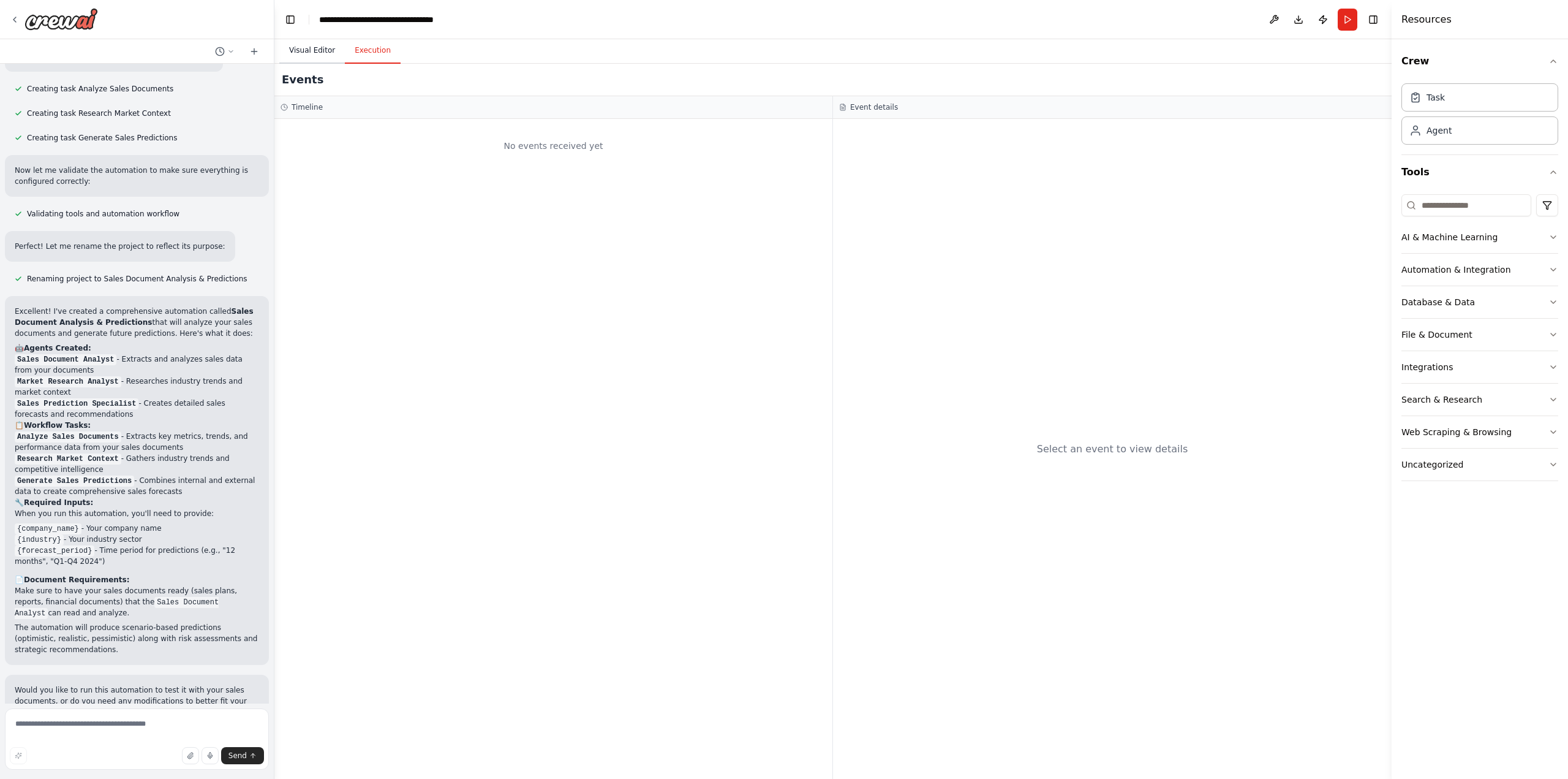
click at [311, 52] on button "Visual Editor" at bounding box center [312, 51] width 65 height 26
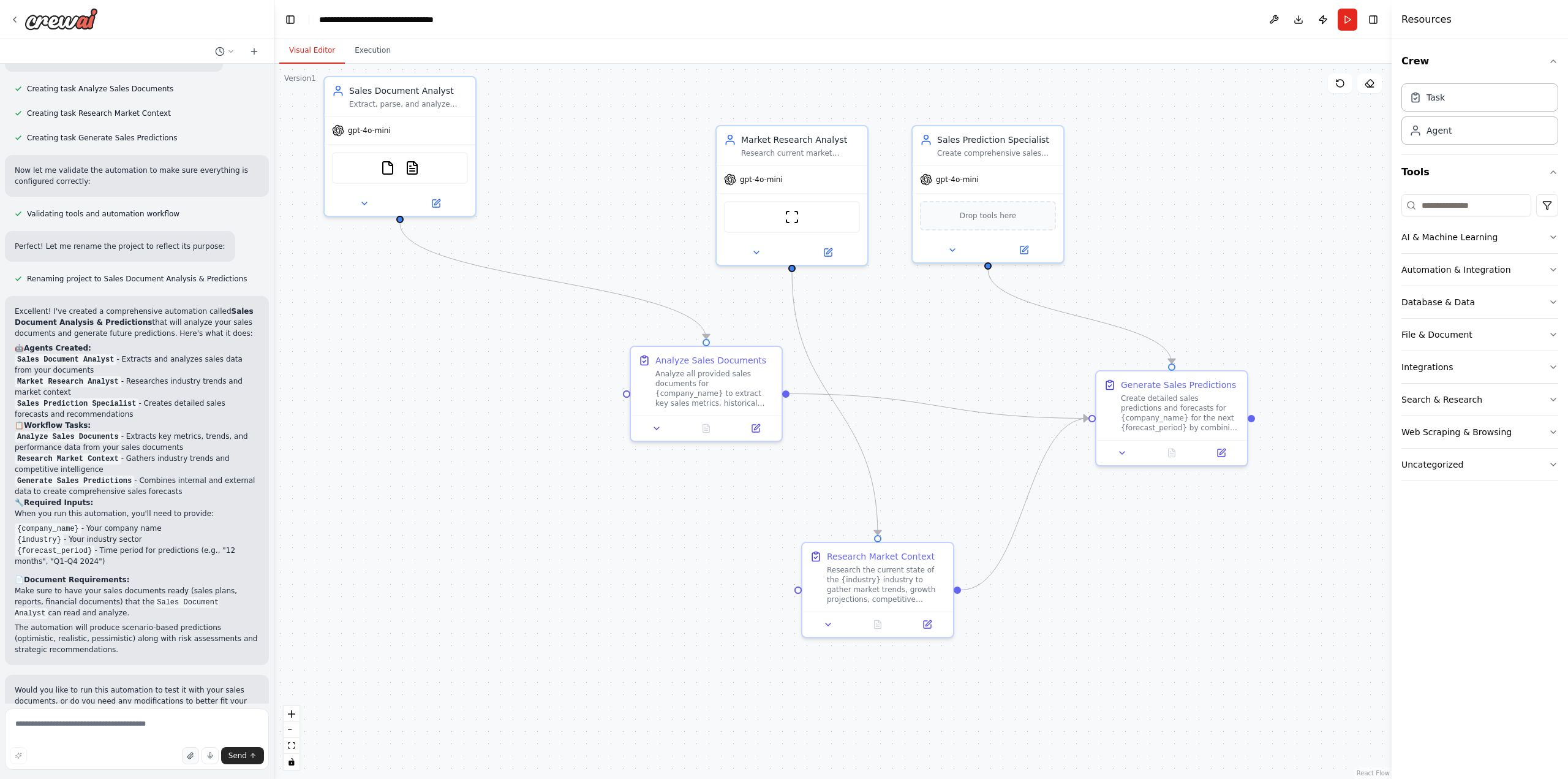
click at [192, 754] on icon "button" at bounding box center [190, 755] width 8 height 8
click at [115, 727] on textarea at bounding box center [137, 739] width 264 height 62
type textarea "**********"
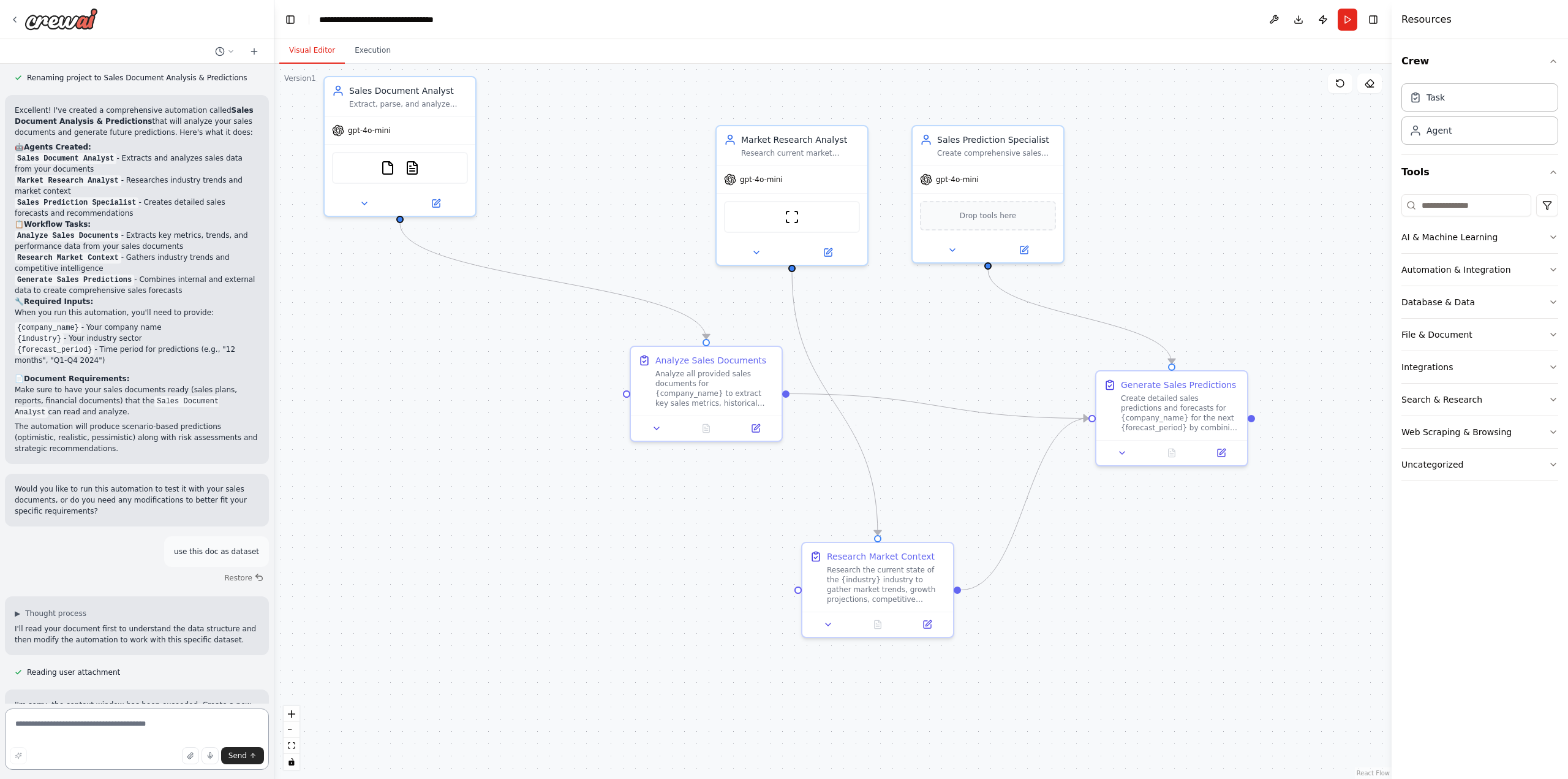
scroll to position [781, 0]
click at [235, 51] on button at bounding box center [225, 51] width 30 height 14
click at [255, 52] on div at bounding box center [137, 390] width 275 height 779
click at [255, 52] on icon at bounding box center [253, 51] width 10 height 10
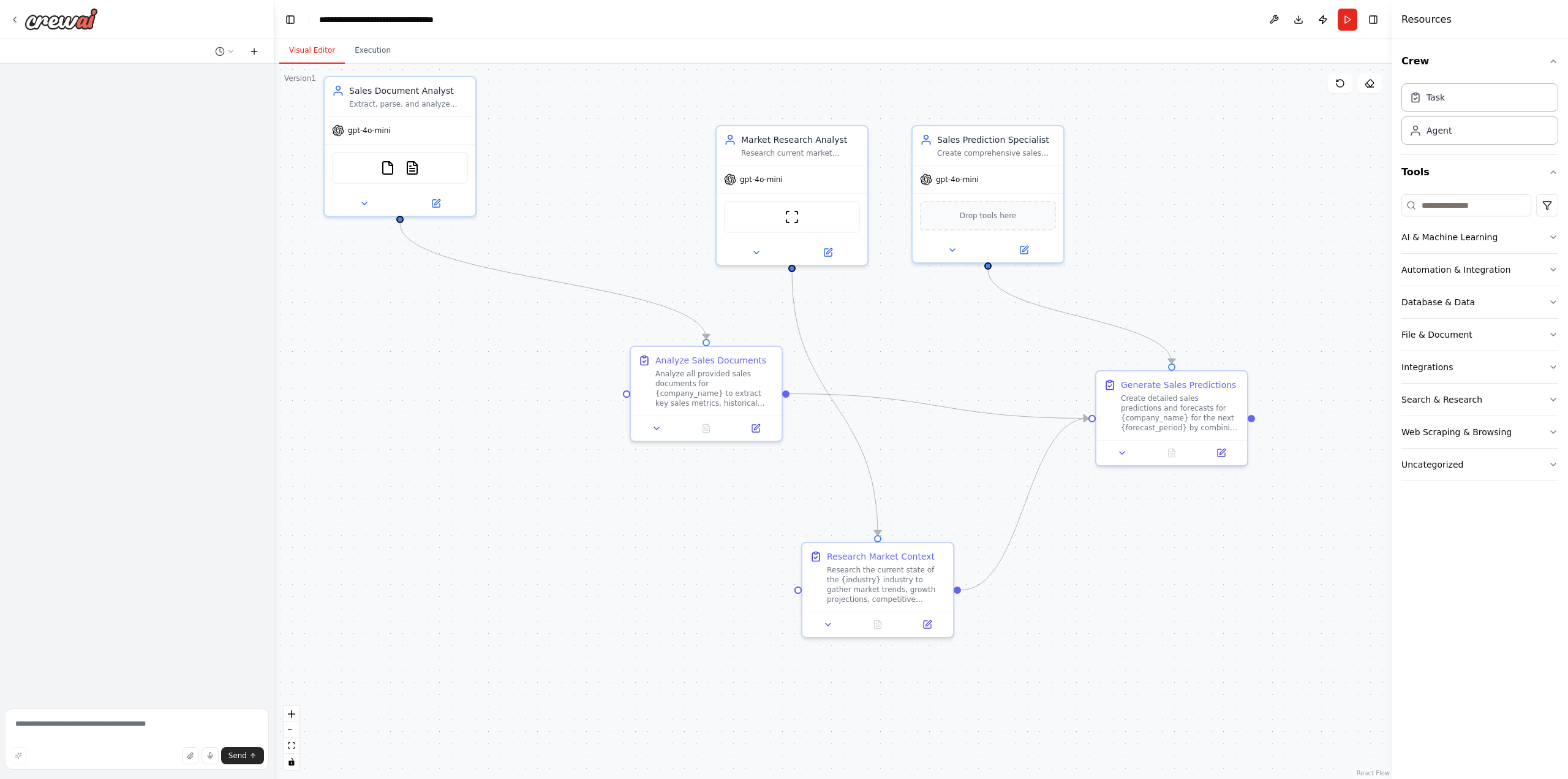
scroll to position [0, 0]
click at [42, 727] on textarea at bounding box center [137, 739] width 264 height 62
click at [192, 756] on icon "button" at bounding box center [190, 755] width 5 height 6
click at [124, 728] on textarea at bounding box center [137, 739] width 264 height 62
type textarea "**********"
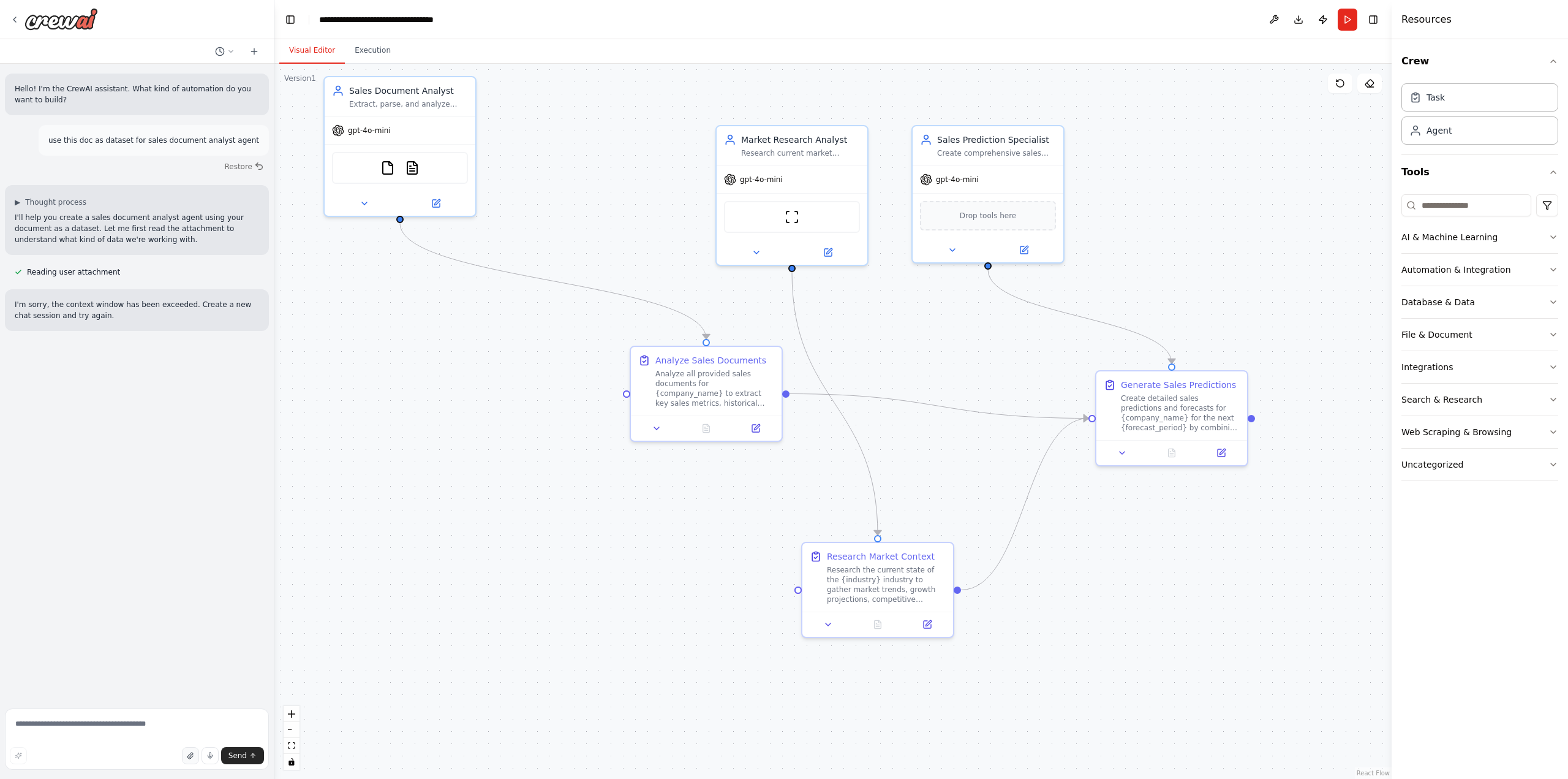
click at [192, 756] on icon "button" at bounding box center [190, 755] width 5 height 6
click at [257, 53] on icon at bounding box center [253, 51] width 10 height 10
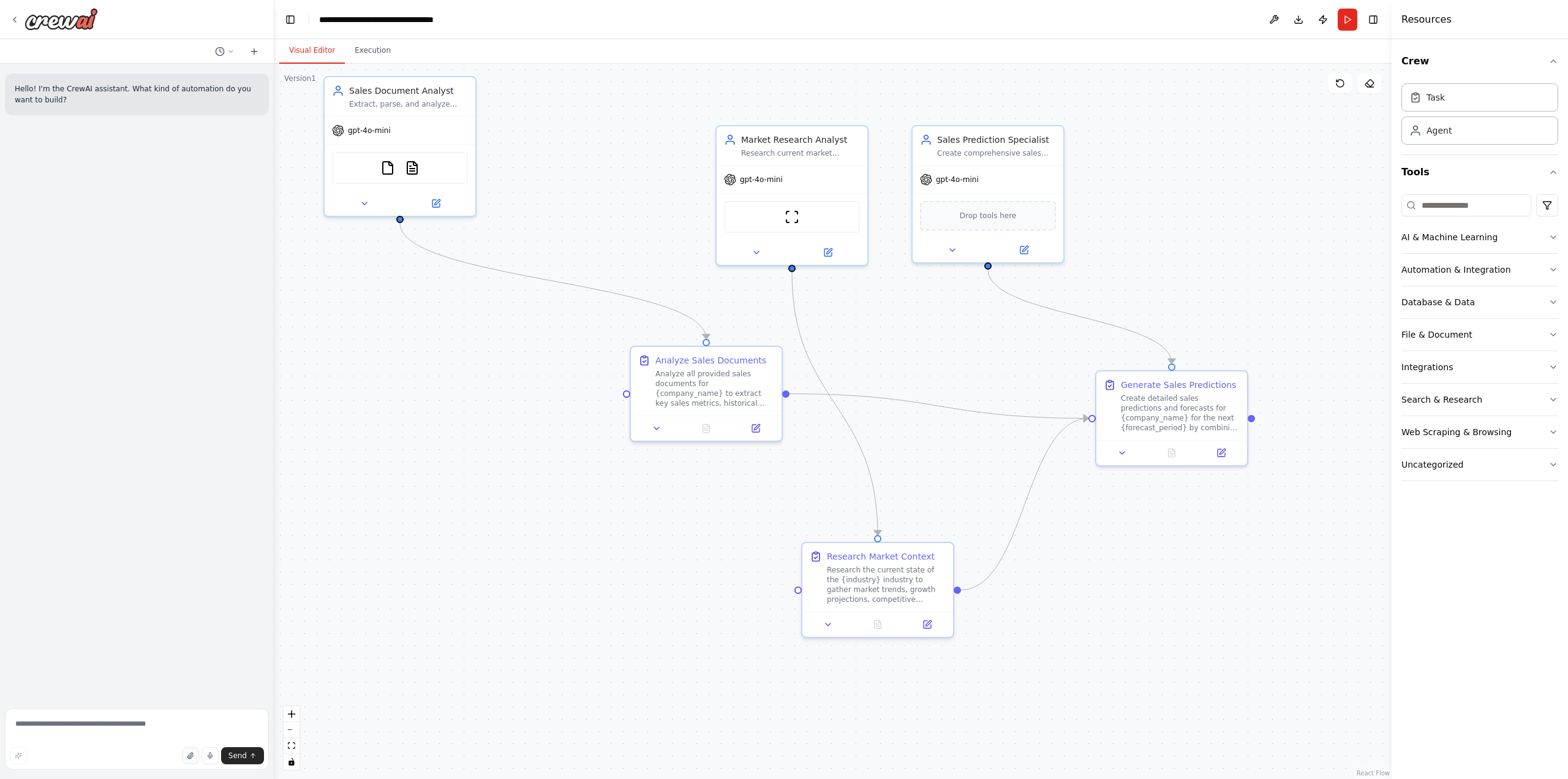
click at [190, 755] on icon "button" at bounding box center [190, 755] width 8 height 8
click at [105, 730] on textarea at bounding box center [137, 739] width 264 height 62
type textarea "**********"
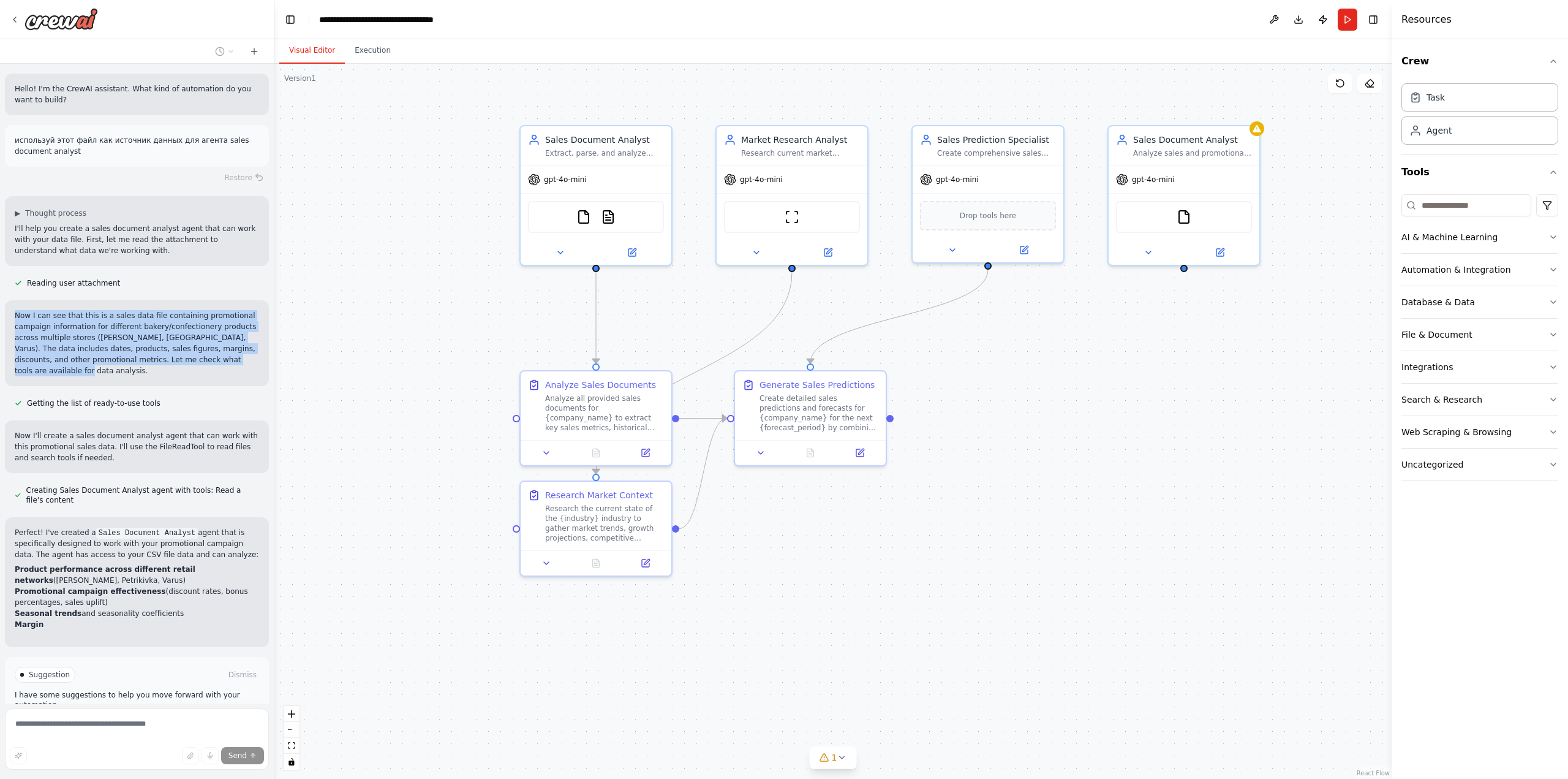
drag, startPoint x: 17, startPoint y: 316, endPoint x: 227, endPoint y: 368, distance: 216.3
click at [227, 368] on div "Now I can see that this is a sales data file containing promotional campaign in…" at bounding box center [137, 342] width 264 height 86
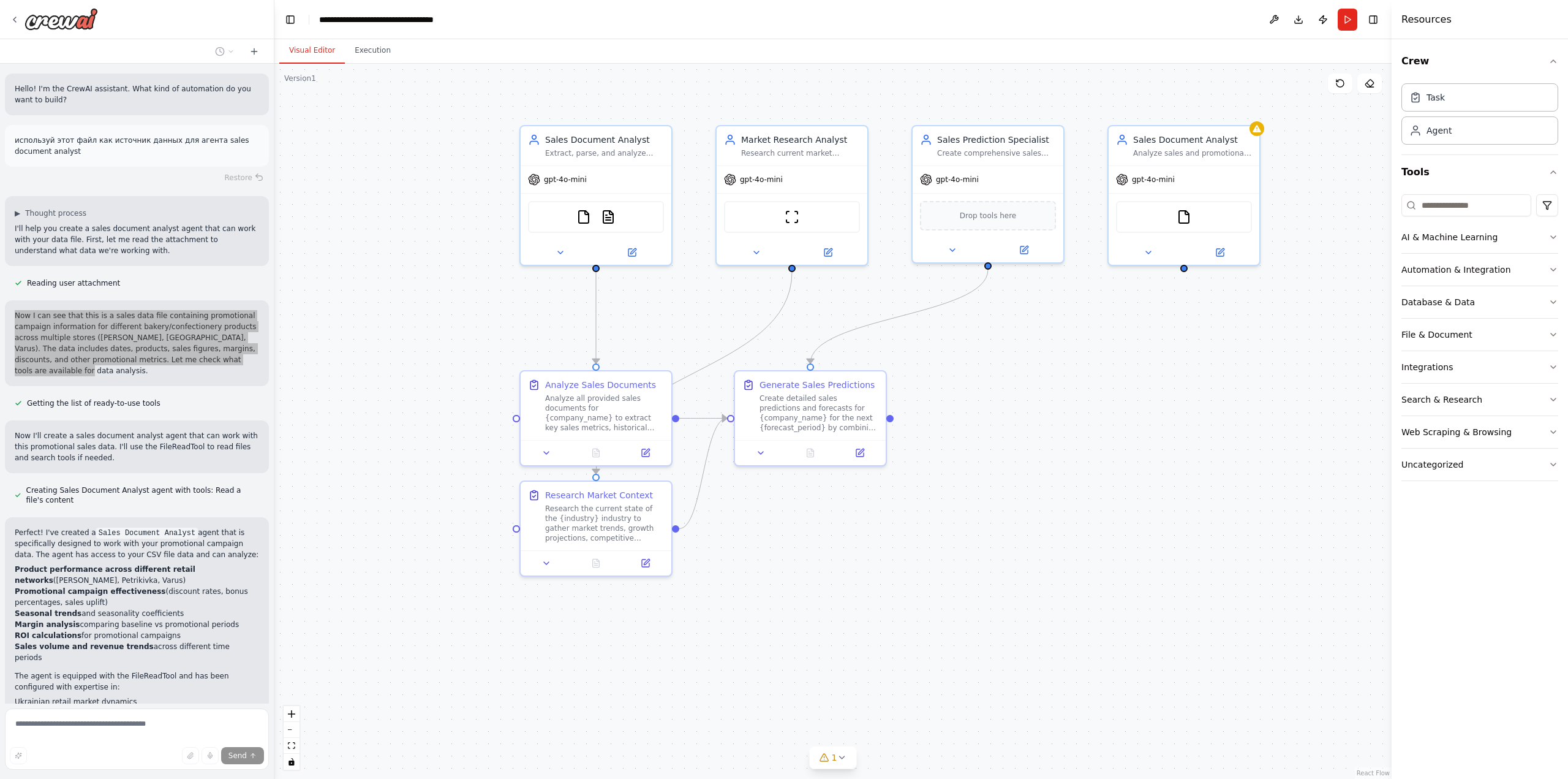
scroll to position [328, 0]
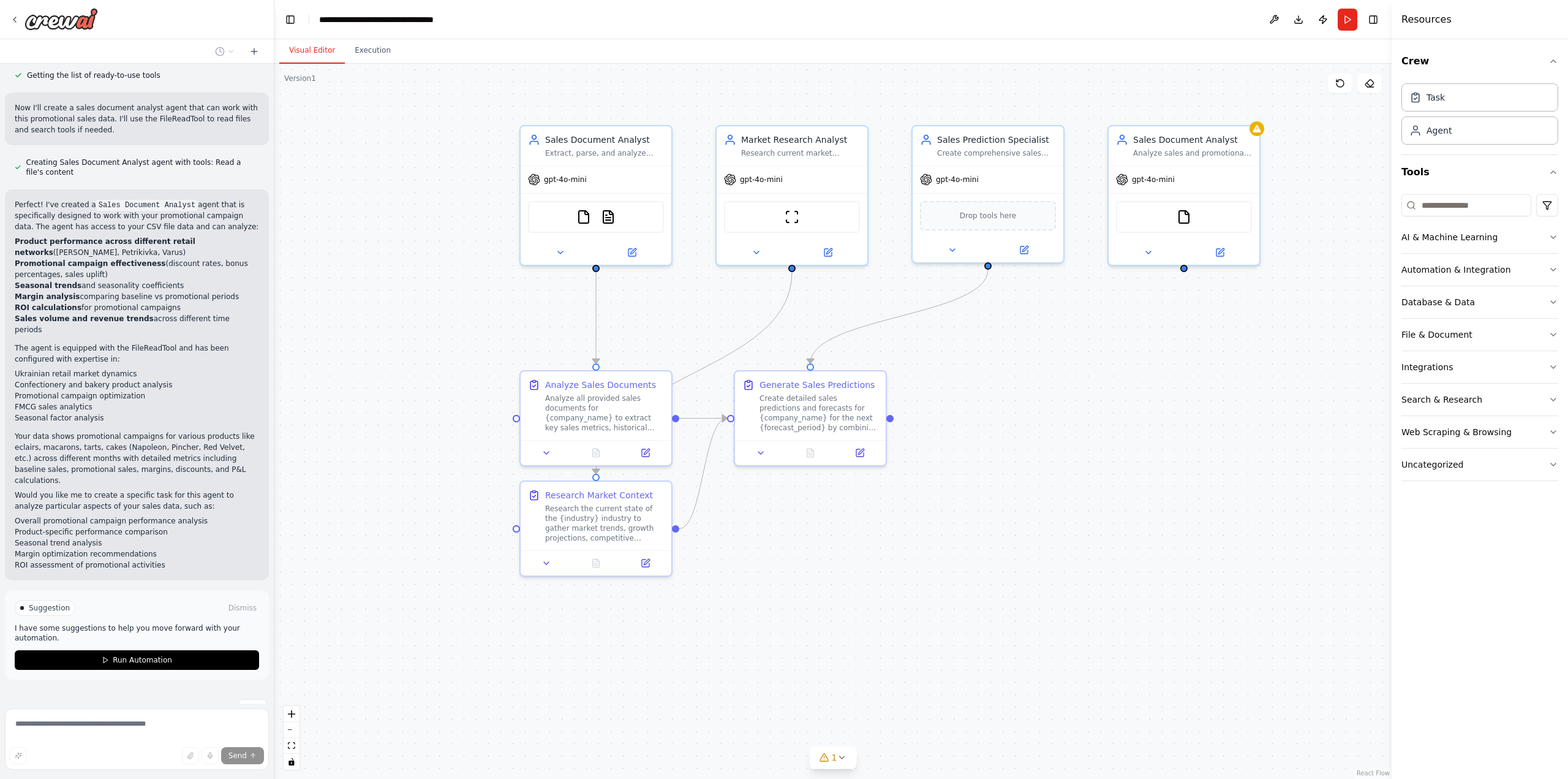
drag, startPoint x: 79, startPoint y: 197, endPoint x: 225, endPoint y: 217, distance: 147.4
click at [225, 217] on p "Perfect! I've created a Sales Document Analyst agent that is specifically desig…" at bounding box center [137, 216] width 244 height 33
drag, startPoint x: 225, startPoint y: 217, endPoint x: 40, endPoint y: 204, distance: 185.5
click at [40, 204] on p "Perfect! I've created a Sales Document Analyst agent that is specifically desig…" at bounding box center [137, 216] width 244 height 33
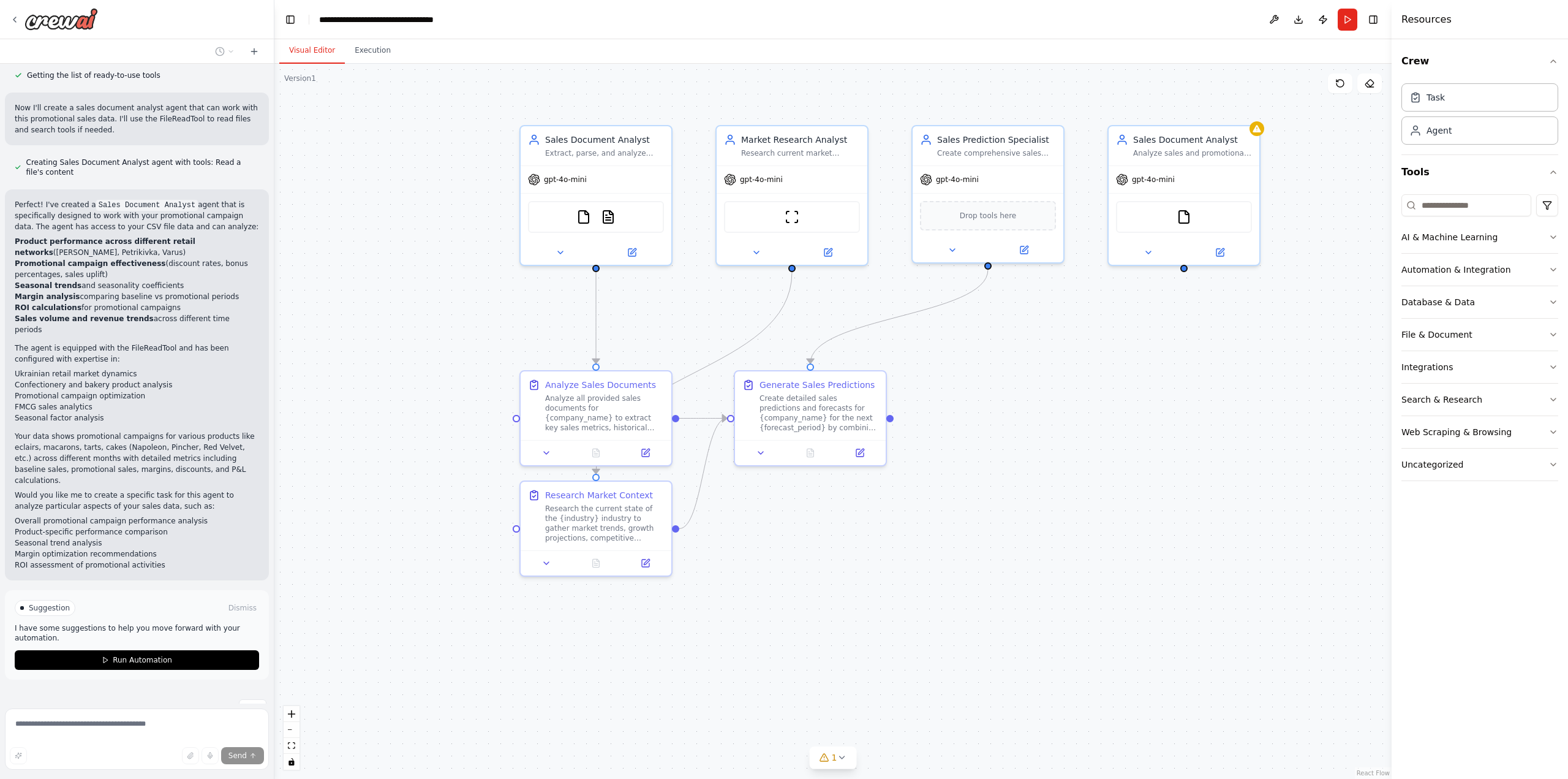
click at [40, 204] on p "Perfect! I've created a Sales Document Analyst agent that is specifically desig…" at bounding box center [137, 216] width 244 height 33
click at [1183, 179] on div "gpt-4o-mini" at bounding box center [1184, 177] width 151 height 27
drag, startPoint x: 49, startPoint y: 328, endPoint x: 122, endPoint y: 335, distance: 73.3
click at [122, 342] on p "The agent is equipped with the FileReadTool and has been configured with expert…" at bounding box center [137, 353] width 244 height 22
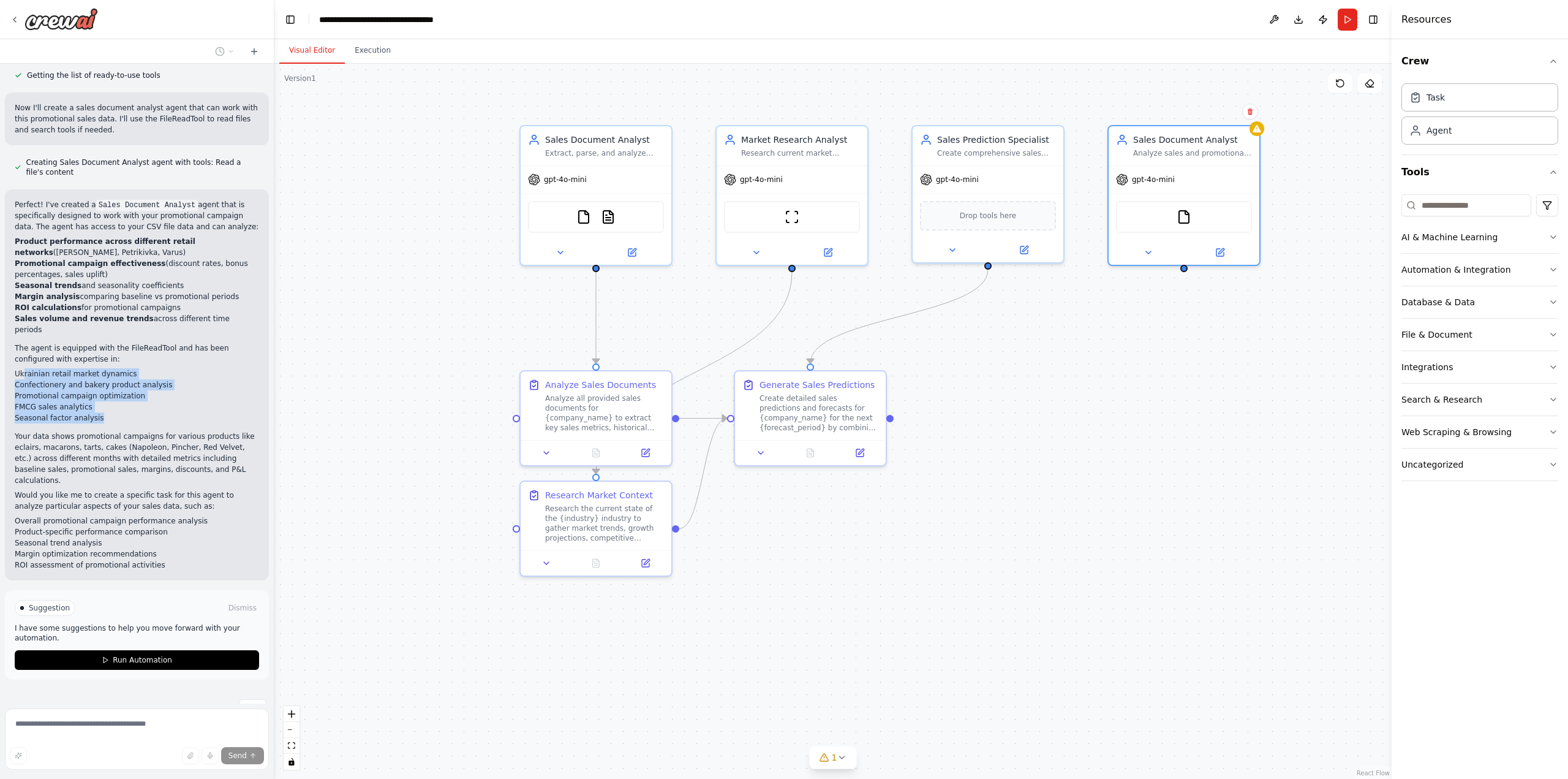
drag, startPoint x: 22, startPoint y: 354, endPoint x: 151, endPoint y: 399, distance: 136.6
click at [151, 399] on ul "Ukrainian retail market dynamics Confectionery and bakery product analysis Prom…" at bounding box center [137, 396] width 244 height 55
click at [151, 412] on li "Seasonal factor analysis" at bounding box center [137, 418] width 244 height 11
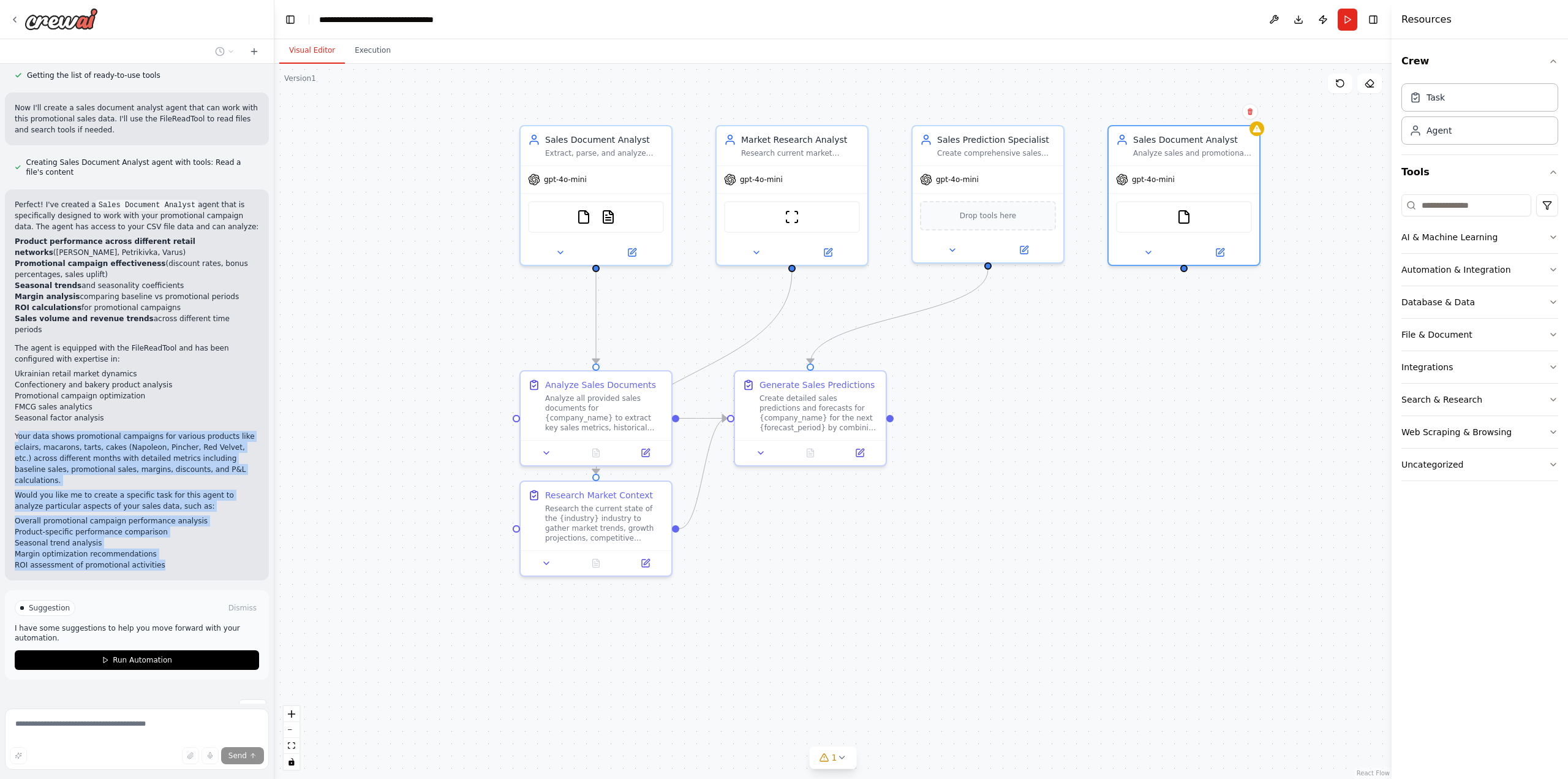
drag, startPoint x: 17, startPoint y: 415, endPoint x: 198, endPoint y: 533, distance: 216.1
click at [198, 533] on div "Perfect! I've created a Sales Document Analyst agent that is specifically desig…" at bounding box center [137, 384] width 244 height 371
click at [198, 560] on li "ROI assessment of promotional activities" at bounding box center [137, 565] width 244 height 11
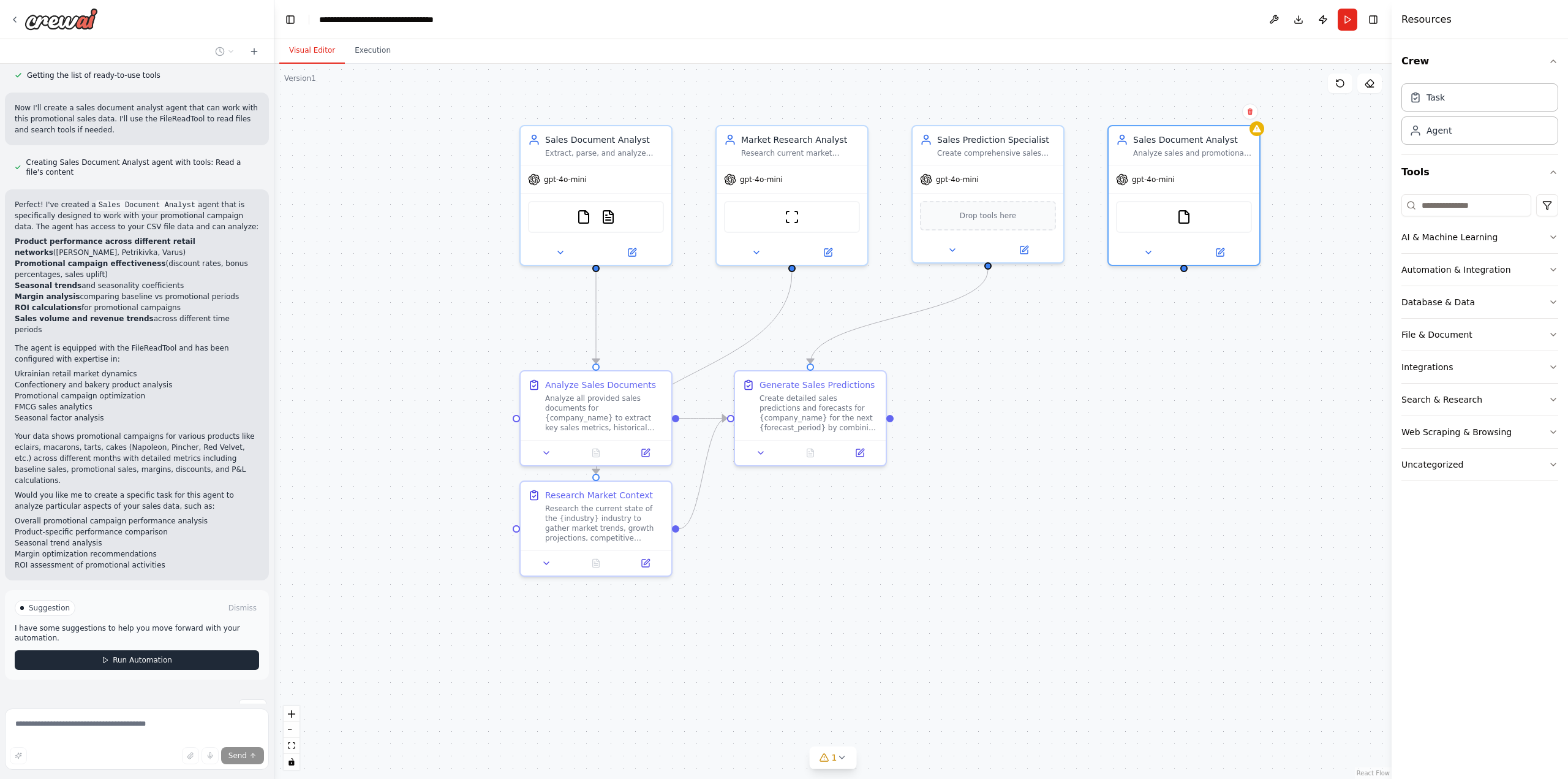
click at [175, 650] on button "Run Automation" at bounding box center [137, 660] width 244 height 20
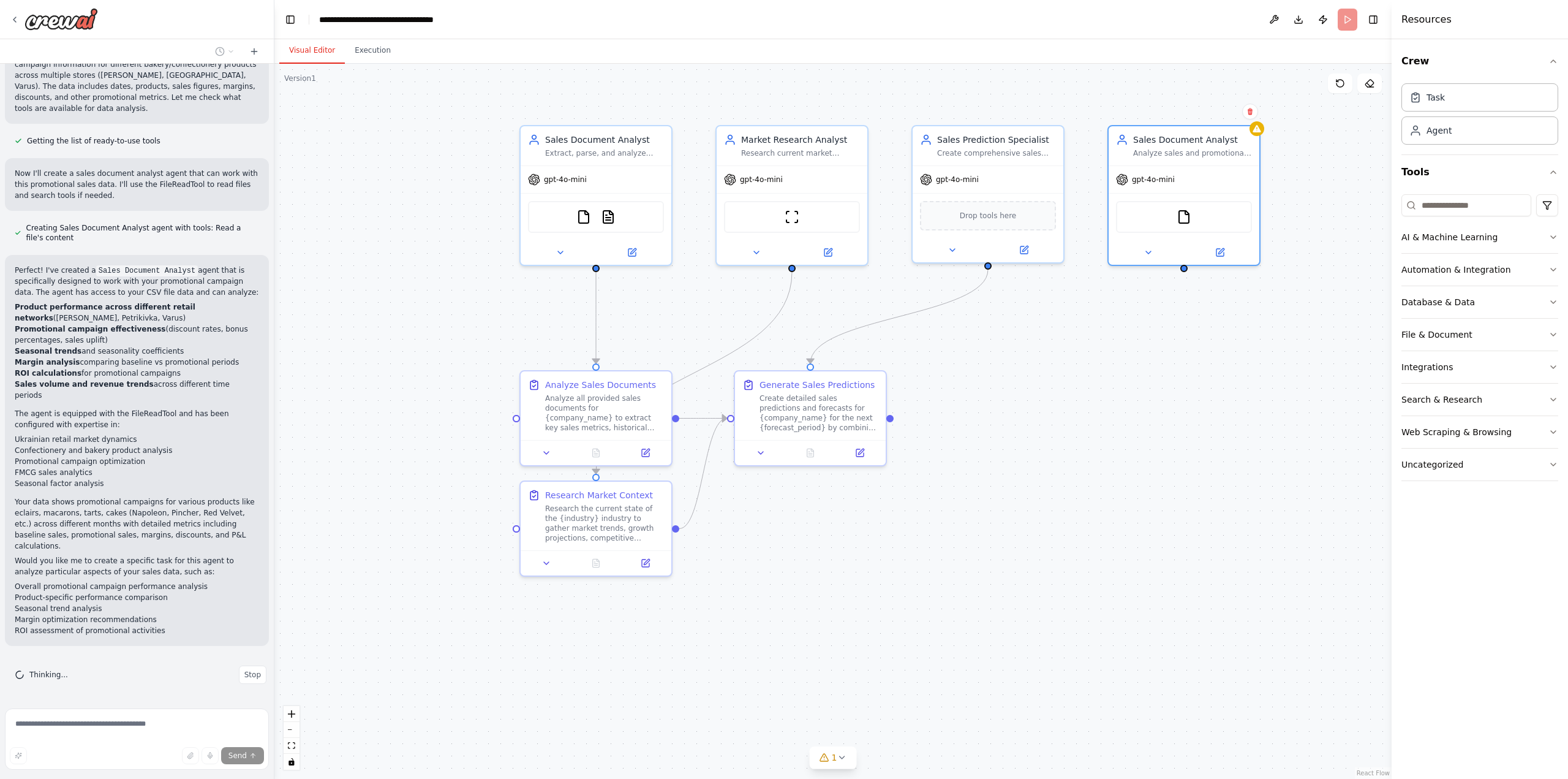
scroll to position [229, 0]
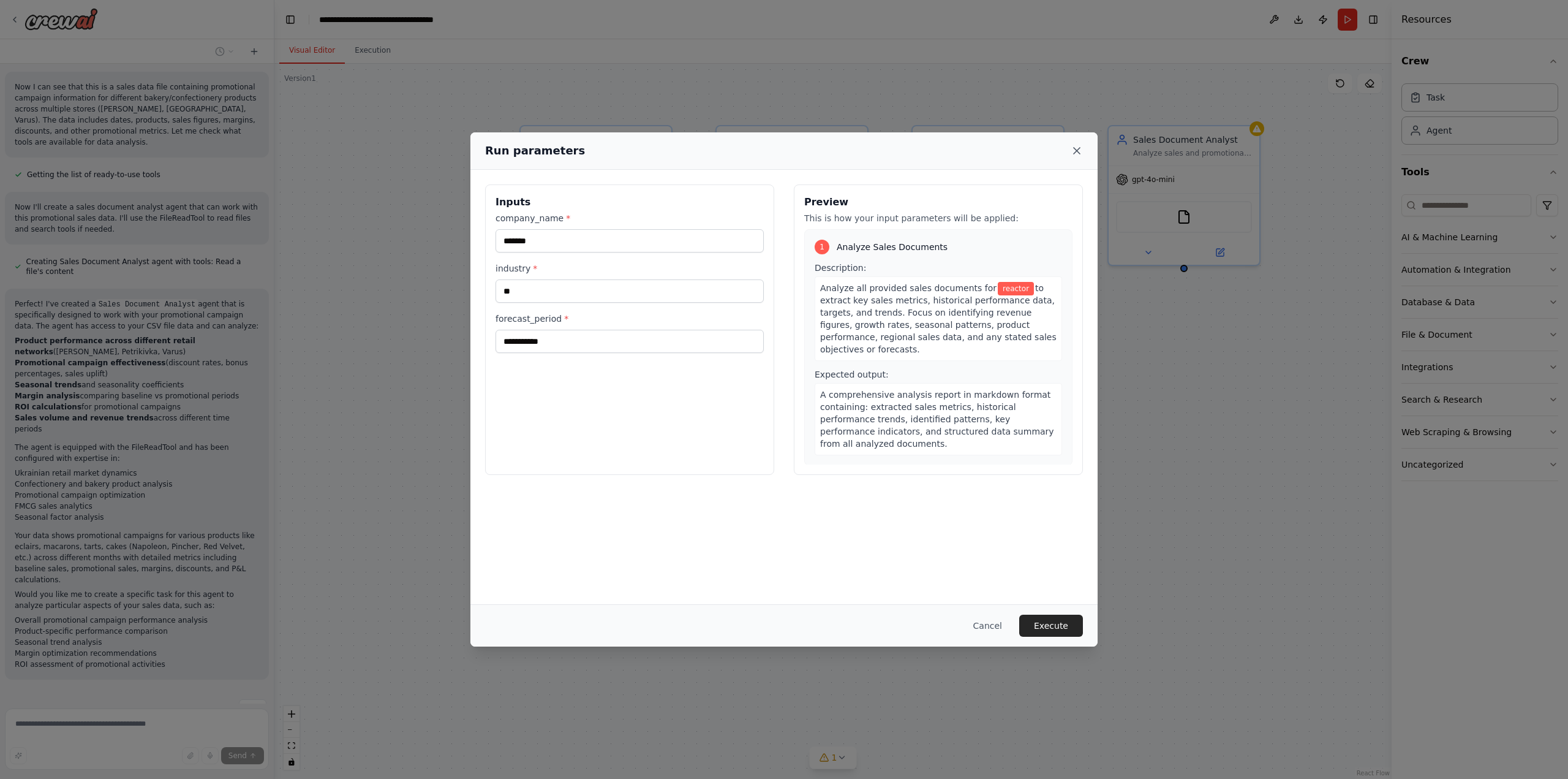
click at [1079, 151] on icon at bounding box center [1077, 150] width 12 height 12
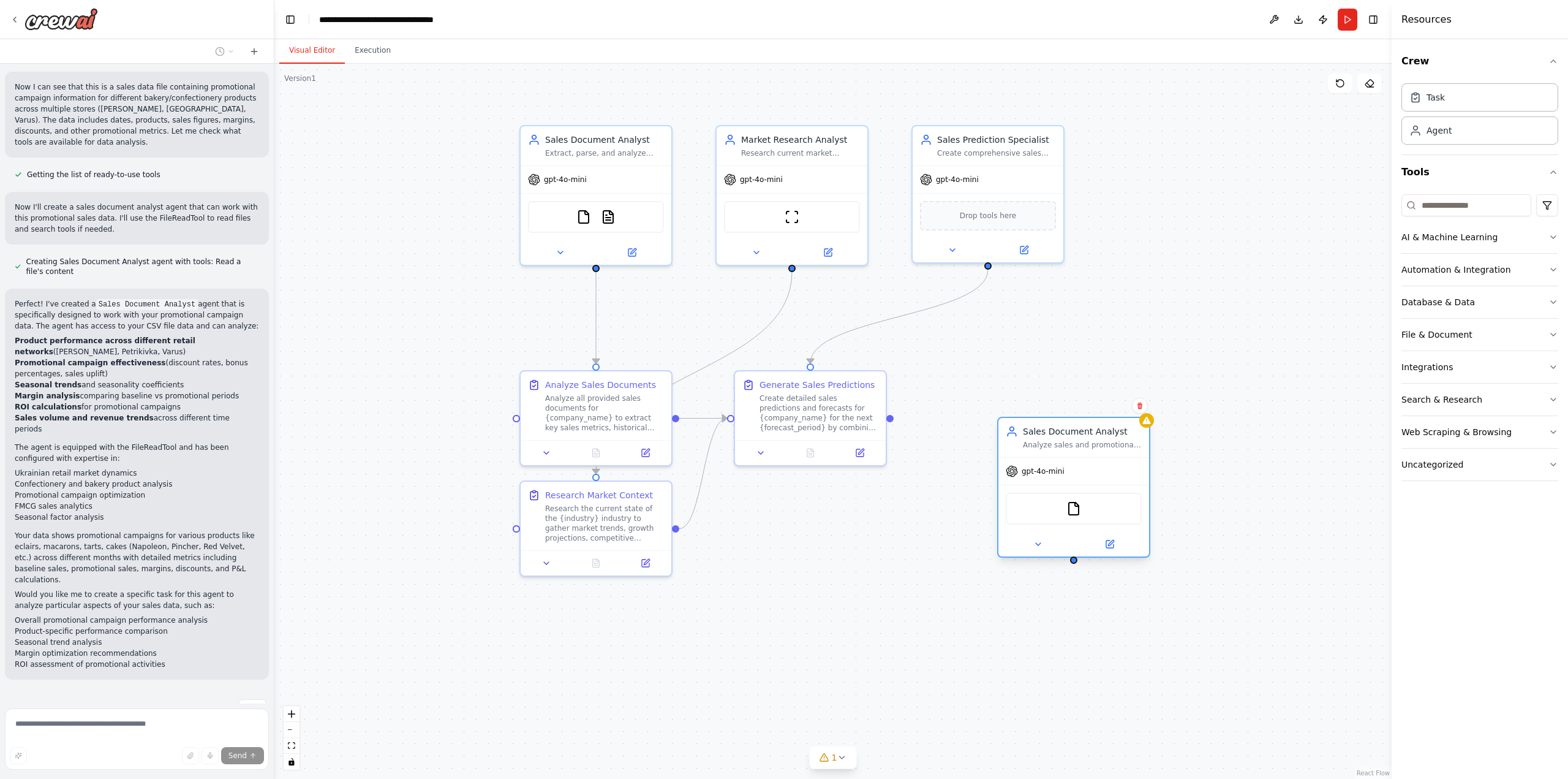
drag, startPoint x: 1172, startPoint y: 144, endPoint x: 1061, endPoint y: 434, distance: 310.5
click at [1061, 434] on div "Sales Document Analyst Analyze sales and promotional campaign data to provide i…" at bounding box center [1082, 437] width 119 height 24
click at [1037, 541] on icon at bounding box center [1037, 544] width 10 height 10
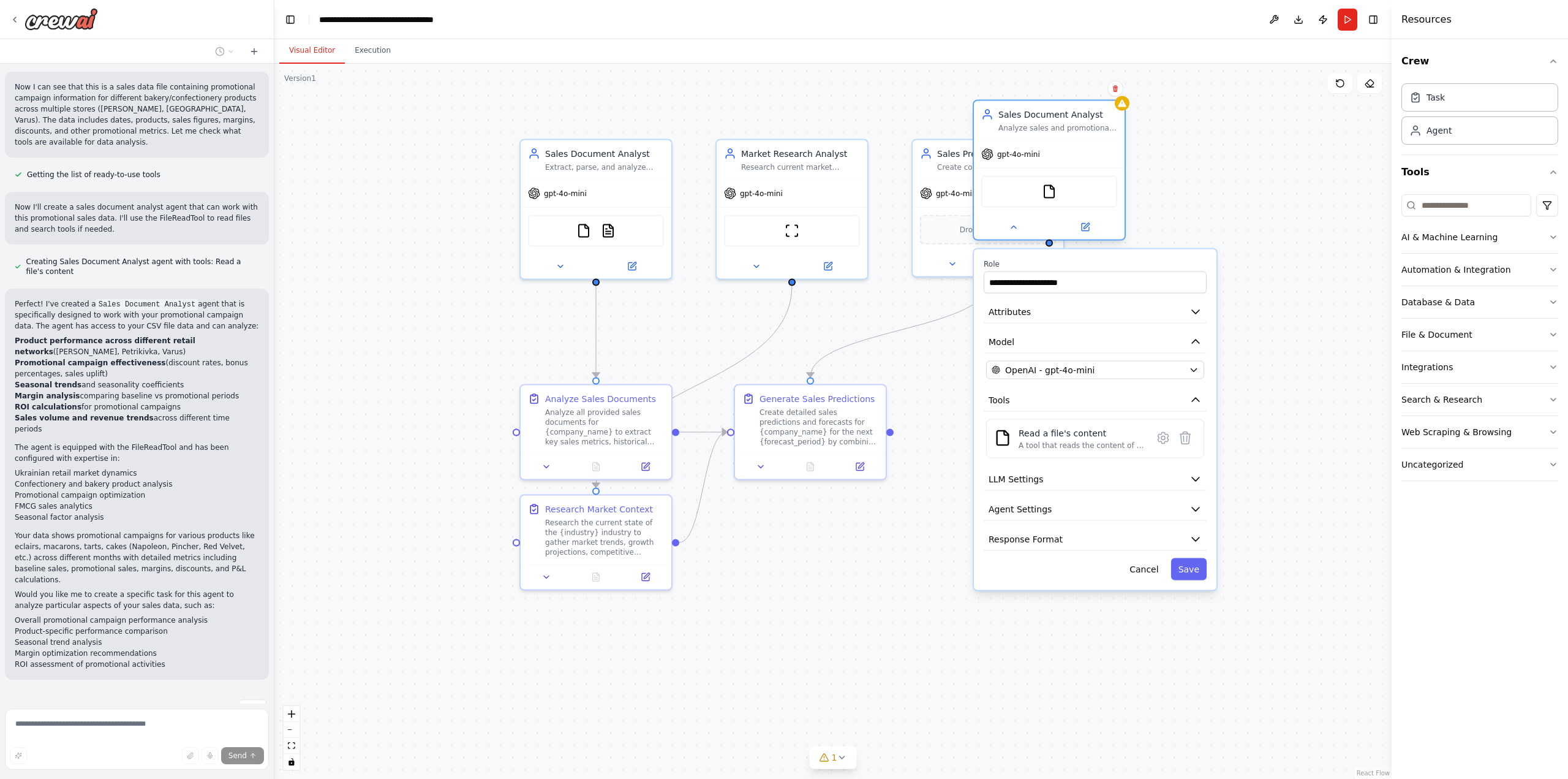
drag, startPoint x: 1078, startPoint y: 393, endPoint x: 1056, endPoint y: 118, distance: 275.9
click at [1056, 118] on div "Sales Document Analyst" at bounding box center [1057, 115] width 119 height 12
click at [1109, 306] on button "Attributes" at bounding box center [1107, 312] width 223 height 23
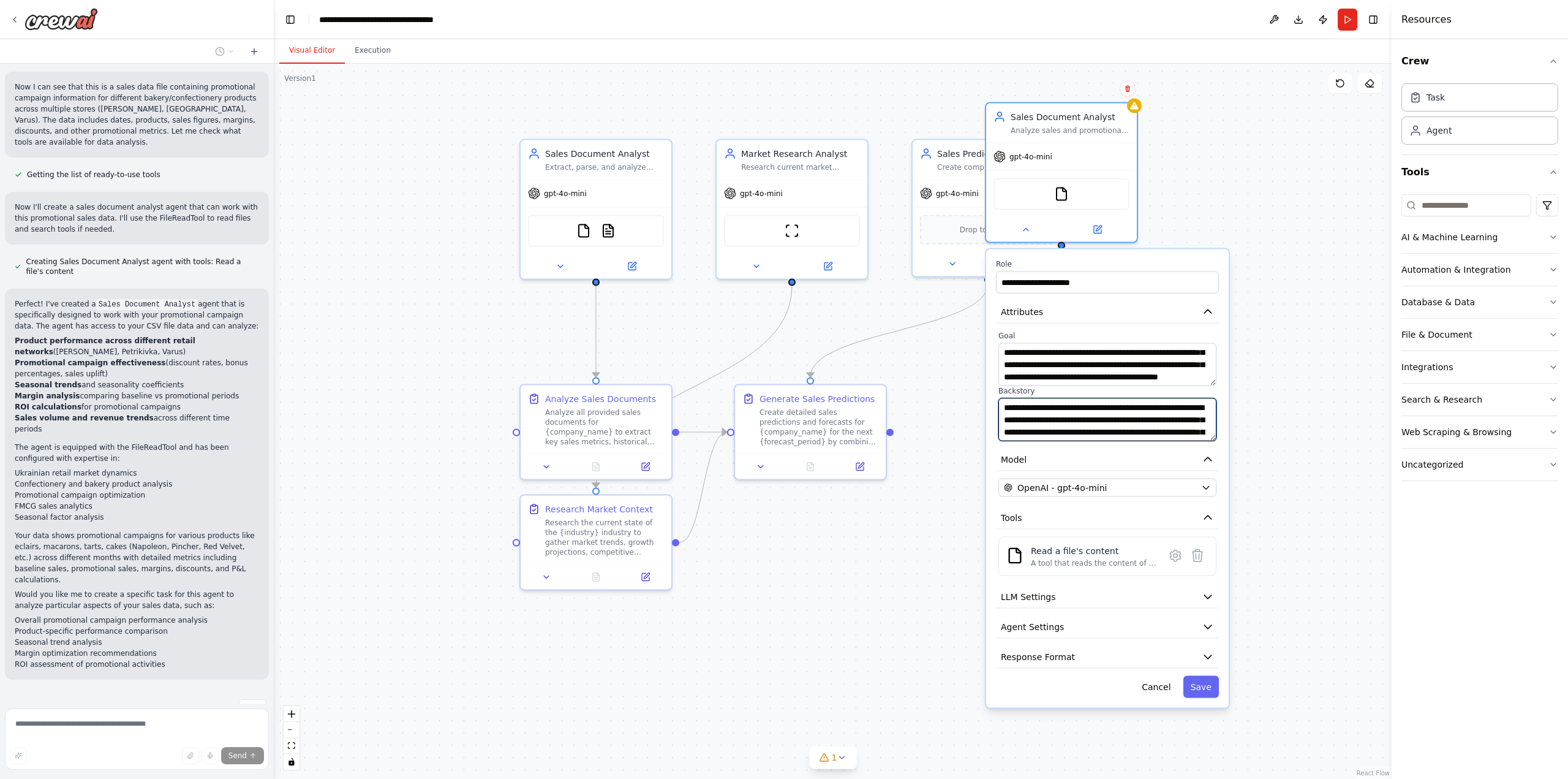
scroll to position [24, 0]
click at [1176, 554] on icon at bounding box center [1175, 555] width 4 height 4
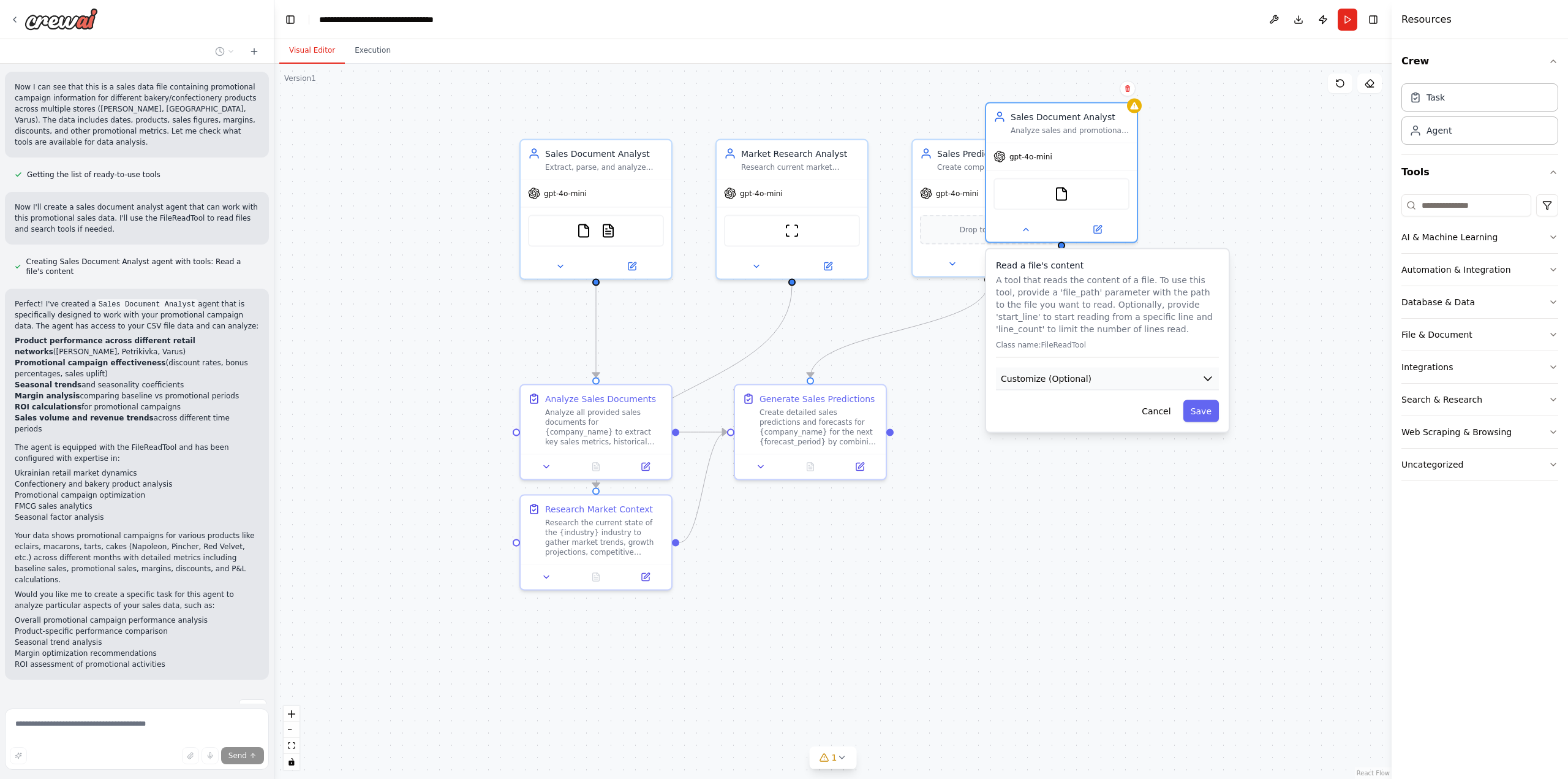
click at [1066, 380] on span "Customize (Optional)" at bounding box center [1046, 379] width 90 height 12
click at [1053, 419] on input "text" at bounding box center [1107, 423] width 218 height 22
click at [1073, 428] on input "text" at bounding box center [1107, 423] width 218 height 22
paste input "**********"
click at [1128, 427] on input "**********" at bounding box center [1107, 423] width 218 height 22
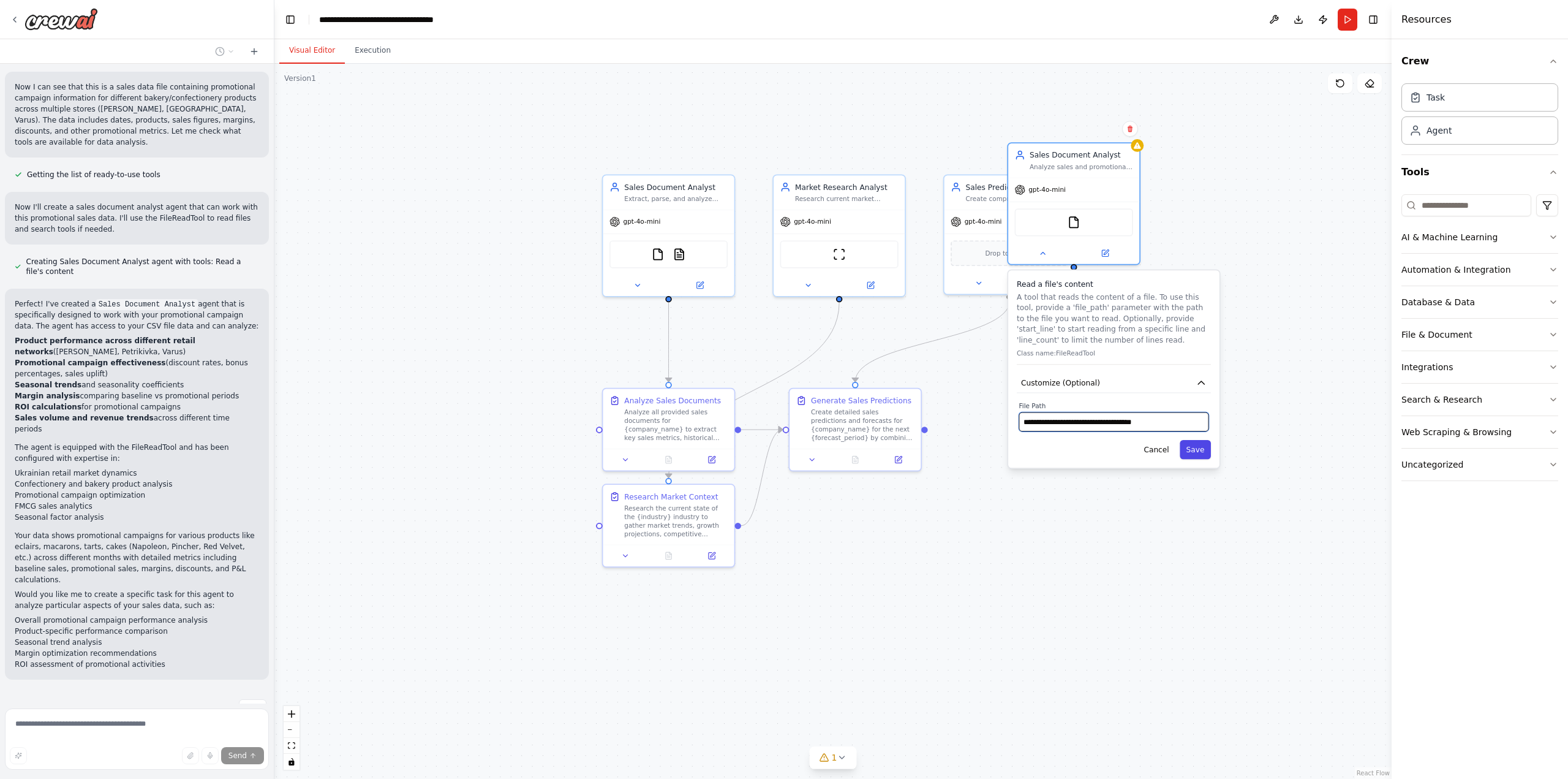
type input "**********"
click at [1193, 447] on button "Save" at bounding box center [1195, 449] width 31 height 19
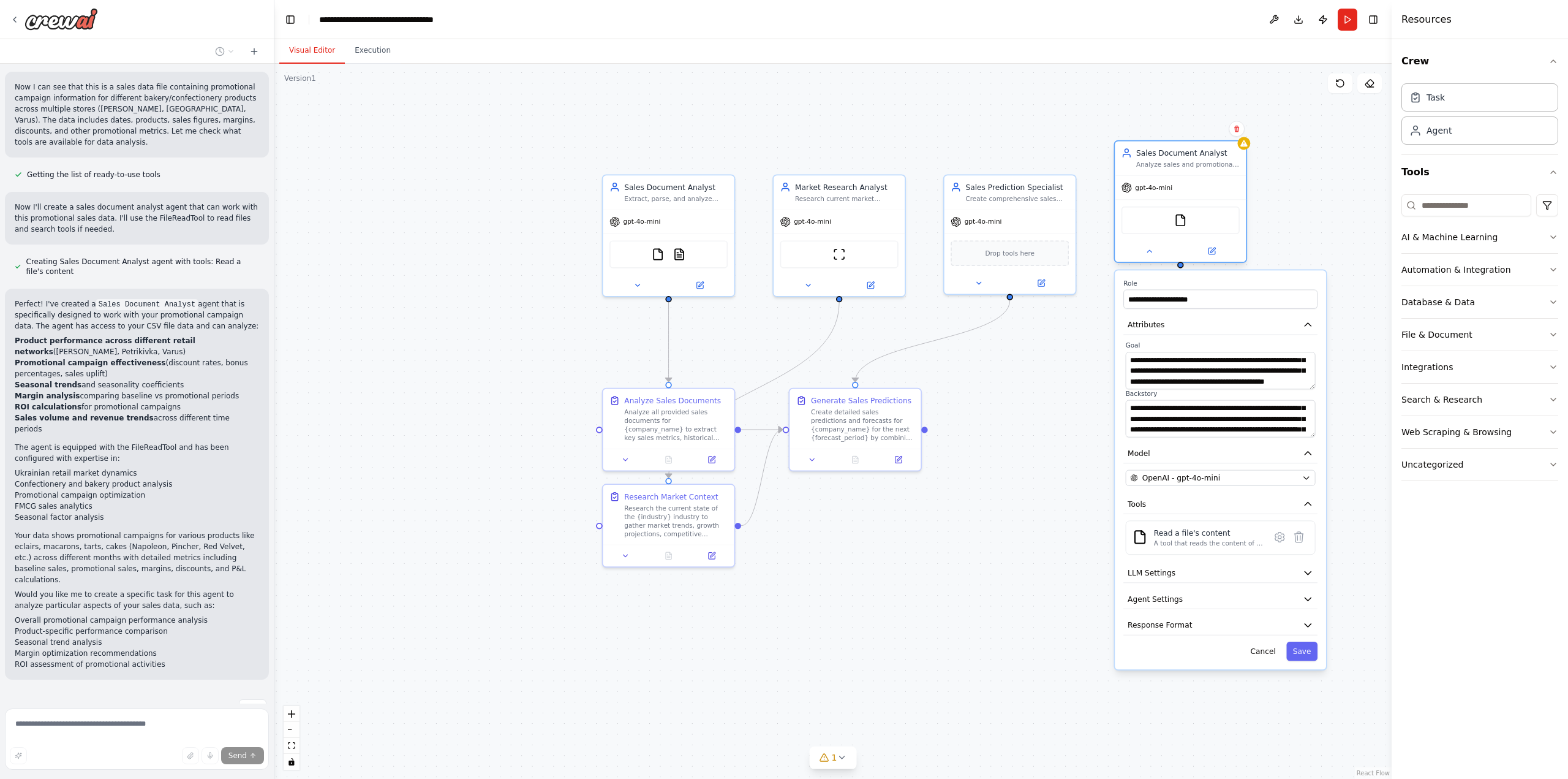
drag, startPoint x: 1074, startPoint y: 162, endPoint x: 1177, endPoint y: 166, distance: 103.1
click at [1177, 166] on div "Analyze sales and promotional campaign data to provide insights on performance,…" at bounding box center [1188, 164] width 103 height 8
click at [1304, 654] on button "Save" at bounding box center [1302, 651] width 31 height 19
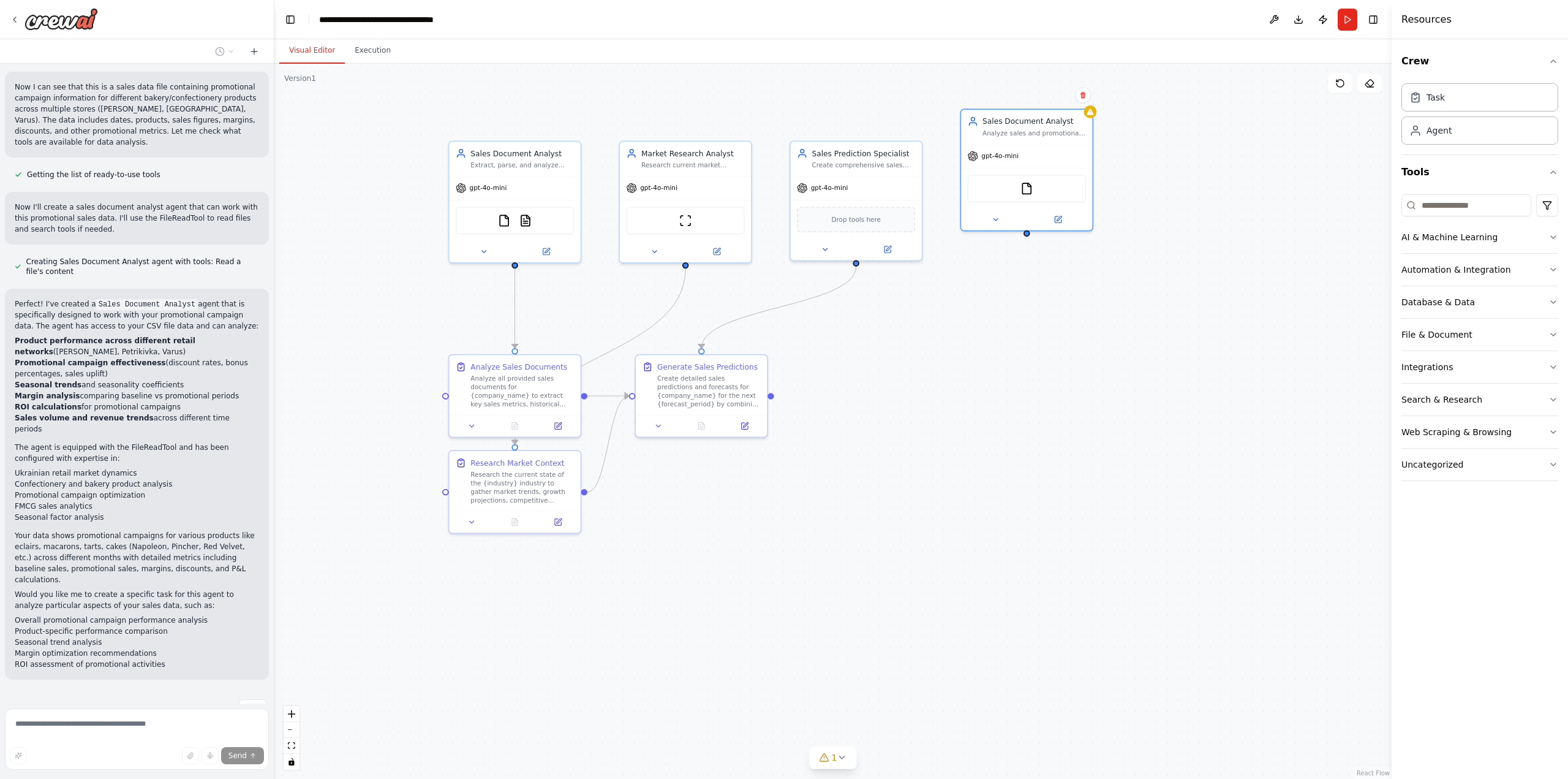
drag, startPoint x: 461, startPoint y: 160, endPoint x: 307, endPoint y: 127, distance: 157.5
click at [307, 127] on div ".deletable-edge-delete-btn { width: 20px; height: 20px; border: 0px solid #ffff…" at bounding box center [833, 421] width 1117 height 715
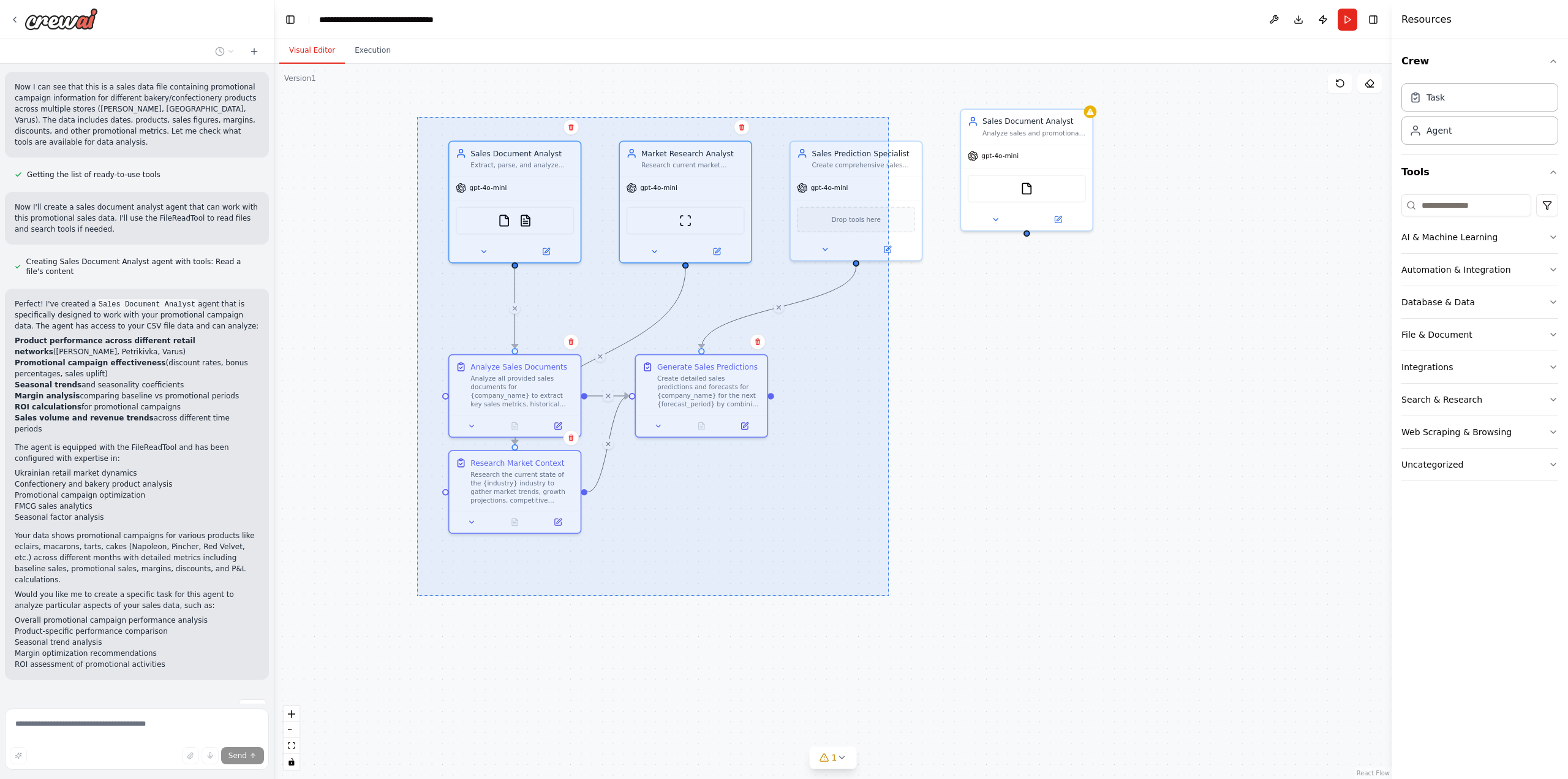
drag, startPoint x: 417, startPoint y: 117, endPoint x: 889, endPoint y: 595, distance: 671.8
click at [889, 595] on div ".deletable-edge-delete-btn { width: 20px; height: 20px; border: 0px solid #ffff…" at bounding box center [833, 421] width 1117 height 715
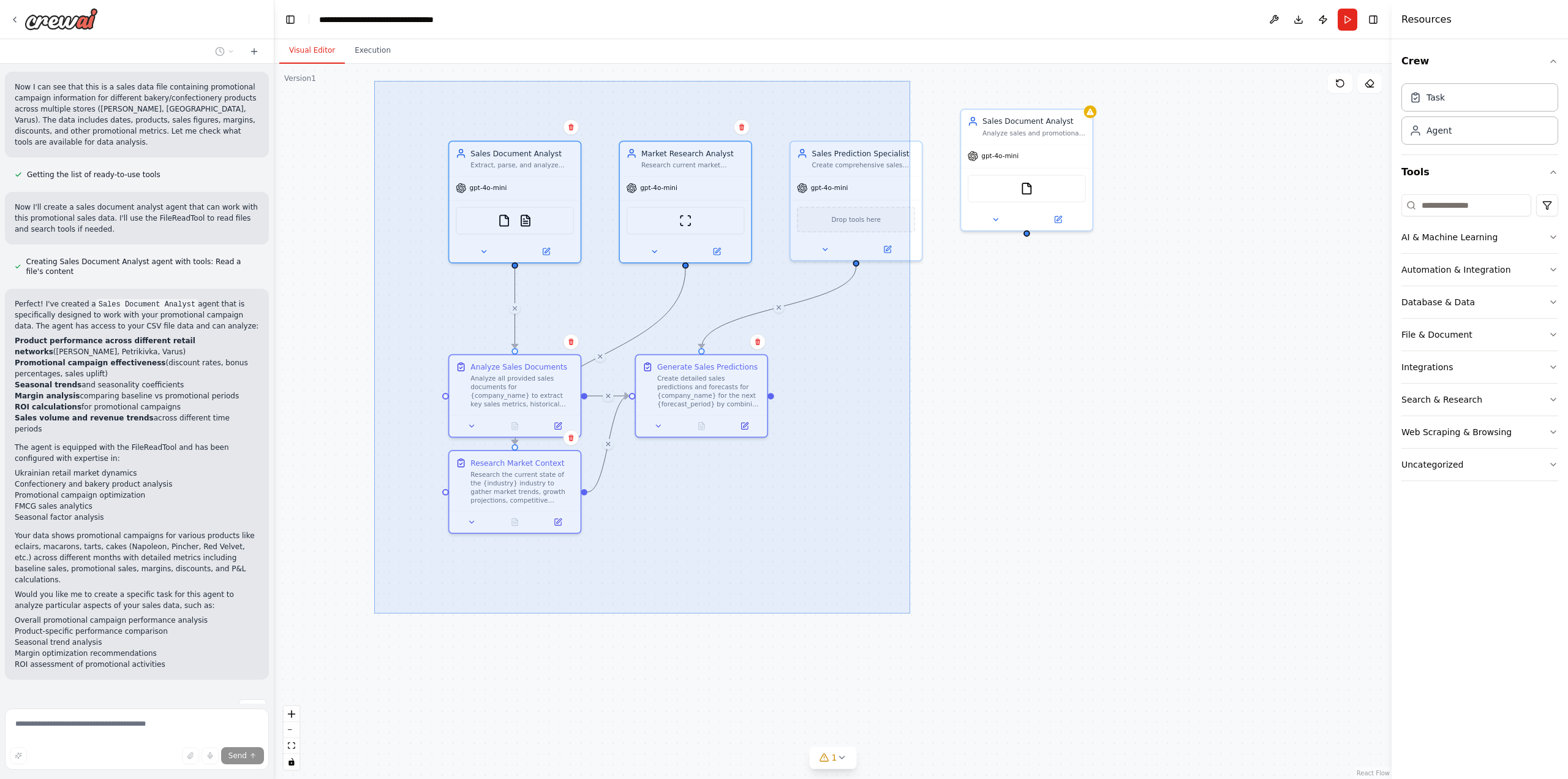
drag, startPoint x: 910, startPoint y: 613, endPoint x: 374, endPoint y: 81, distance: 755.2
click at [374, 81] on div ".deletable-edge-delete-btn { width: 20px; height: 20px; border: 0px solid #ffff…" at bounding box center [833, 421] width 1117 height 715
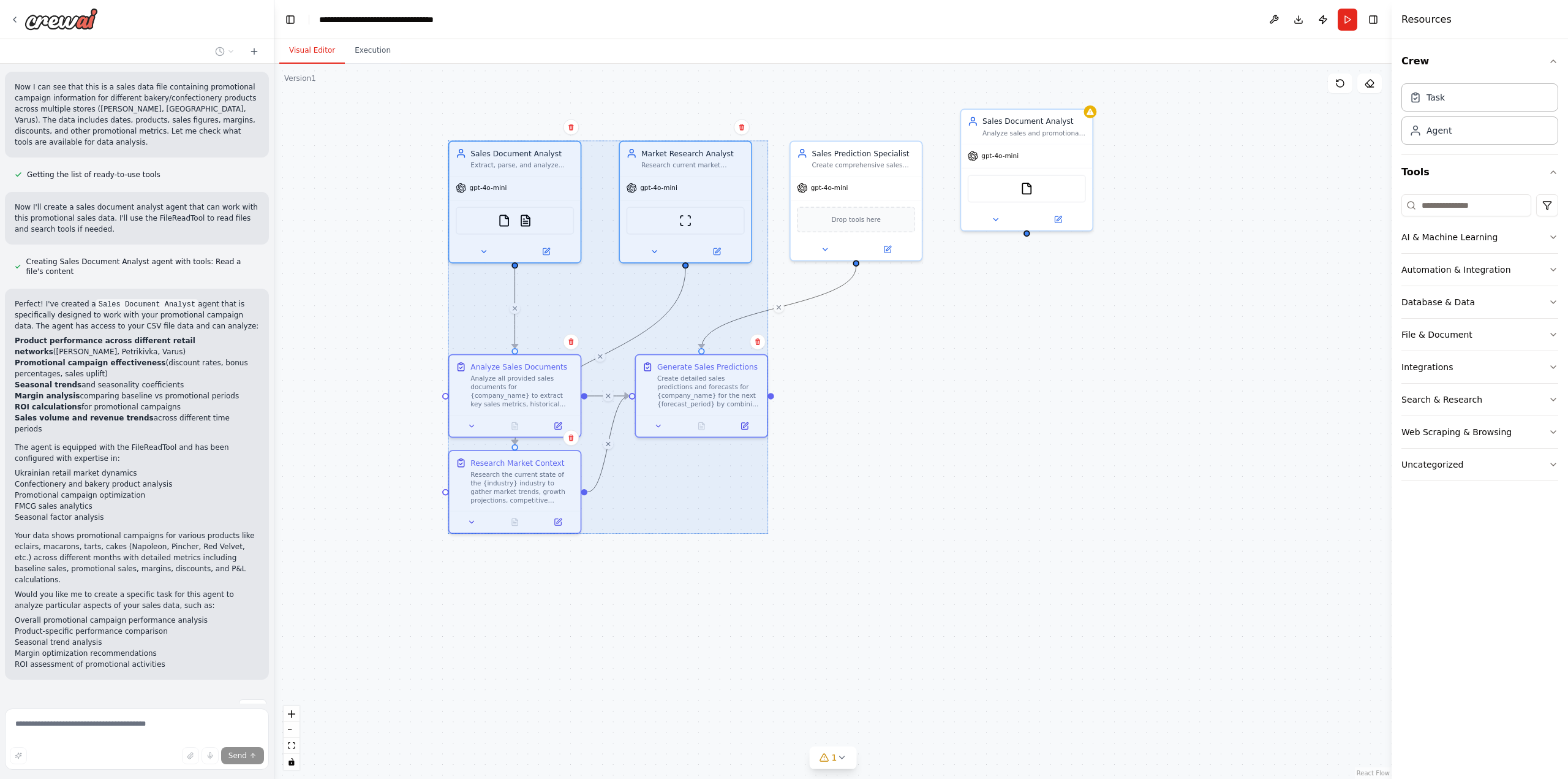
click at [924, 492] on div ".deletable-edge-delete-btn { width: 20px; height: 20px; border: 0px solid #ffff…" at bounding box center [833, 421] width 1117 height 715
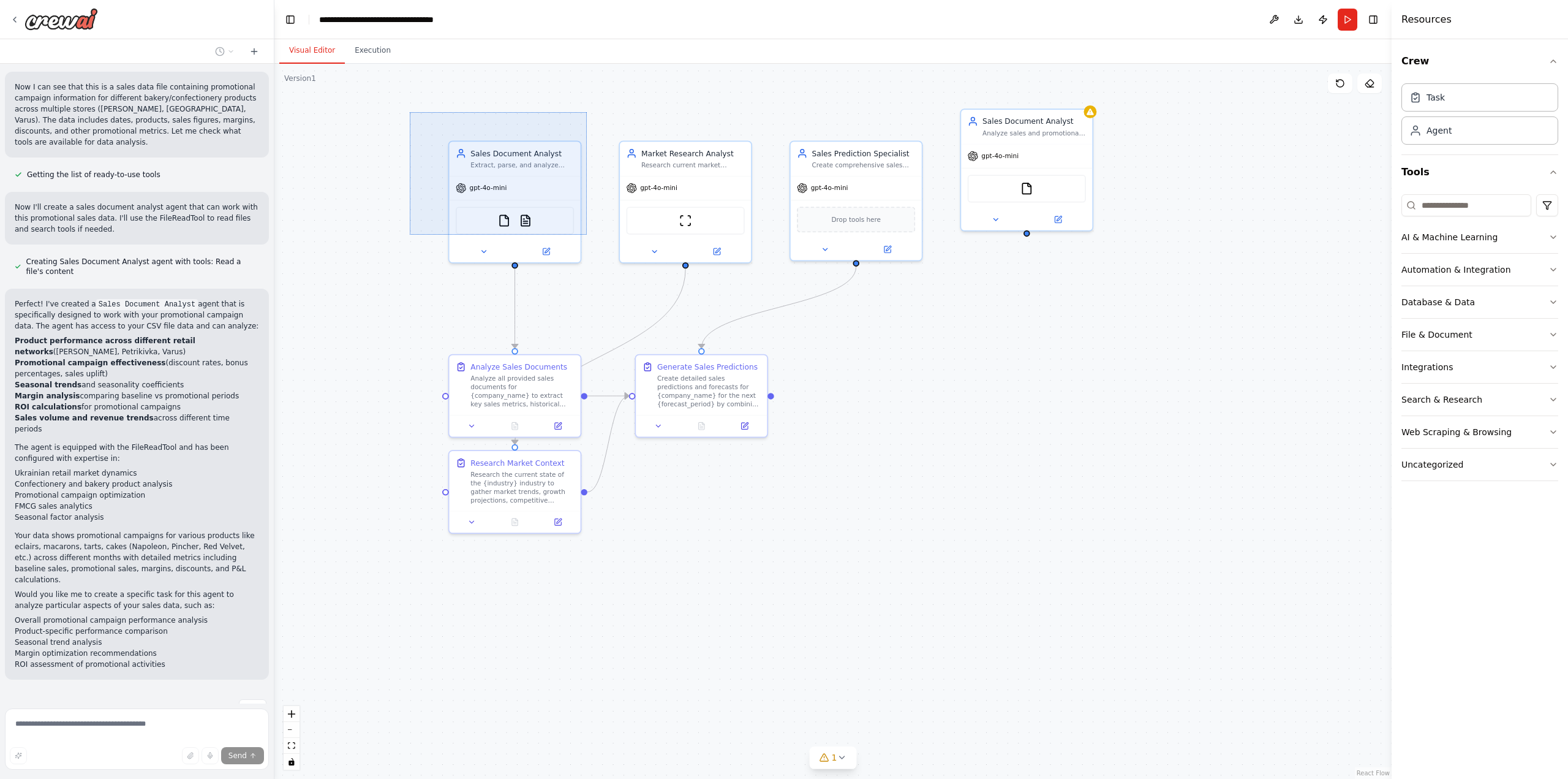
drag, startPoint x: 410, startPoint y: 112, endPoint x: 587, endPoint y: 235, distance: 215.5
click at [587, 235] on div ".deletable-edge-delete-btn { width: 20px; height: 20px; border: 0px solid #ffff…" at bounding box center [833, 421] width 1117 height 715
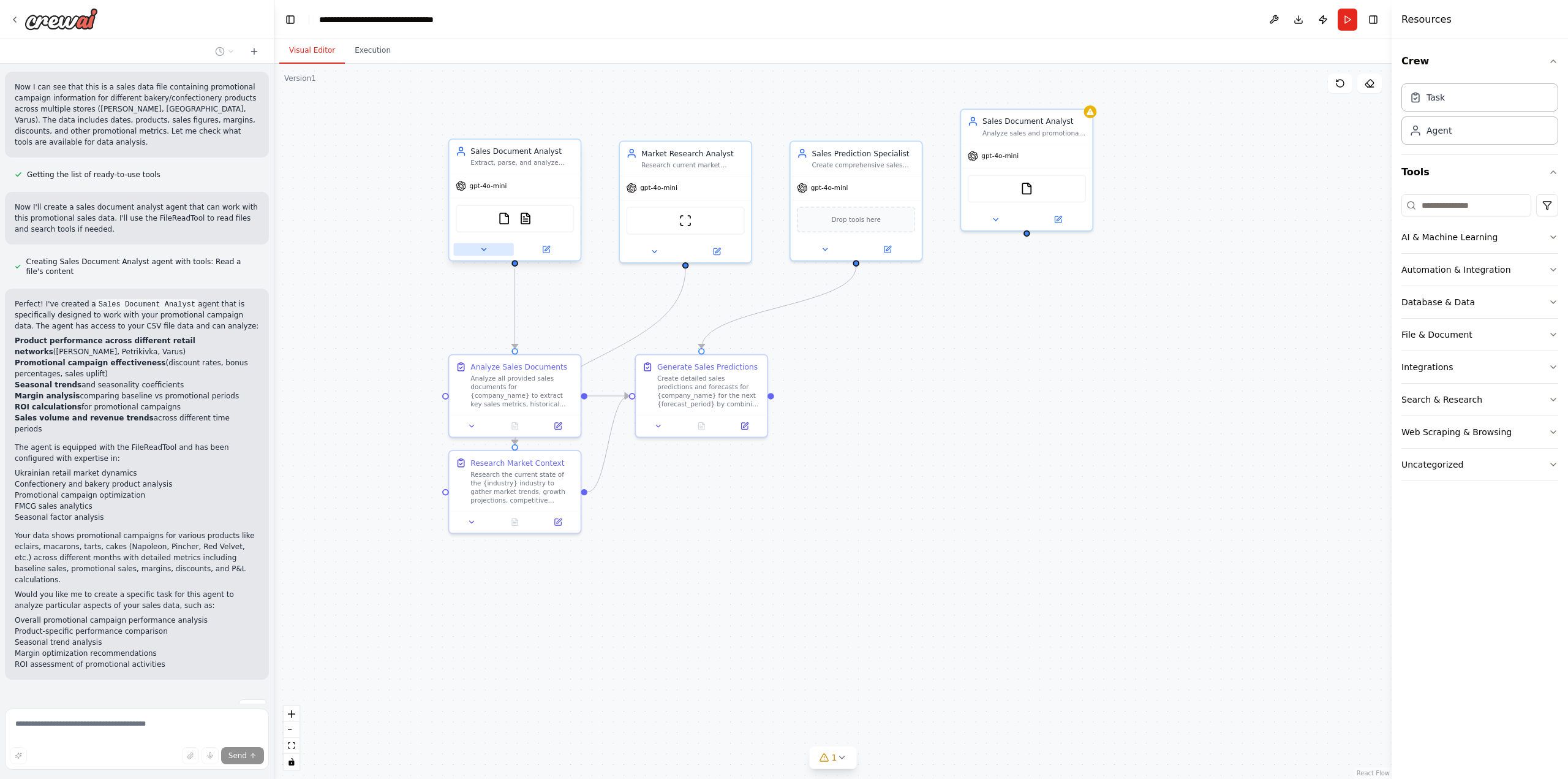
click at [490, 253] on button at bounding box center [483, 249] width 60 height 13
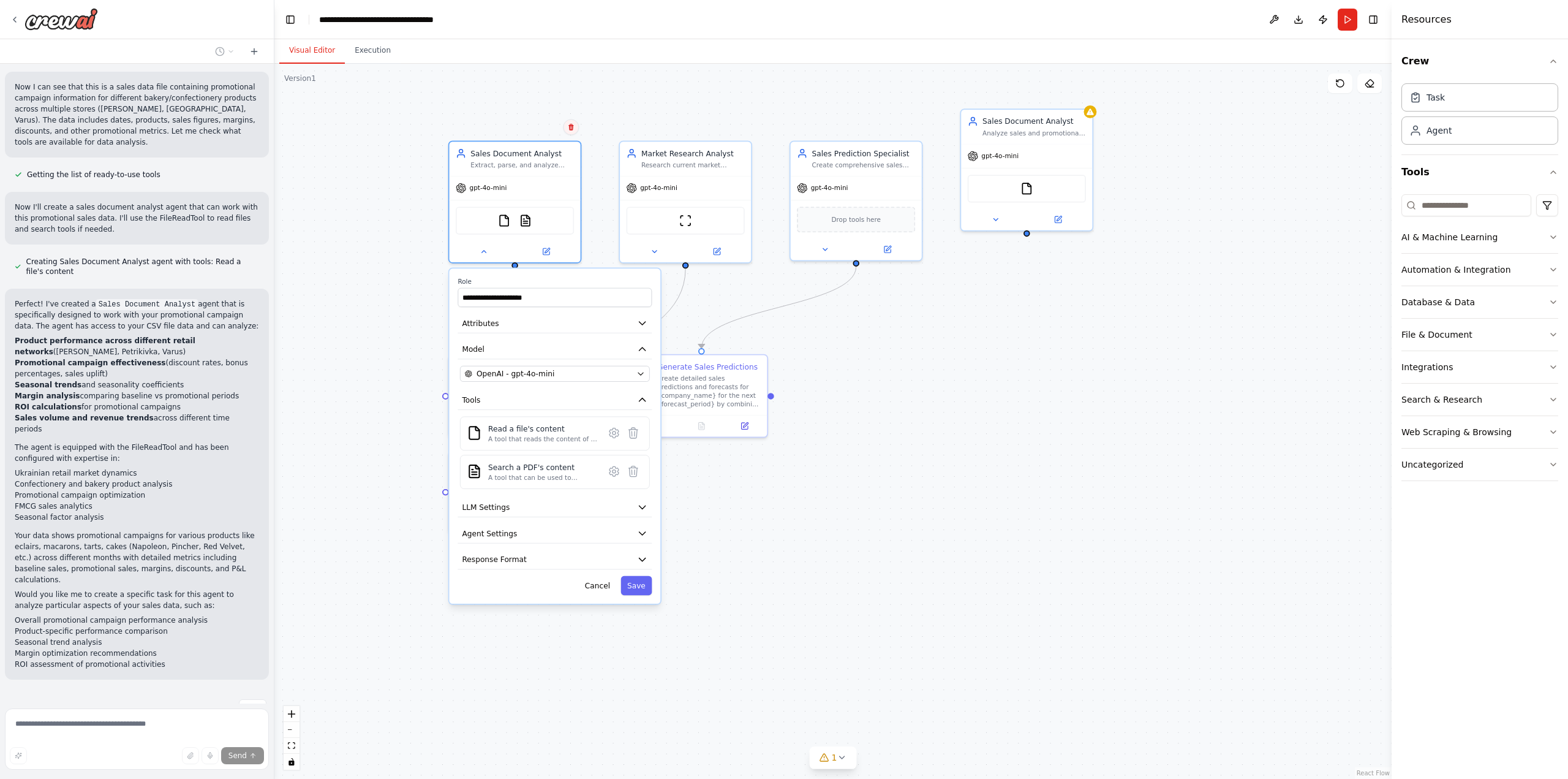
click at [571, 125] on icon at bounding box center [571, 127] width 5 height 7
click at [537, 125] on button "Confirm" at bounding box center [536, 126] width 43 height 14
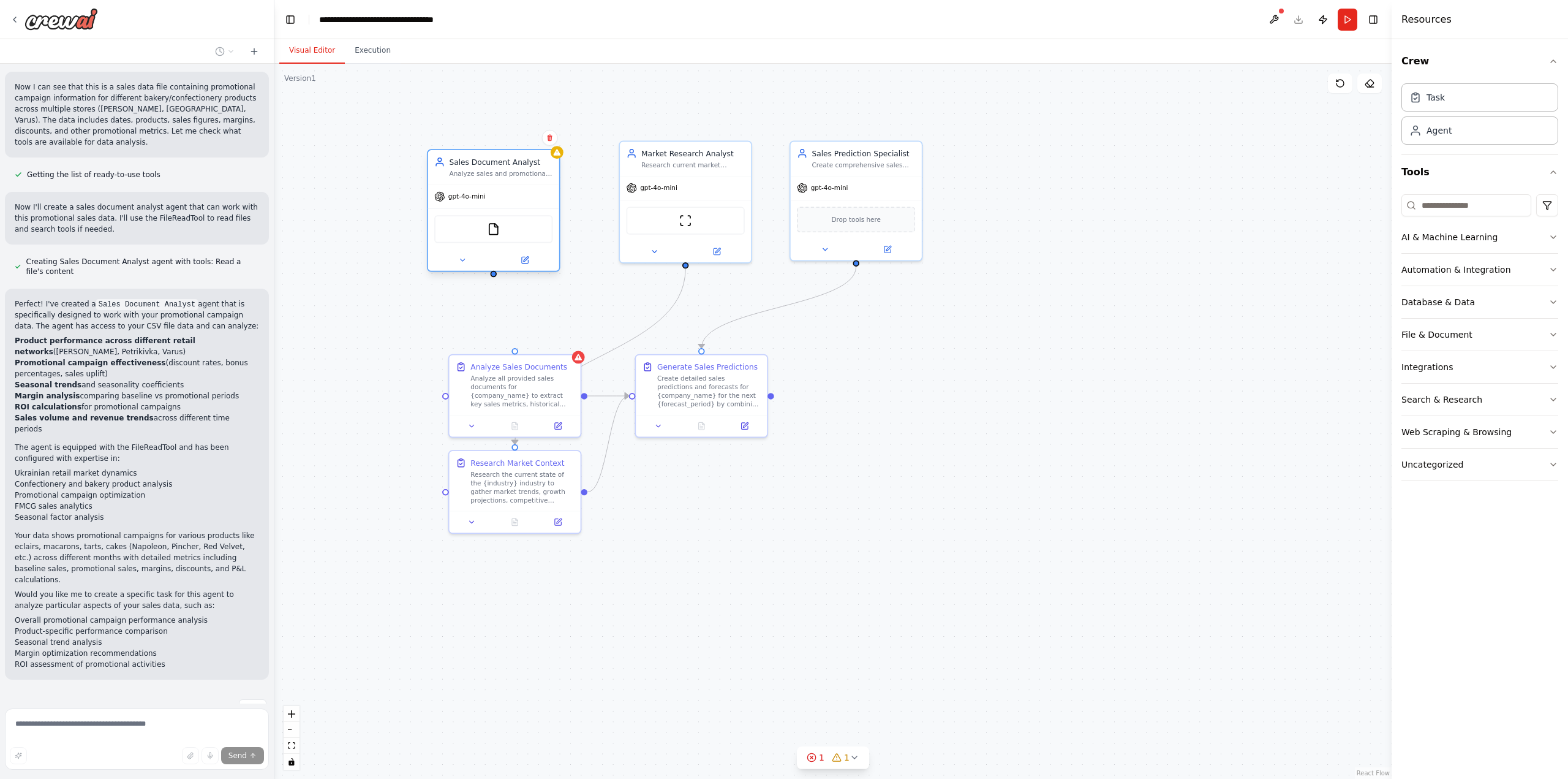
drag, startPoint x: 1041, startPoint y: 137, endPoint x: 508, endPoint y: 176, distance: 534.4
click at [508, 176] on div "Sales Document Analyst Analyze sales and promotional campaign data to provide i…" at bounding box center [493, 167] width 131 height 34
drag, startPoint x: 493, startPoint y: 276, endPoint x: 512, endPoint y: 355, distance: 81.3
click at [512, 355] on div "Market Research Analyst Research current market trends, industry benchmarks, an…" at bounding box center [721, 399] width 972 height 623
click at [588, 293] on div ".deletable-edge-delete-btn { width: 20px; height: 20px; border: 0px solid #ffff…" at bounding box center [833, 421] width 1117 height 715
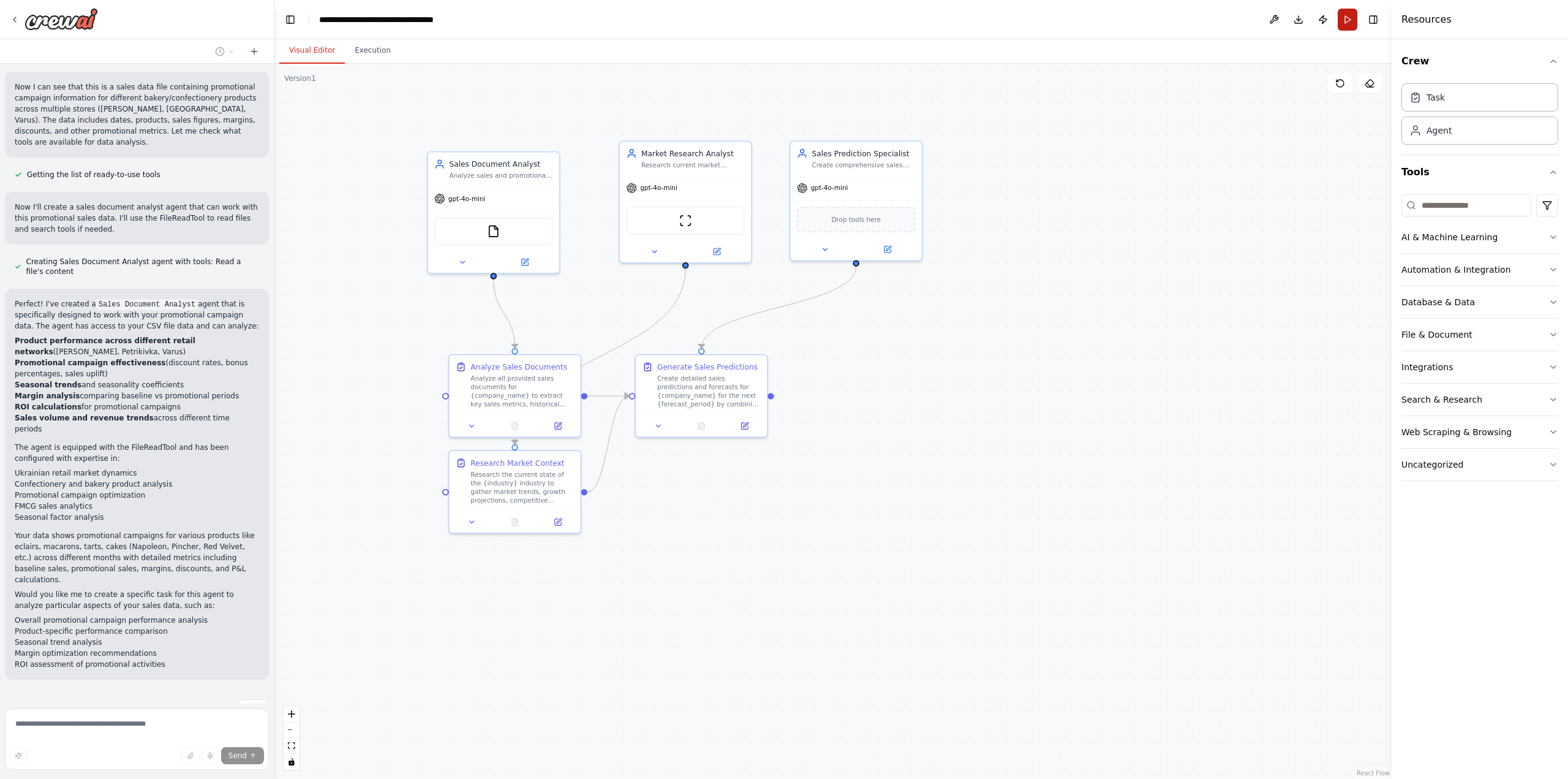
click at [1346, 20] on button "Run" at bounding box center [1347, 19] width 20 height 22
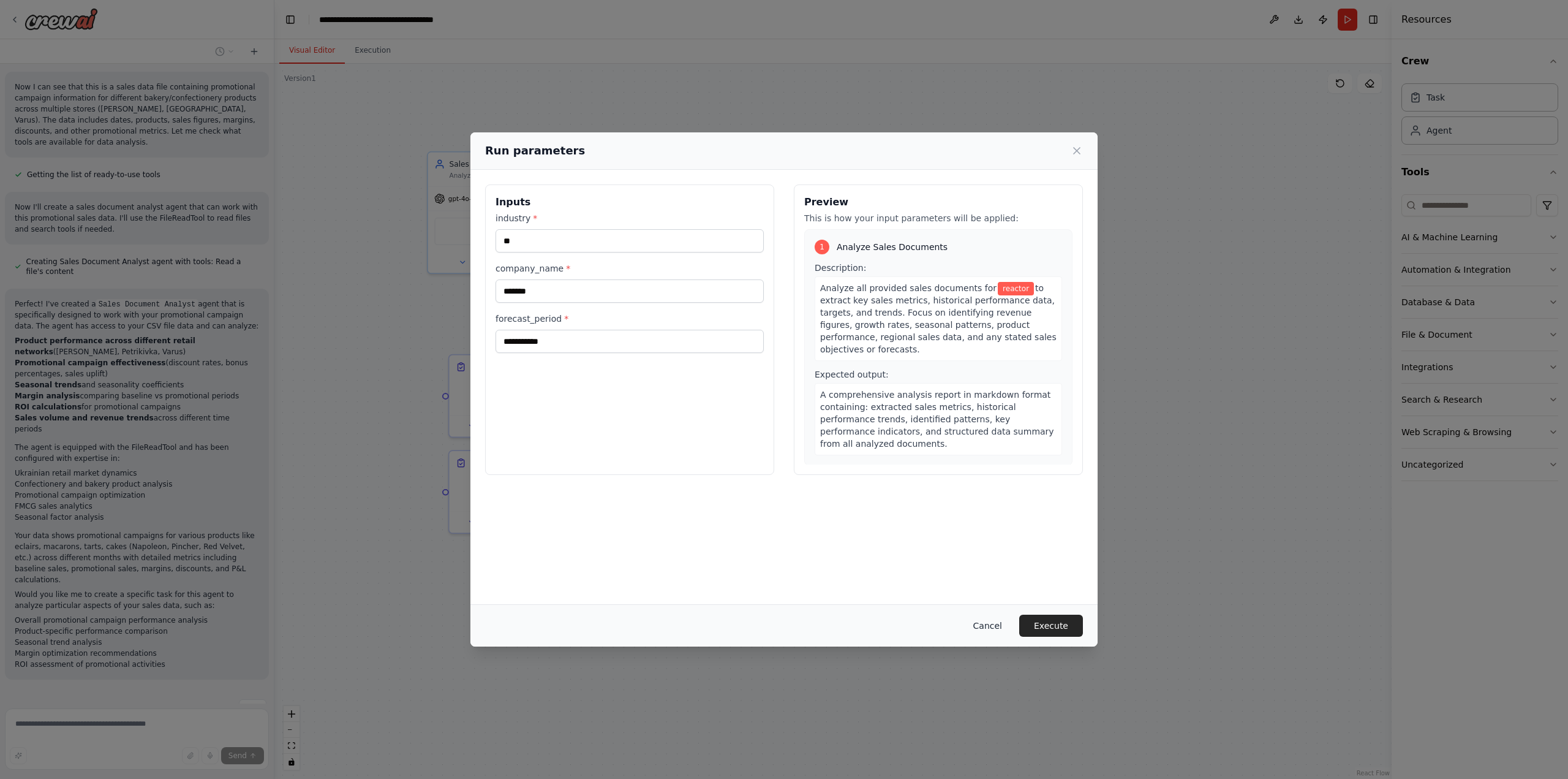
click at [992, 624] on button "Cancel" at bounding box center [987, 625] width 49 height 22
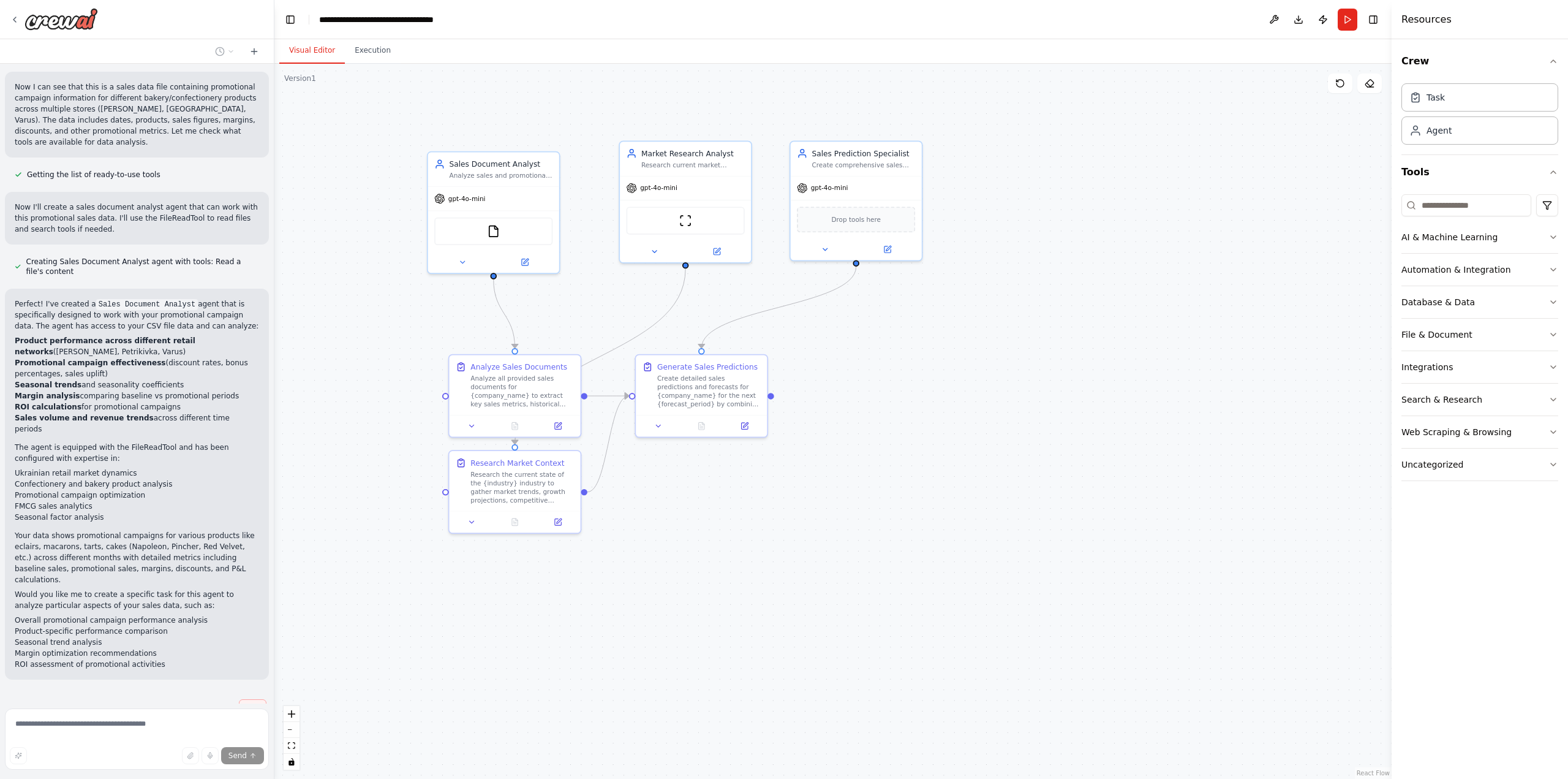
click at [244, 703] on span "Stop" at bounding box center [253, 708] width 17 height 10
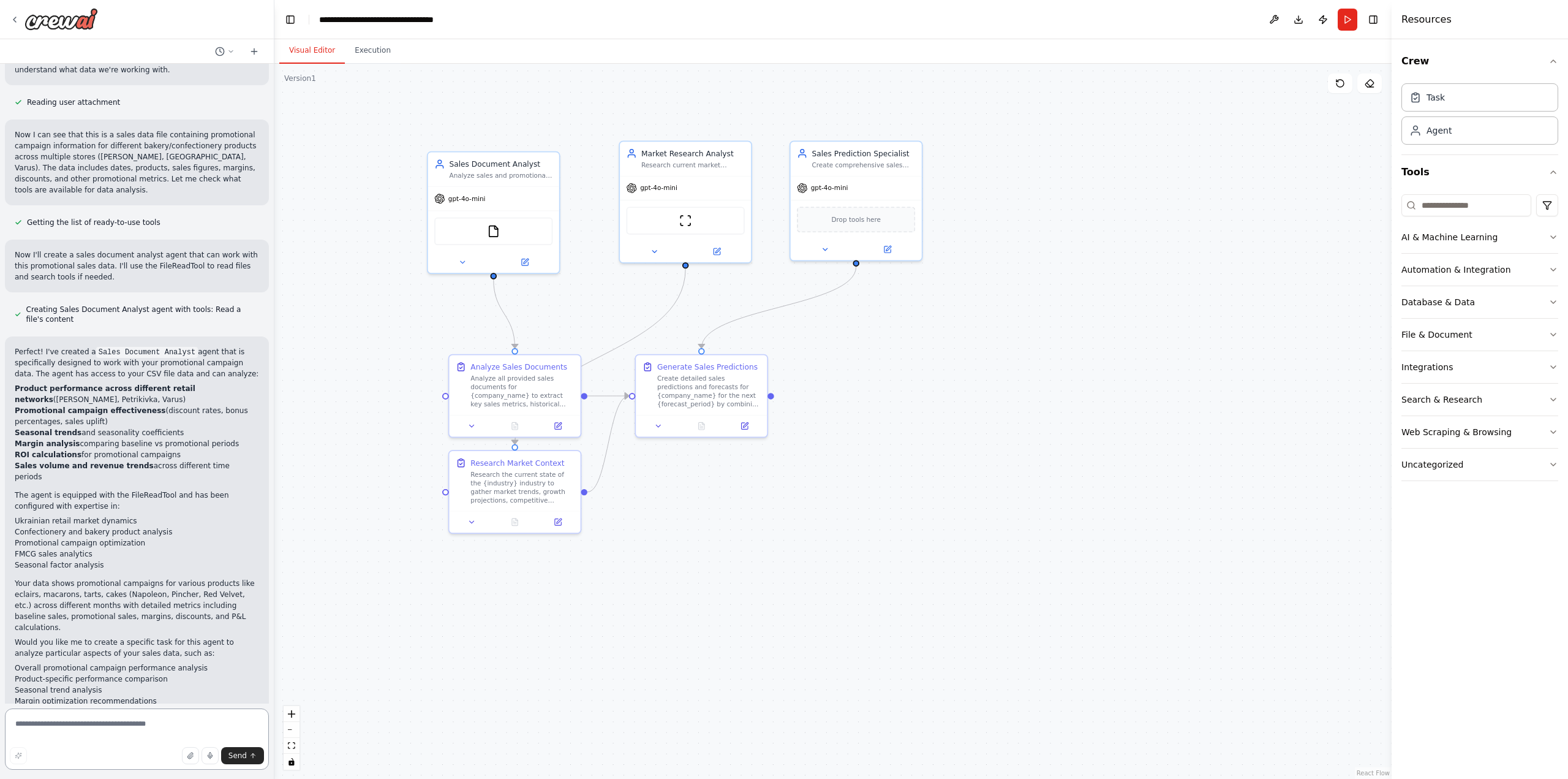
click at [174, 724] on textarea at bounding box center [137, 739] width 264 height 62
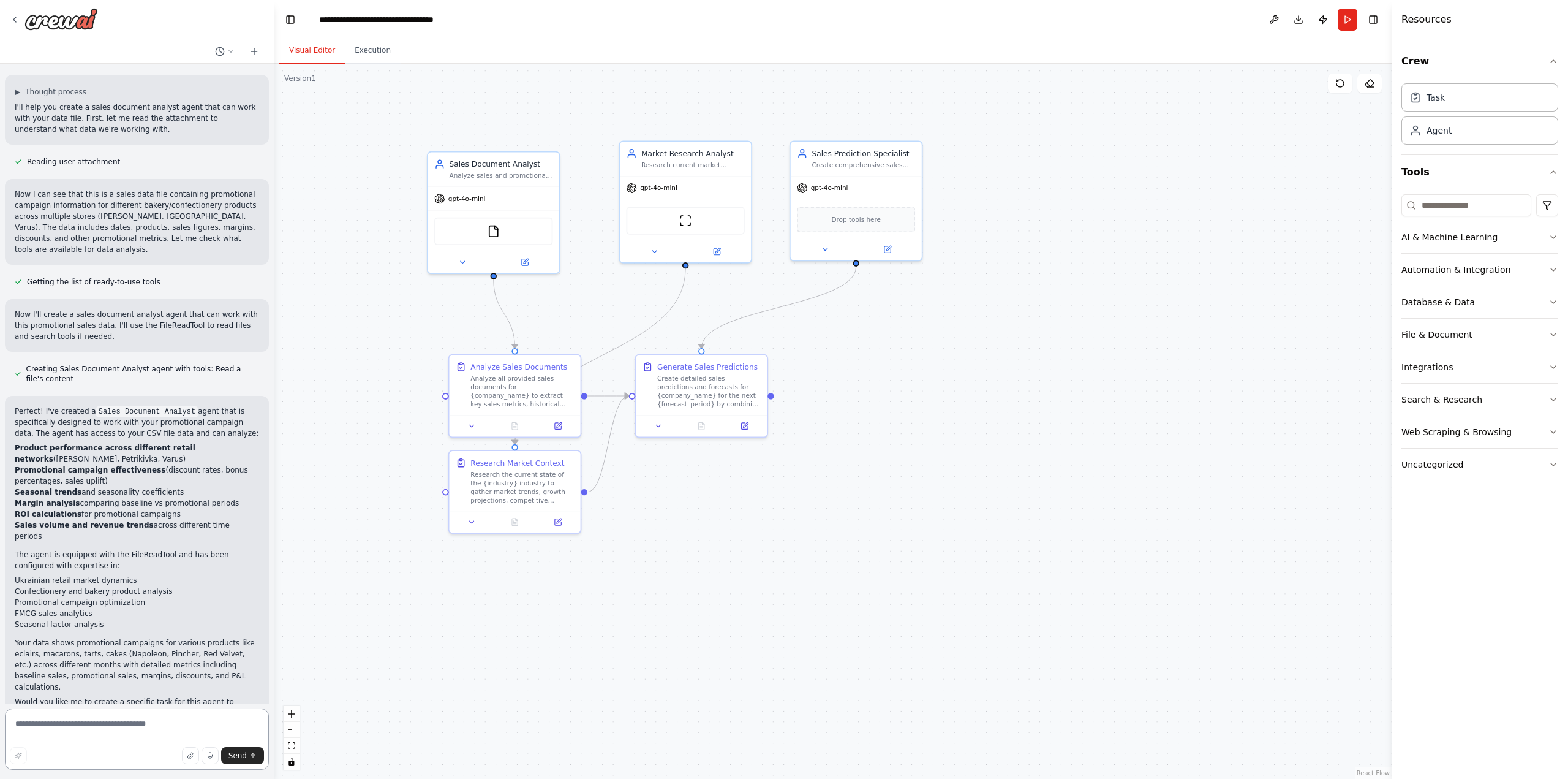
scroll to position [0, 0]
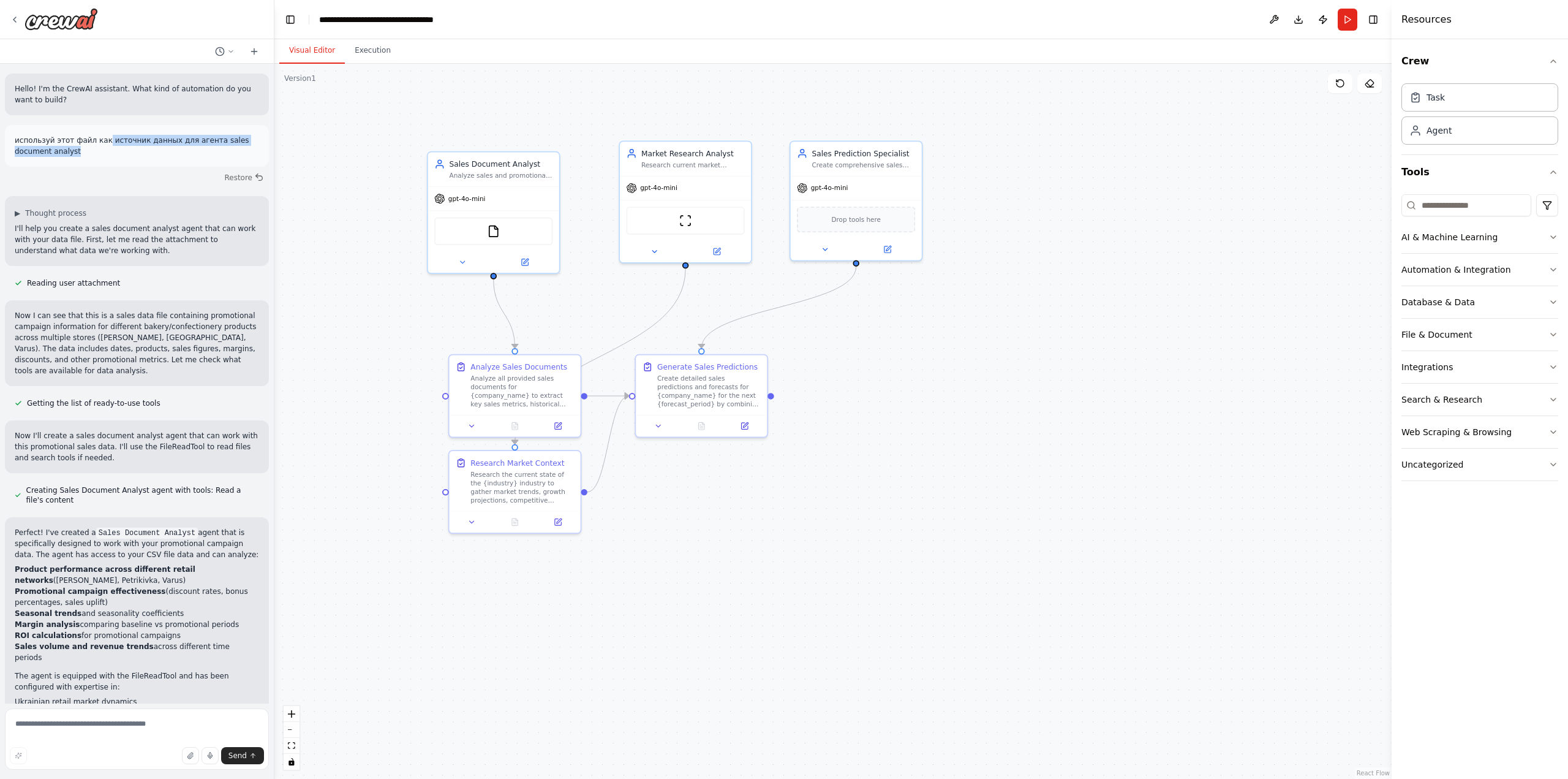
drag, startPoint x: 97, startPoint y: 144, endPoint x: 160, endPoint y: 150, distance: 63.3
click at [160, 150] on p "используй этот файл как источник данных для агента sales document analyst" at bounding box center [137, 146] width 244 height 22
click at [161, 156] on p "используй этот файл как источник данных для агента sales document analyst" at bounding box center [137, 146] width 244 height 22
drag, startPoint x: 141, startPoint y: 150, endPoint x: 8, endPoint y: 141, distance: 133.3
click at [8, 141] on div "используй этот файл как источник данных для агента sales document analyst" at bounding box center [137, 146] width 264 height 42
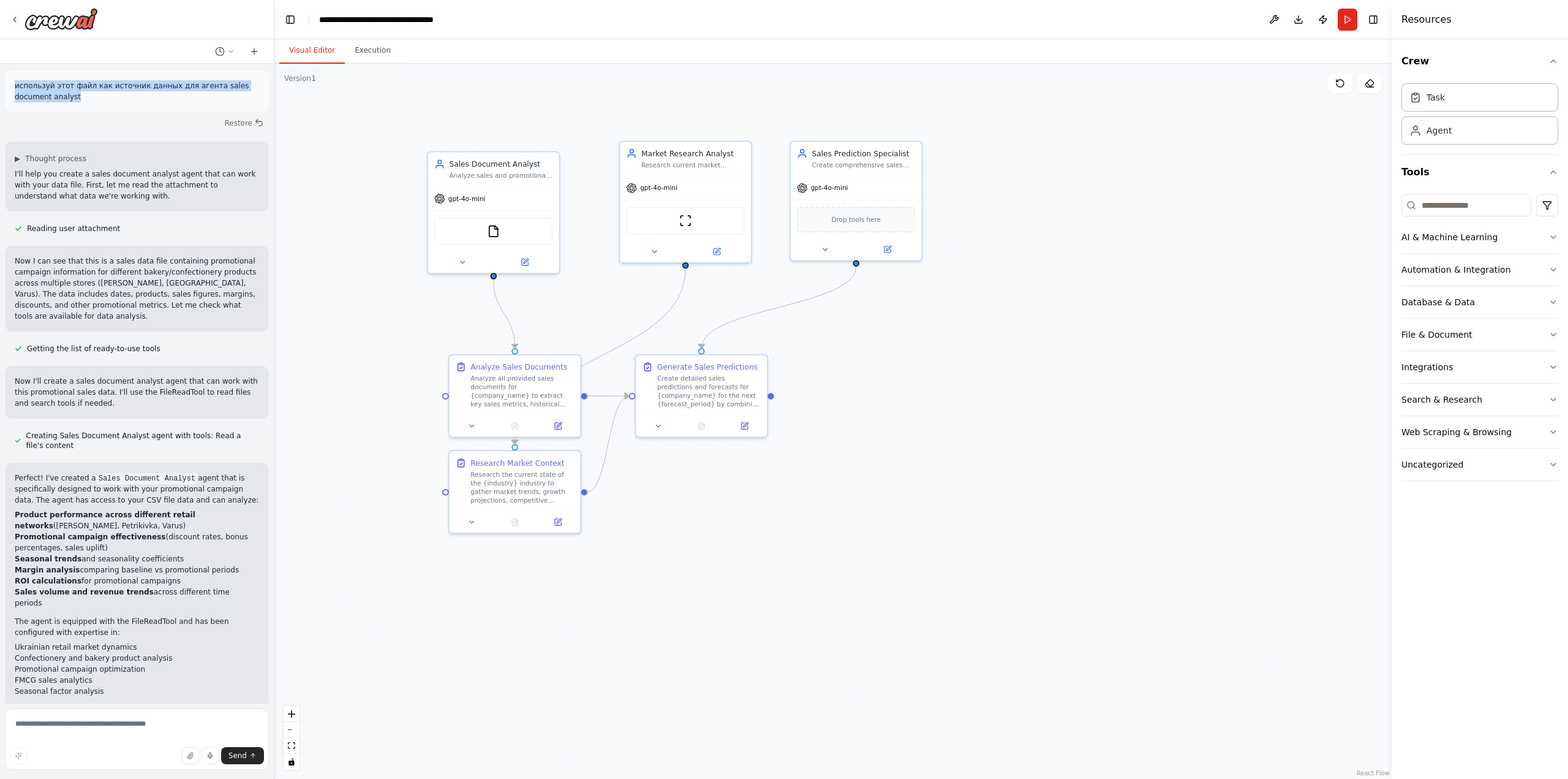
scroll to position [181, 0]
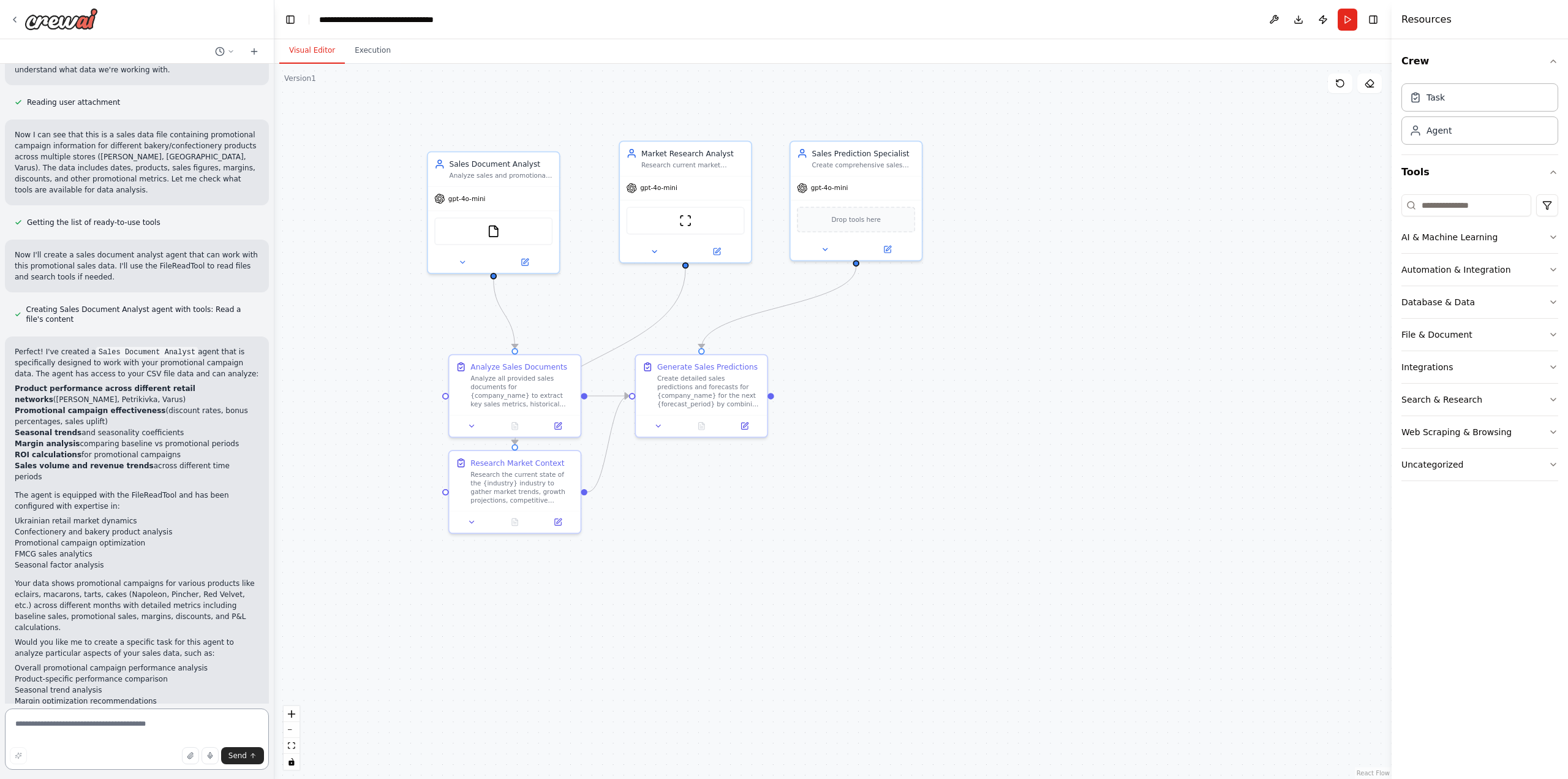
click at [133, 734] on textarea at bounding box center [137, 739] width 264 height 62
click at [1340, 17] on button "Run" at bounding box center [1347, 19] width 20 height 22
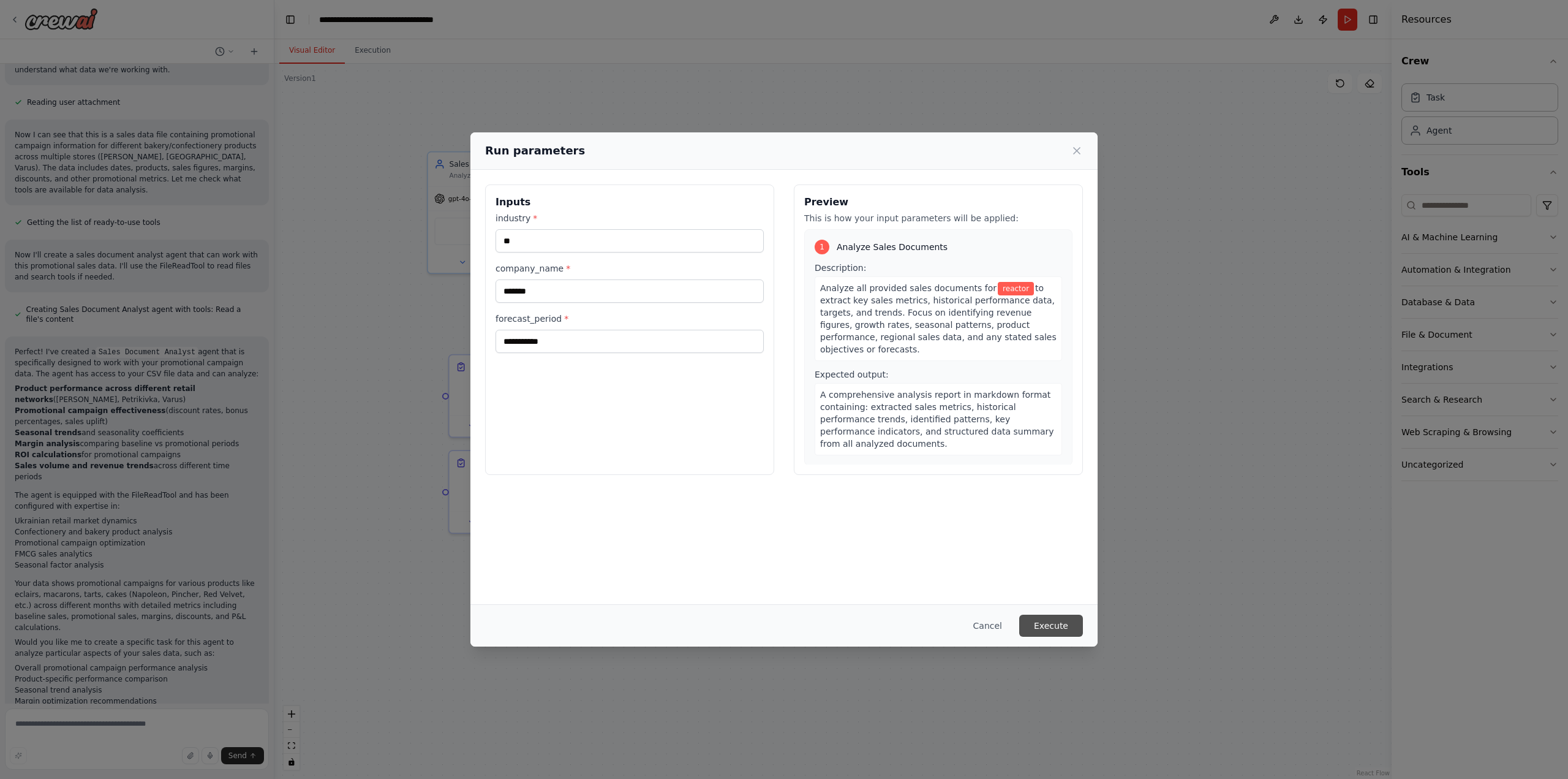
click at [1058, 620] on button "Execute" at bounding box center [1051, 625] width 64 height 22
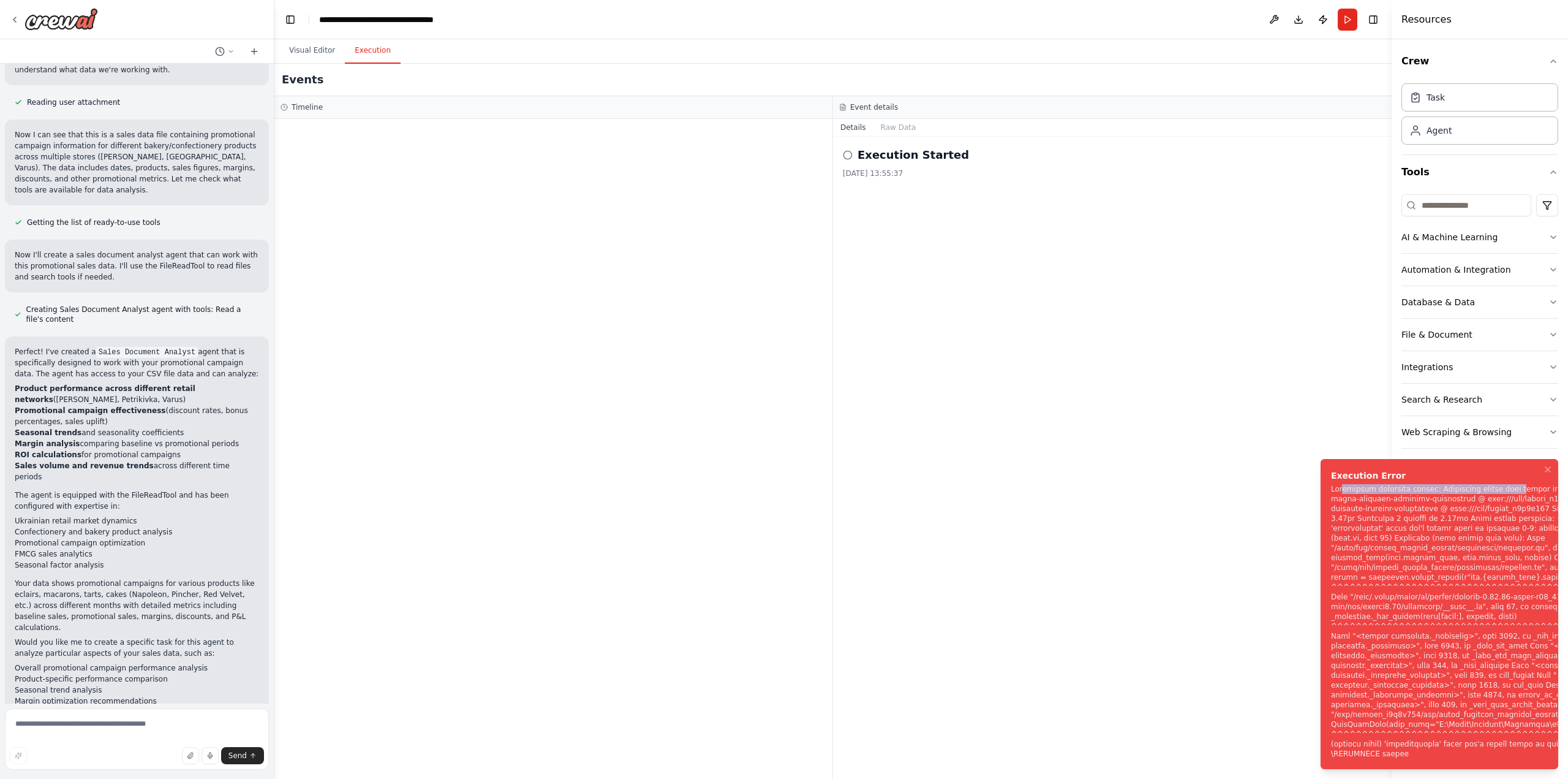
drag, startPoint x: 1345, startPoint y: 489, endPoint x: 1502, endPoint y: 492, distance: 157.0
click at [1502, 492] on div "Notifications (F8)" at bounding box center [1491, 621] width 320 height 275
drag, startPoint x: 1363, startPoint y: 500, endPoint x: 1463, endPoint y: 535, distance: 105.9
click at [1463, 535] on div "Notifications (F8)" at bounding box center [1491, 621] width 320 height 275
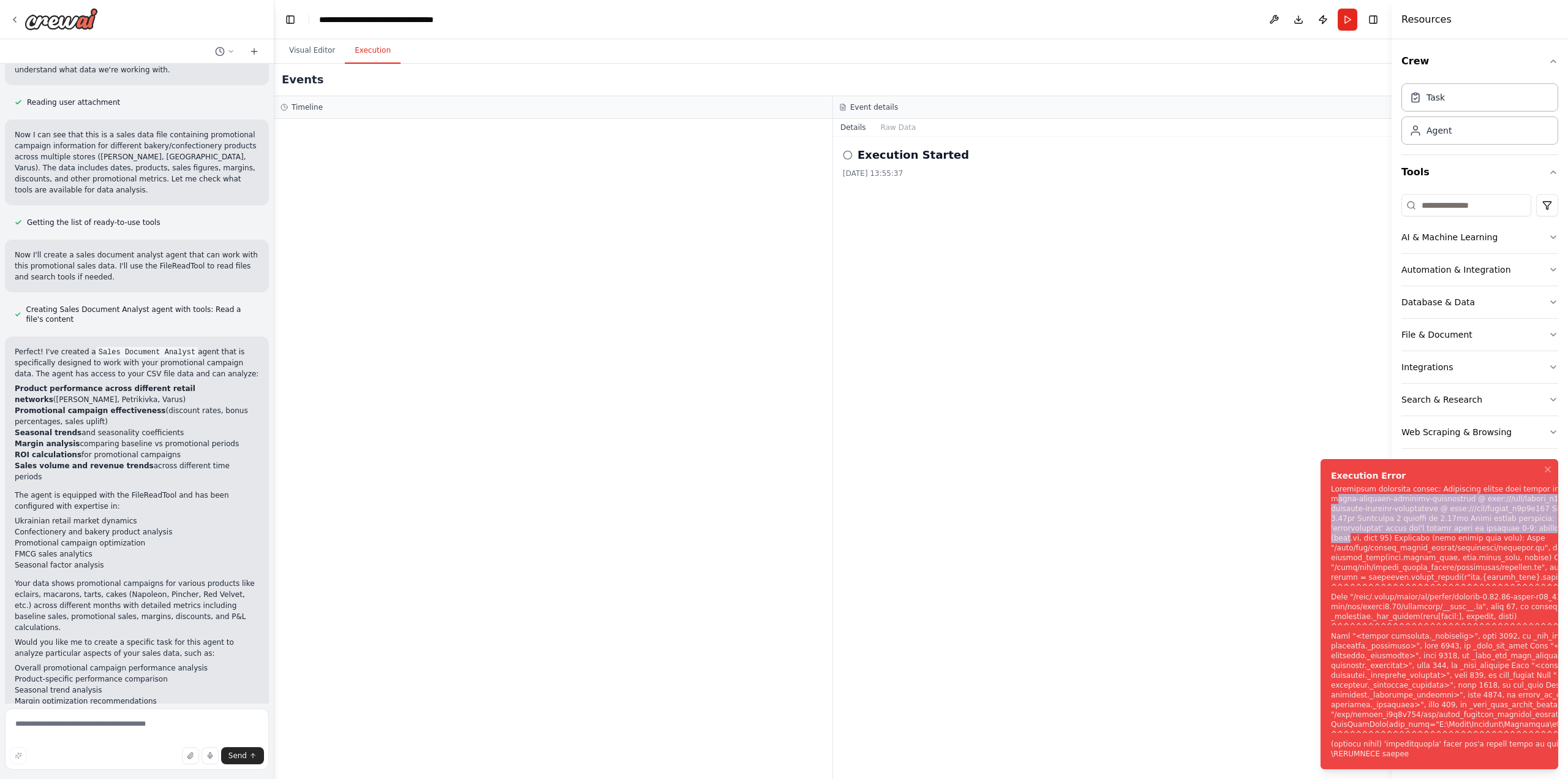
click at [1463, 535] on div "Notifications (F8)" at bounding box center [1491, 621] width 320 height 275
drag, startPoint x: 1486, startPoint y: 549, endPoint x: 1518, endPoint y: 550, distance: 32.0
click at [1518, 550] on div "Notifications (F8)" at bounding box center [1491, 621] width 320 height 275
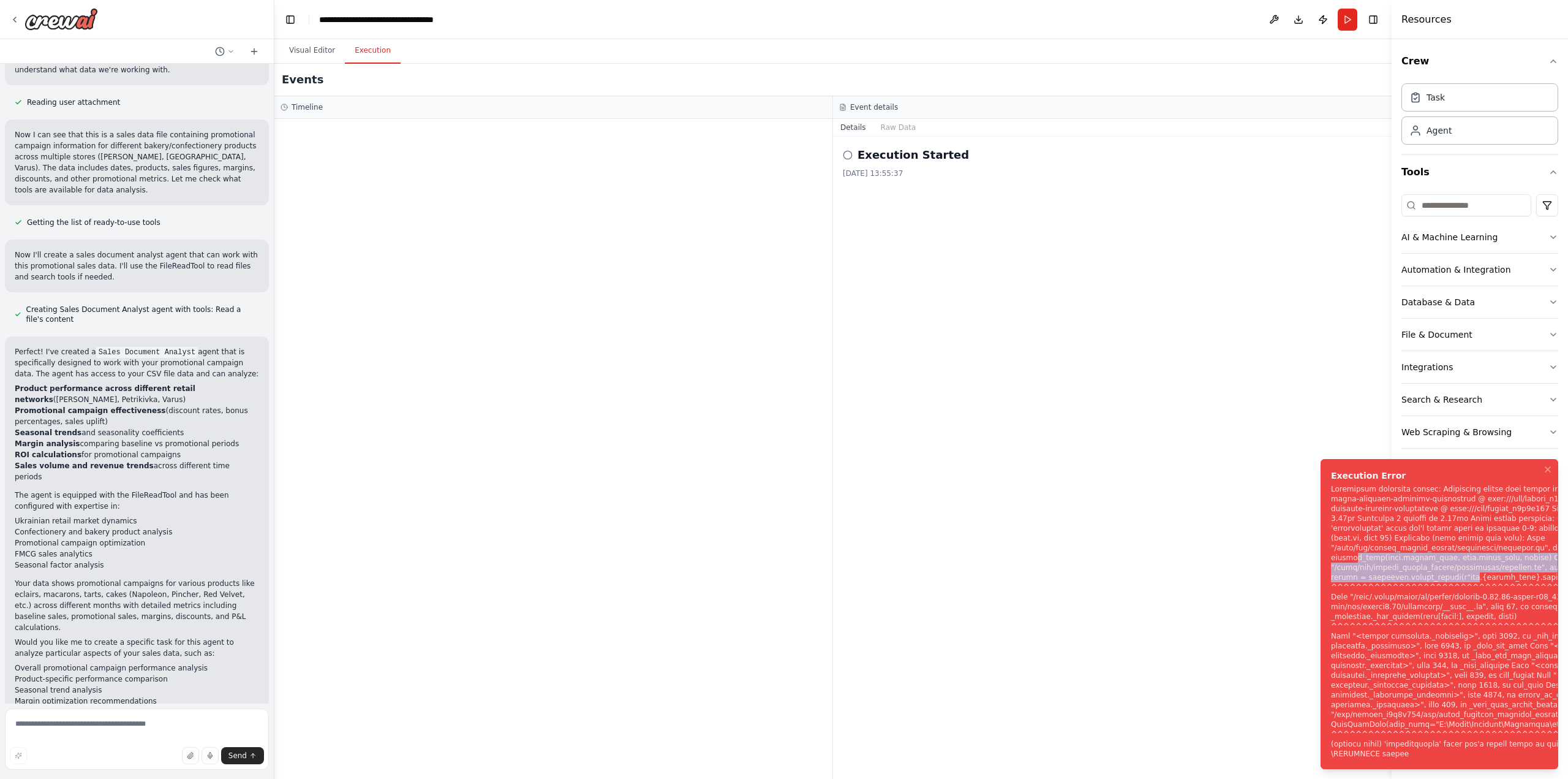
drag, startPoint x: 1368, startPoint y: 560, endPoint x: 1506, endPoint y: 576, distance: 138.9
click at [1506, 576] on div "Notifications (F8)" at bounding box center [1491, 621] width 320 height 275
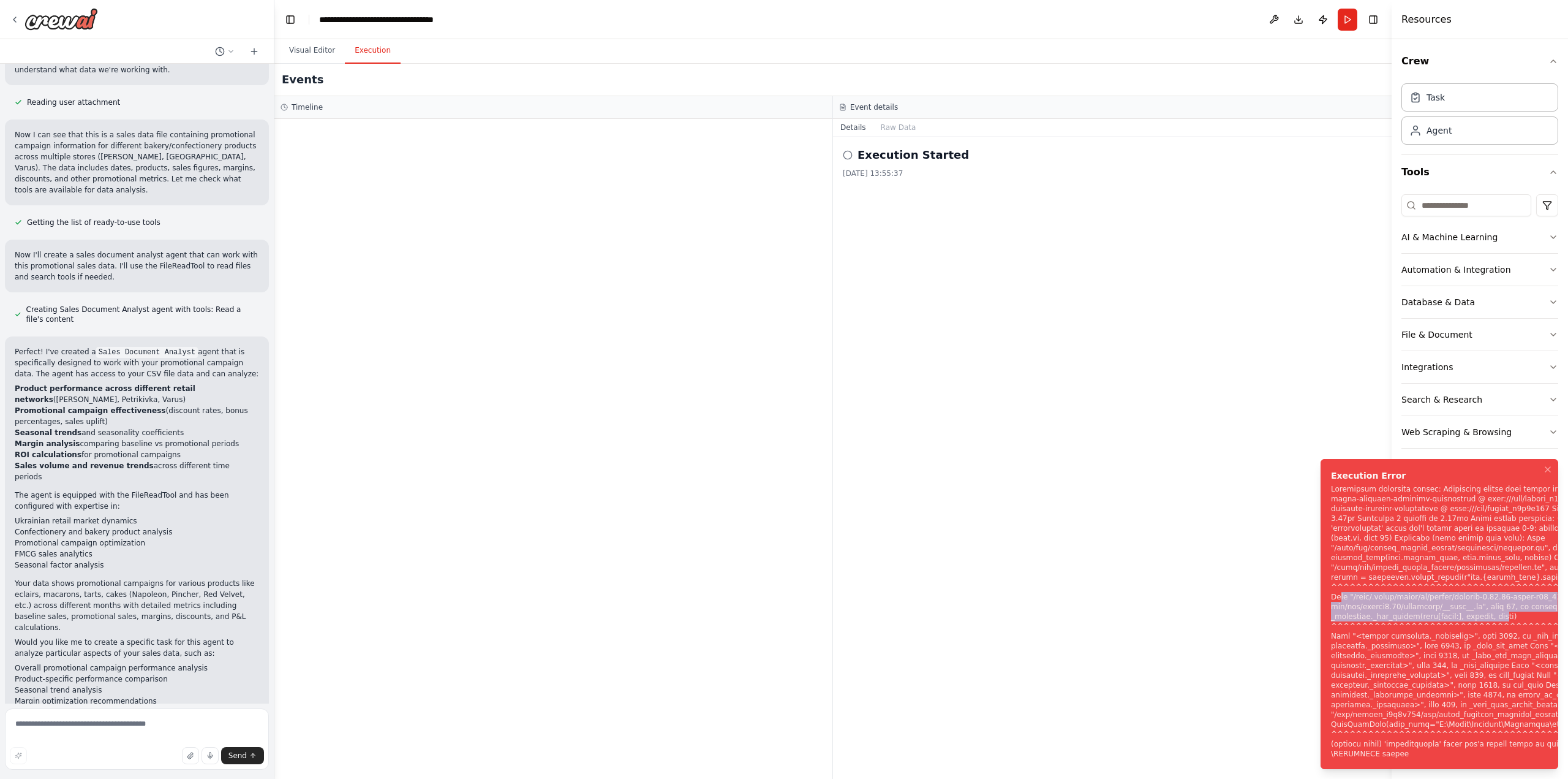
drag, startPoint x: 1336, startPoint y: 597, endPoint x: 1492, endPoint y: 614, distance: 156.9
click at [1492, 614] on div "Notifications (F8)" at bounding box center [1491, 621] width 320 height 275
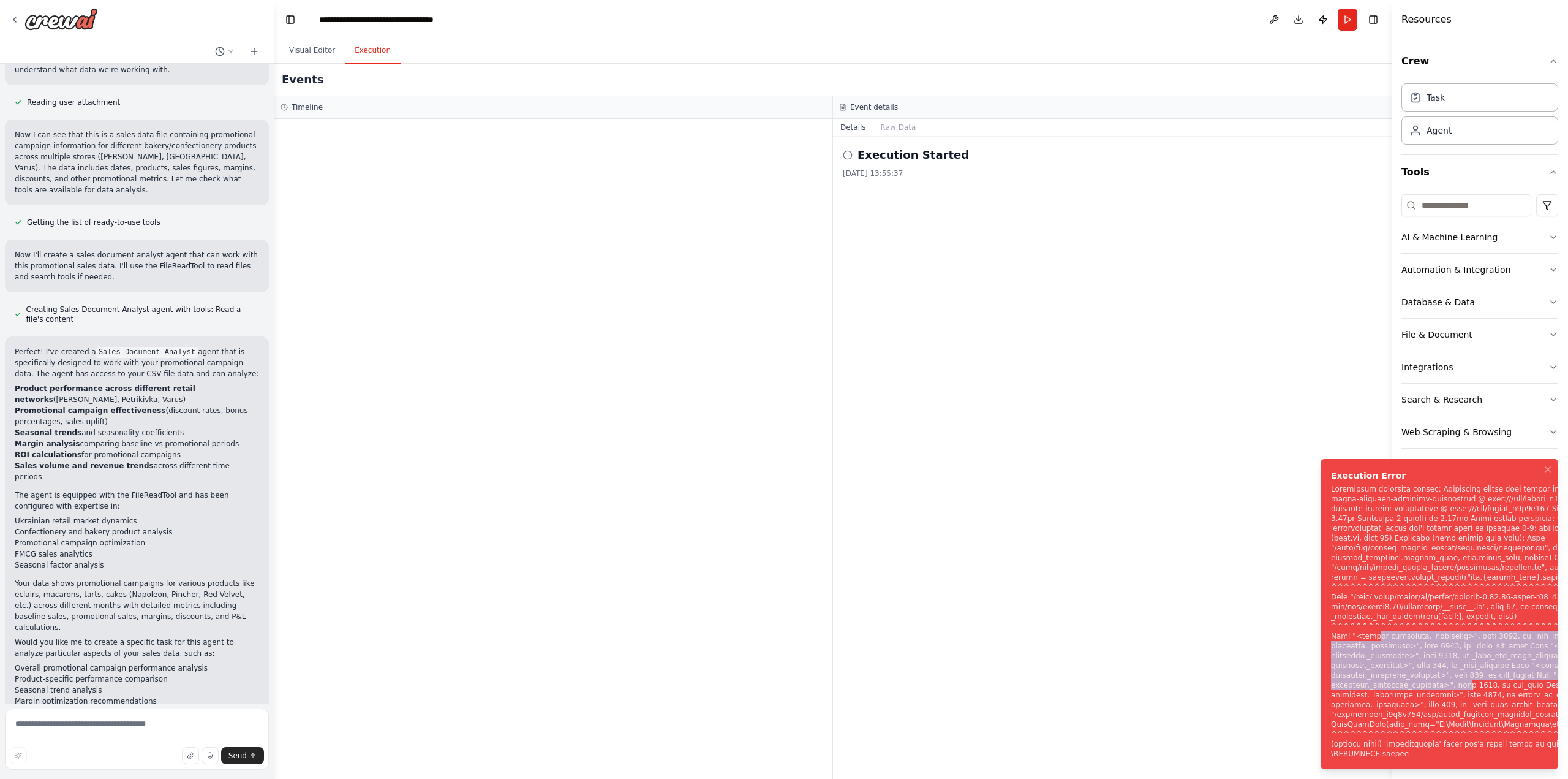
drag, startPoint x: 1363, startPoint y: 637, endPoint x: 1445, endPoint y: 687, distance: 96.0
click at [1445, 687] on div "Notifications (F8)" at bounding box center [1491, 621] width 320 height 275
click at [1444, 686] on div "Notifications (F8)" at bounding box center [1491, 621] width 320 height 275
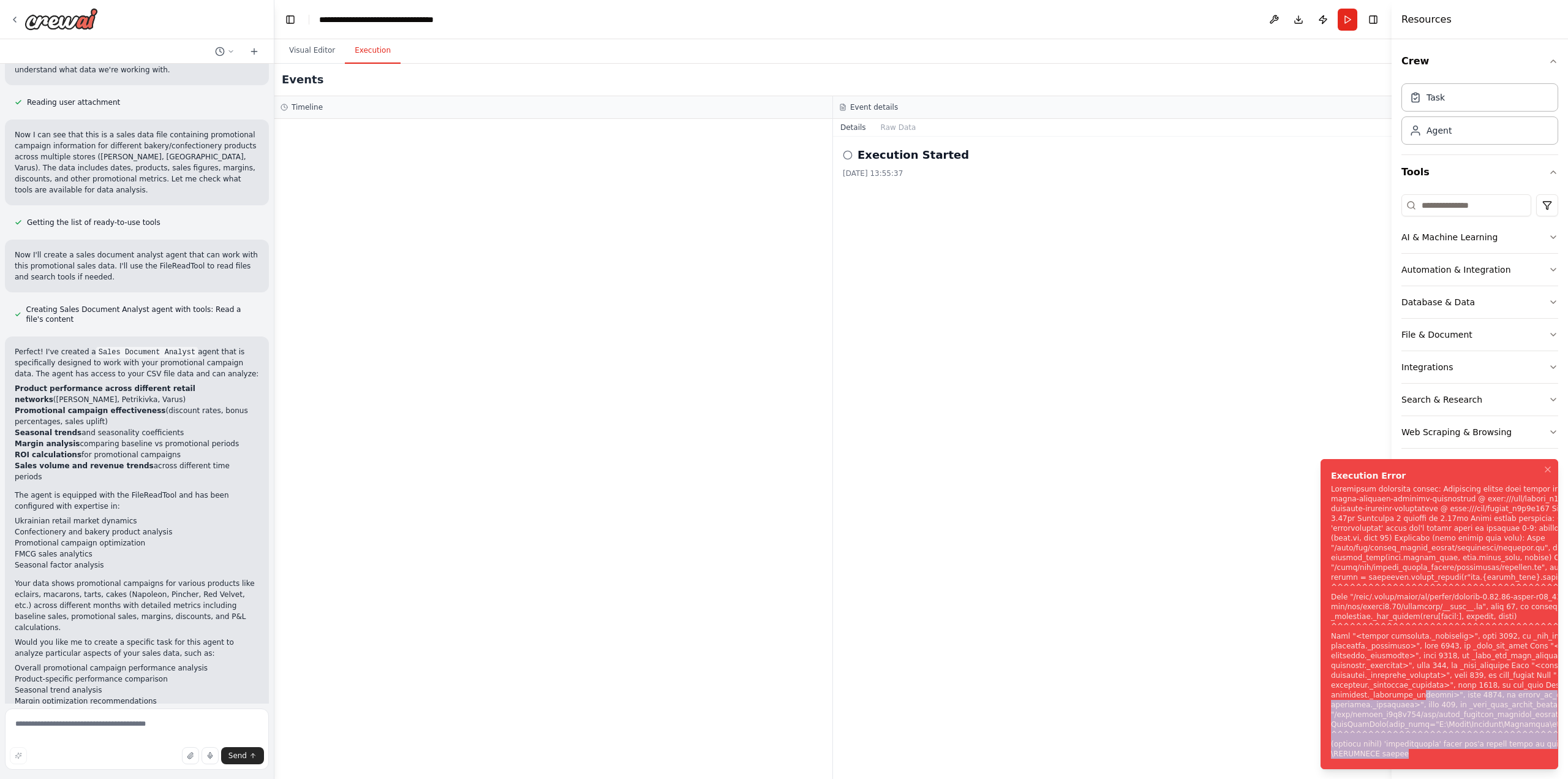
drag, startPoint x: 1412, startPoint y: 706, endPoint x: 1436, endPoint y: 755, distance: 54.6
click at [1436, 755] on div "Notifications (F8)" at bounding box center [1491, 621] width 320 height 275
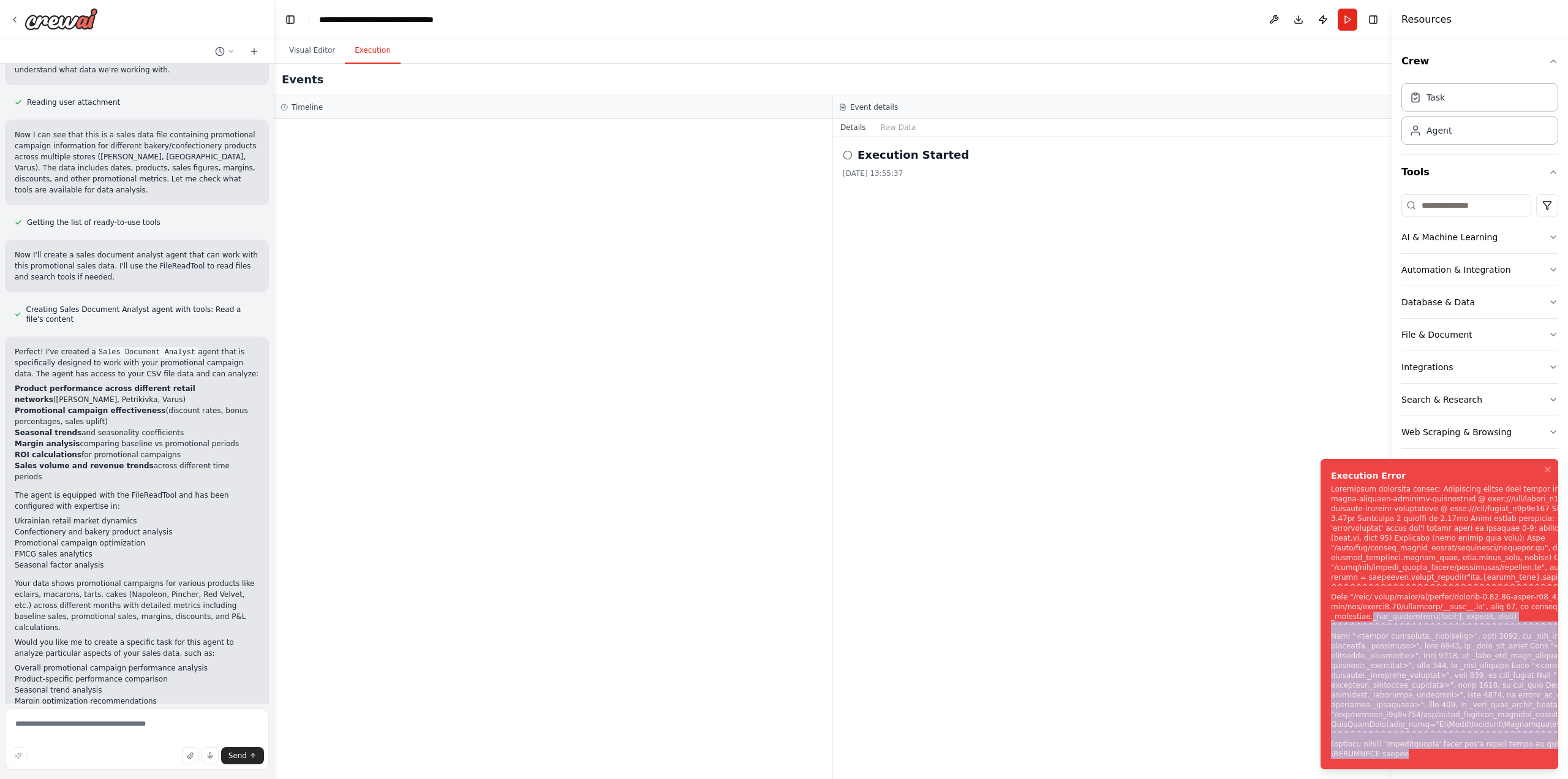
drag, startPoint x: 1436, startPoint y: 755, endPoint x: 1391, endPoint y: 613, distance: 149.0
click at [1391, 613] on div "Notifications (F8)" at bounding box center [1491, 621] width 320 height 275
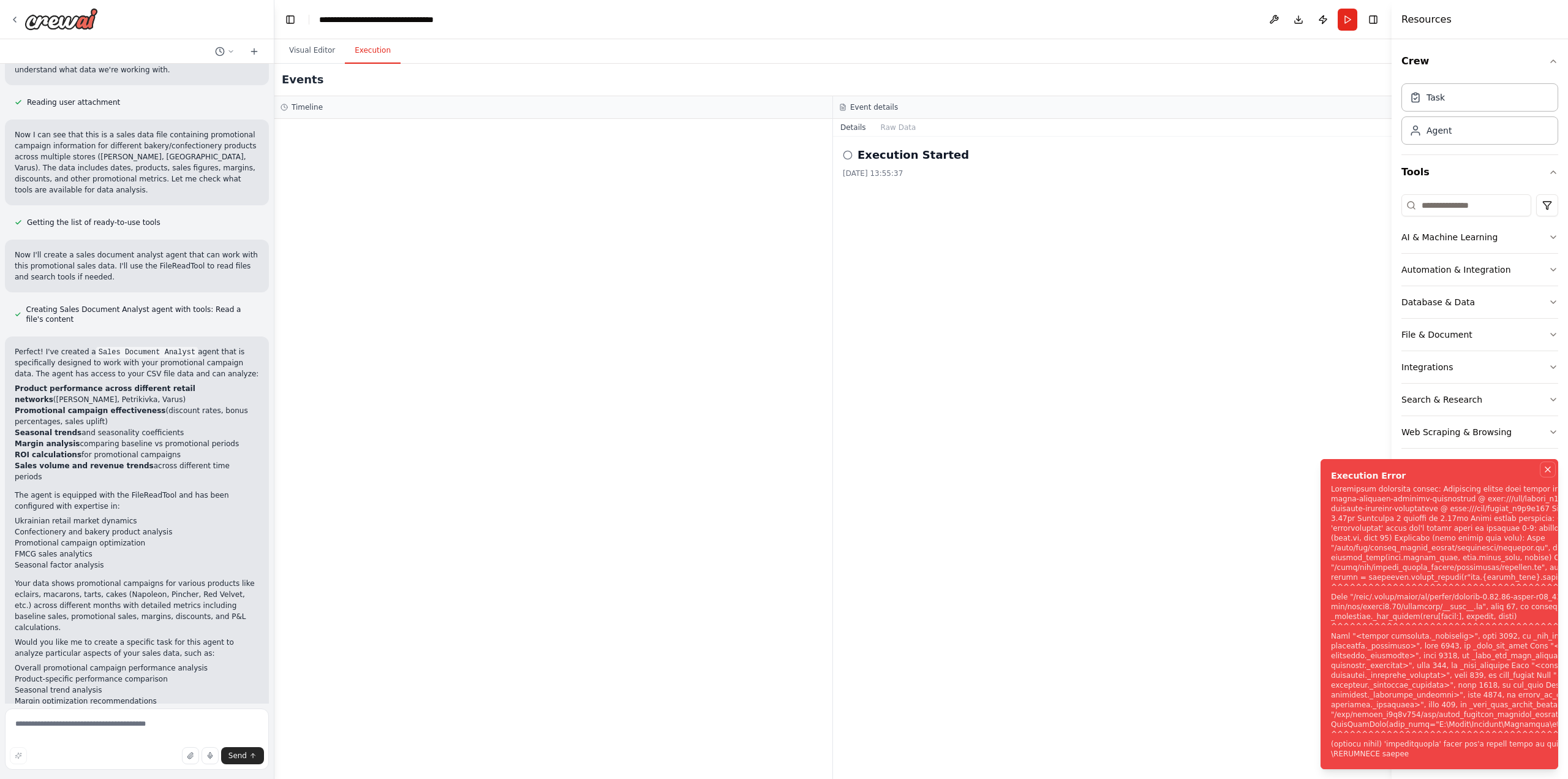
click at [1547, 470] on icon "Notifications (F8)" at bounding box center [1548, 469] width 5 height 5
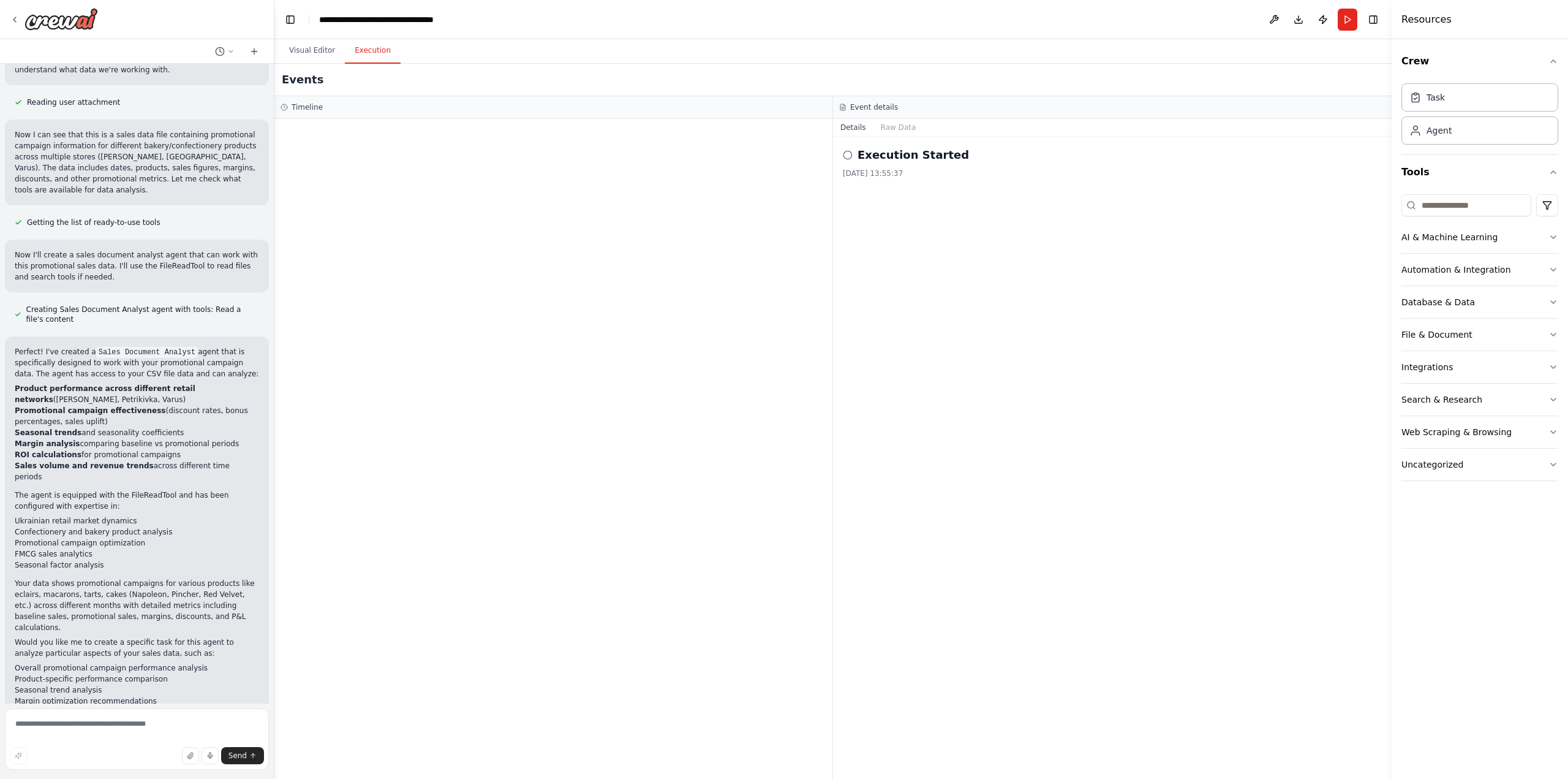
click at [1022, 391] on div "Execution Started 02.10.2025, 13:55:37" at bounding box center [1112, 458] width 559 height 642
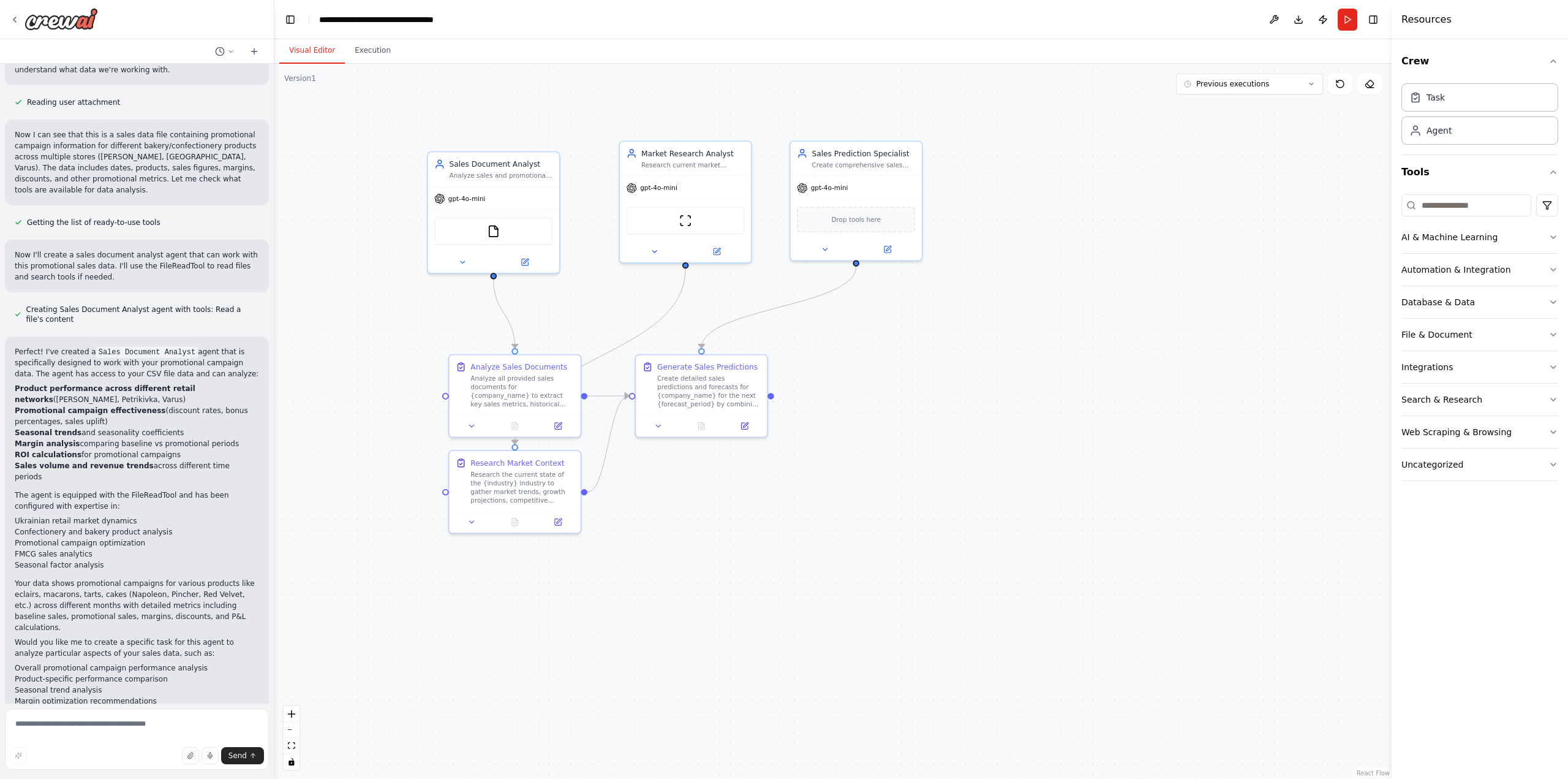
click at [310, 46] on button "Visual Editor" at bounding box center [312, 51] width 65 height 26
click at [962, 449] on div ".deletable-edge-delete-btn { width: 20px; height: 20px; border: 0px solid #ffff…" at bounding box center [833, 421] width 1117 height 715
click at [908, 366] on div ".deletable-edge-delete-btn { width: 20px; height: 20px; border: 0px solid #ffff…" at bounding box center [833, 421] width 1117 height 715
click at [467, 259] on button at bounding box center [462, 260] width 60 height 13
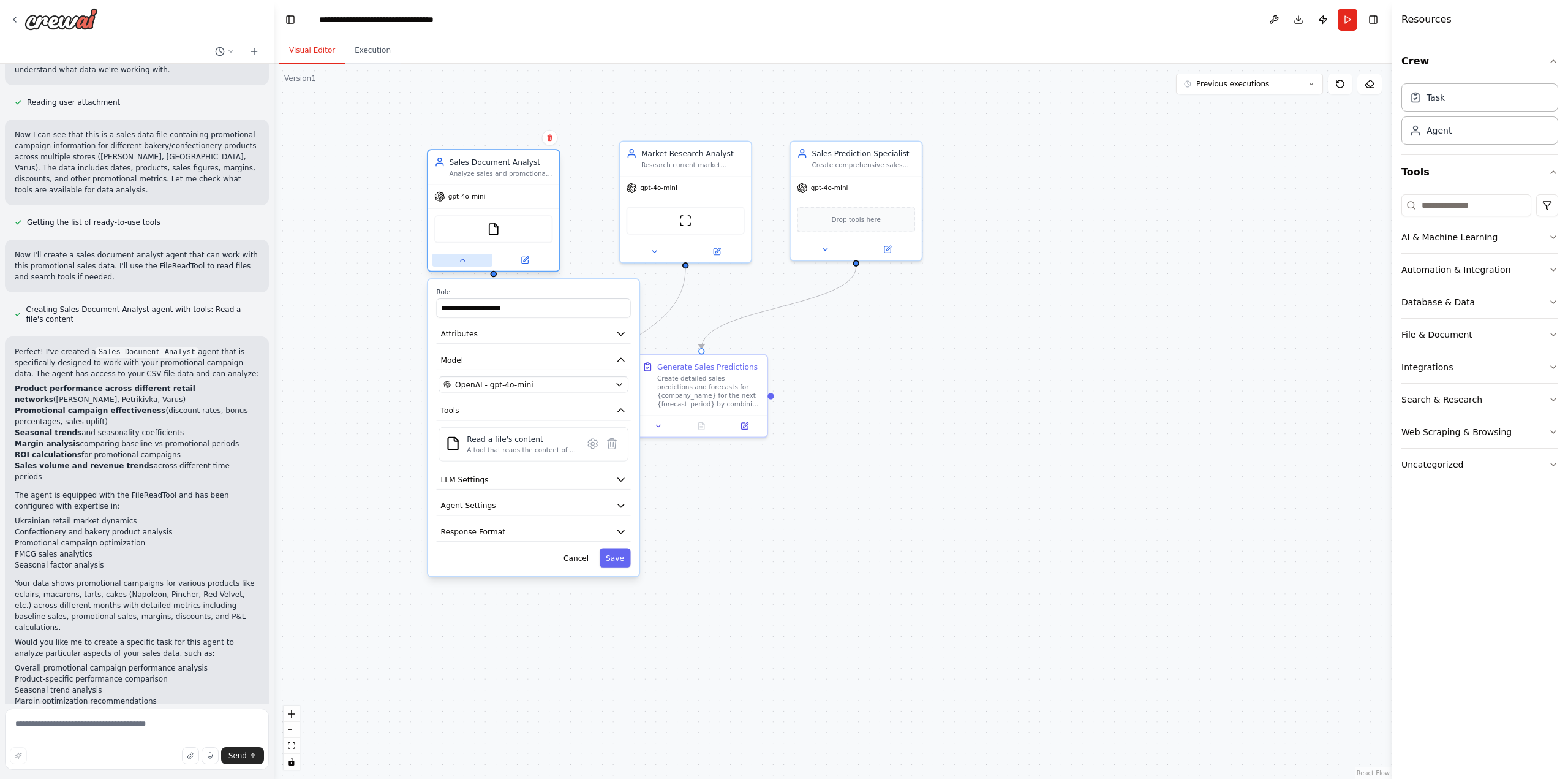
click at [467, 259] on icon at bounding box center [462, 259] width 8 height 8
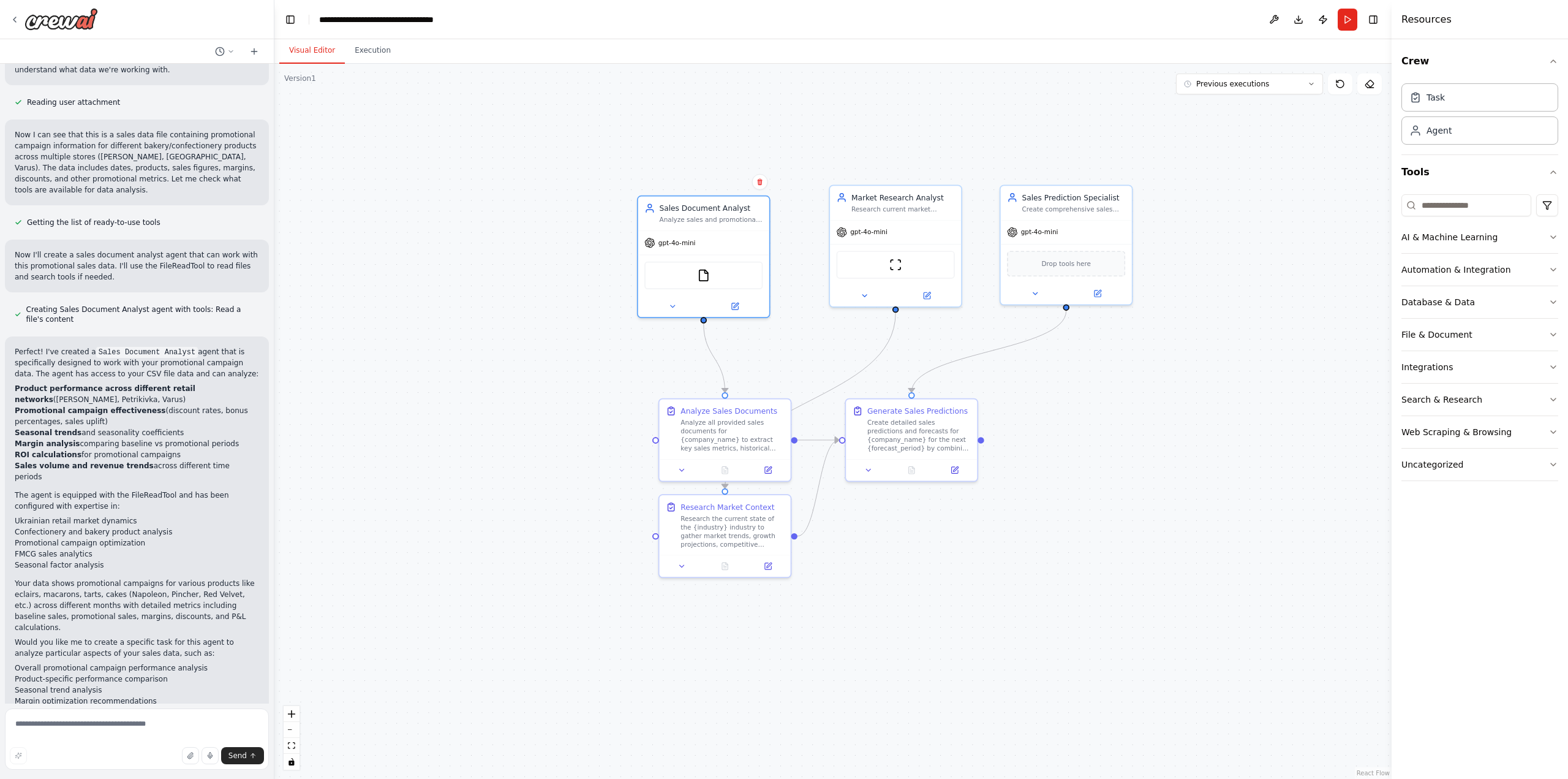
drag, startPoint x: 617, startPoint y: 590, endPoint x: 779, endPoint y: 632, distance: 167.4
click at [779, 633] on div ".deletable-edge-delete-btn { width: 20px; height: 20px; border: 0px solid #ffff…" at bounding box center [833, 421] width 1117 height 715
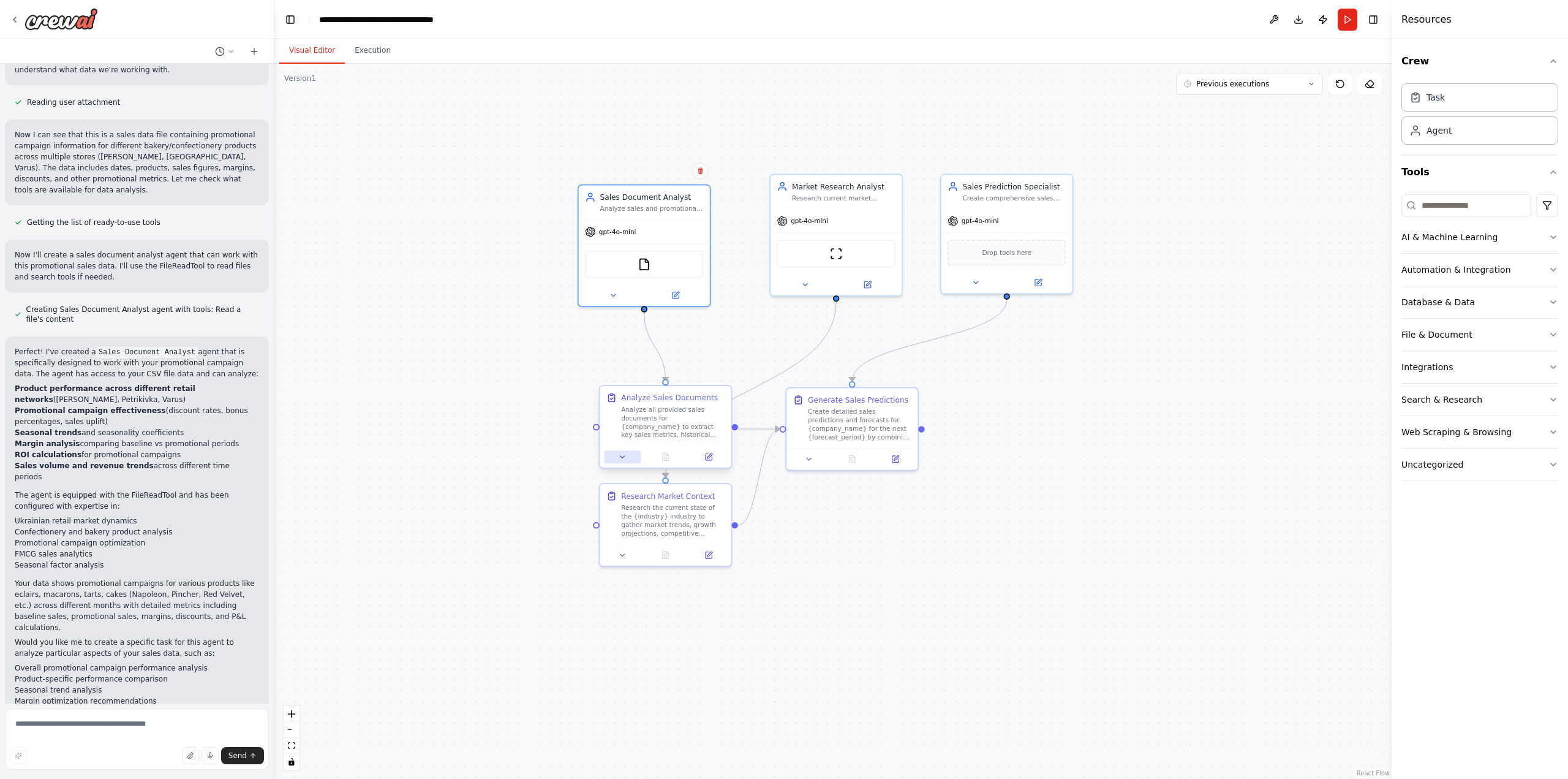
click at [633, 457] on button at bounding box center [622, 456] width 36 height 13
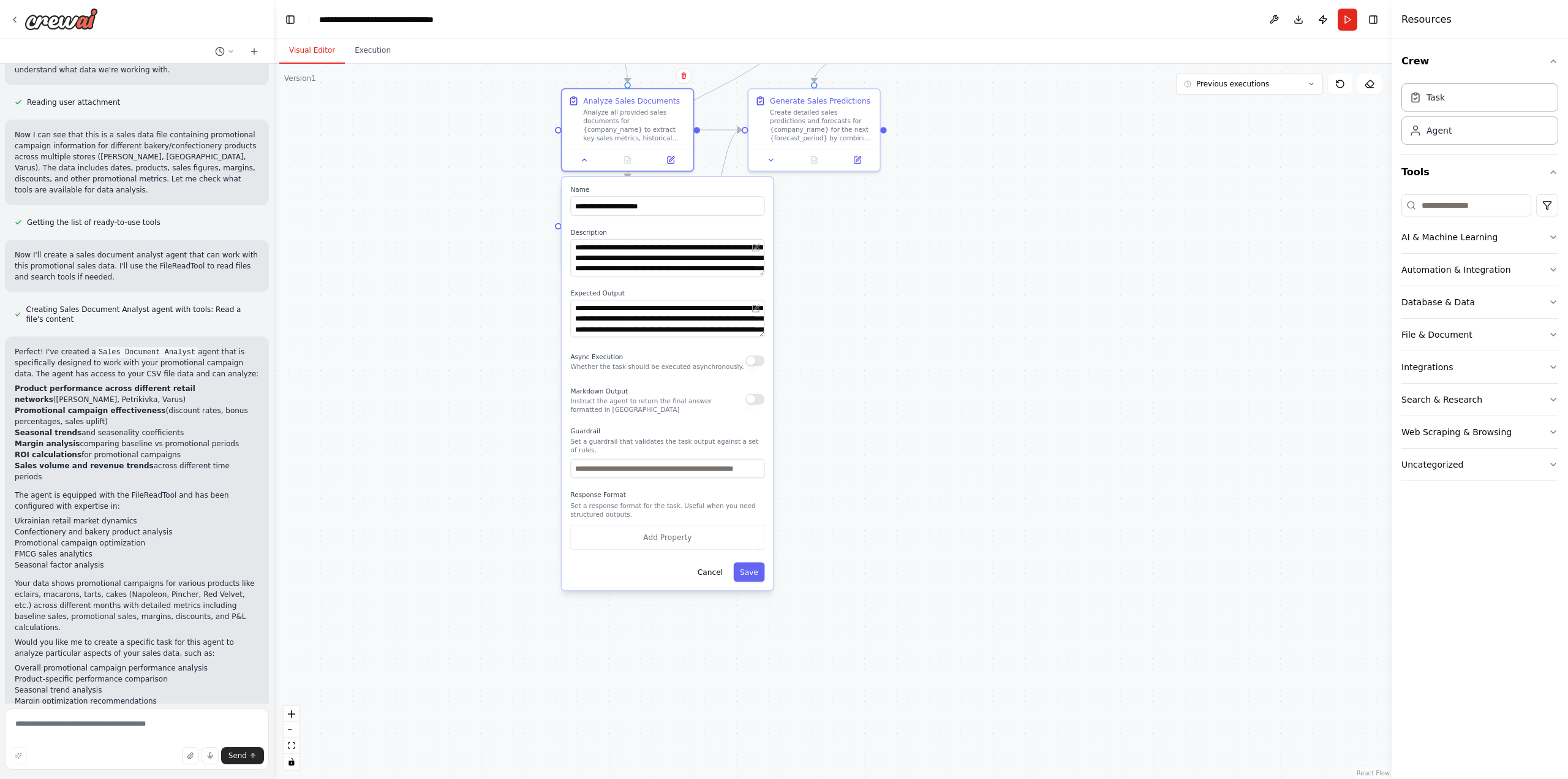
drag, startPoint x: 933, startPoint y: 651, endPoint x: 895, endPoint y: 352, distance: 301.4
click at [895, 352] on div ".deletable-edge-delete-btn { width: 20px; height: 20px; border: 0px solid #ffff…" at bounding box center [833, 421] width 1117 height 715
click at [880, 411] on div ".deletable-edge-delete-btn { width: 20px; height: 20px; border: 0px solid #ffff…" at bounding box center [833, 421] width 1117 height 715
click at [715, 563] on button "Cancel" at bounding box center [710, 572] width 38 height 19
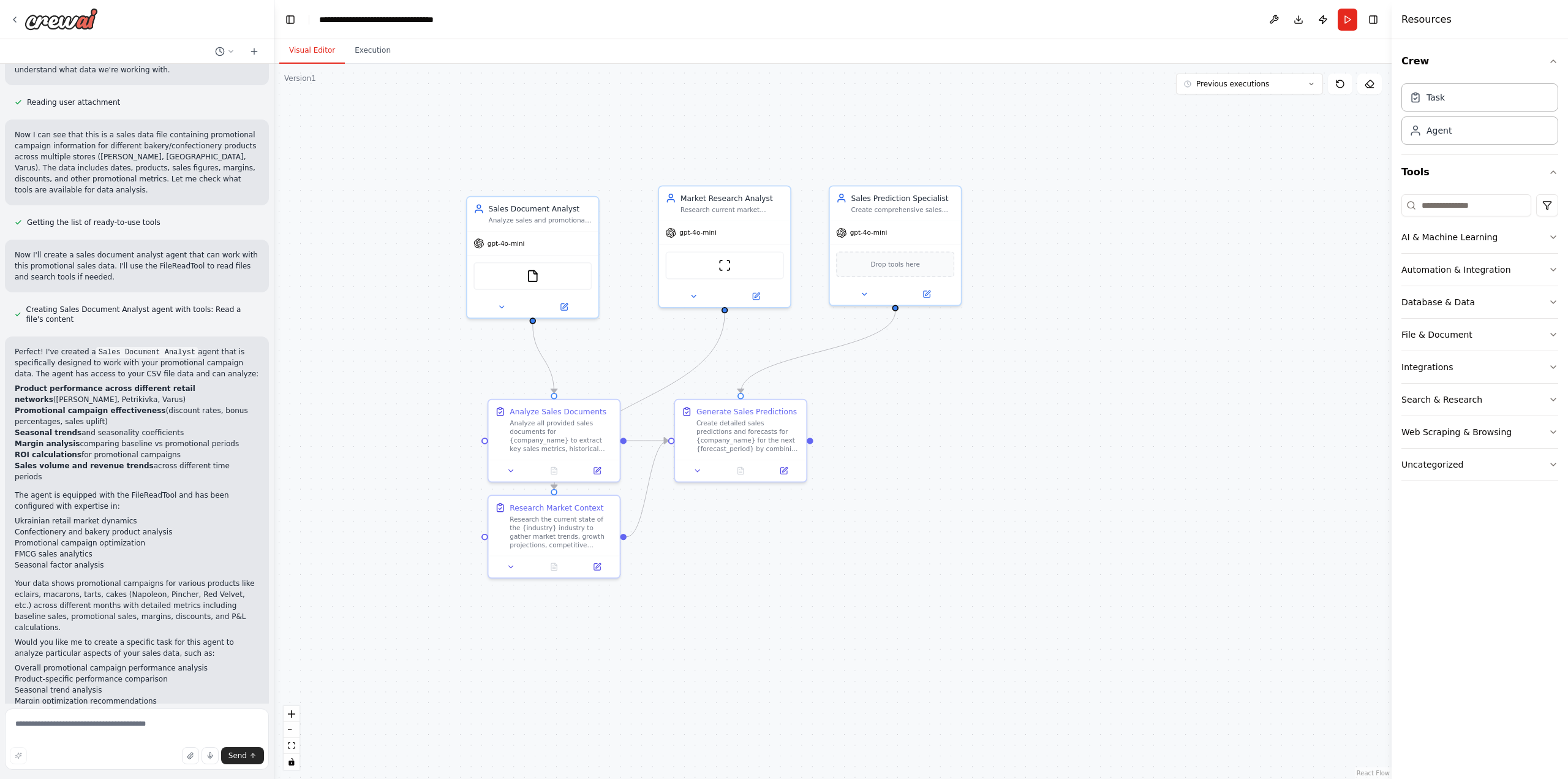
drag, startPoint x: 844, startPoint y: 276, endPoint x: 771, endPoint y: 586, distance: 318.5
click at [771, 586] on div ".deletable-edge-delete-btn { width: 20px; height: 20px; border: 0px solid #ffff…" at bounding box center [833, 421] width 1117 height 715
click at [554, 555] on div at bounding box center [553, 564] width 131 height 22
click at [613, 481] on icon at bounding box center [610, 482] width 8 height 8
click at [575, 481] on button "Confirm" at bounding box center [575, 481] width 43 height 14
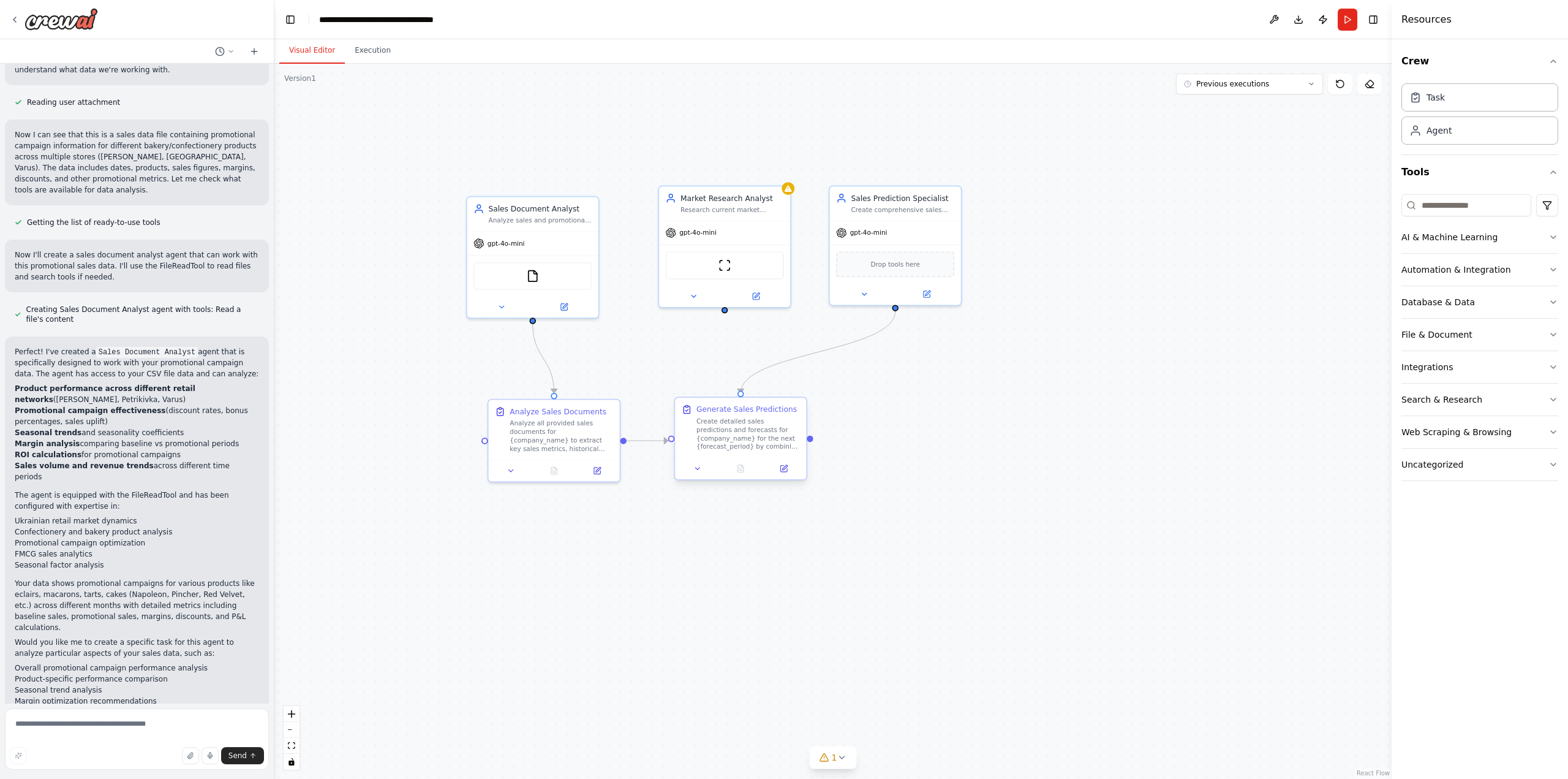
drag, startPoint x: 773, startPoint y: 418, endPoint x: 777, endPoint y: 412, distance: 7.2
click at [775, 415] on div "Generate Sales Predictions Create detailed sales predictions and forecasts for …" at bounding box center [748, 427] width 103 height 47
click at [804, 384] on icon at bounding box center [802, 386] width 8 height 8
click at [767, 383] on button "Confirm" at bounding box center [767, 386] width 43 height 14
click at [766, 206] on div "Research current market trends, industry benchmarks, and competitive landscape …" at bounding box center [732, 207] width 103 height 8
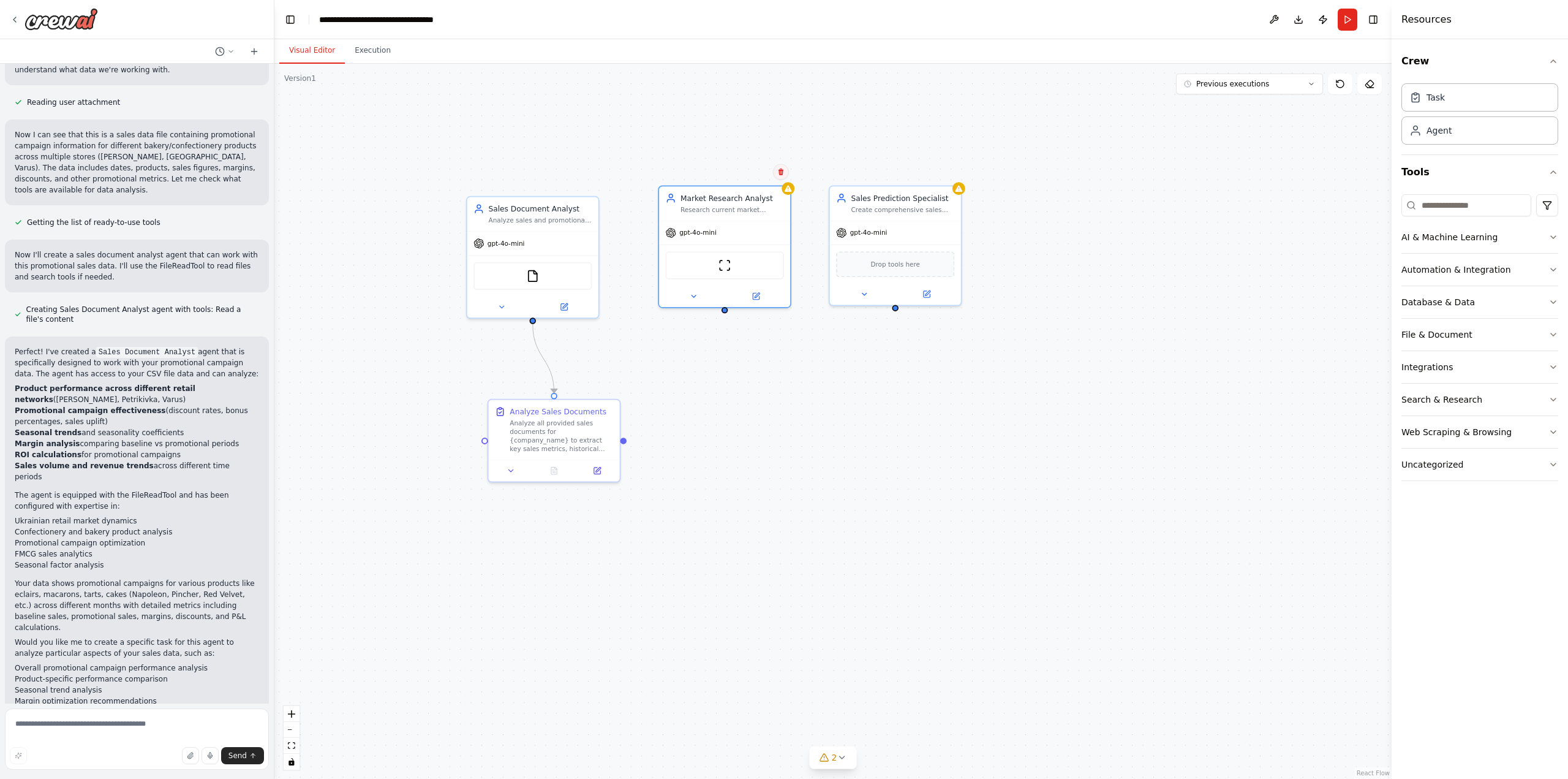
click at [782, 169] on icon at bounding box center [781, 172] width 8 height 8
click at [738, 175] on button "Confirm" at bounding box center [746, 171] width 43 height 14
click at [907, 200] on div "Sales Prediction Specialist" at bounding box center [902, 196] width 103 height 11
click at [956, 176] on button at bounding box center [951, 171] width 16 height 16
click at [905, 170] on button "Confirm" at bounding box center [916, 171] width 43 height 14
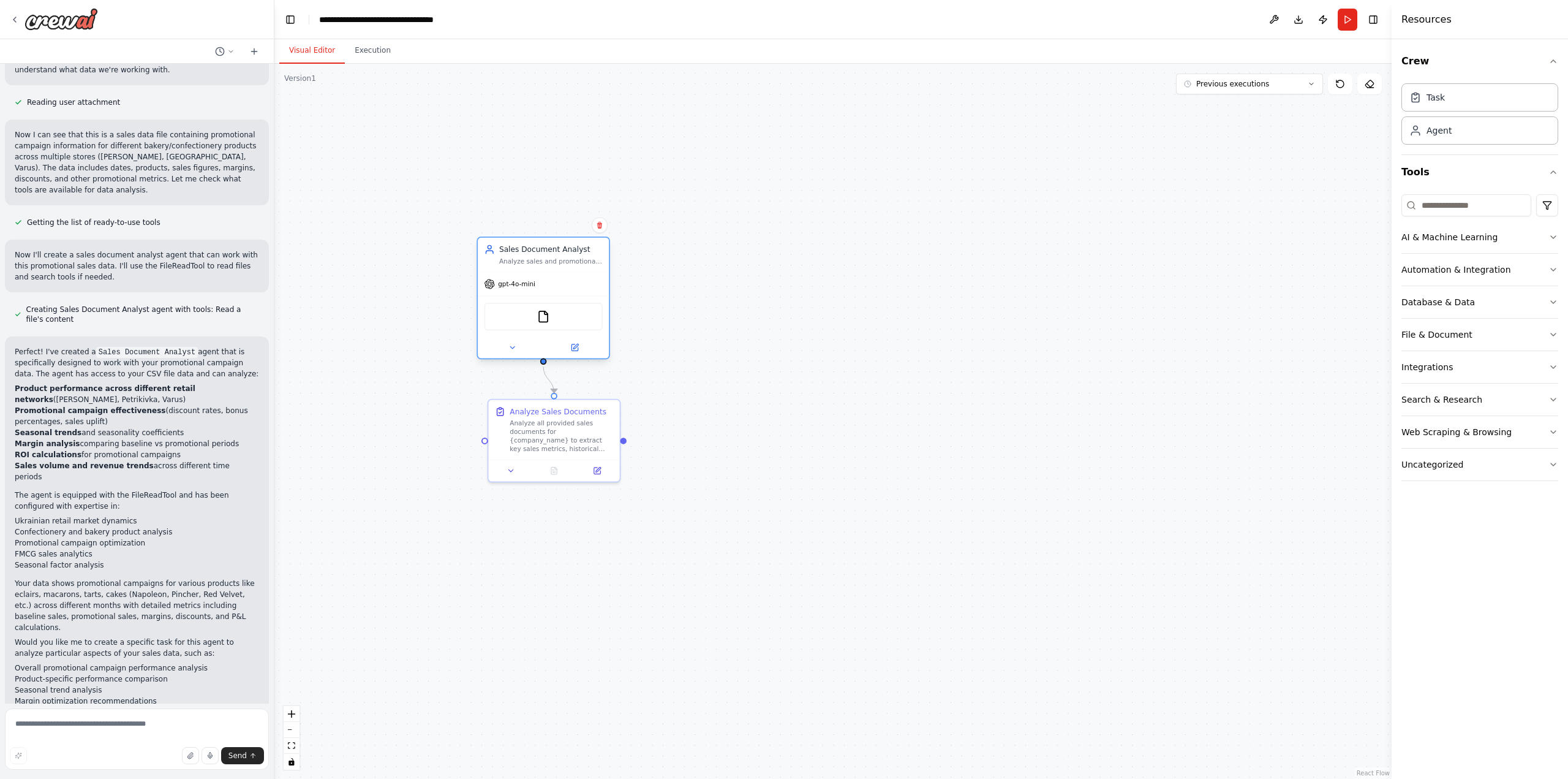
drag, startPoint x: 555, startPoint y: 236, endPoint x: 562, endPoint y: 279, distance: 43.6
click at [562, 279] on div "gpt-4o-mini" at bounding box center [543, 283] width 131 height 24
click at [357, 49] on button "Execution" at bounding box center [372, 51] width 55 height 26
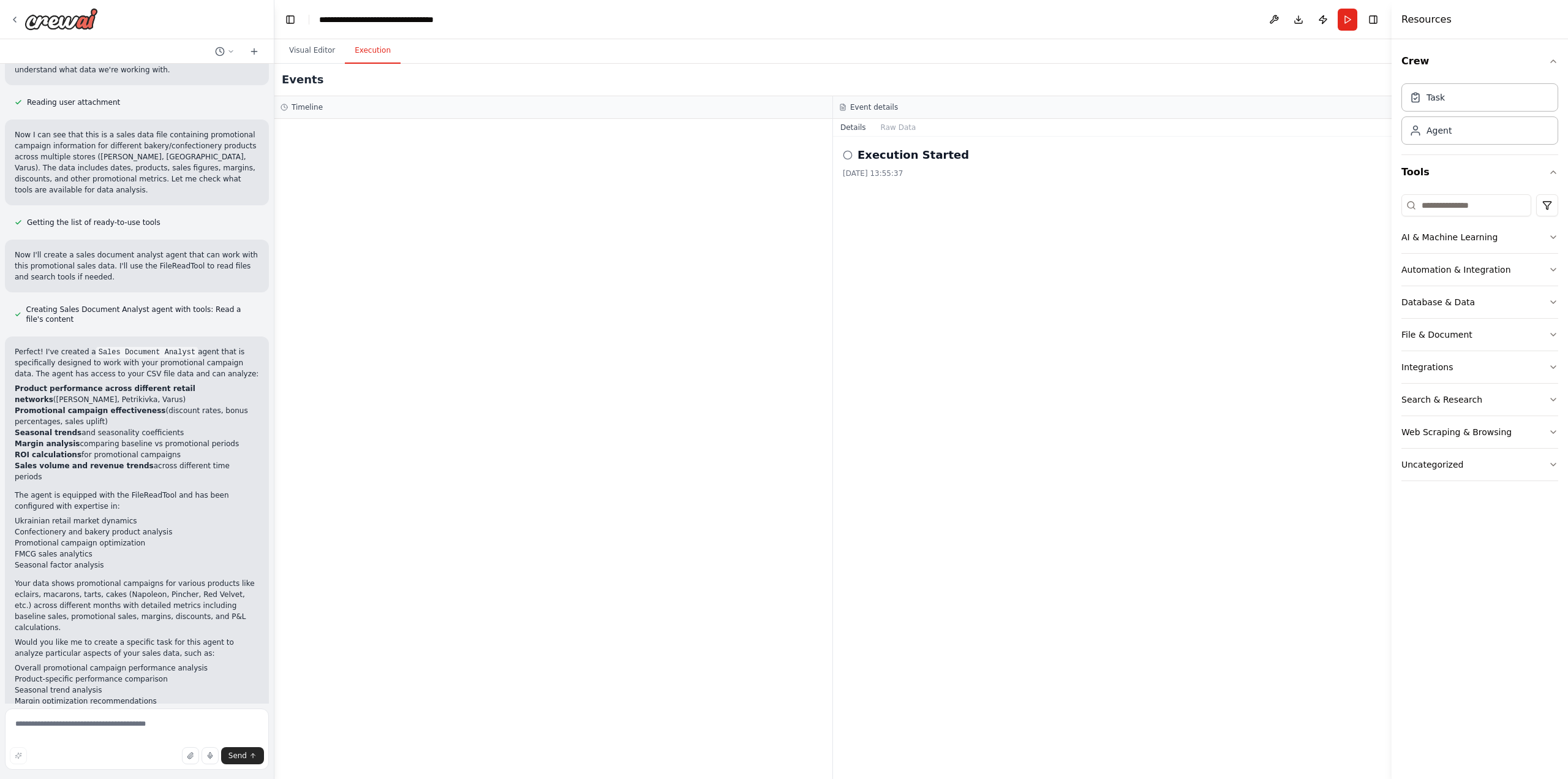
click at [445, 106] on div "Timeline" at bounding box center [553, 107] width 546 height 10
click at [885, 124] on button "Raw Data" at bounding box center [899, 128] width 50 height 17
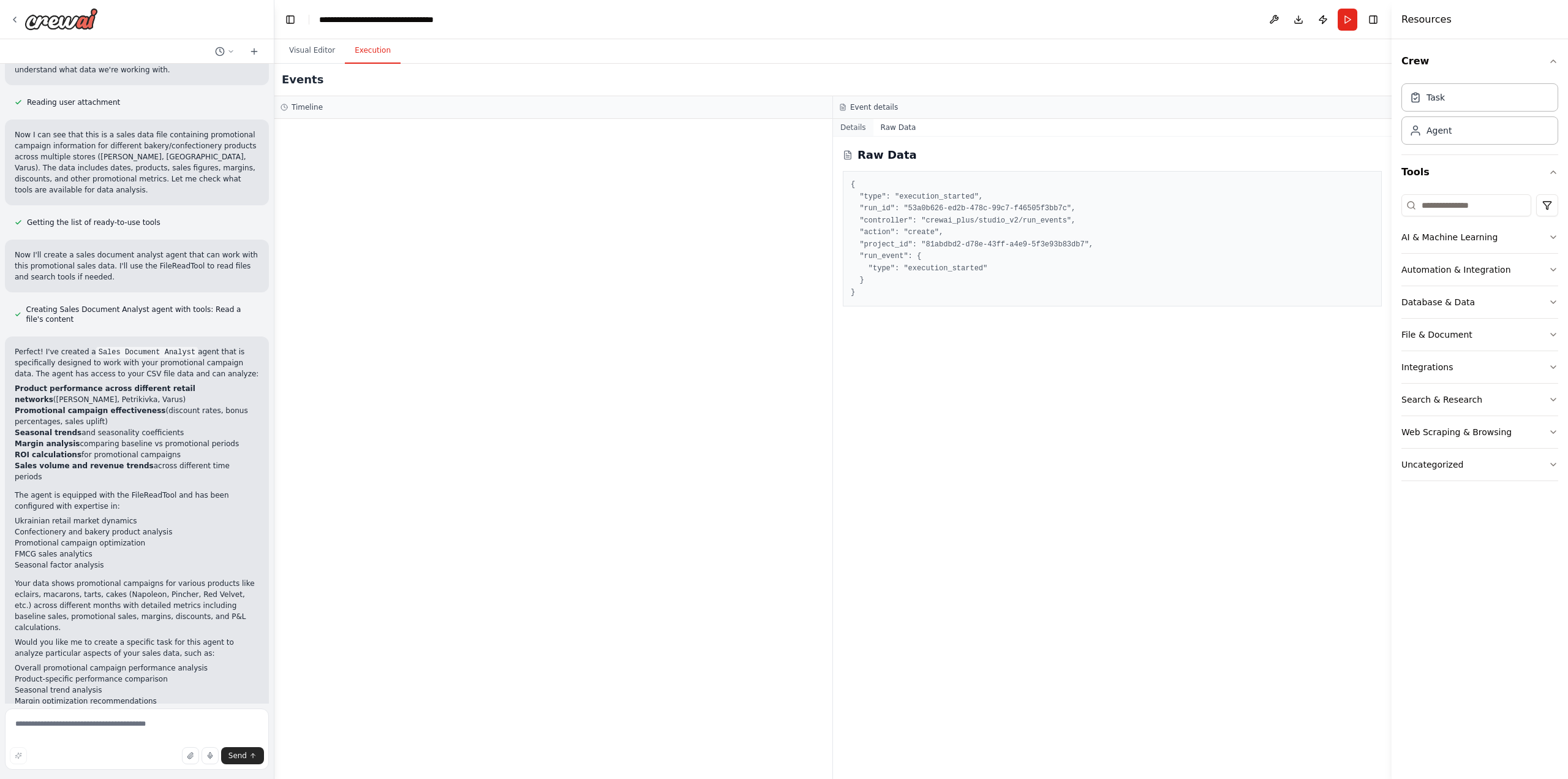
click at [858, 122] on button "Details" at bounding box center [852, 128] width 40 height 17
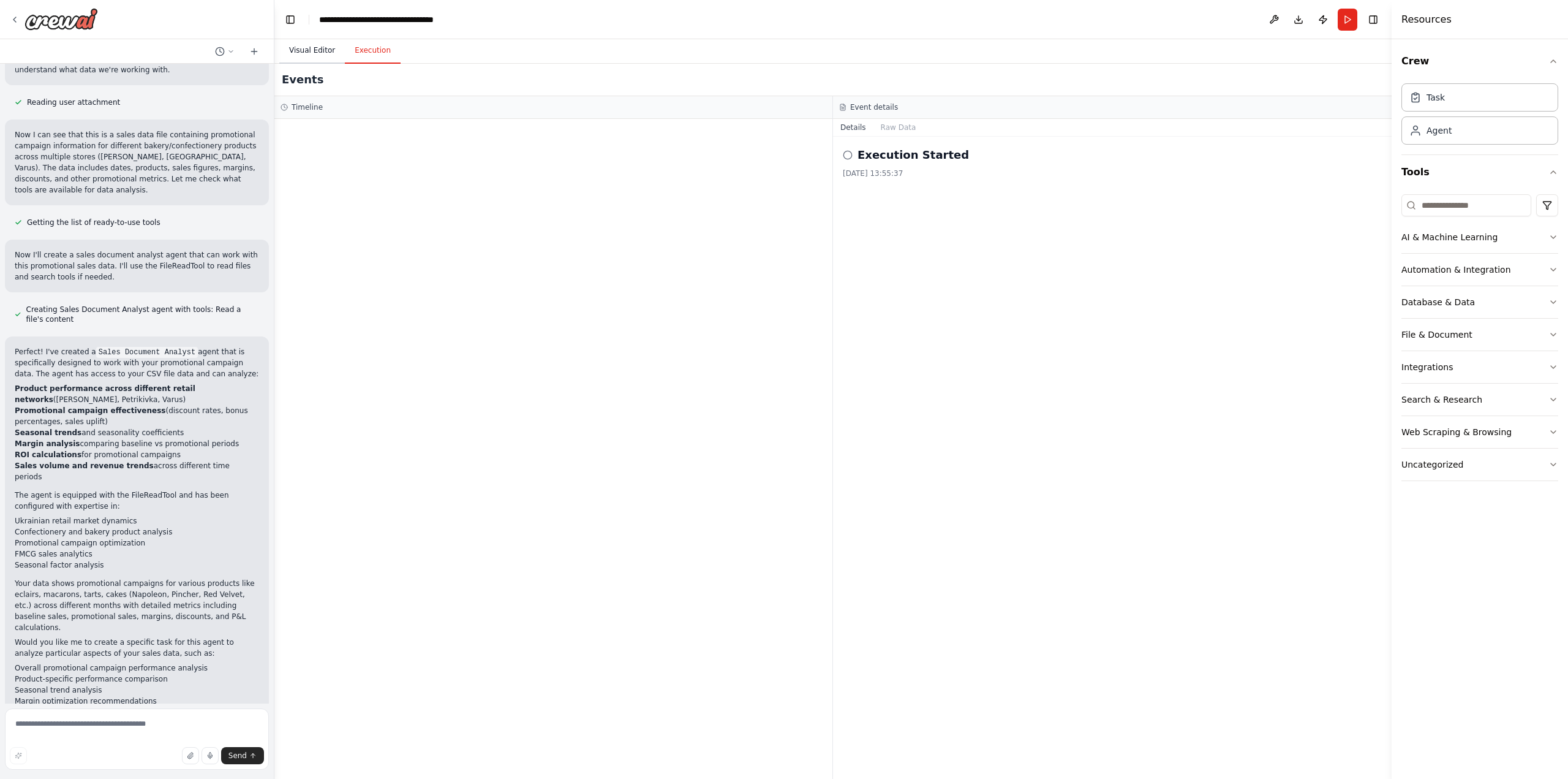
click at [313, 55] on button "Visual Editor" at bounding box center [312, 51] width 65 height 26
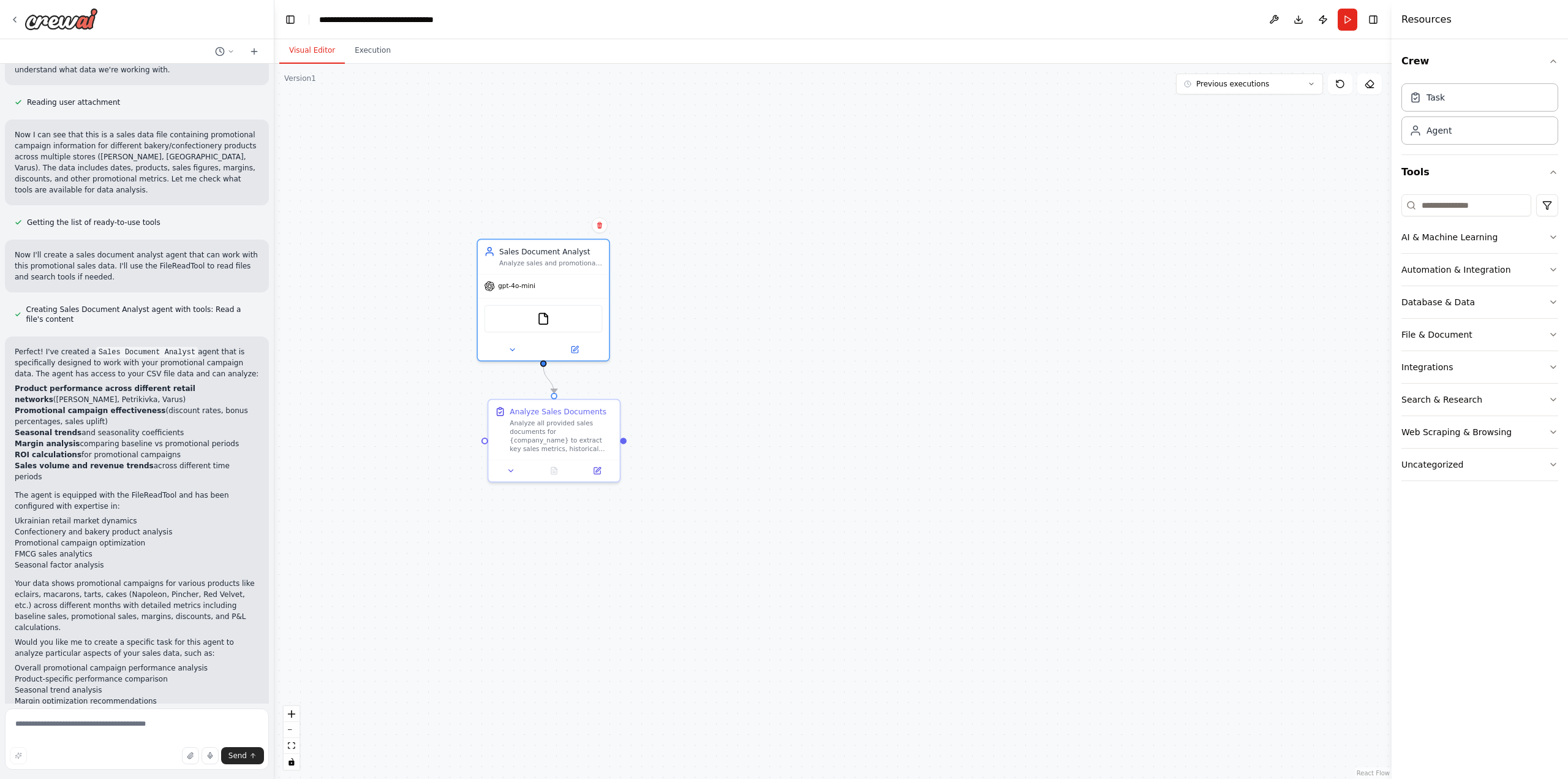
click at [745, 251] on div ".deletable-edge-delete-btn { width: 20px; height: 20px; border: 0px solid #ffff…" at bounding box center [833, 421] width 1117 height 715
click at [1347, 16] on button "Run" at bounding box center [1347, 19] width 20 height 22
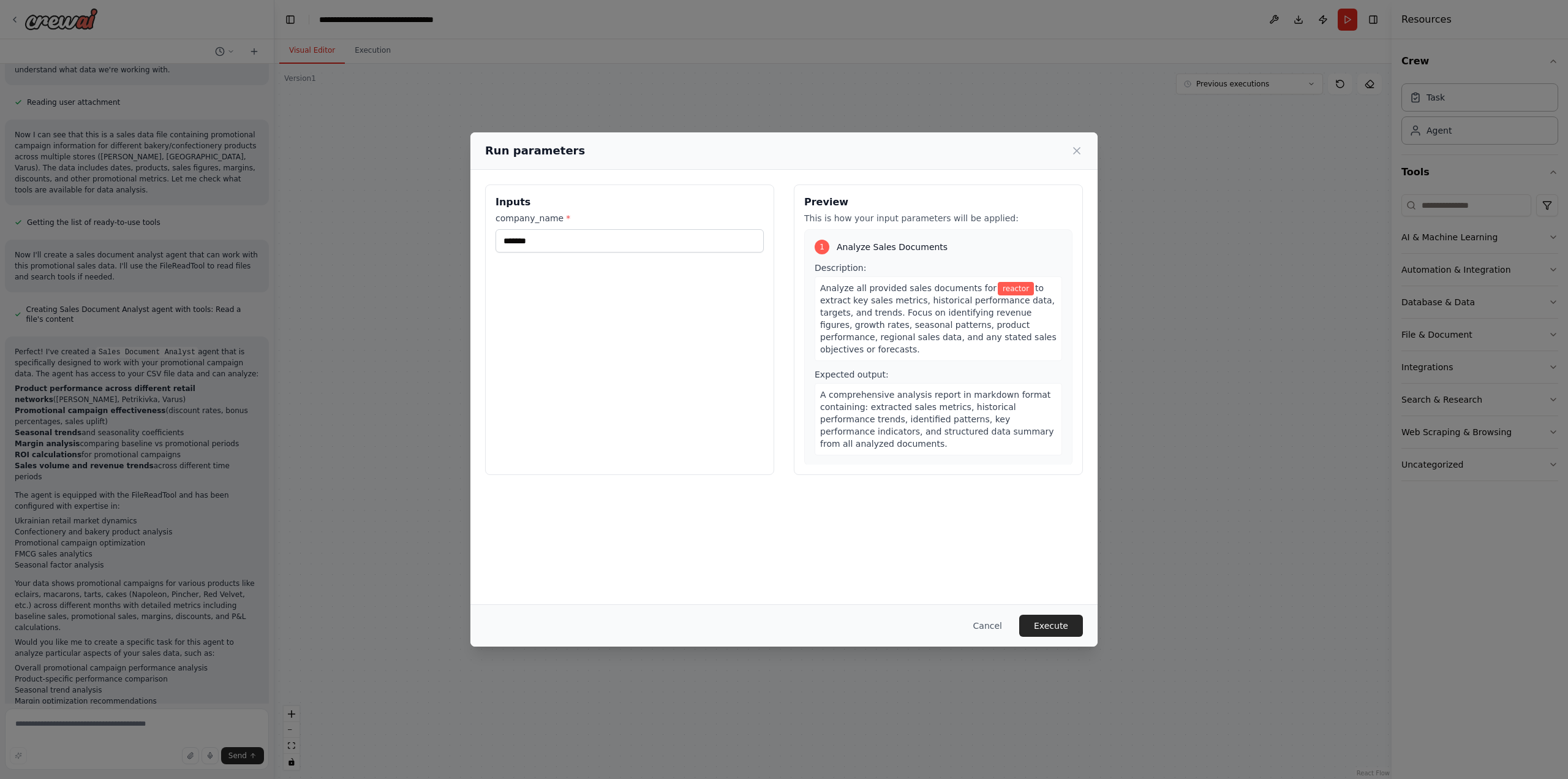
click at [832, 298] on span "to extract key sales metrics, historical performance data, targets, and trends.…" at bounding box center [937, 319] width 236 height 71
click at [1077, 151] on icon at bounding box center [1077, 150] width 6 height 6
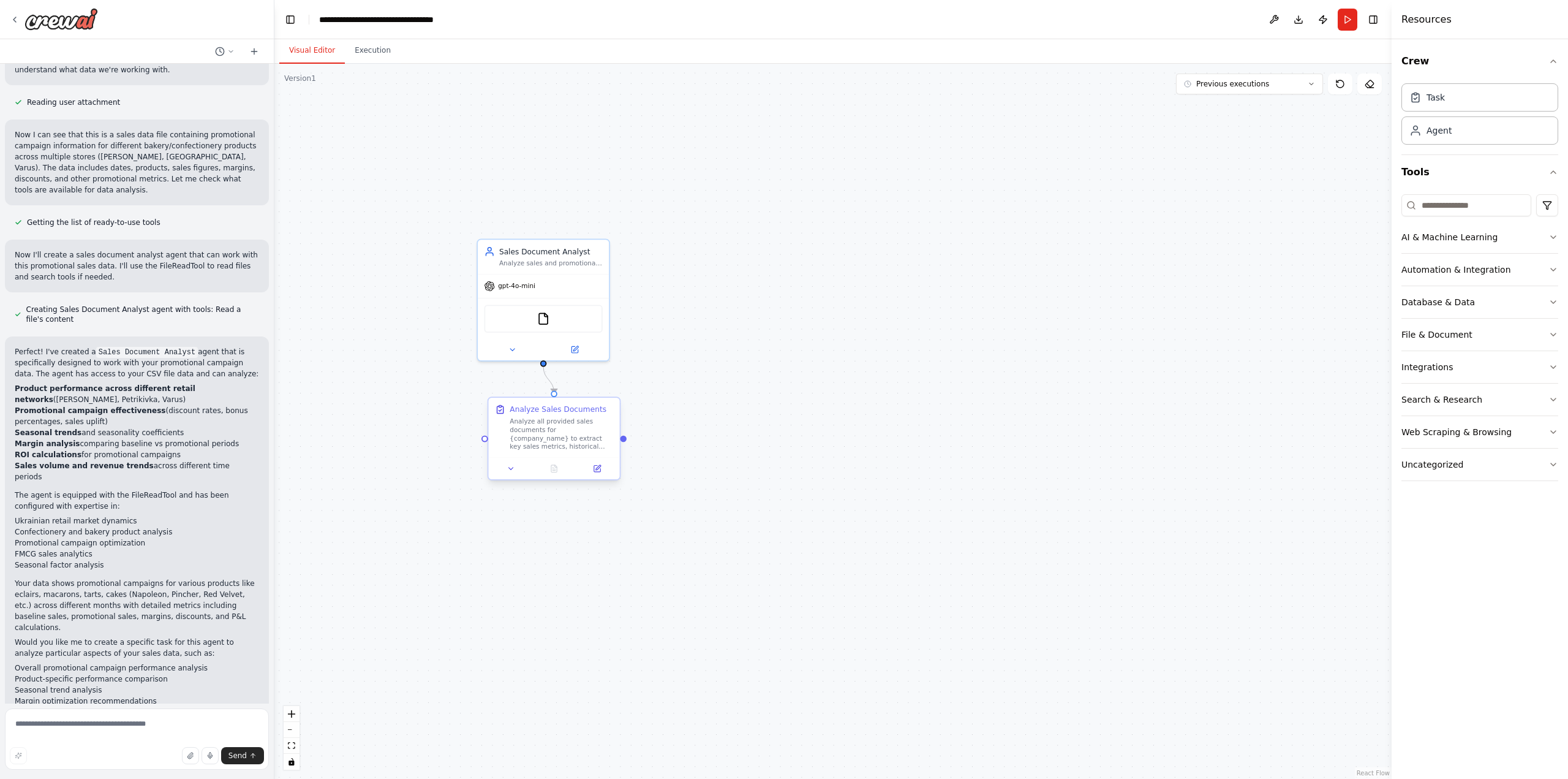
click at [564, 437] on div "Analyze all provided sales documents for {company_name} to extract key sales me…" at bounding box center [561, 434] width 103 height 34
click at [565, 435] on div "Analyze all provided sales documents for {company_name} to extract key sales me…" at bounding box center [561, 434] width 103 height 34
click at [518, 472] on button at bounding box center [511, 468] width 36 height 13
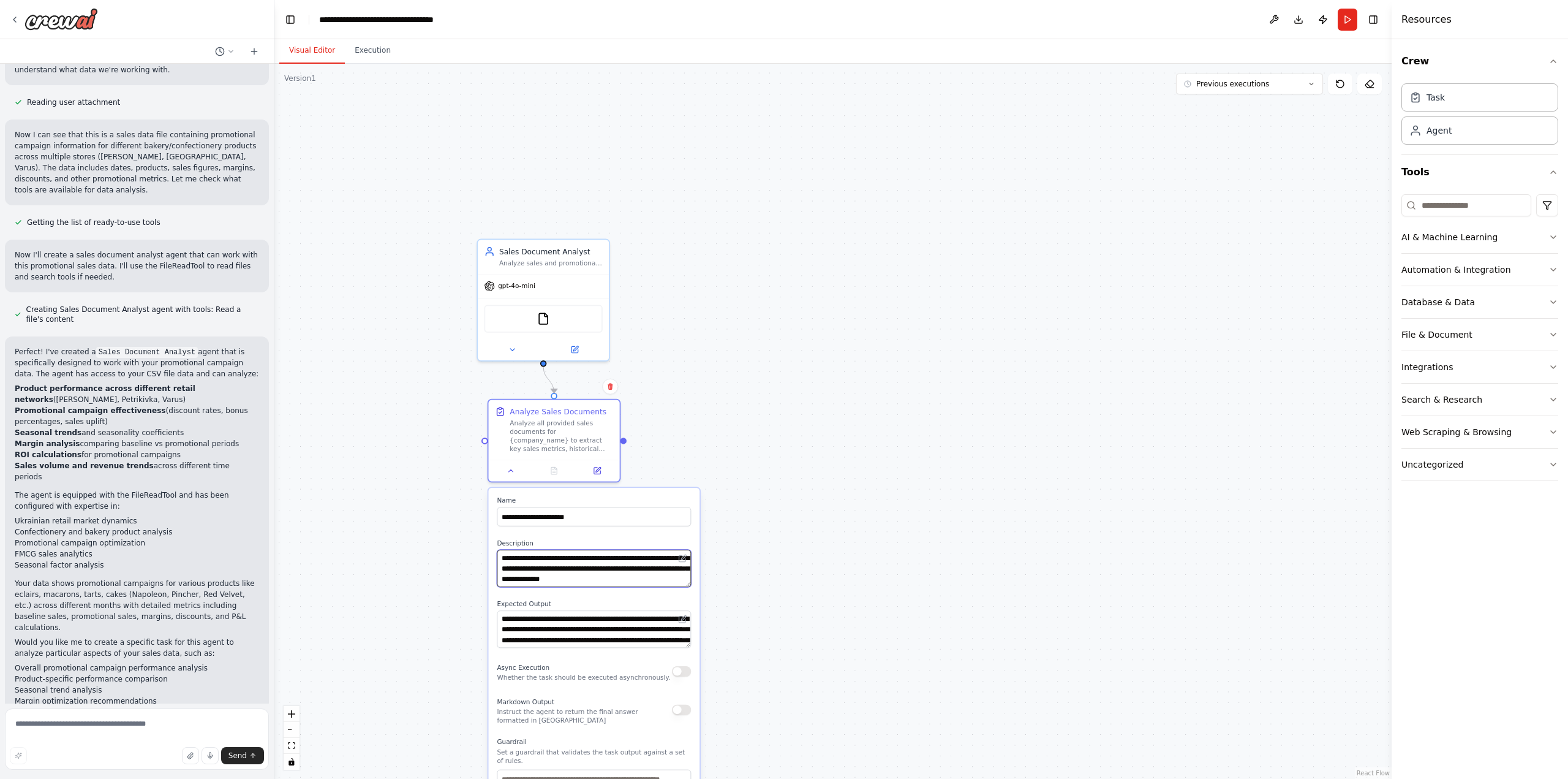
scroll to position [49, 0]
click at [811, 544] on div "**********" at bounding box center [833, 421] width 1117 height 715
click at [513, 474] on button at bounding box center [511, 468] width 36 height 13
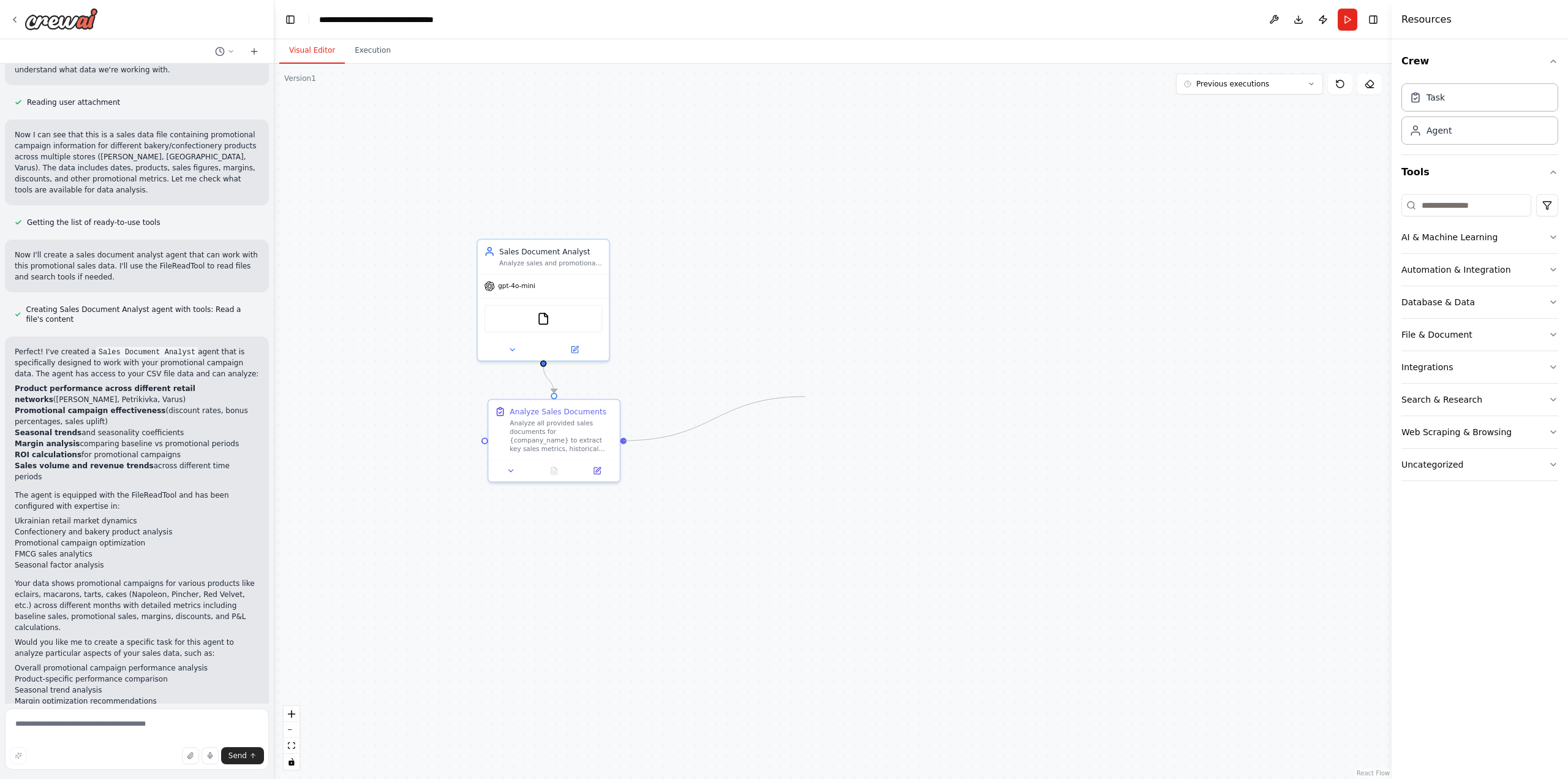
drag, startPoint x: 623, startPoint y: 440, endPoint x: 805, endPoint y: 396, distance: 187.2
click at [805, 396] on div ".deletable-edge-delete-btn { width: 20px; height: 20px; border: 0px solid #ffff…" at bounding box center [833, 421] width 1117 height 715
click at [1491, 465] on button "Uncategorized" at bounding box center [1479, 465] width 157 height 32
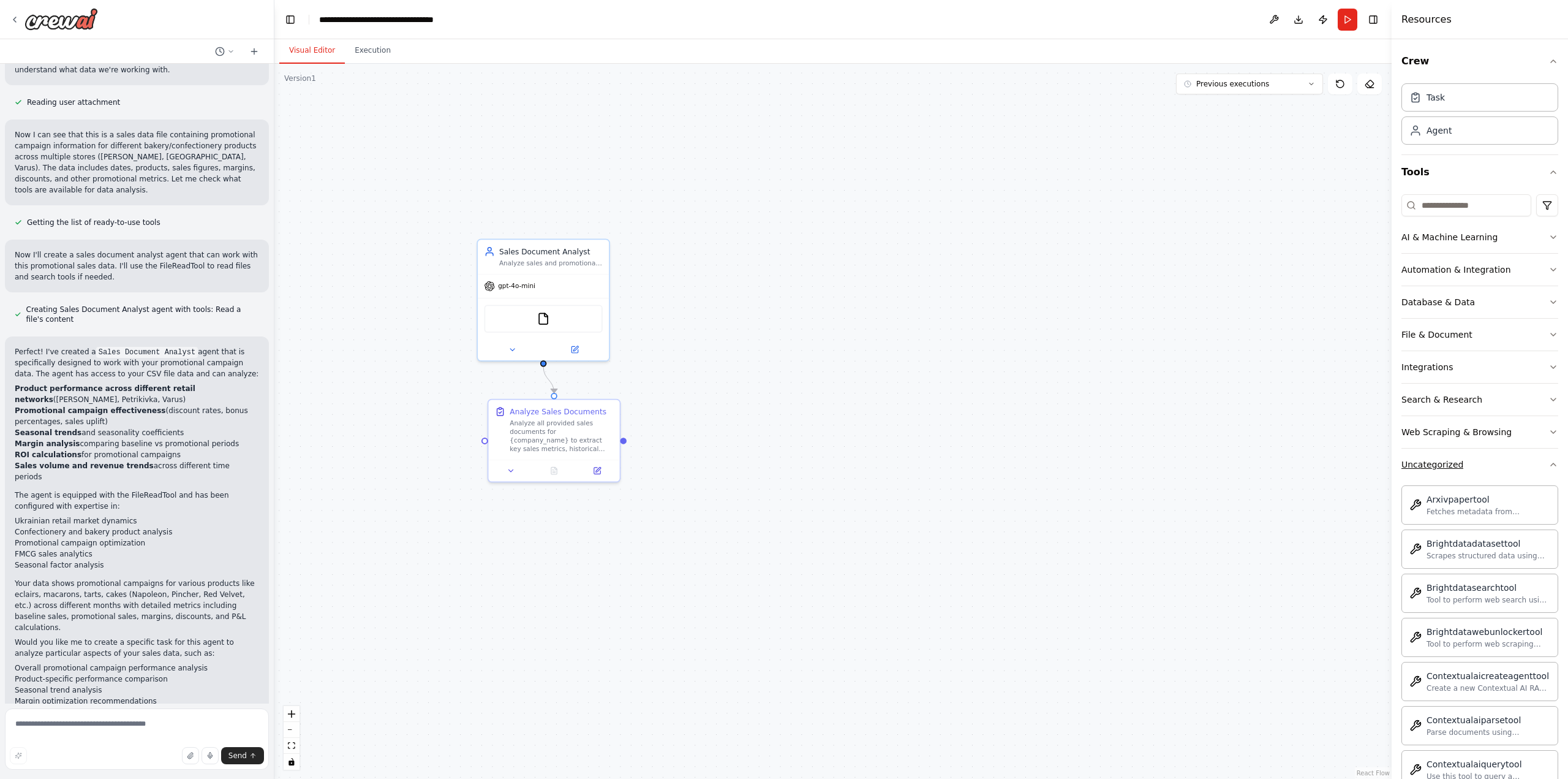
click at [1491, 465] on button "Uncategorized" at bounding box center [1479, 465] width 157 height 32
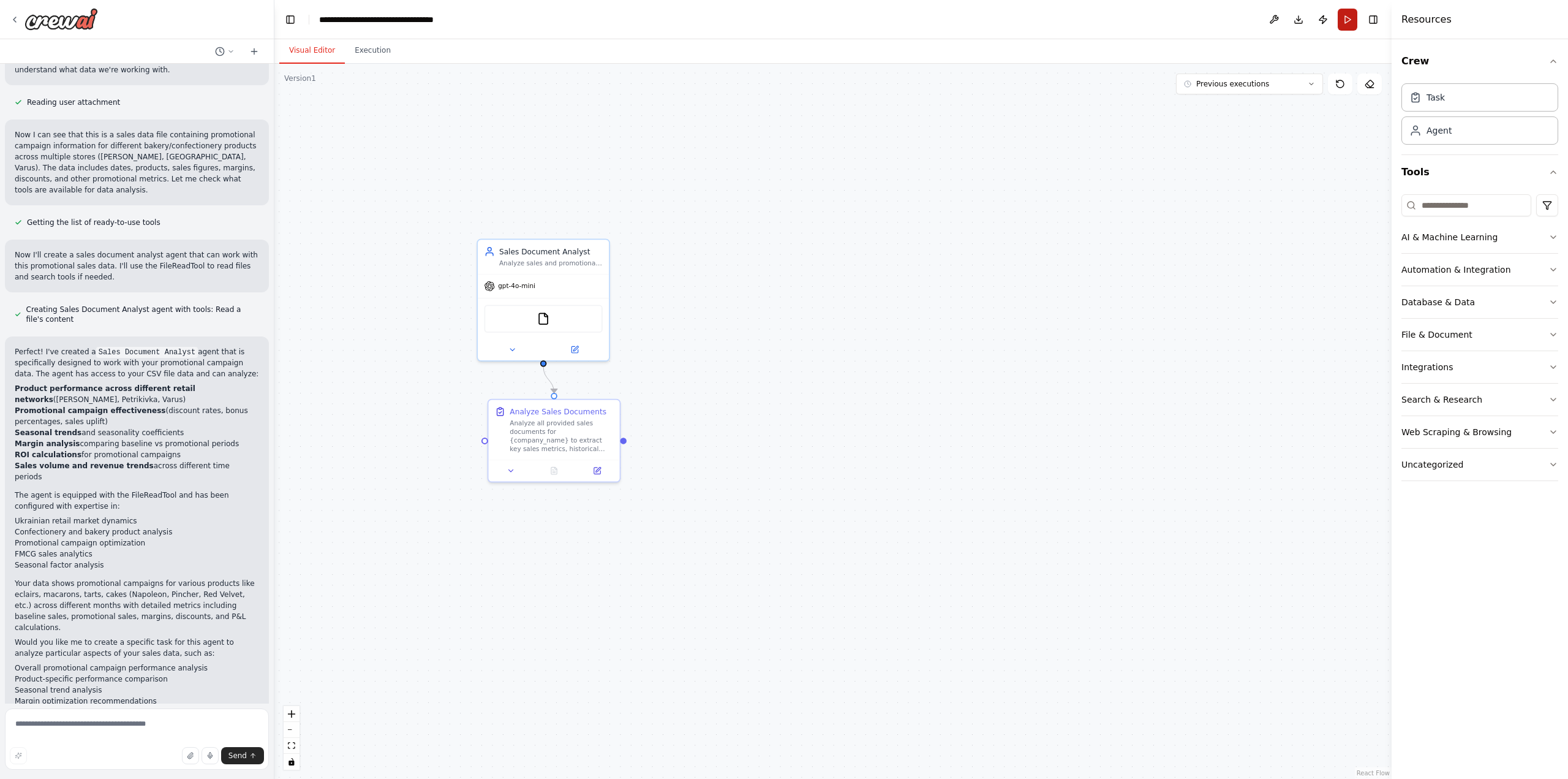
click at [1346, 19] on button "Run" at bounding box center [1347, 19] width 20 height 22
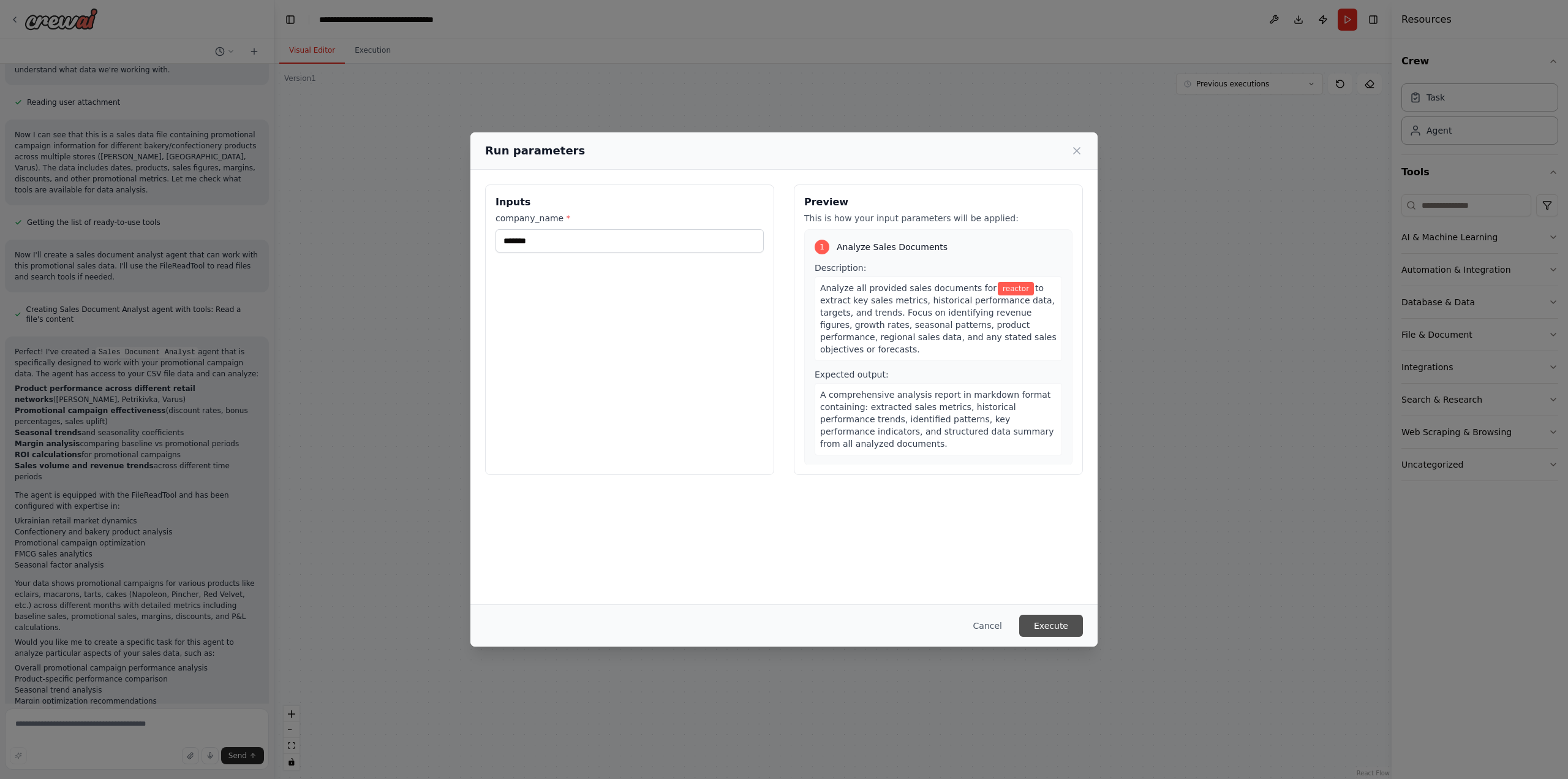
click at [1051, 624] on button "Execute" at bounding box center [1051, 625] width 64 height 22
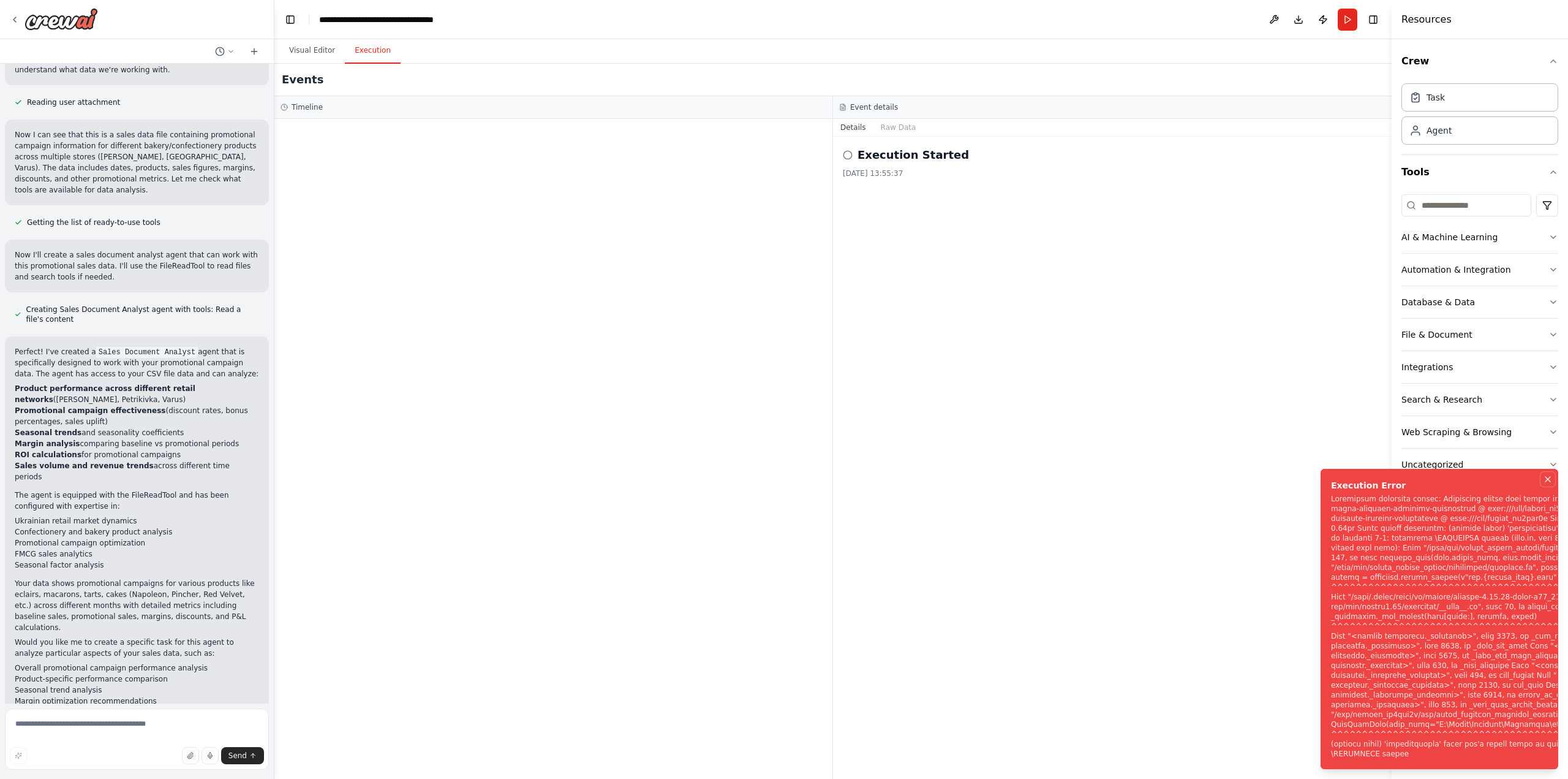
click at [1550, 475] on icon "Notifications (F8)" at bounding box center [1548, 479] width 10 height 10
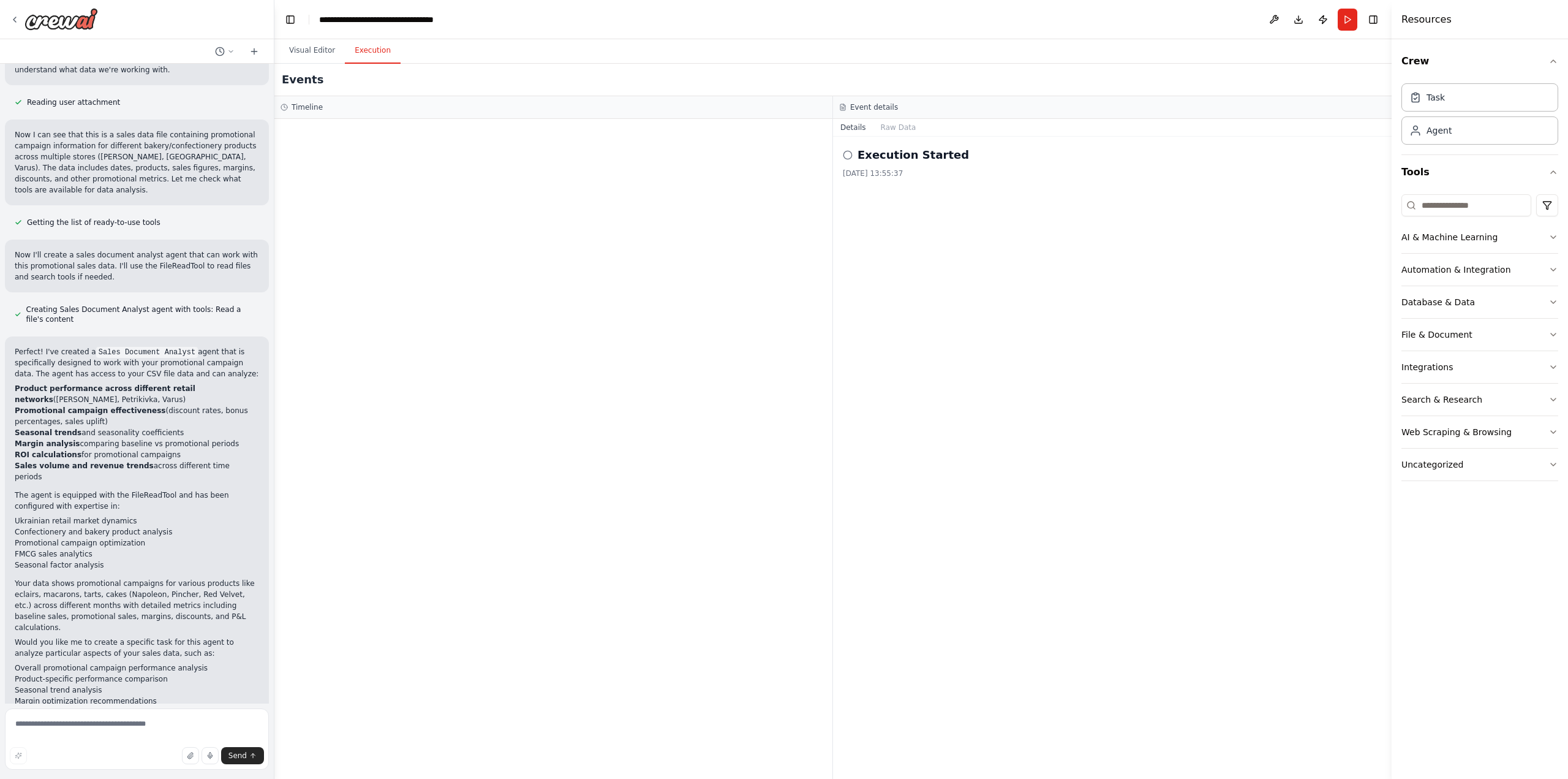
click at [1015, 492] on div "Execution Started 02.10.2025, 13:55:37" at bounding box center [1112, 458] width 559 height 642
click at [500, 232] on div at bounding box center [553, 449] width 558 height 660
click at [12, 15] on icon at bounding box center [14, 19] width 10 height 10
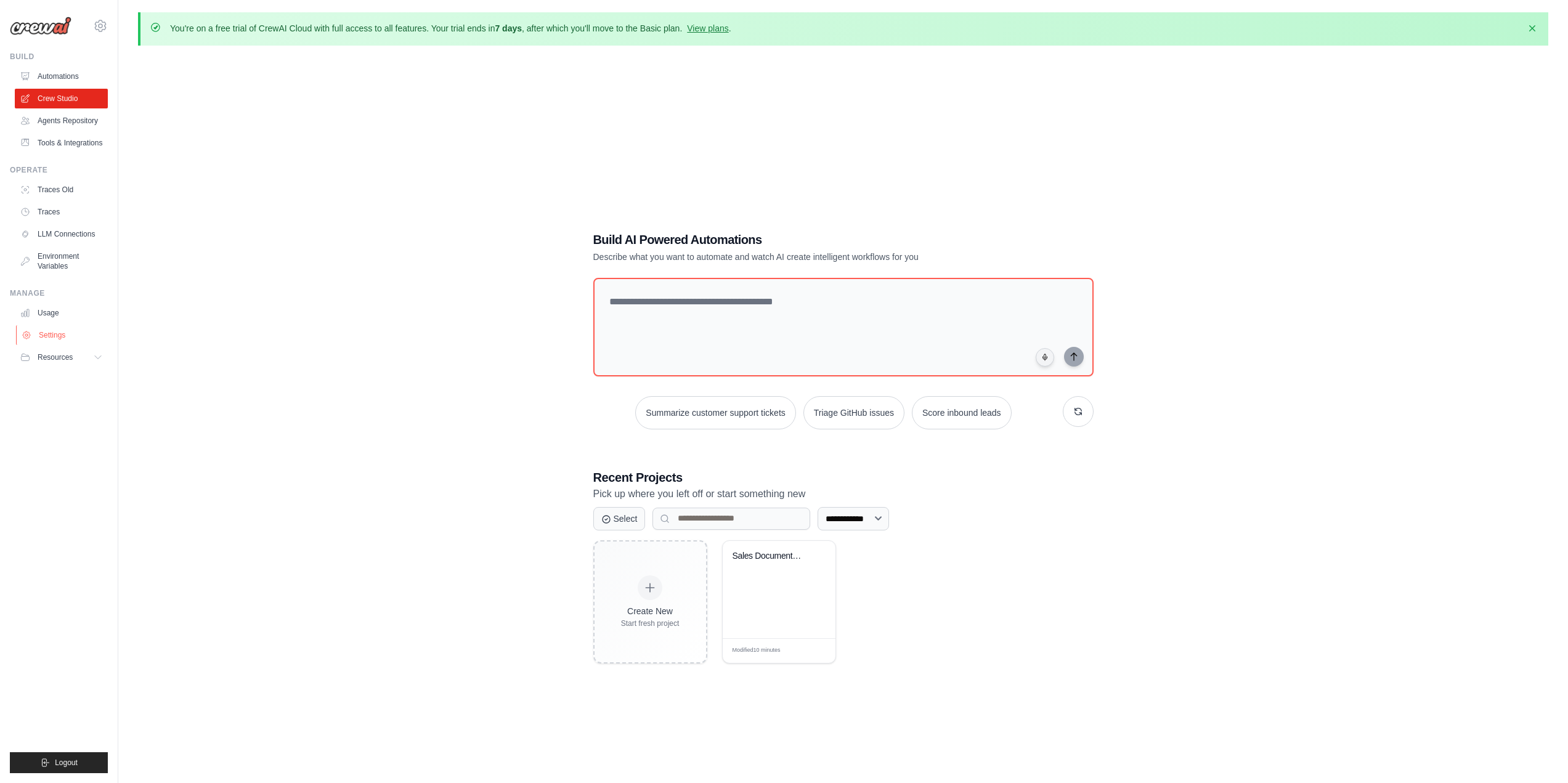
click at [38, 329] on link "Settings" at bounding box center [63, 335] width 93 height 20
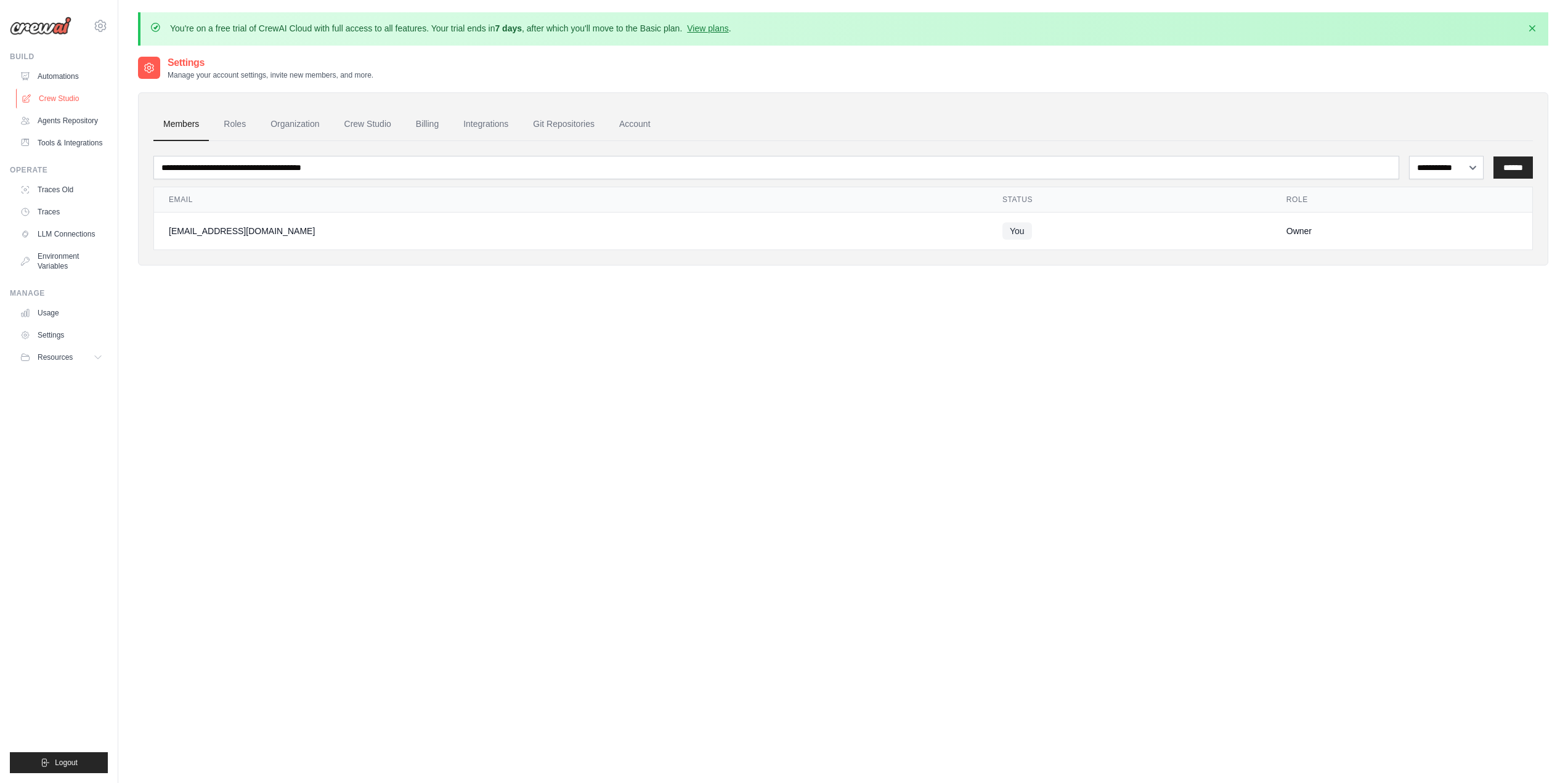
click at [63, 102] on link "Crew Studio" at bounding box center [63, 98] width 93 height 20
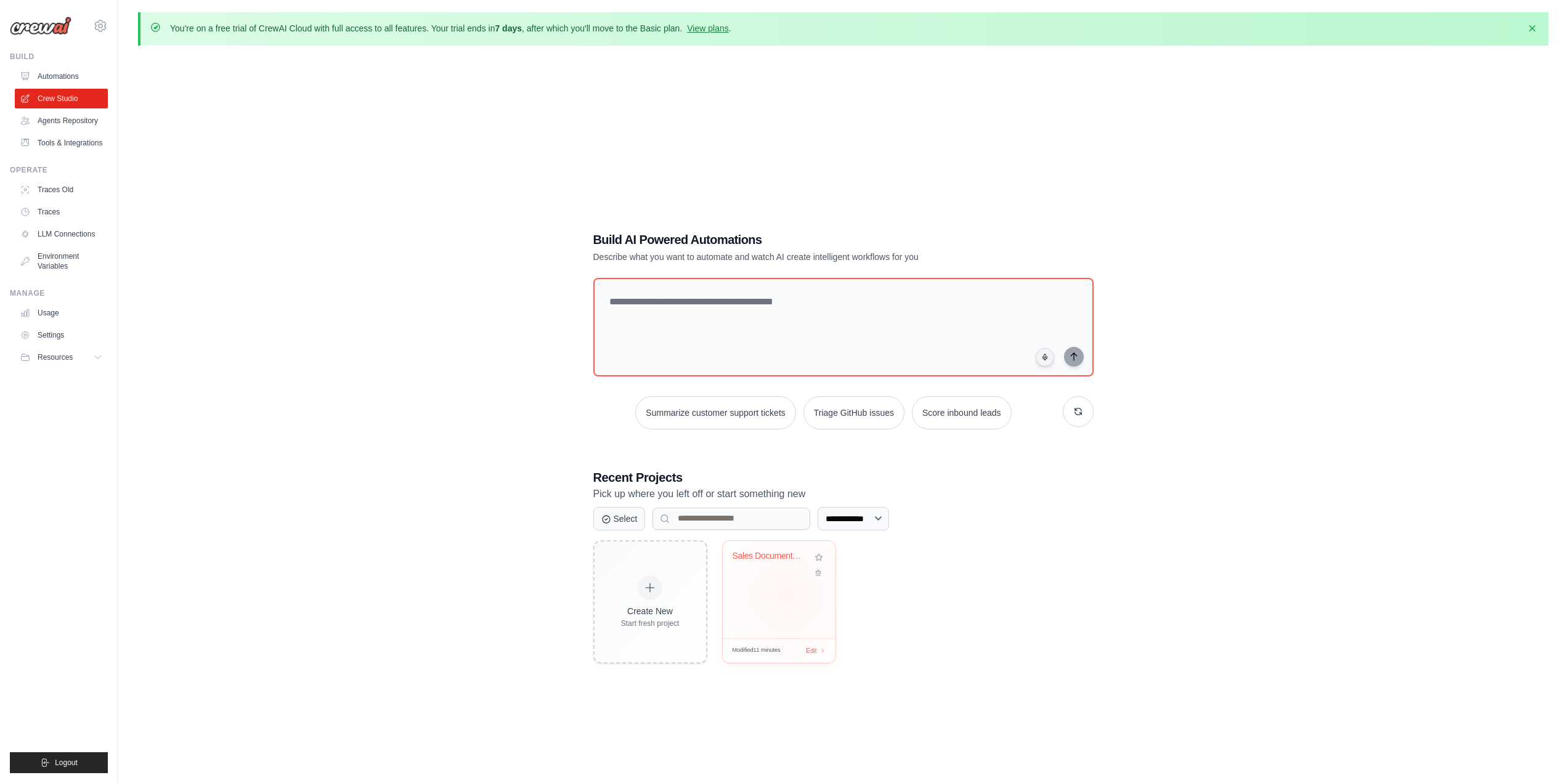
click at [786, 594] on div "Sales Document Analysis & Predictio..." at bounding box center [779, 588] width 113 height 97
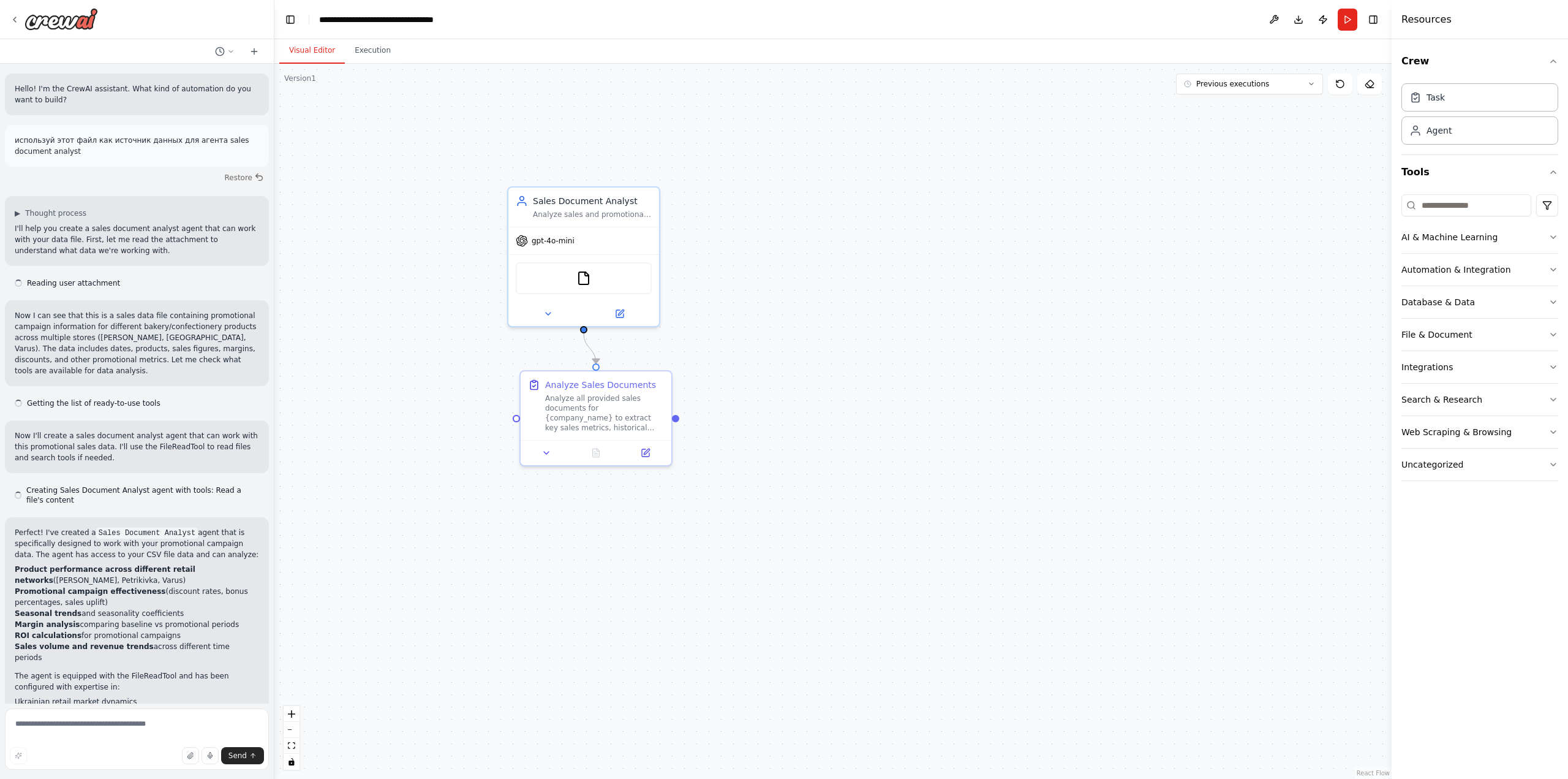
scroll to position [181, 0]
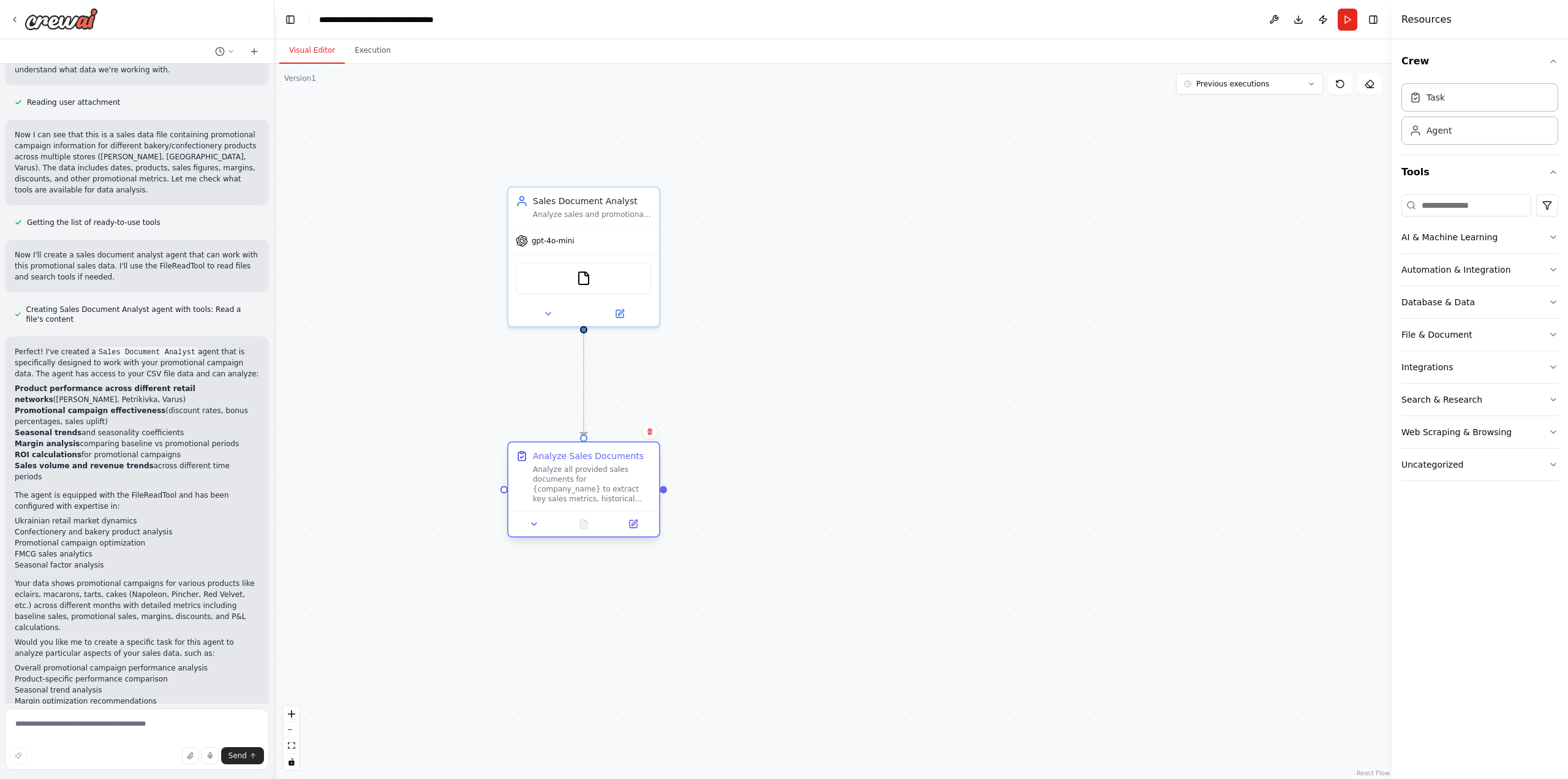
drag, startPoint x: 601, startPoint y: 412, endPoint x: 593, endPoint y: 490, distance: 78.4
click at [593, 490] on div "Analyze all provided sales documents for {company_name} to extract key sales me…" at bounding box center [592, 484] width 119 height 39
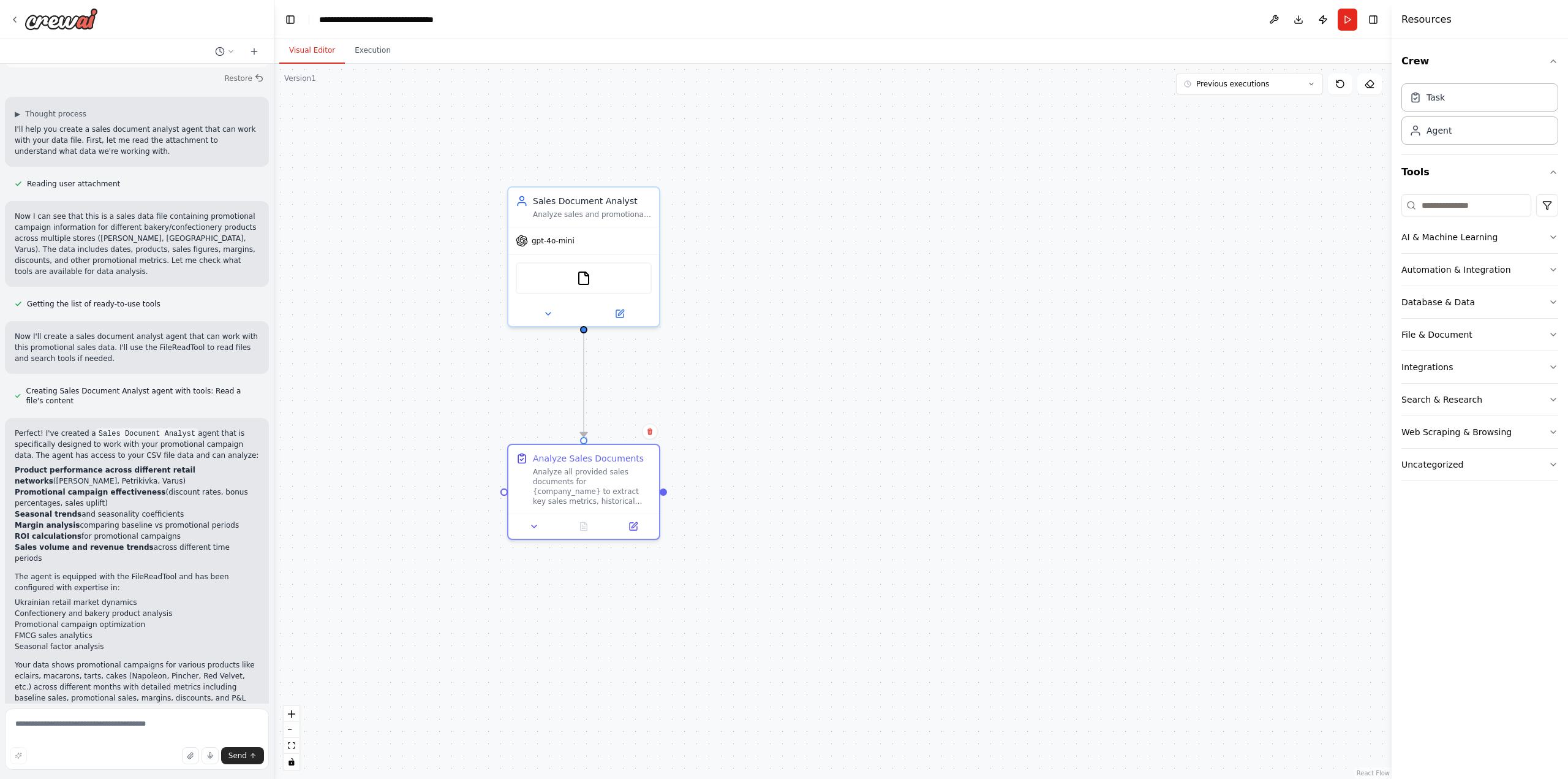
scroll to position [0, 0]
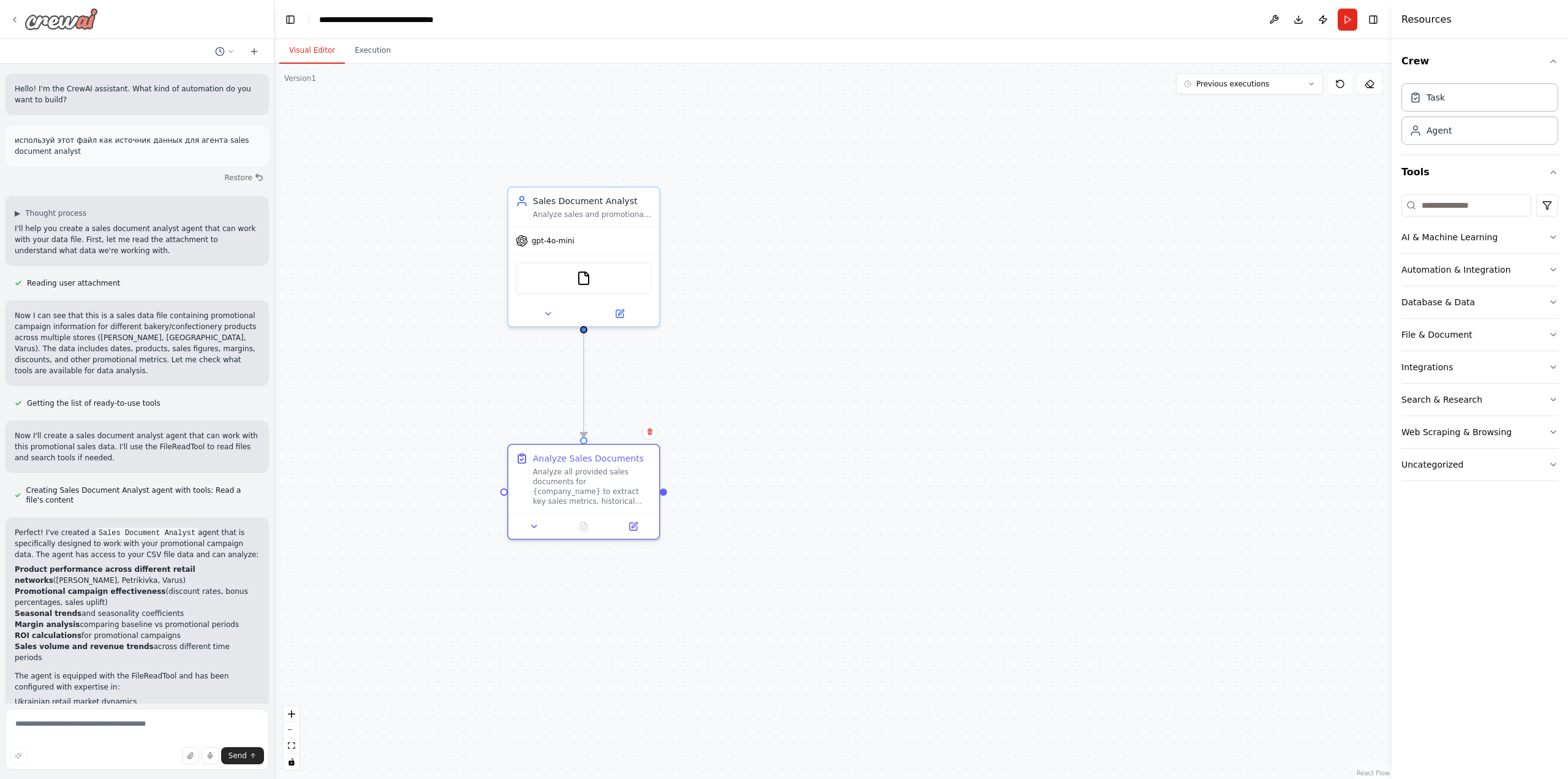
click at [14, 24] on icon at bounding box center [14, 19] width 10 height 10
